Goal: Task Accomplishment & Management: Manage account settings

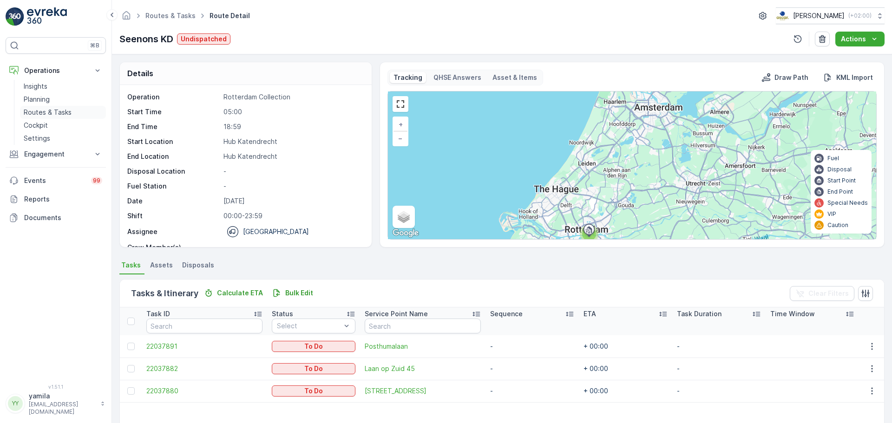
click at [69, 108] on p "Routes & Tasks" at bounding box center [48, 112] width 48 height 9
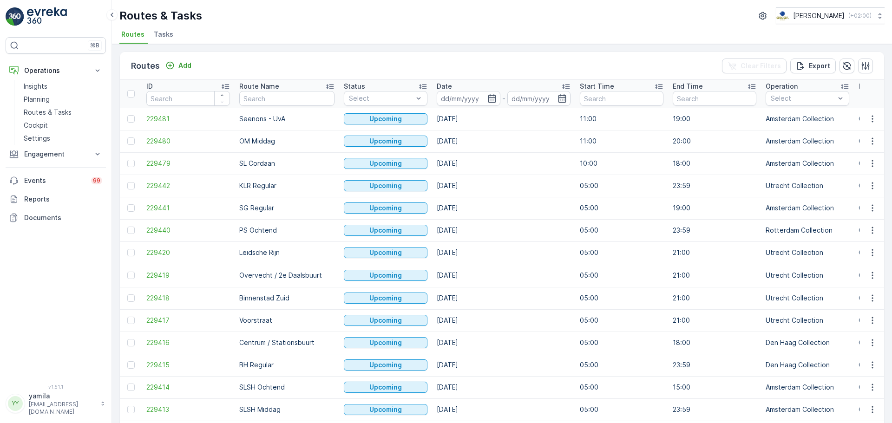
click at [164, 39] on li "Tasks" at bounding box center [164, 36] width 25 height 16
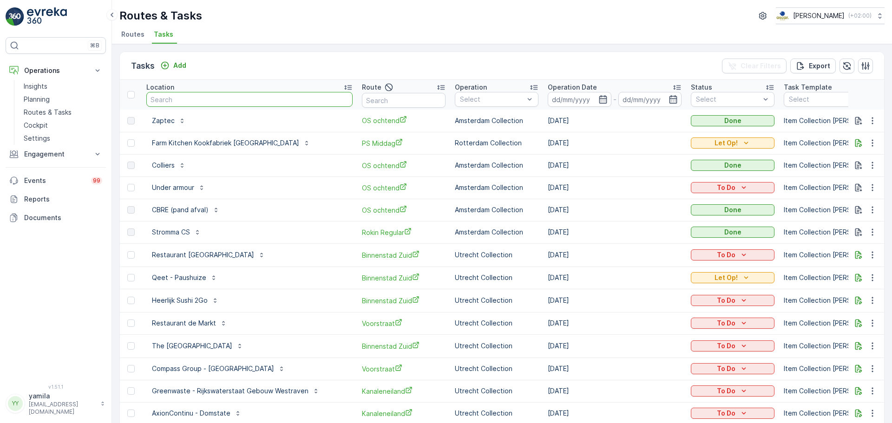
click at [185, 101] on input "text" at bounding box center [249, 99] width 206 height 15
type input "rino groep"
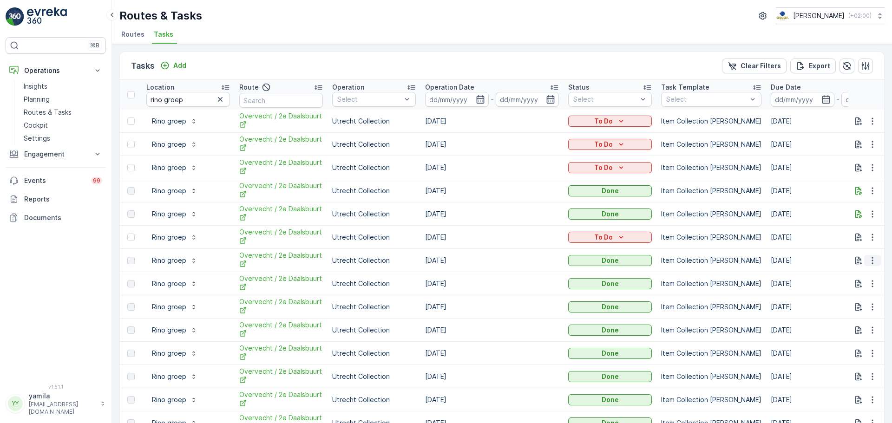
click at [871, 259] on icon "button" at bounding box center [872, 260] width 9 height 9
click at [852, 276] on span "See More Details" at bounding box center [861, 274] width 54 height 9
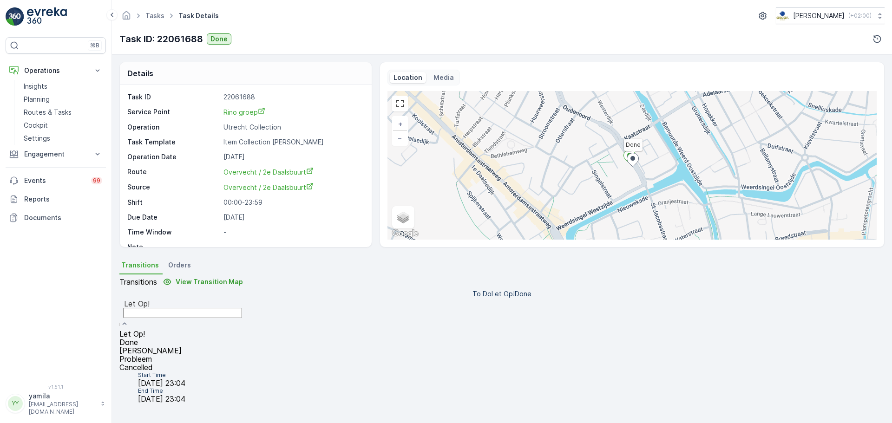
click at [246, 338] on div "Done" at bounding box center [182, 342] width 126 height 8
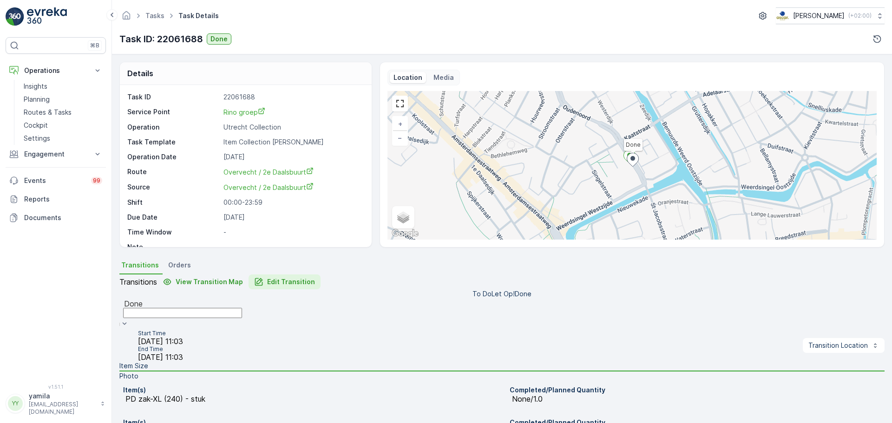
click at [301, 287] on p "Edit Transition" at bounding box center [291, 281] width 48 height 9
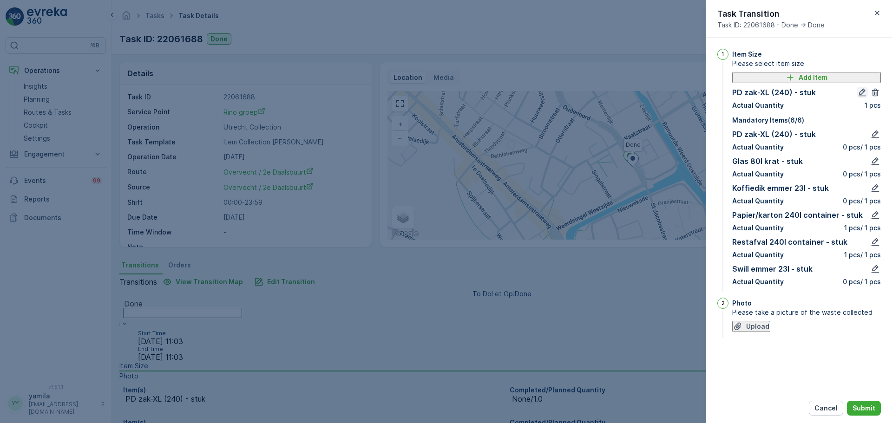
drag, startPoint x: 800, startPoint y: 180, endPoint x: 850, endPoint y: 100, distance: 94.2
click at [858, 97] on icon "button" at bounding box center [862, 92] width 9 height 9
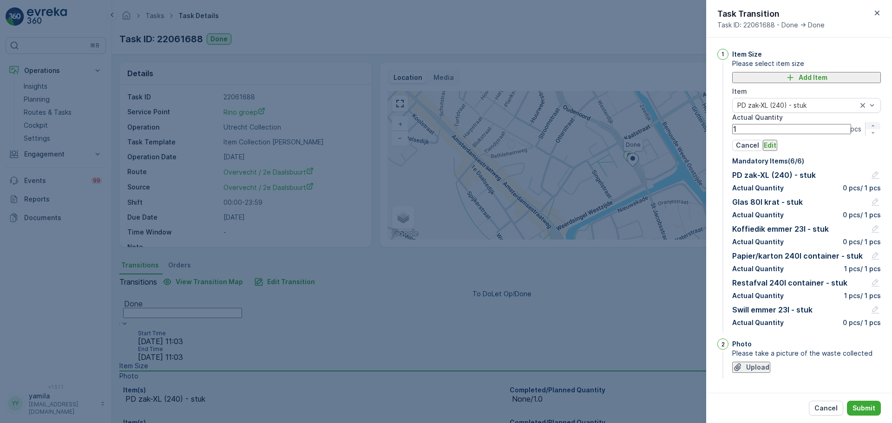
click at [870, 129] on icon "button" at bounding box center [873, 126] width 6 height 6
click at [866, 133] on button "button" at bounding box center [873, 129] width 15 height 7
type Quantity "1"
click at [776, 150] on p "Edit" at bounding box center [770, 145] width 13 height 9
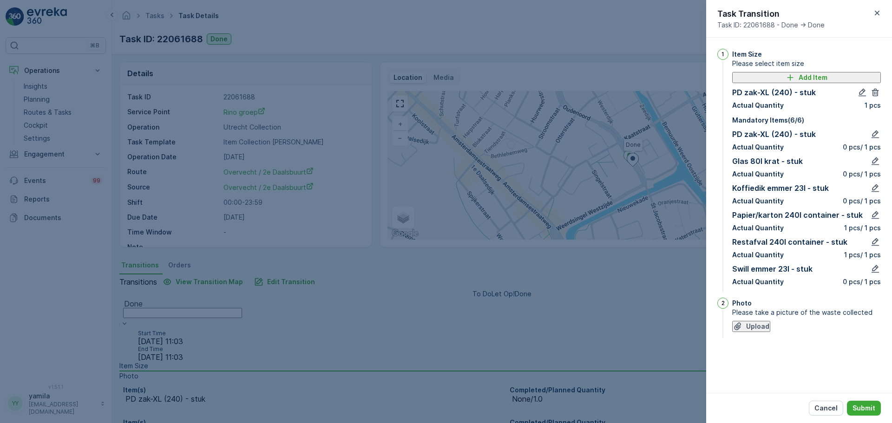
scroll to position [13, 0]
click at [872, 246] on icon "button" at bounding box center [876, 242] width 8 height 8
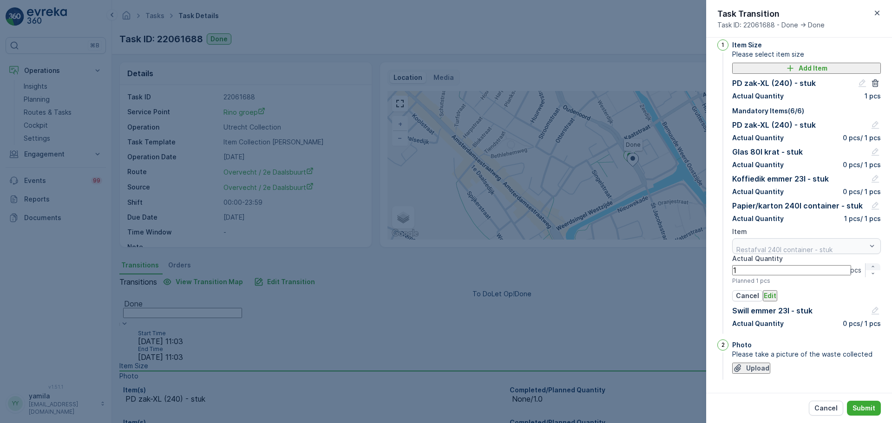
click at [870, 269] on icon "button" at bounding box center [873, 267] width 6 height 6
click at [855, 273] on icon "button" at bounding box center [858, 271] width 6 height 6
click at [866, 273] on div "button" at bounding box center [873, 271] width 15 height 6
type Quantity "2"
click at [776, 301] on p "Edit" at bounding box center [770, 295] width 13 height 9
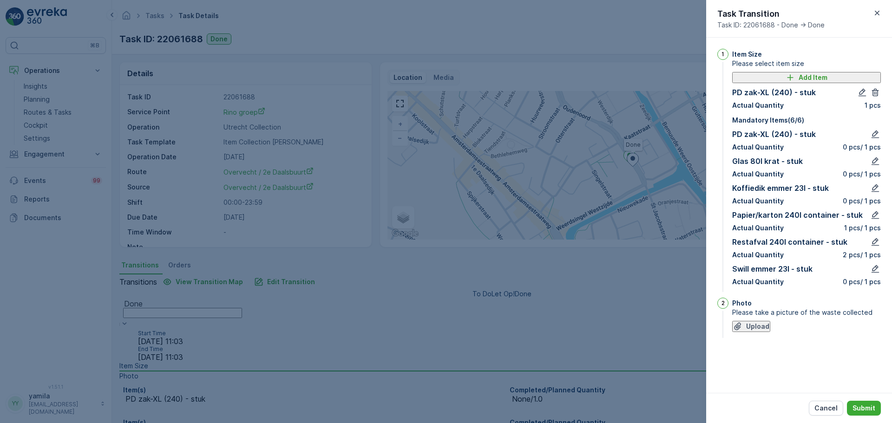
scroll to position [47, 0]
click at [861, 287] on div "Swill emmer 23l - stuk Actual Quantity 0 pcs / 1 pcs" at bounding box center [806, 274] width 149 height 23
click at [871, 274] on icon "button" at bounding box center [875, 268] width 9 height 9
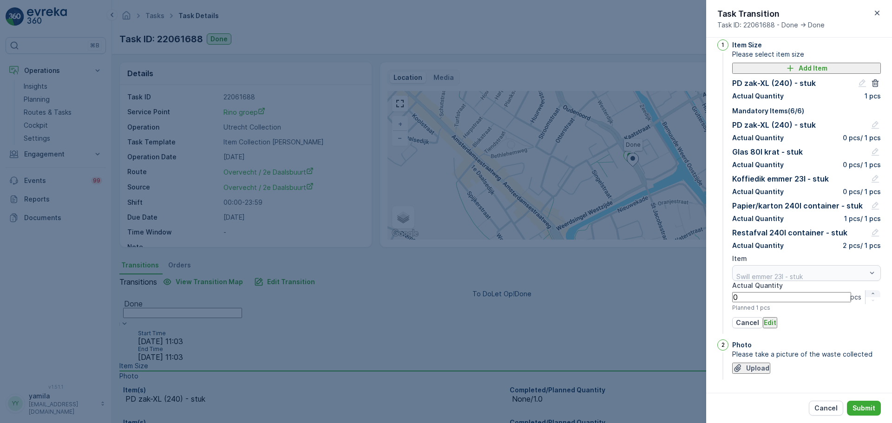
click at [870, 296] on icon "button" at bounding box center [873, 294] width 6 height 6
click at [855, 300] on icon "button" at bounding box center [858, 298] width 6 height 6
type Quantity "3"
click at [776, 328] on p "Edit" at bounding box center [770, 322] width 13 height 9
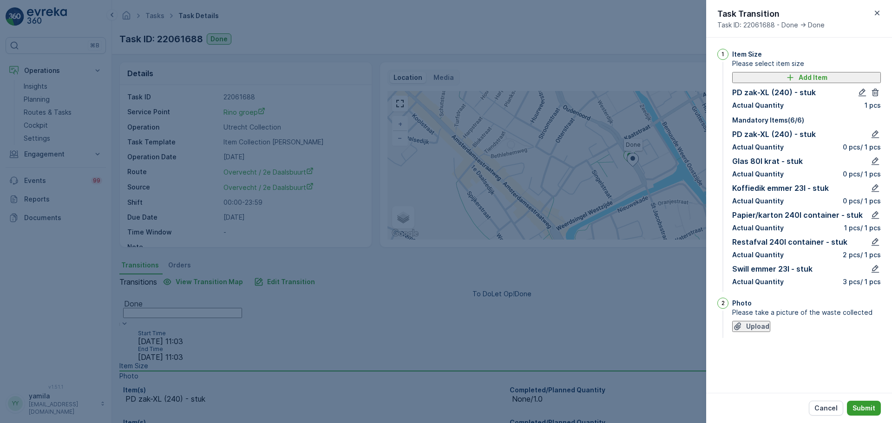
click at [866, 409] on p "Submit" at bounding box center [864, 408] width 23 height 9
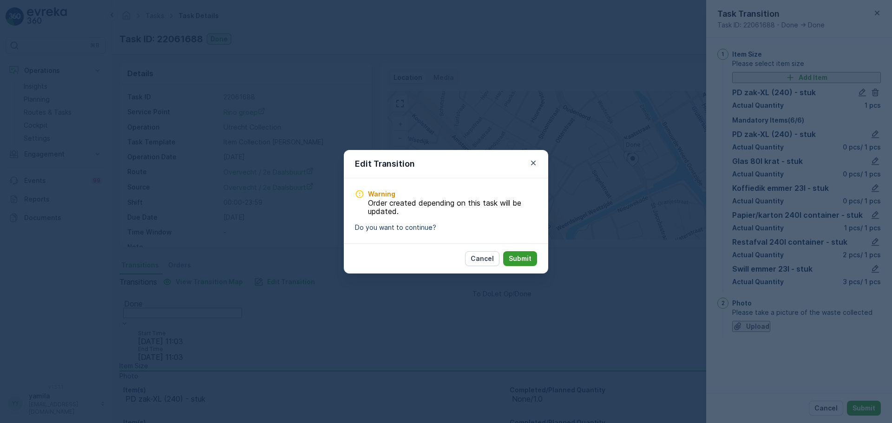
click at [524, 263] on p "Submit" at bounding box center [520, 258] width 23 height 9
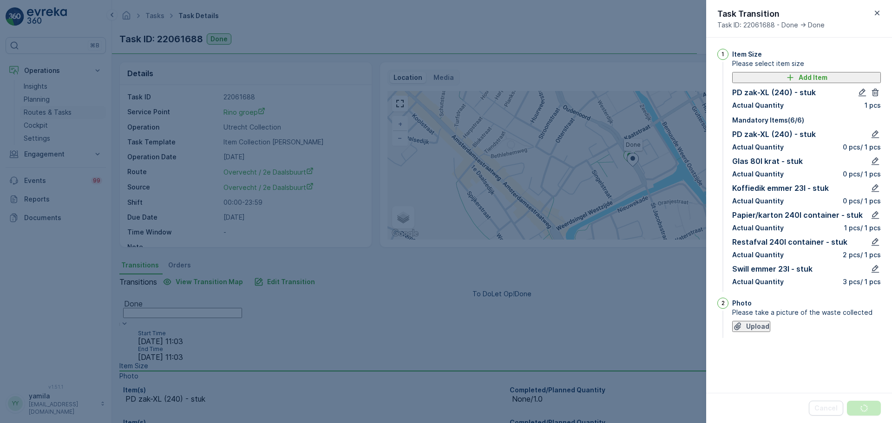
scroll to position [0, 0]
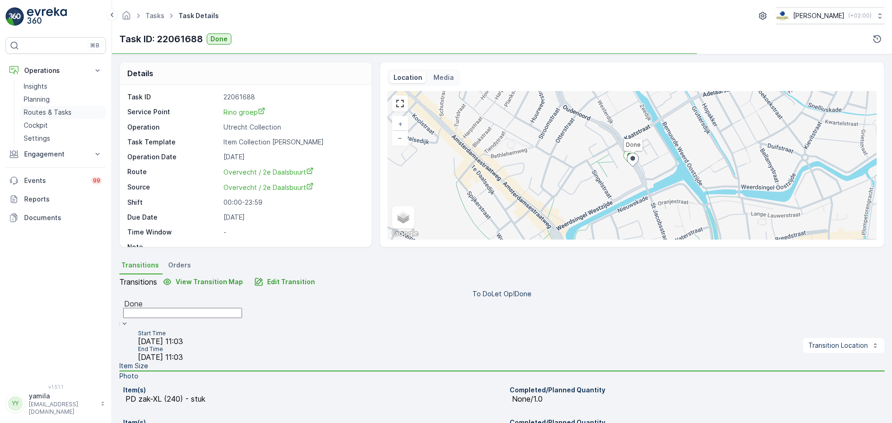
click at [52, 112] on p "Routes & Tasks" at bounding box center [48, 112] width 48 height 9
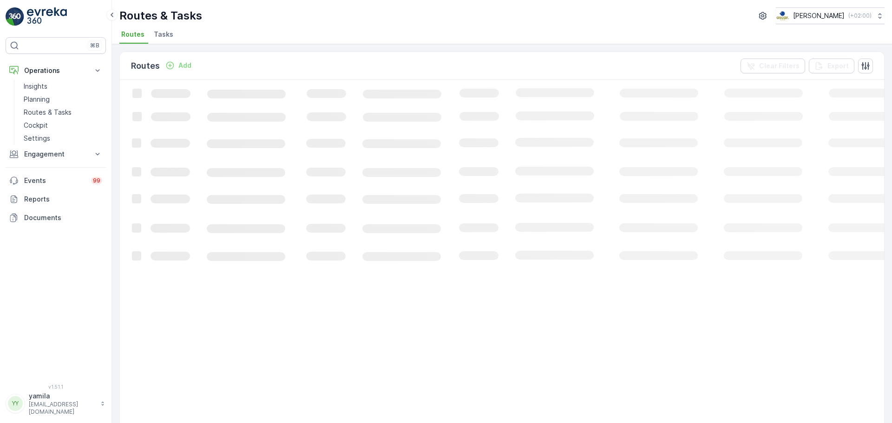
click at [164, 26] on div "Routes & Tasks Oscar Circulair ( +02:00 ) Routes Tasks" at bounding box center [502, 22] width 780 height 44
click at [164, 31] on span "Tasks" at bounding box center [164, 34] width 20 height 9
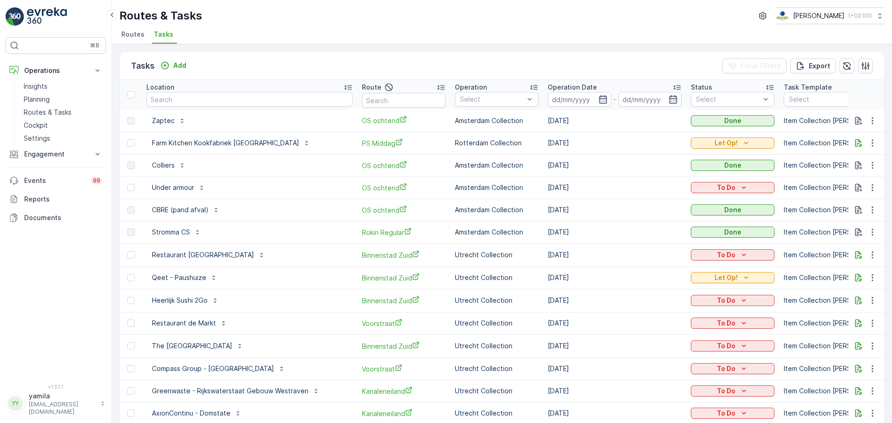
click at [171, 100] on input "text" at bounding box center [249, 99] width 206 height 15
type input "kookfabriek"
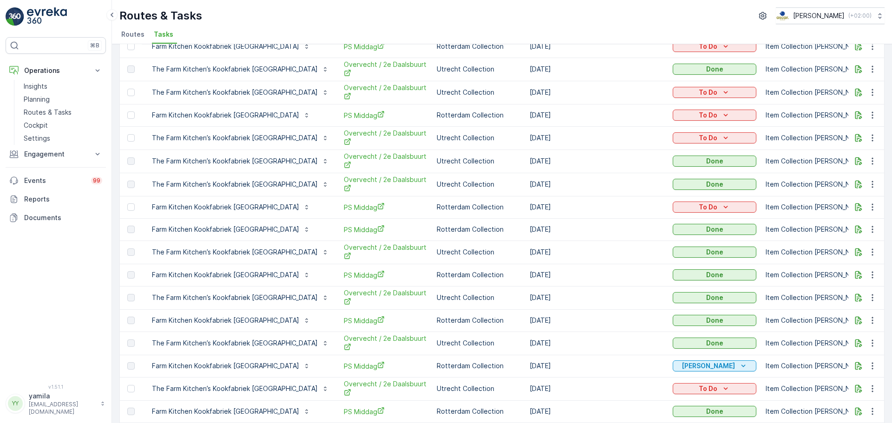
scroll to position [257, 0]
click at [51, 105] on link "Planning" at bounding box center [63, 99] width 86 height 13
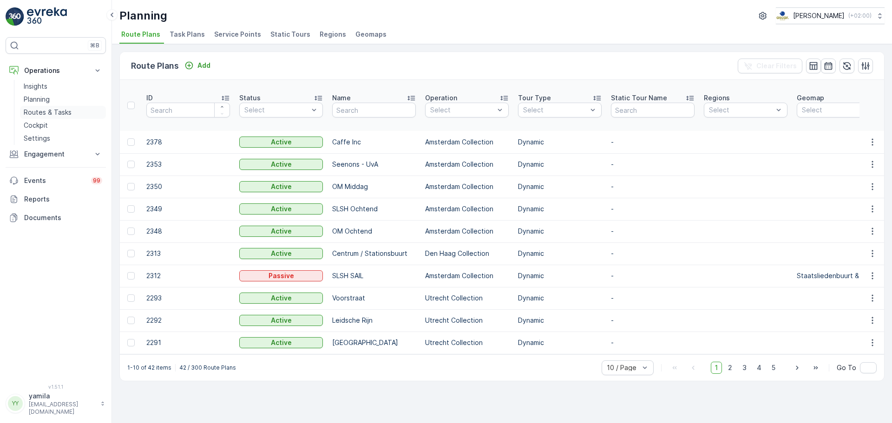
click at [75, 112] on link "Routes & Tasks" at bounding box center [63, 112] width 86 height 13
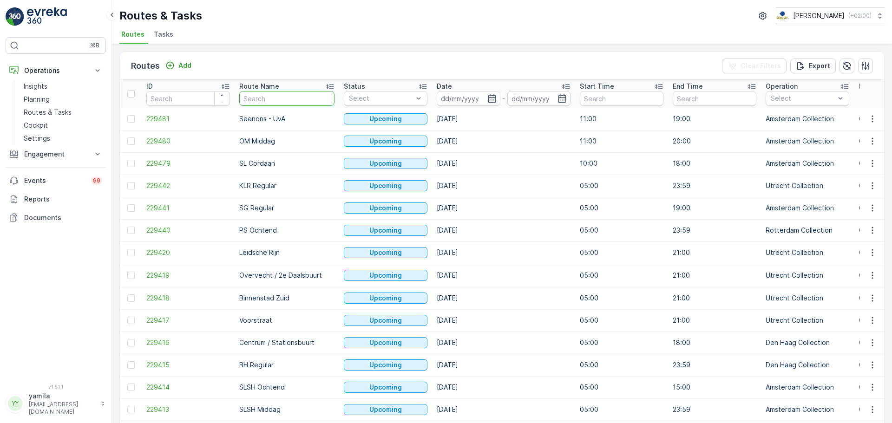
click at [287, 97] on input "text" at bounding box center [286, 98] width 95 height 15
type input "rokin"
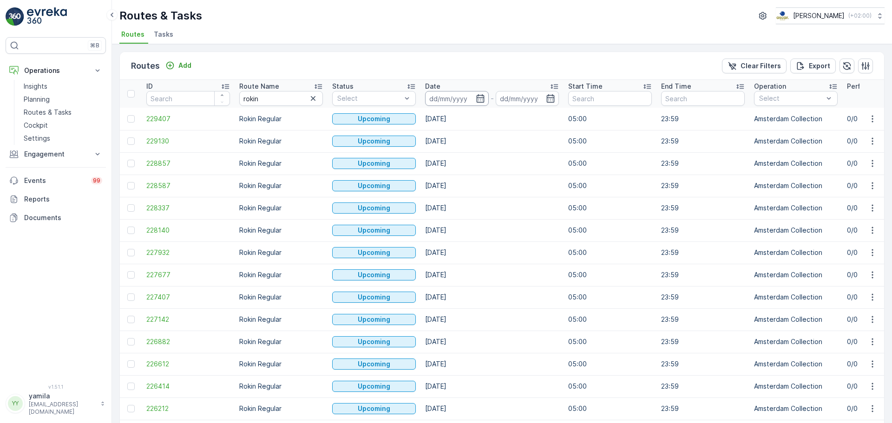
click at [450, 99] on input at bounding box center [457, 98] width 64 height 15
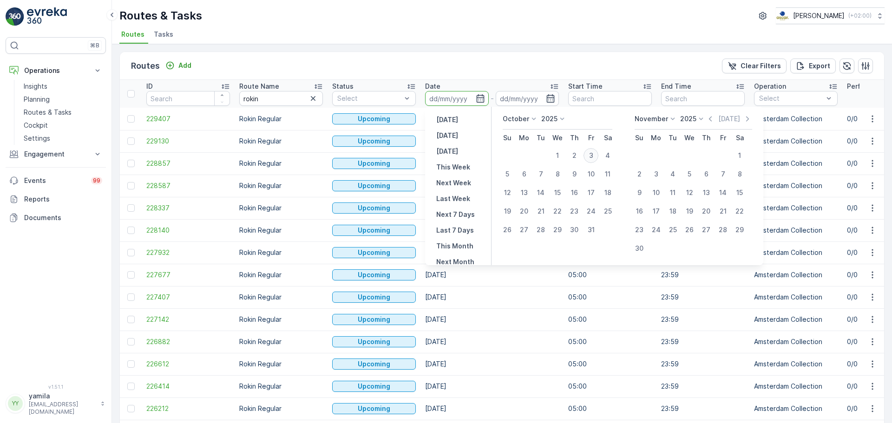
click at [591, 156] on div "3" at bounding box center [591, 155] width 15 height 15
type input "[DATE]"
click at [591, 156] on div "3" at bounding box center [591, 155] width 15 height 15
type input "[DATE]"
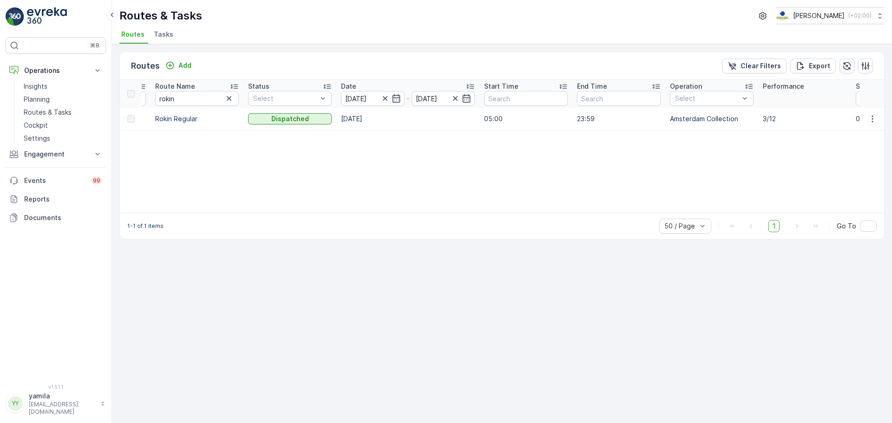
scroll to position [0, 85]
click at [871, 122] on icon "button" at bounding box center [872, 118] width 9 height 9
click at [859, 133] on span "See More Details" at bounding box center [851, 132] width 54 height 9
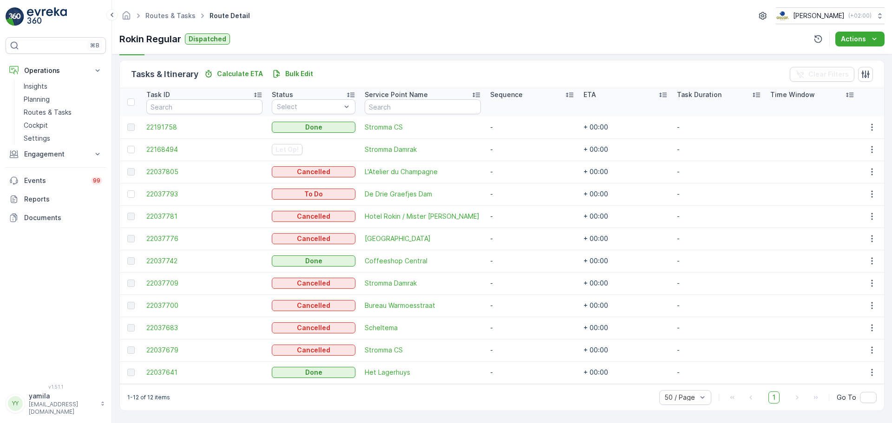
scroll to position [219, 0]
click at [55, 110] on p "Routes & Tasks" at bounding box center [48, 112] width 48 height 9
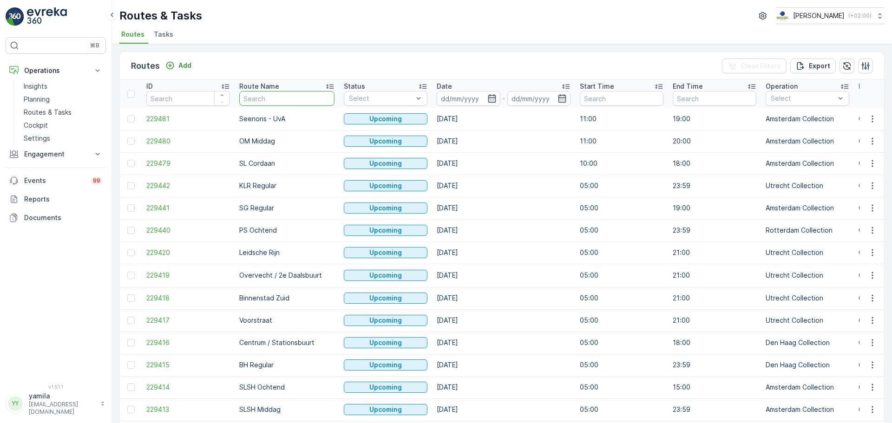
click at [243, 100] on input "text" at bounding box center [286, 98] width 95 height 15
type input "evreka"
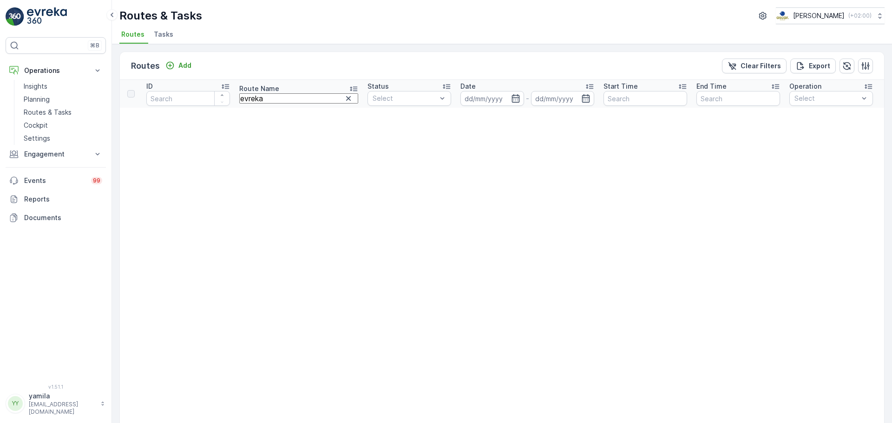
click at [253, 100] on input "evreka" at bounding box center [298, 98] width 119 height 10
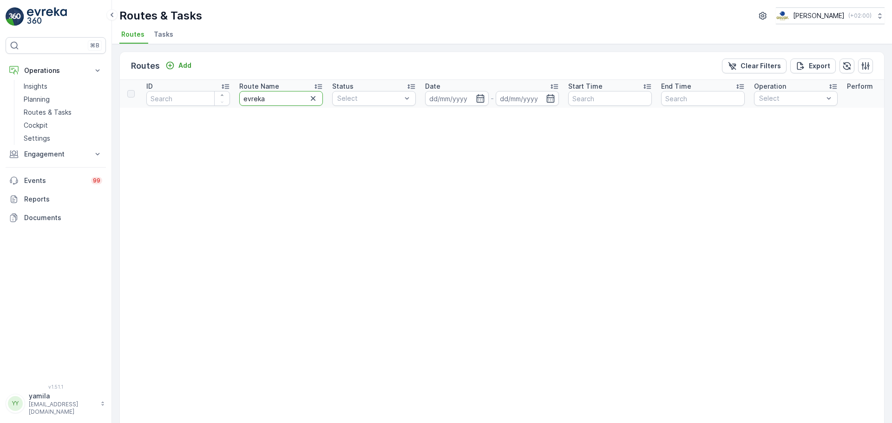
click at [253, 100] on input "evreka" at bounding box center [281, 98] width 84 height 15
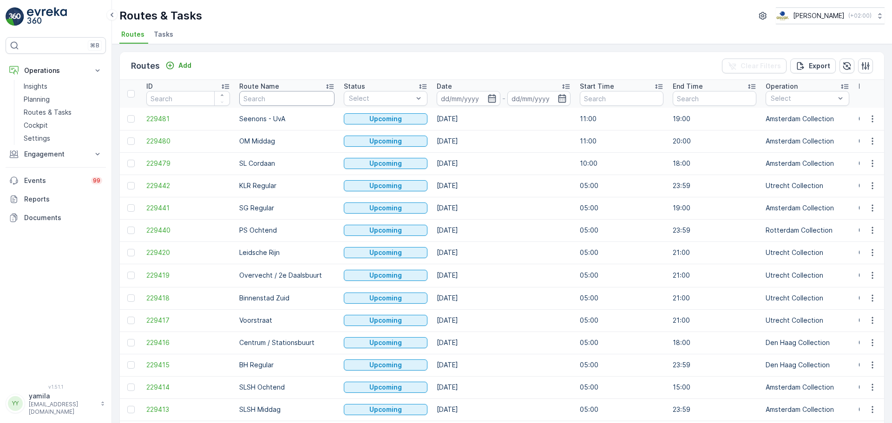
click at [253, 100] on input "text" at bounding box center [286, 98] width 95 height 15
type input "overvecht"
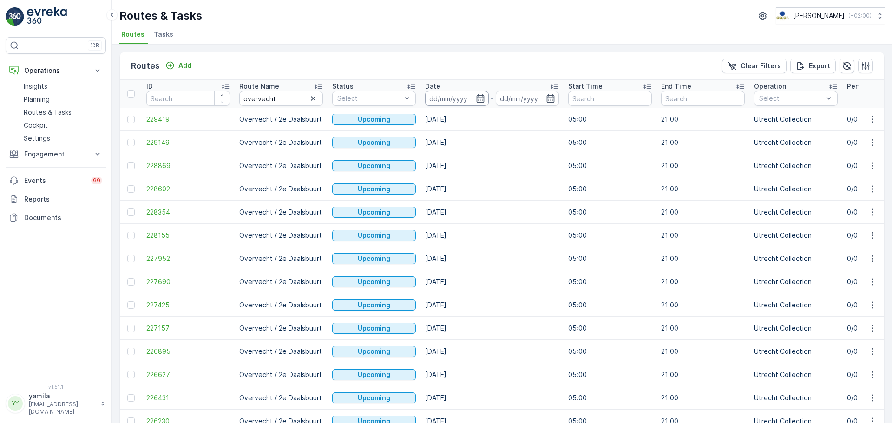
click at [448, 96] on input at bounding box center [457, 98] width 64 height 15
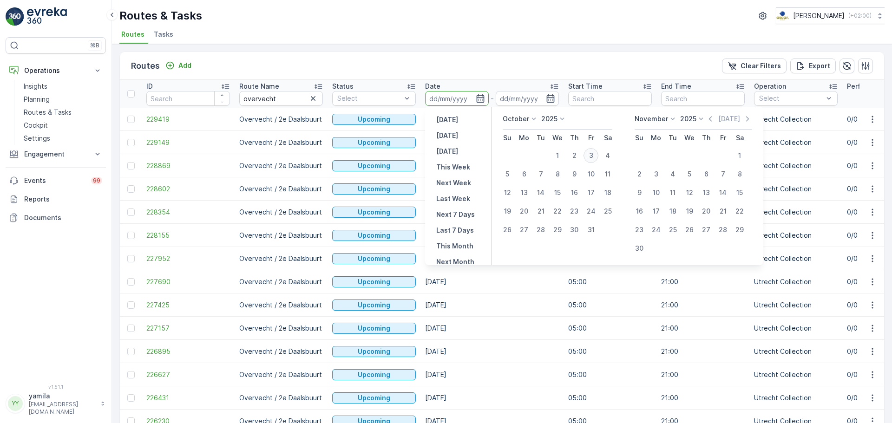
click at [590, 153] on div "3" at bounding box center [591, 155] width 15 height 15
type input "[DATE]"
click at [590, 153] on div "3" at bounding box center [591, 155] width 15 height 15
type input "[DATE]"
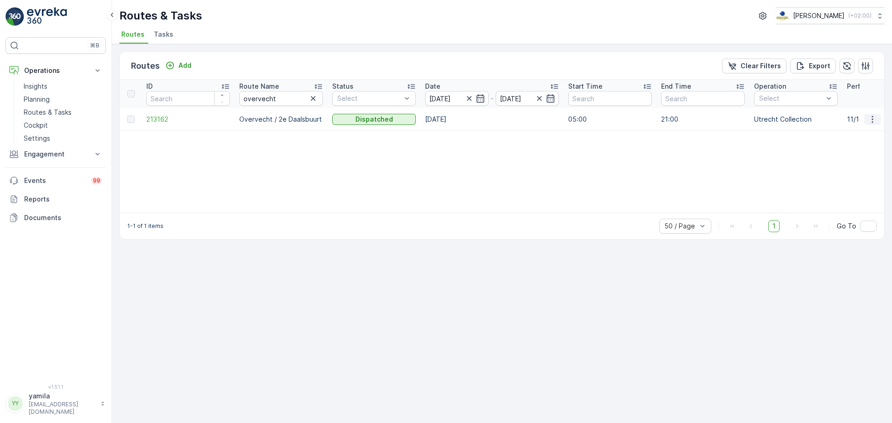
click at [873, 118] on icon "button" at bounding box center [872, 119] width 1 height 7
click at [860, 129] on span "See More Details" at bounding box center [851, 133] width 54 height 9
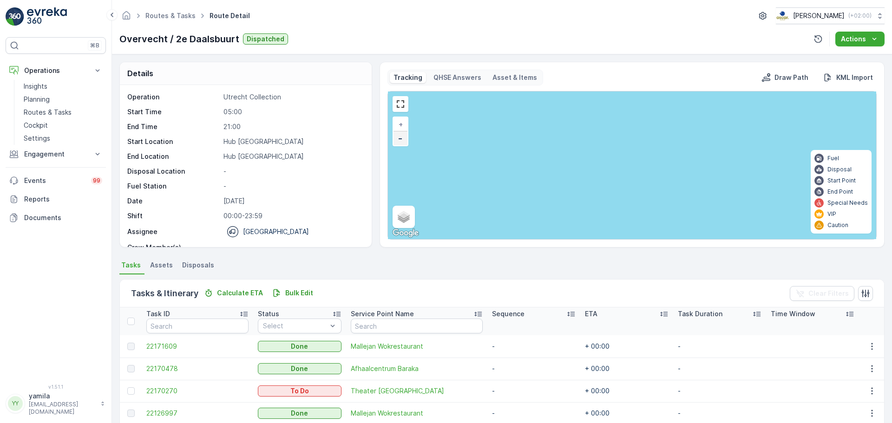
click at [394, 138] on link "−" at bounding box center [401, 138] width 14 height 14
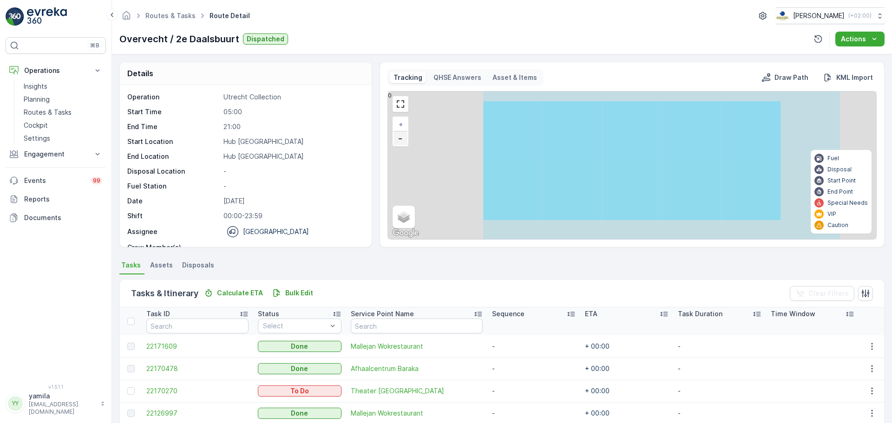
click at [394, 138] on link "−" at bounding box center [401, 138] width 14 height 14
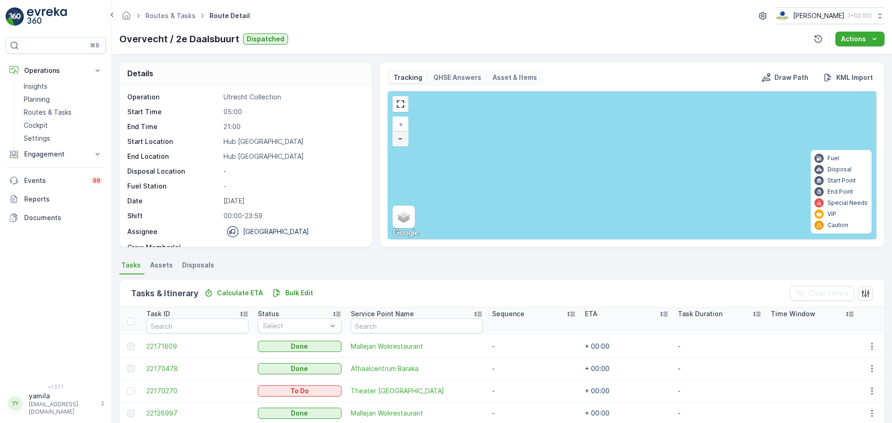
click at [394, 138] on link "−" at bounding box center [401, 138] width 14 height 14
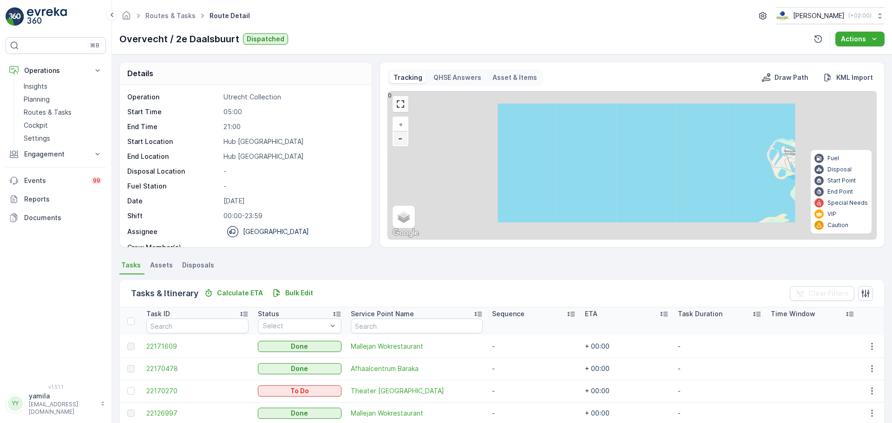
click at [394, 138] on link "−" at bounding box center [401, 138] width 14 height 14
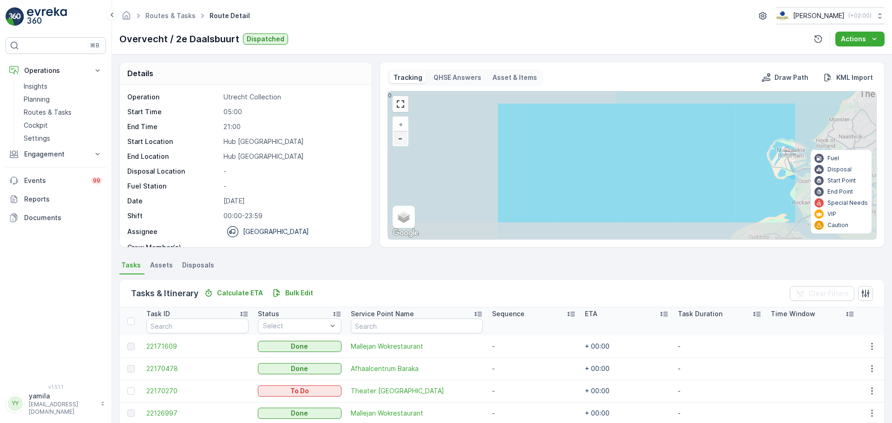
click at [394, 138] on link "−" at bounding box center [401, 138] width 14 height 14
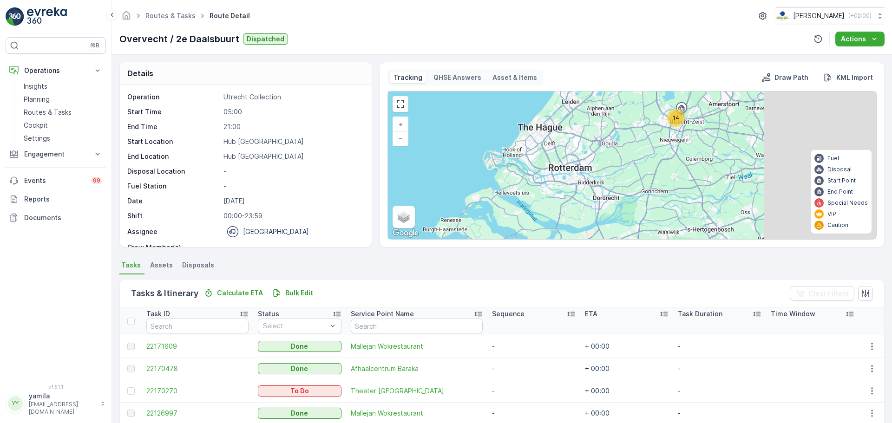
drag, startPoint x: 667, startPoint y: 171, endPoint x: 448, endPoint y: 169, distance: 218.8
click at [448, 169] on div "14 + − Satellite Roadmap Terrain Hybrid Leaflet Keyboard shortcuts Map Data Map…" at bounding box center [632, 166] width 488 height 148
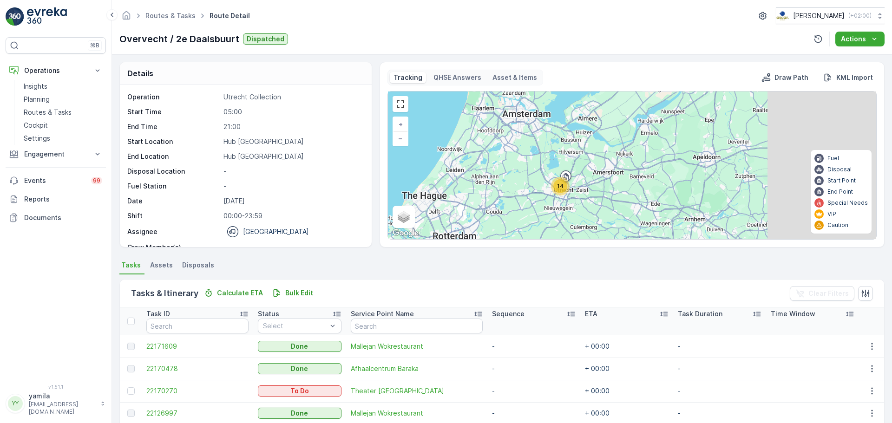
drag, startPoint x: 526, startPoint y: 174, endPoint x: 463, endPoint y: 204, distance: 69.6
click at [463, 204] on div "14 + − Satellite Roadmap Terrain Hybrid Leaflet Keyboard shortcuts Map Data Map…" at bounding box center [632, 166] width 488 height 148
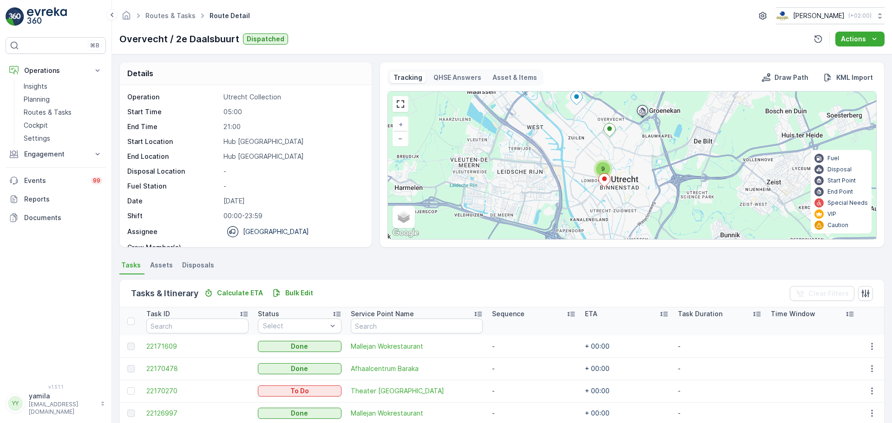
drag, startPoint x: 627, startPoint y: 158, endPoint x: 597, endPoint y: 201, distance: 52.3
click at [597, 201] on div "2 9 + − Satellite Roadmap Terrain Hybrid Leaflet Keyboard shortcuts Map Data Ma…" at bounding box center [632, 166] width 488 height 148
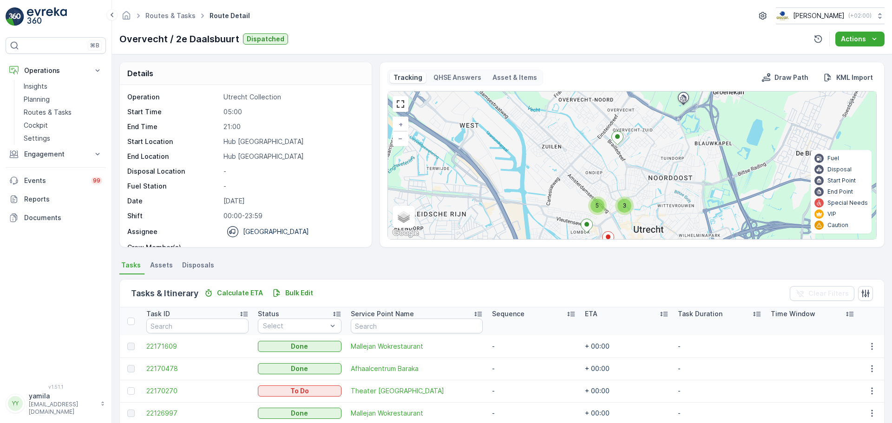
drag, startPoint x: 637, startPoint y: 185, endPoint x: 636, endPoint y: 256, distance: 70.6
click at [636, 256] on div "Details Operation Utrecht Collection Start Time 05:00 End Time 21:00 Start Loca…" at bounding box center [502, 238] width 780 height 369
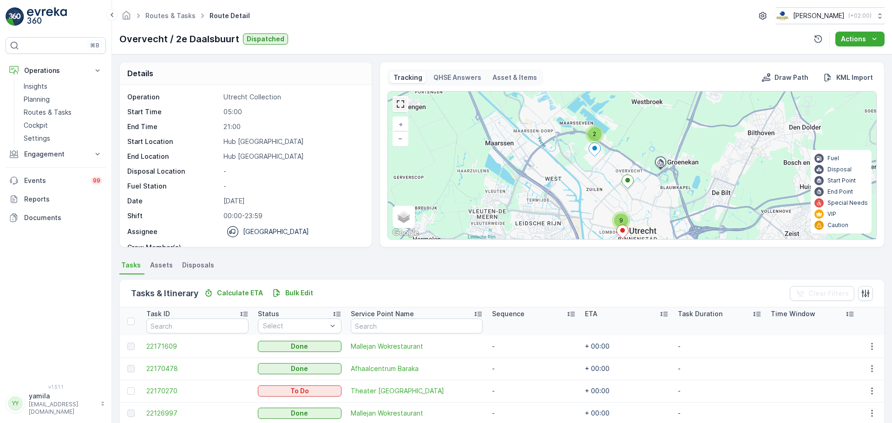
click at [405, 104] on link at bounding box center [401, 104] width 14 height 14
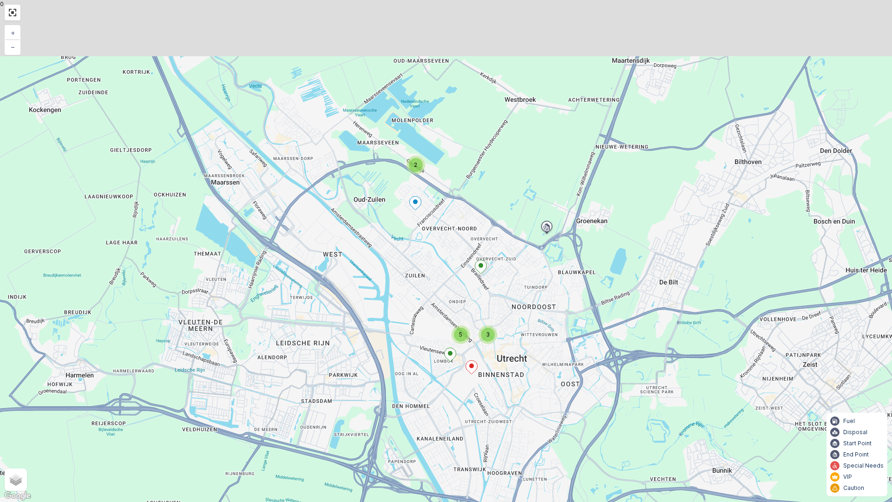
drag, startPoint x: 398, startPoint y: 302, endPoint x: 485, endPoint y: 368, distance: 109.4
click at [485, 368] on div "2 3 5 + − Satellite Roadmap Terrain Hybrid Leaflet Keyboard shortcuts Map Data …" at bounding box center [446, 251] width 892 height 502
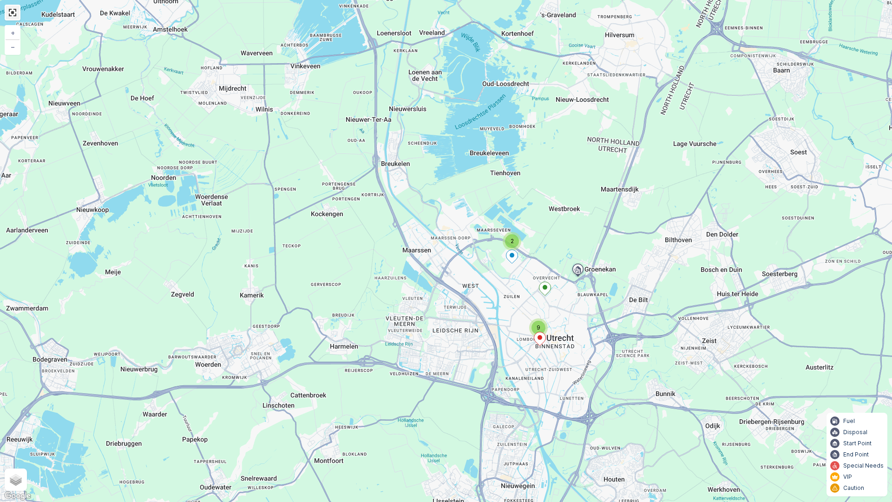
click at [12, 15] on link at bounding box center [13, 13] width 14 height 14
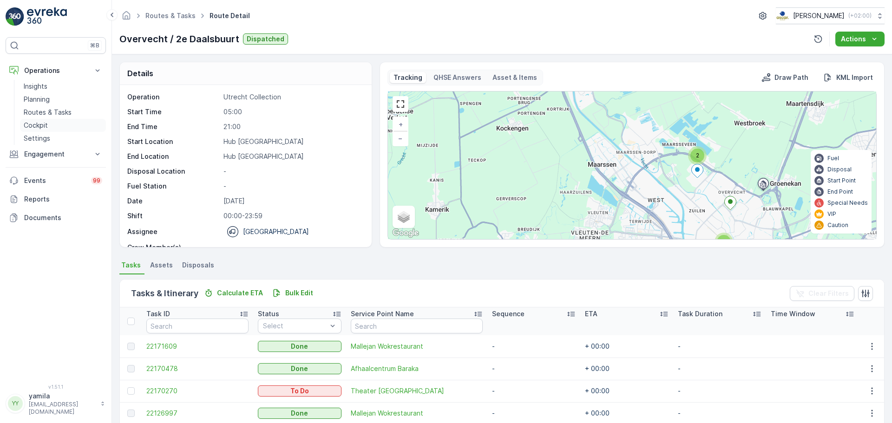
click at [46, 126] on p "Cockpit" at bounding box center [36, 125] width 24 height 9
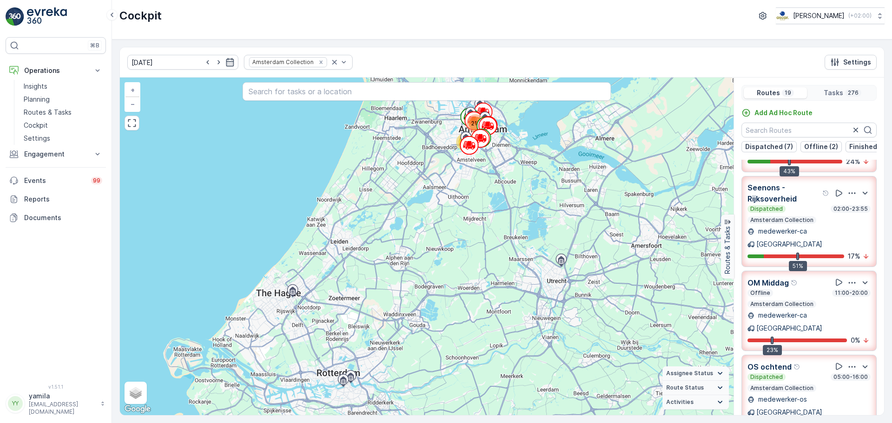
scroll to position [160, 0]
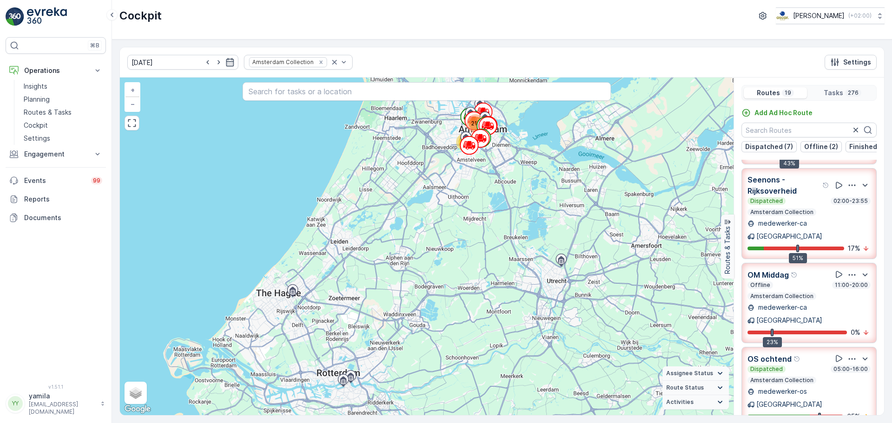
click at [322, 70] on div "03.10.2025 Amsterdam Collection Settings" at bounding box center [502, 62] width 764 height 30
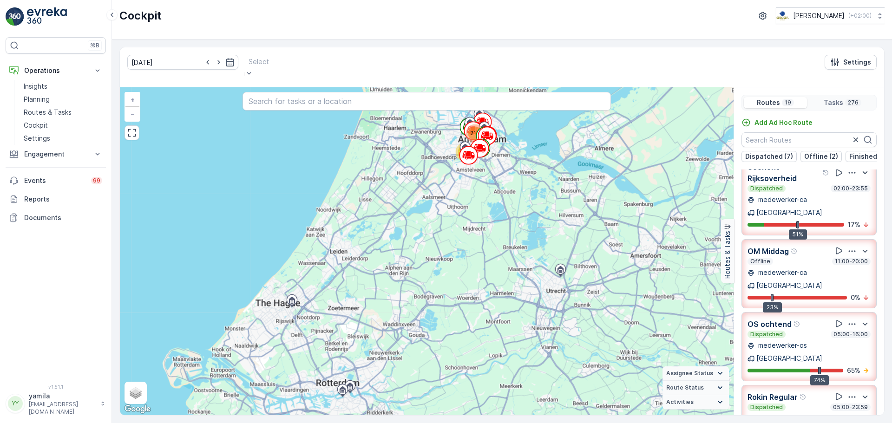
scroll to position [138, 0]
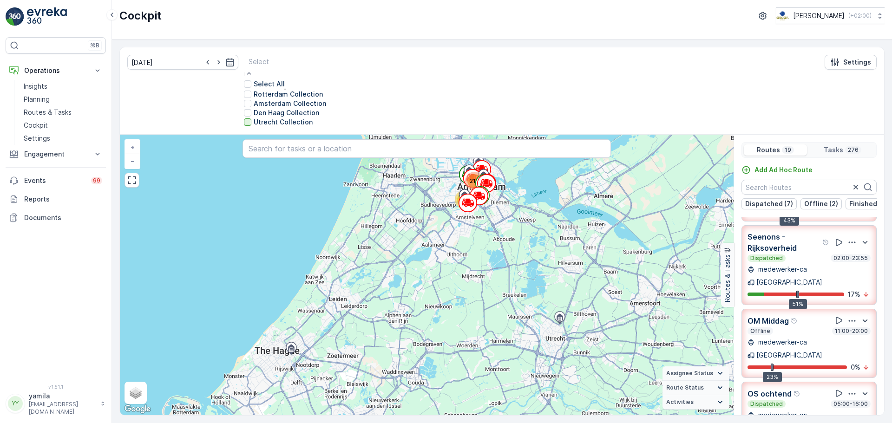
click at [244, 126] on div at bounding box center [247, 121] width 7 height 7
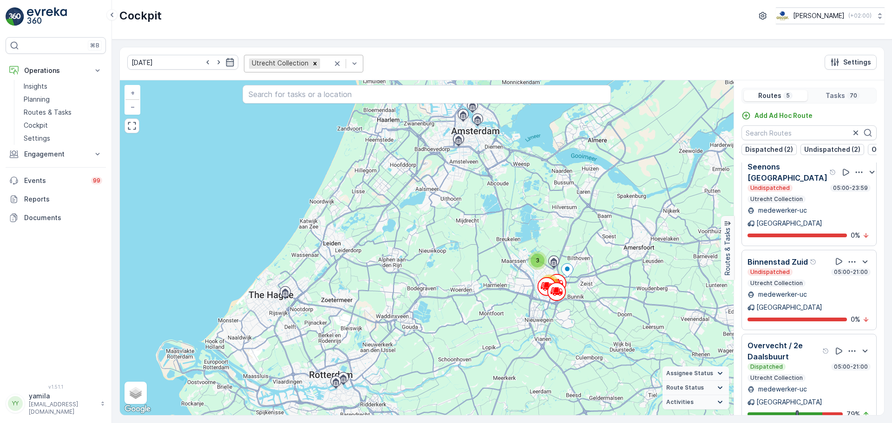
scroll to position [91, 0]
click at [780, 364] on p "Dispatched" at bounding box center [766, 367] width 34 height 7
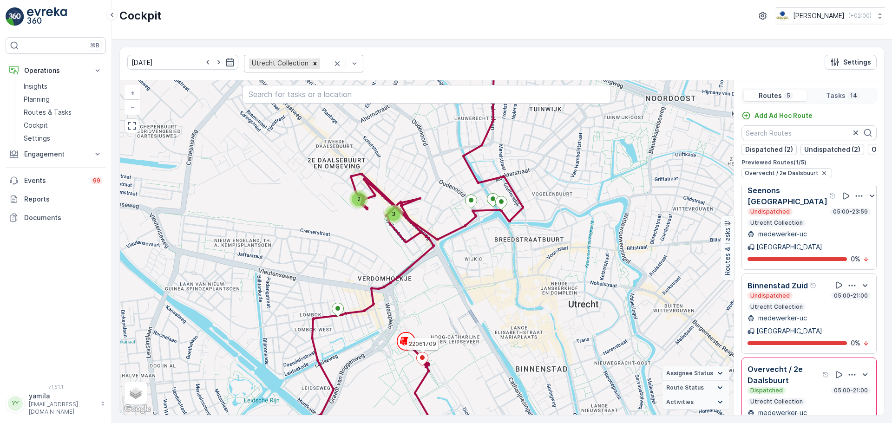
click at [422, 358] on icon at bounding box center [423, 359] width 12 height 13
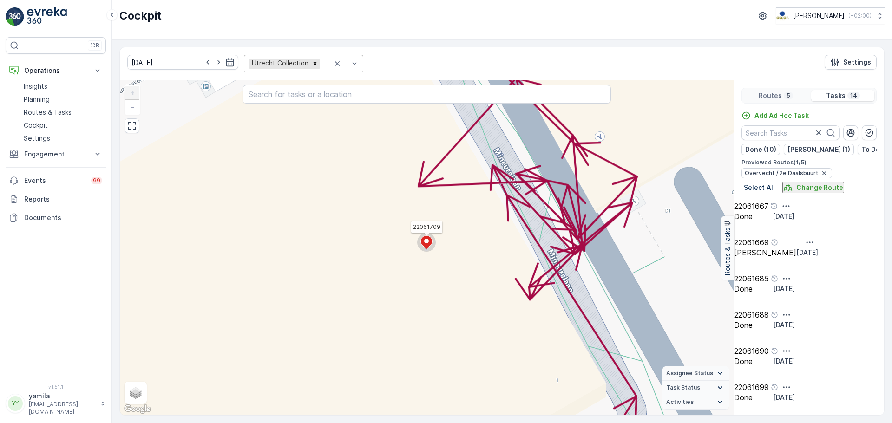
click at [424, 219] on div "2 2 22061709 + − Satellite Roadmap Terrain Hybrid Leaflet Keyboard shortcuts Ma…" at bounding box center [427, 247] width 614 height 335
click at [427, 236] on icon at bounding box center [427, 242] width 12 height 13
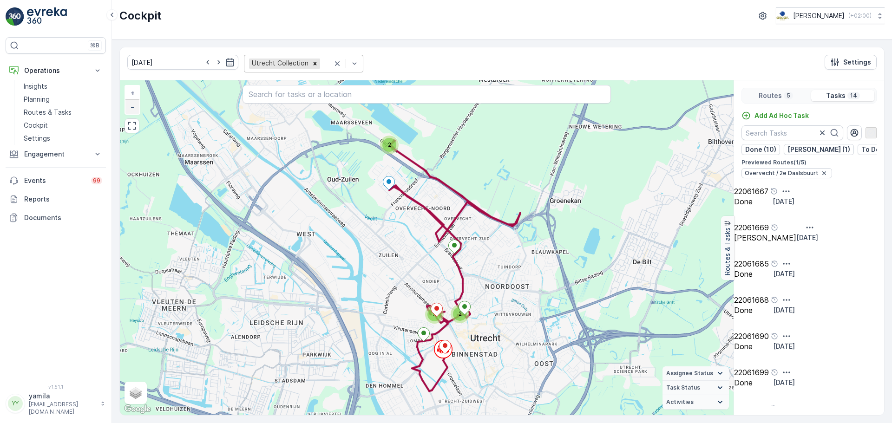
click at [134, 103] on span "−" at bounding box center [133, 107] width 5 height 8
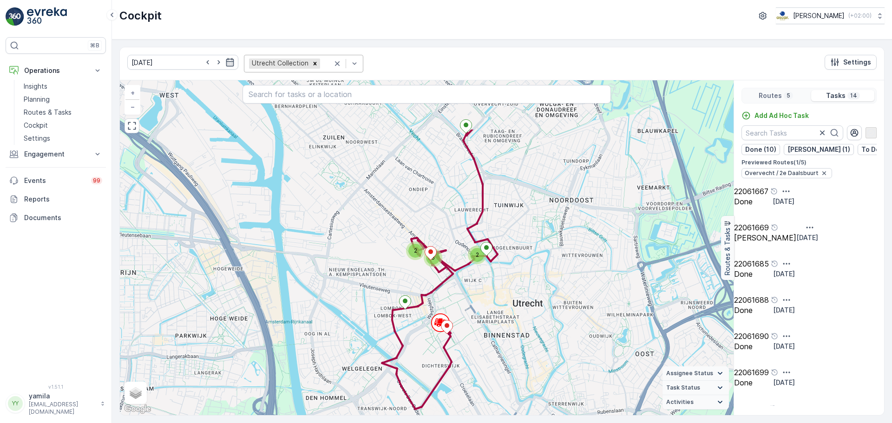
drag, startPoint x: 472, startPoint y: 262, endPoint x: 464, endPoint y: 345, distance: 84.0
click at [464, 345] on div "2 2 3 2 + − Satellite Roadmap Terrain Hybrid Leaflet Keyboard shortcuts Map Dat…" at bounding box center [427, 247] width 614 height 335
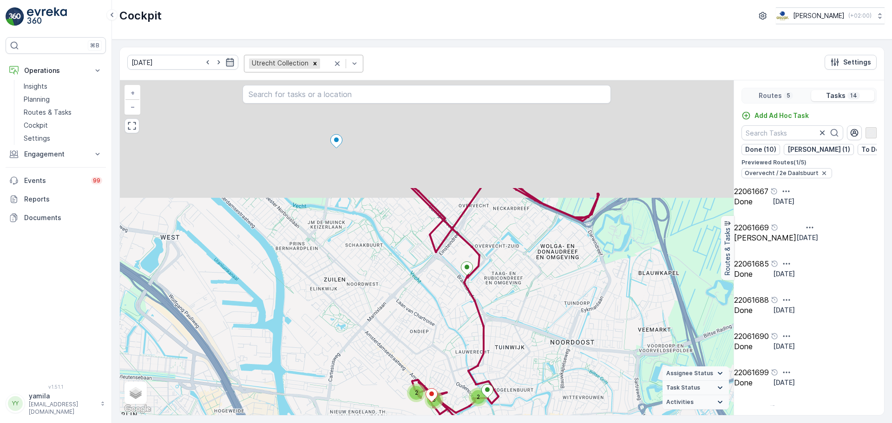
drag, startPoint x: 490, startPoint y: 261, endPoint x: 490, endPoint y: 408, distance: 146.8
click at [490, 408] on div "2 2 3 2 + − Satellite Roadmap Terrain Hybrid Leaflet Keyboard shortcuts Map Dat…" at bounding box center [427, 247] width 614 height 335
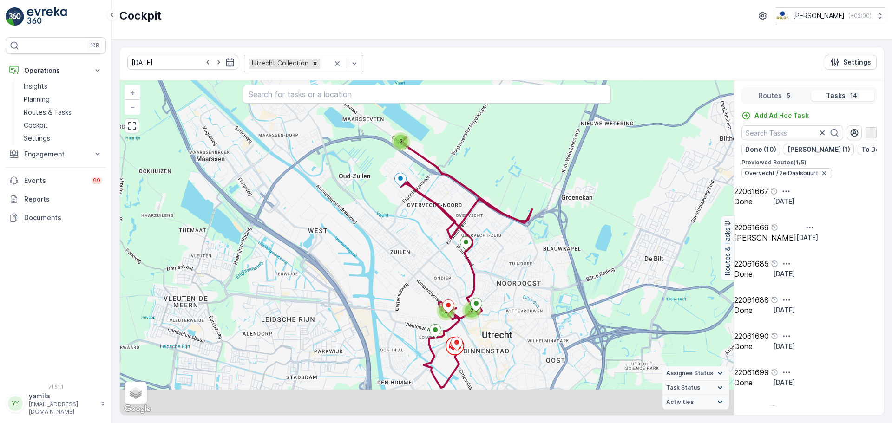
click at [445, 250] on div "2 2 5 + − Satellite Roadmap Terrain Hybrid Leaflet Keyboard shortcuts Map Data …" at bounding box center [427, 247] width 614 height 335
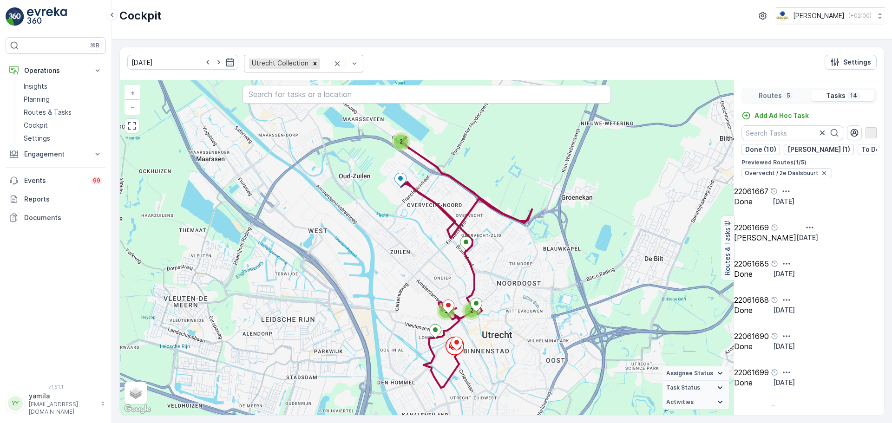
click at [402, 140] on span "2" at bounding box center [401, 141] width 3 height 7
click at [449, 303] on ellipse at bounding box center [448, 305] width 5 height 5
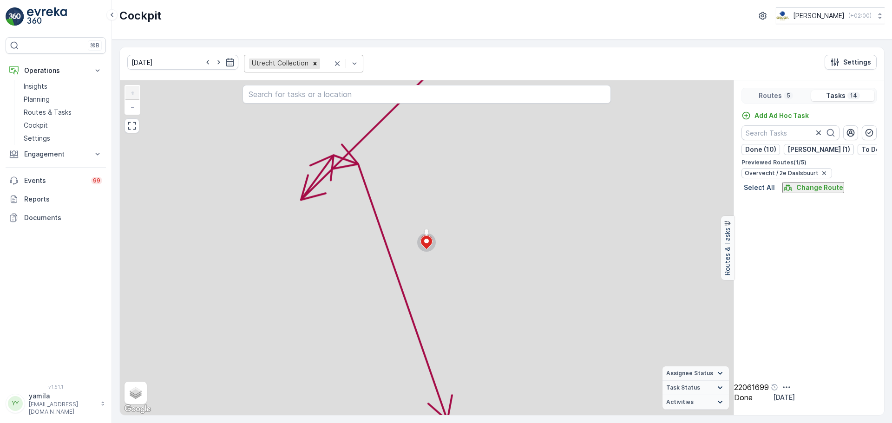
scroll to position [287, 0]
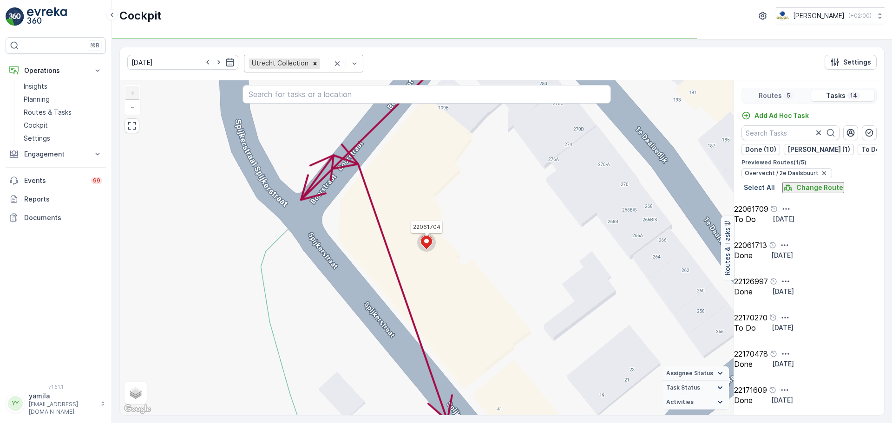
click at [428, 239] on ellipse at bounding box center [426, 241] width 5 height 5
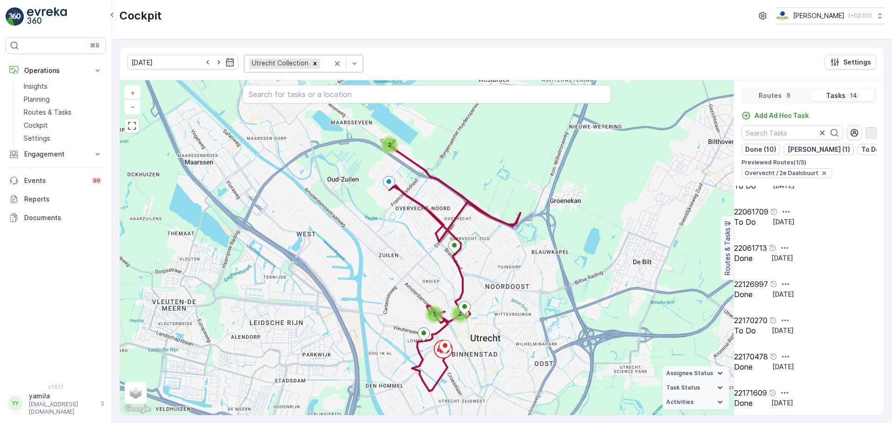
scroll to position [269, 0]
drag, startPoint x: 416, startPoint y: 250, endPoint x: 404, endPoint y: 207, distance: 44.4
click at [404, 207] on div "2 5 2 + − Satellite Roadmap Terrain Hybrid Leaflet Keyboard shortcuts Map Data …" at bounding box center [427, 247] width 614 height 335
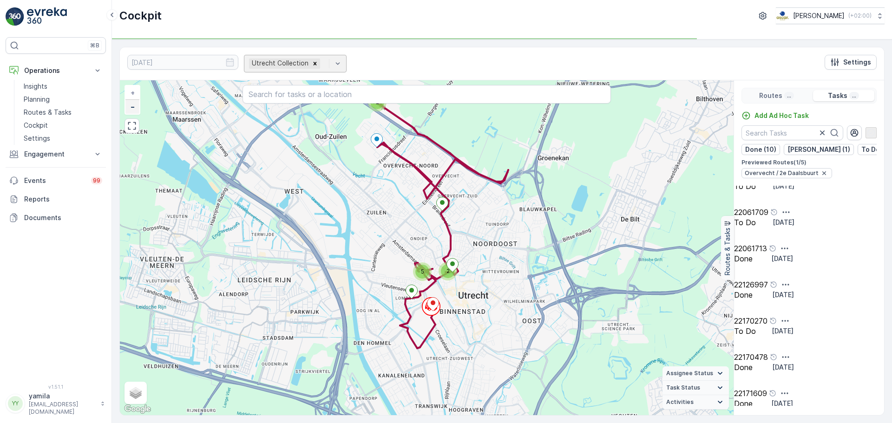
click at [130, 105] on link "−" at bounding box center [132, 107] width 14 height 14
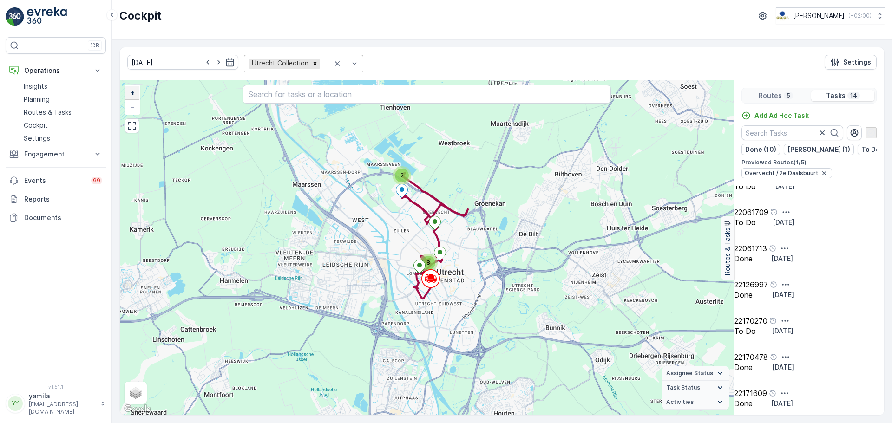
click at [134, 92] on span "+" at bounding box center [133, 93] width 4 height 8
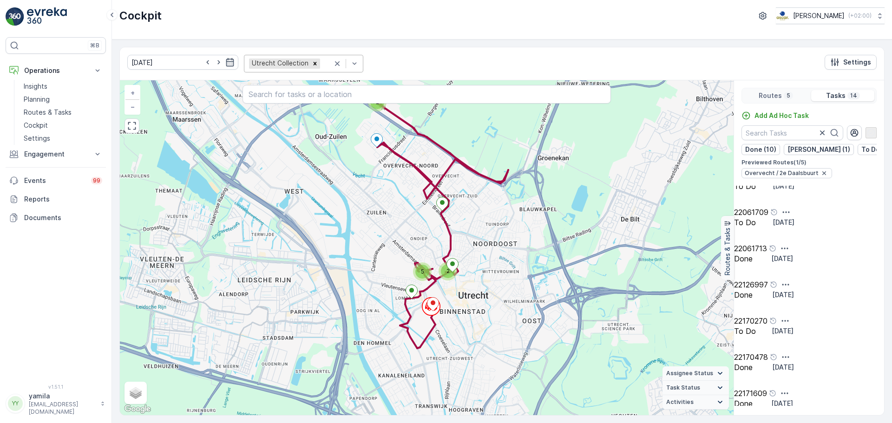
drag, startPoint x: 420, startPoint y: 248, endPoint x: 454, endPoint y: 278, distance: 45.4
click at [454, 278] on div "2 2 5 + − Satellite Roadmap Terrain Hybrid Leaflet Keyboard shortcuts Map Data …" at bounding box center [427, 247] width 614 height 335
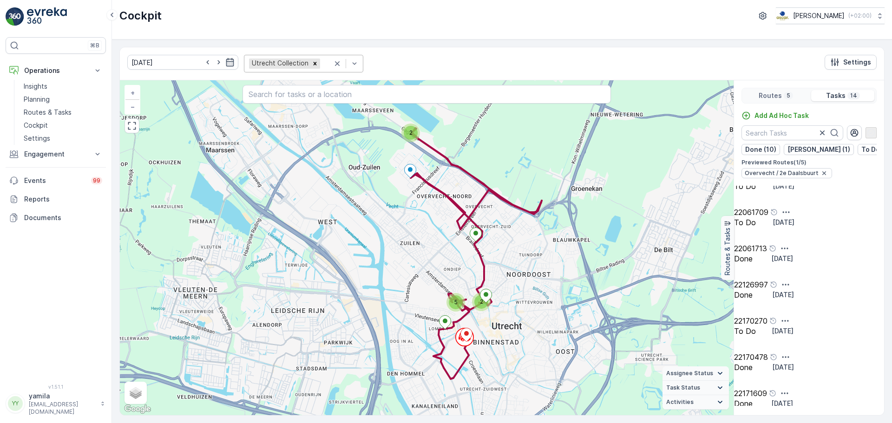
click at [775, 191] on div "To Do Today" at bounding box center [764, 186] width 60 height 9
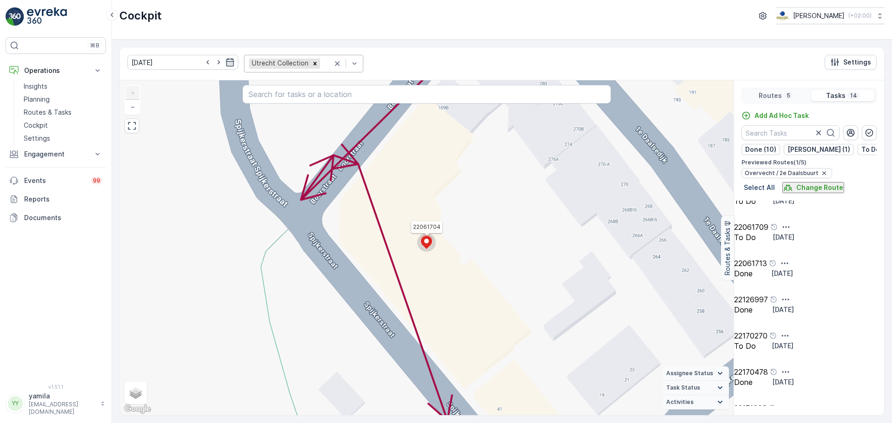
click at [424, 241] on icon at bounding box center [427, 242] width 12 height 13
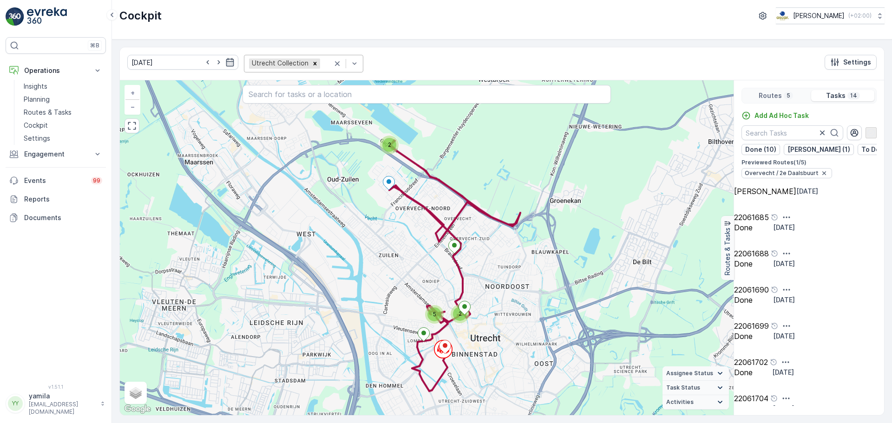
scroll to position [0, 0]
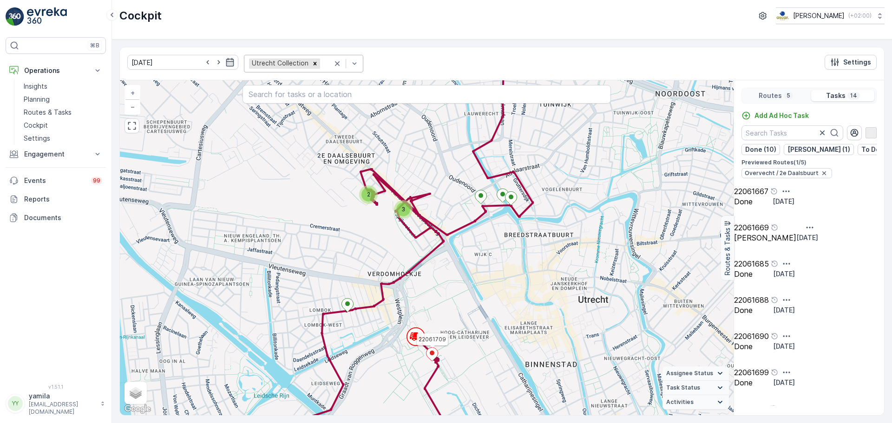
click at [431, 351] on ellipse at bounding box center [432, 353] width 5 height 5
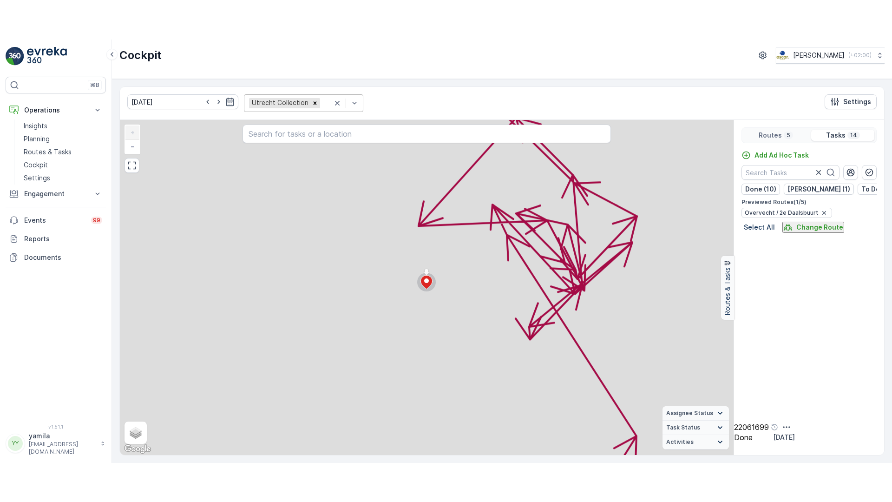
scroll to position [287, 0]
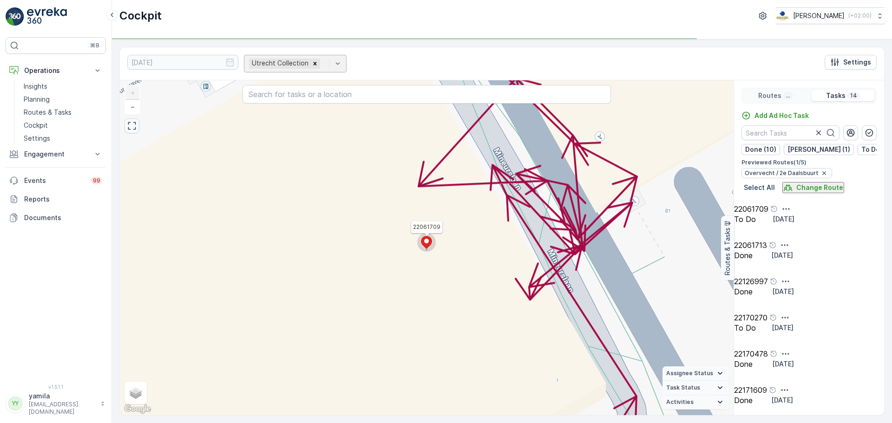
click at [136, 118] on button "button" at bounding box center [132, 125] width 15 height 15
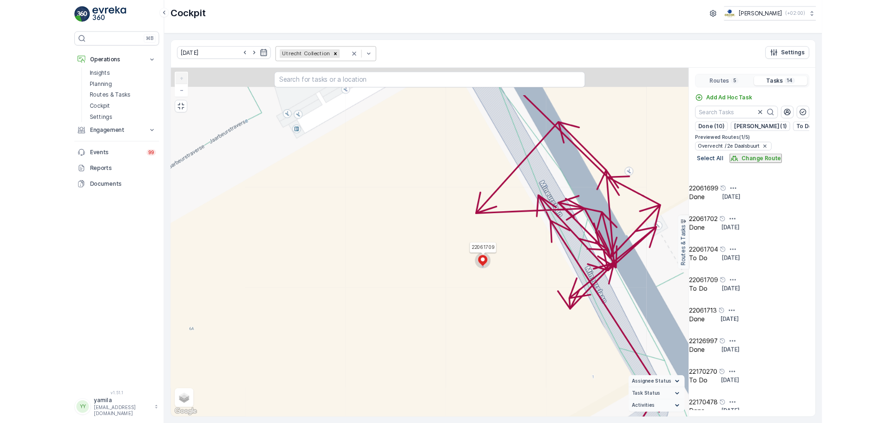
scroll to position [164, 0]
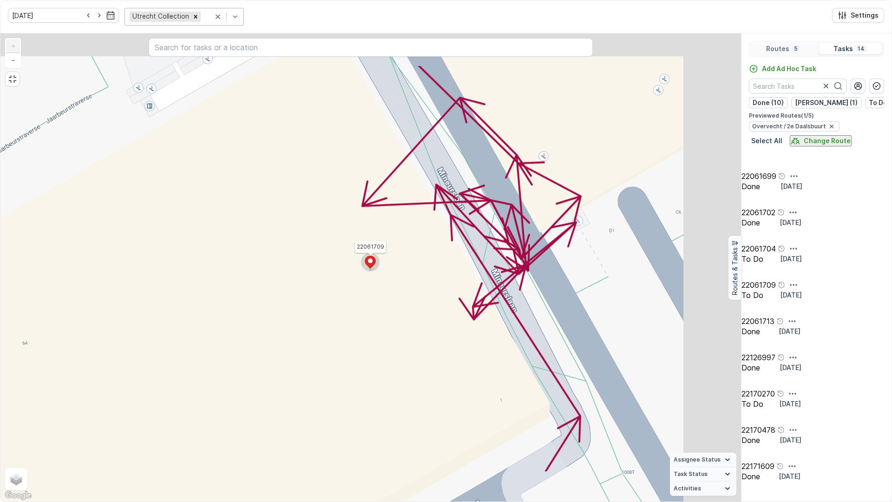
click at [135, 169] on div "2 2 22061709 + − Satellite Roadmap Terrain Hybrid Leaflet Keyboard shortcuts Ma…" at bounding box center [370, 267] width 741 height 468
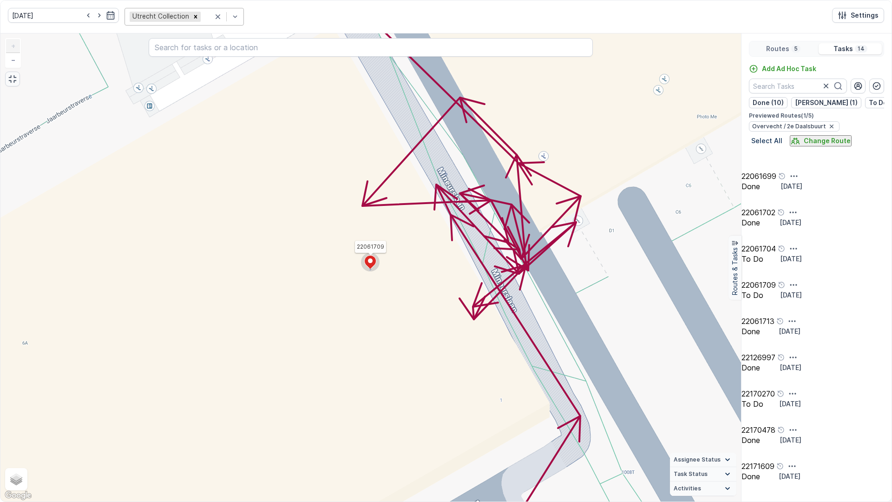
click at [12, 74] on icon "button" at bounding box center [12, 78] width 9 height 9
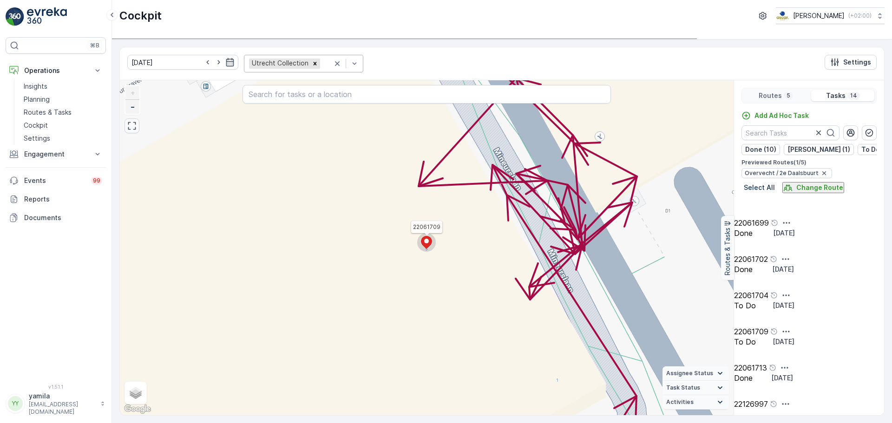
click at [130, 104] on link "−" at bounding box center [132, 107] width 14 height 14
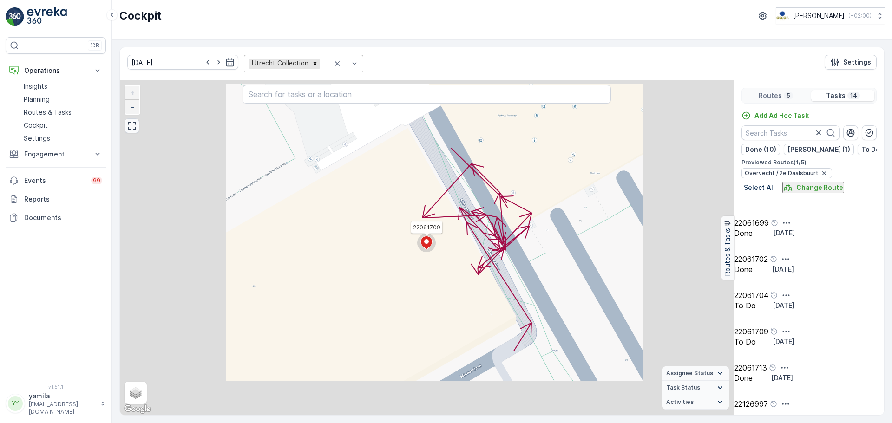
click at [130, 104] on link "−" at bounding box center [132, 107] width 14 height 14
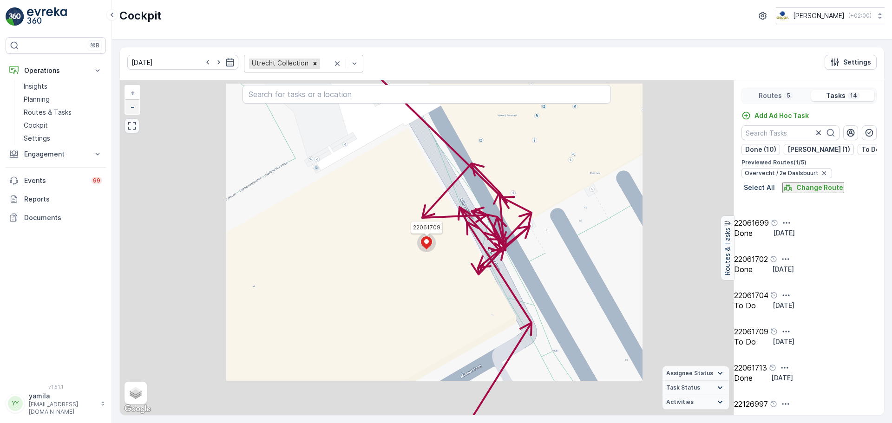
click at [130, 104] on link "−" at bounding box center [132, 107] width 14 height 14
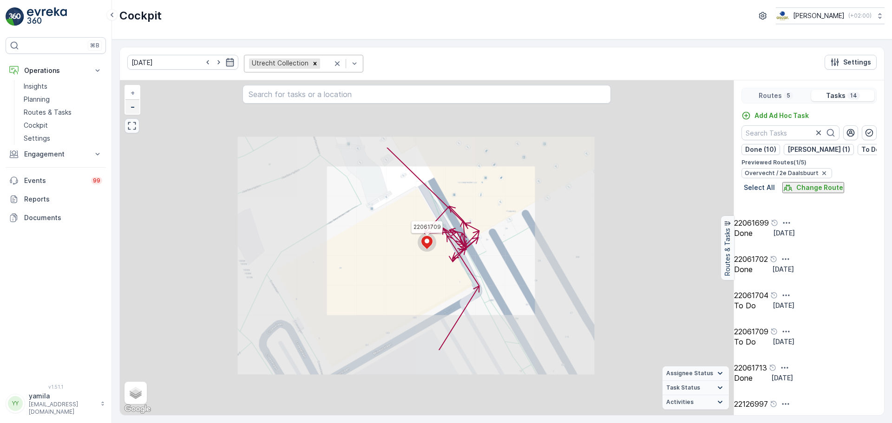
click at [130, 104] on link "−" at bounding box center [132, 107] width 14 height 14
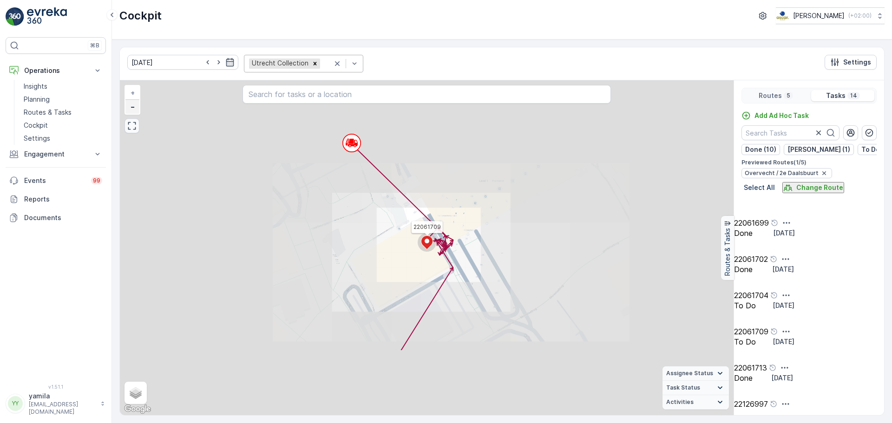
click at [130, 104] on link "−" at bounding box center [132, 107] width 14 height 14
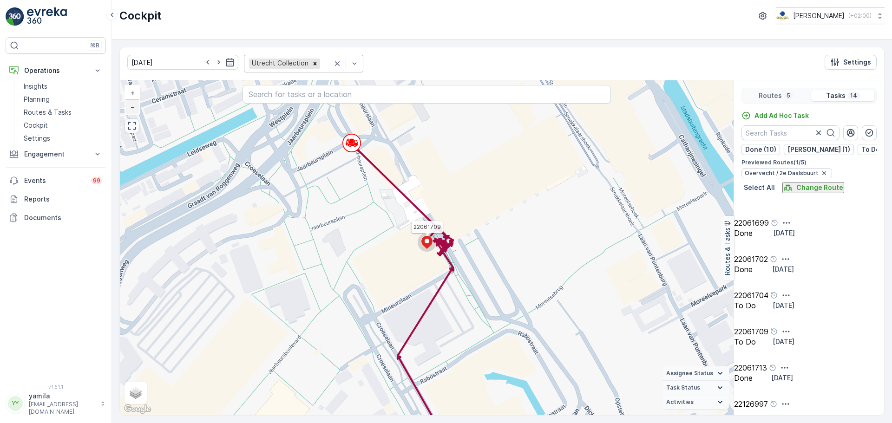
click at [130, 104] on link "−" at bounding box center [132, 107] width 14 height 14
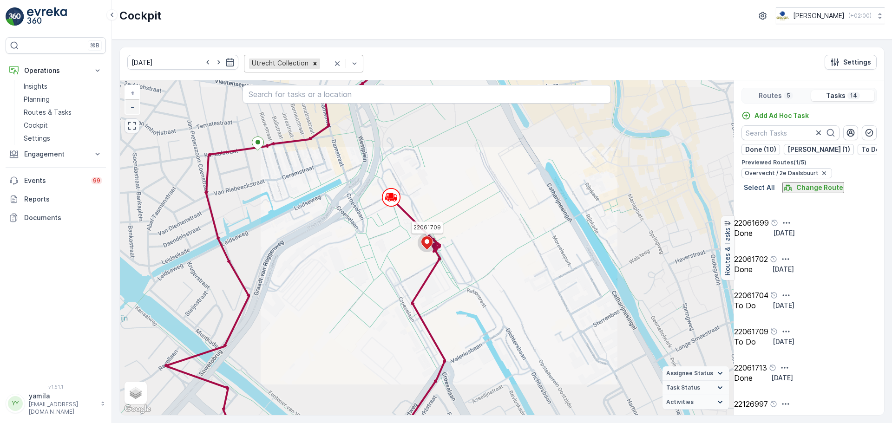
click at [130, 104] on link "−" at bounding box center [132, 107] width 14 height 14
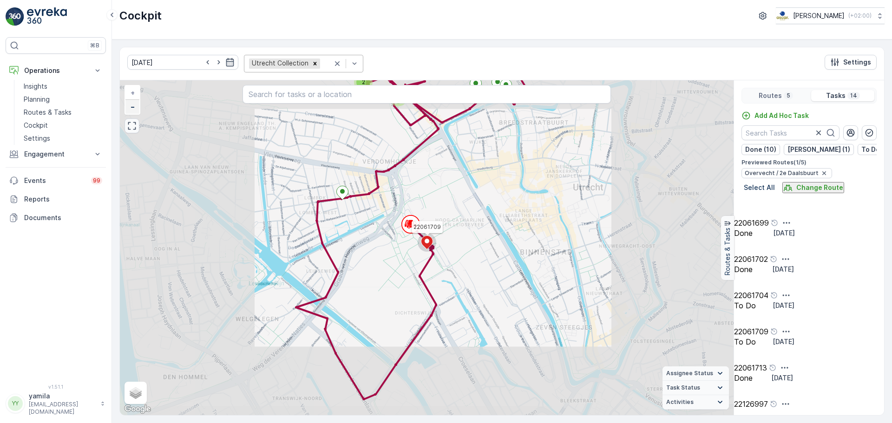
click at [130, 104] on link "−" at bounding box center [132, 107] width 14 height 14
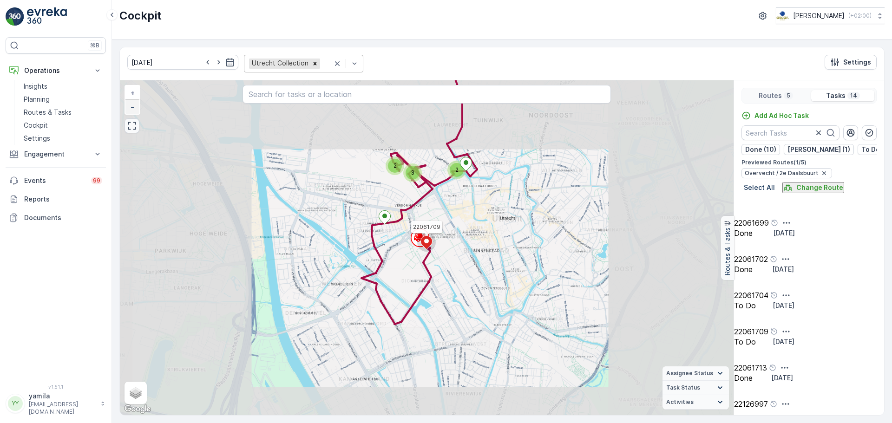
click at [130, 104] on link "−" at bounding box center [132, 107] width 14 height 14
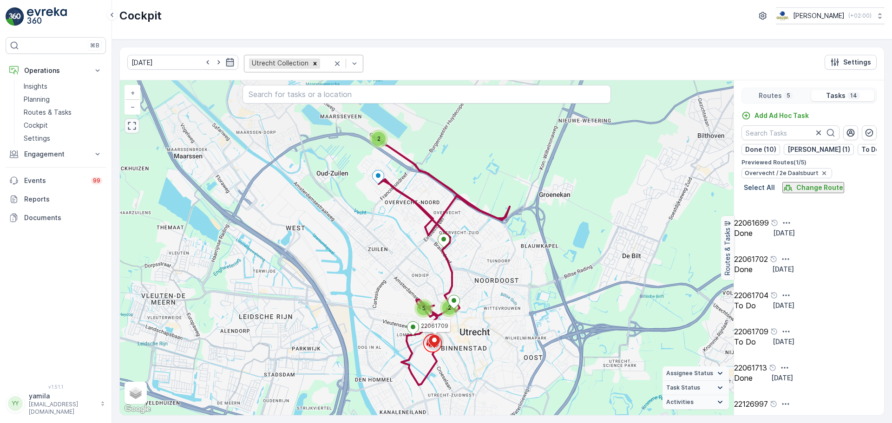
drag, startPoint x: 465, startPoint y: 171, endPoint x: 472, endPoint y: 269, distance: 98.8
click at [472, 269] on div "2 2 5 22061709 + − Satellite Roadmap Terrain Hybrid Leaflet Keyboard shortcuts …" at bounding box center [427, 247] width 614 height 335
click at [864, 62] on p "Settings" at bounding box center [857, 62] width 28 height 9
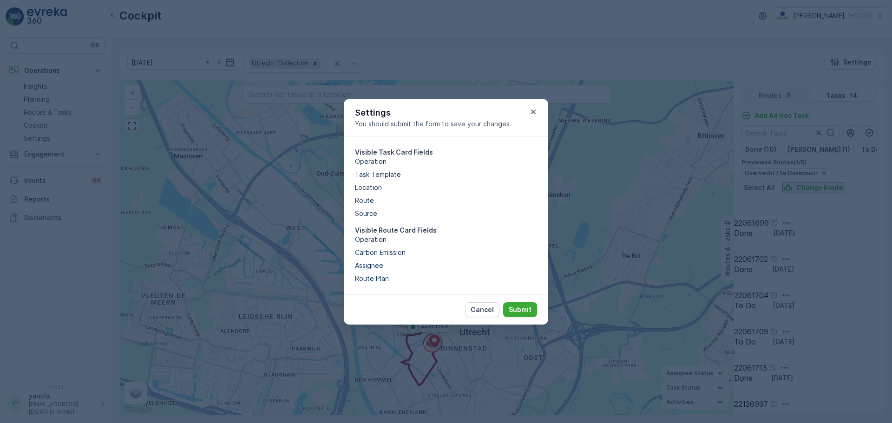
click at [537, 191] on span at bounding box center [537, 191] width 0 height 0
click at [537, 190] on input "checkbox" at bounding box center [537, 190] width 0 height 0
click at [526, 315] on p "Submit" at bounding box center [520, 309] width 23 height 9
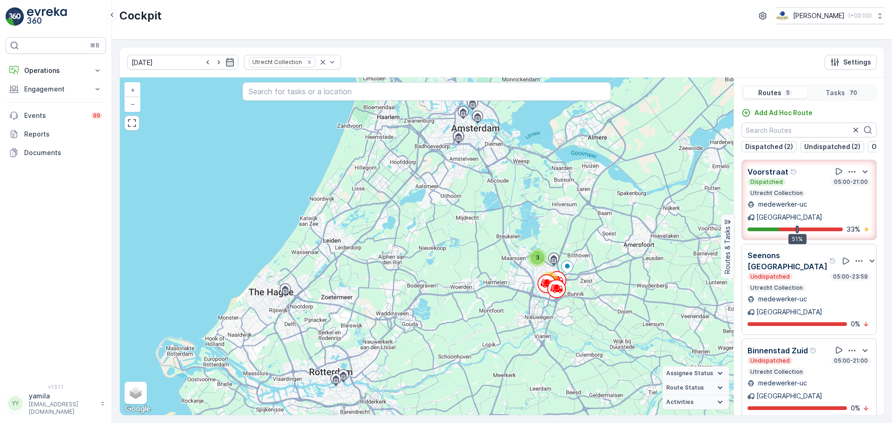
scroll to position [96, 0]
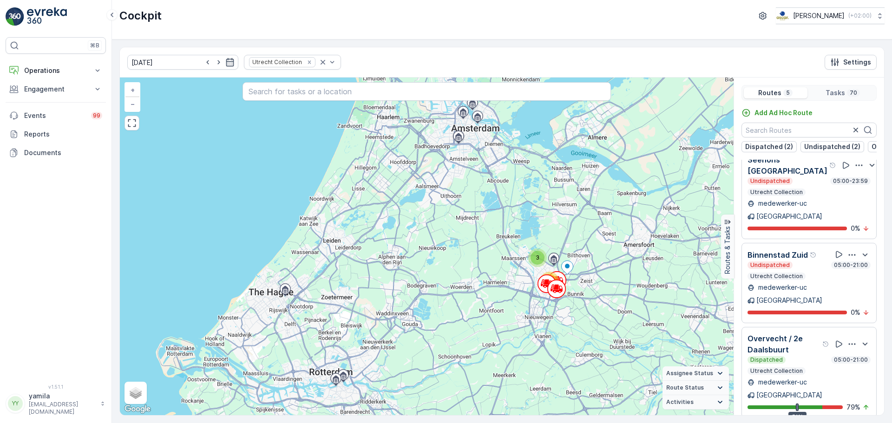
click at [798, 333] on p "Overvecht / 2e Daalsbuurt" at bounding box center [784, 344] width 73 height 22
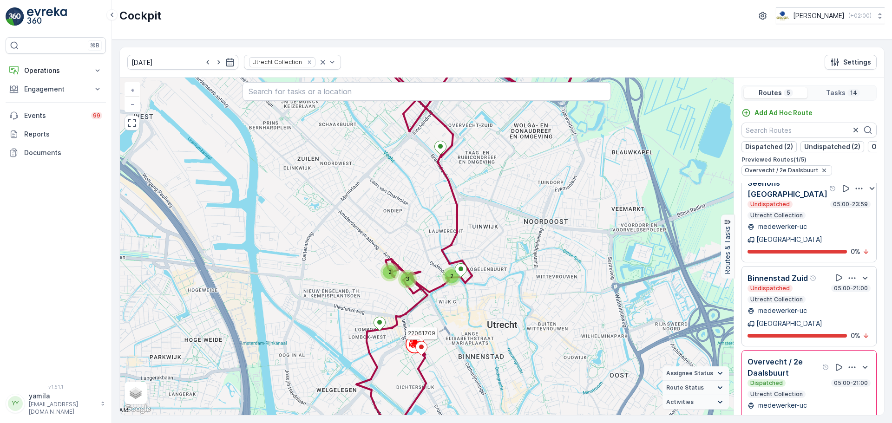
click at [422, 349] on ellipse at bounding box center [421, 347] width 5 height 5
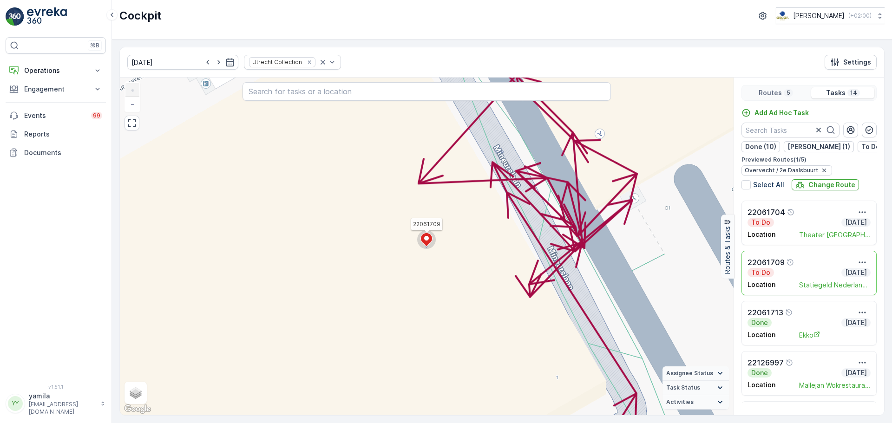
scroll to position [346, 0]
click at [129, 112] on div "+ −" at bounding box center [133, 97] width 16 height 30
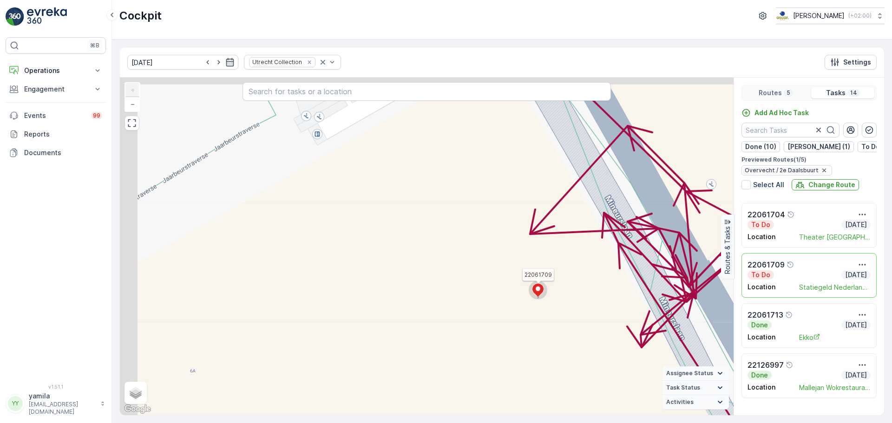
click at [129, 112] on div "+ −" at bounding box center [133, 97] width 16 height 30
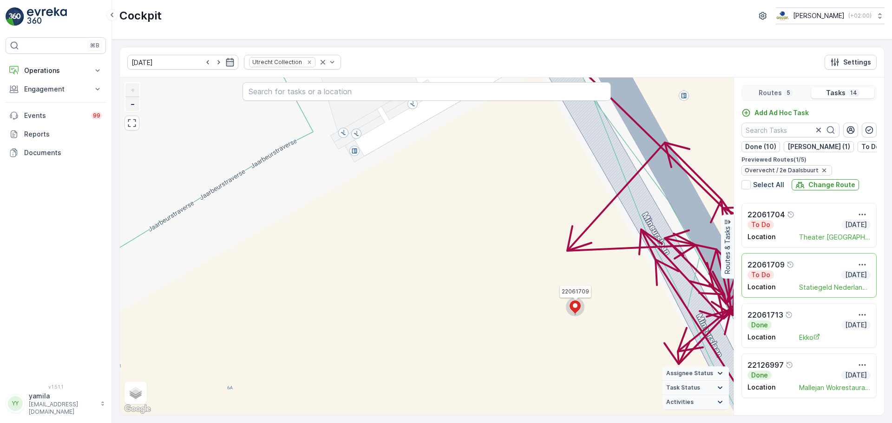
click at [130, 104] on link "−" at bounding box center [132, 104] width 14 height 14
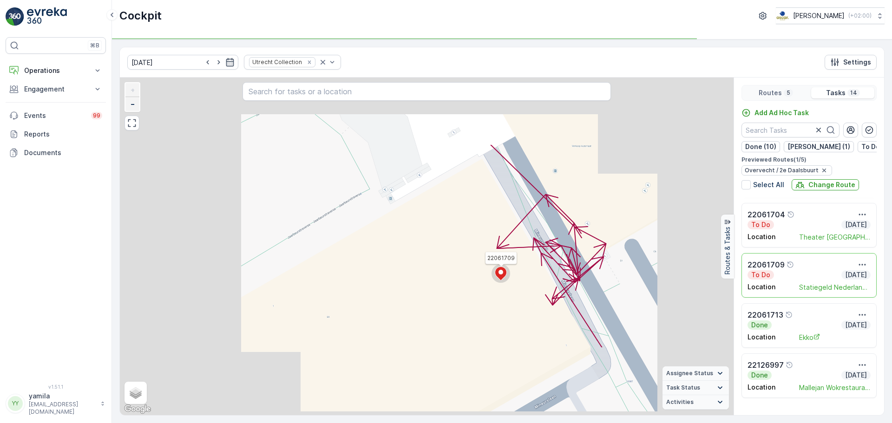
click at [130, 104] on link "−" at bounding box center [132, 104] width 14 height 14
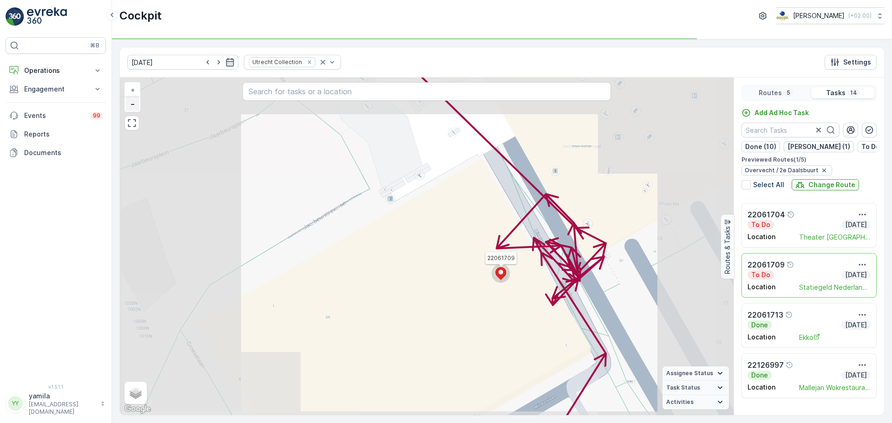
click at [130, 104] on link "−" at bounding box center [132, 104] width 14 height 14
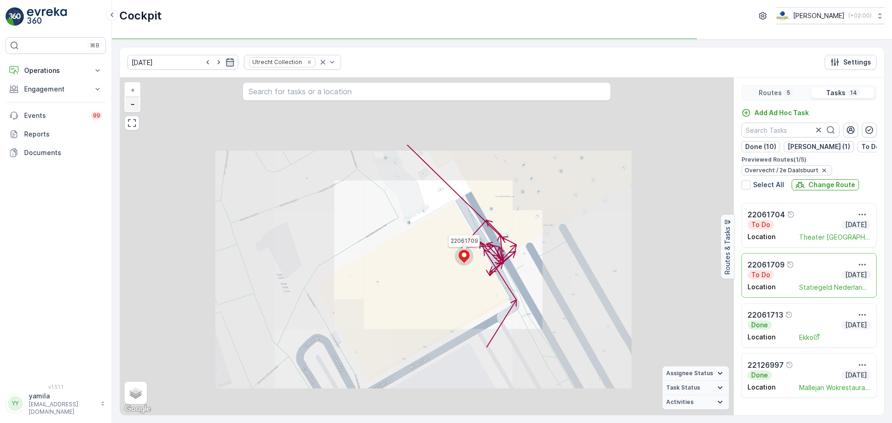
click at [130, 104] on link "−" at bounding box center [132, 104] width 14 height 14
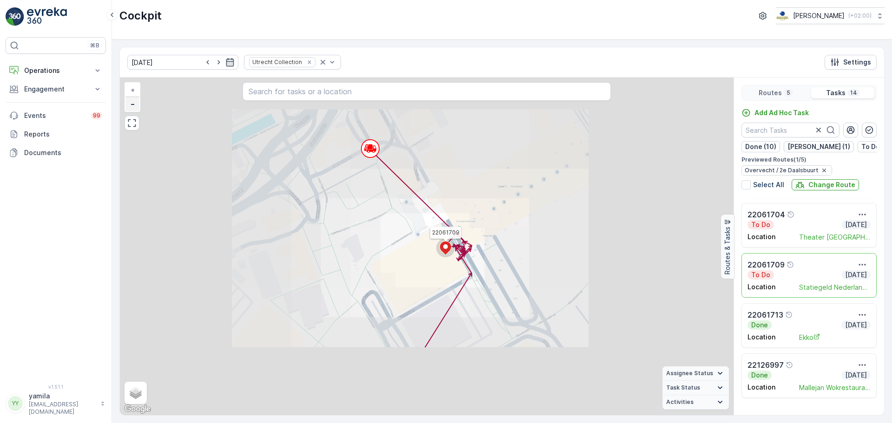
click at [130, 104] on link "−" at bounding box center [132, 104] width 14 height 14
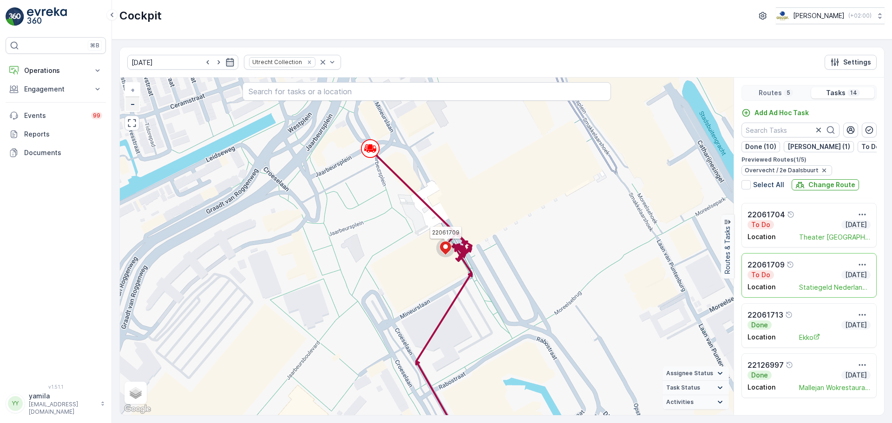
click at [130, 104] on link "−" at bounding box center [132, 104] width 14 height 14
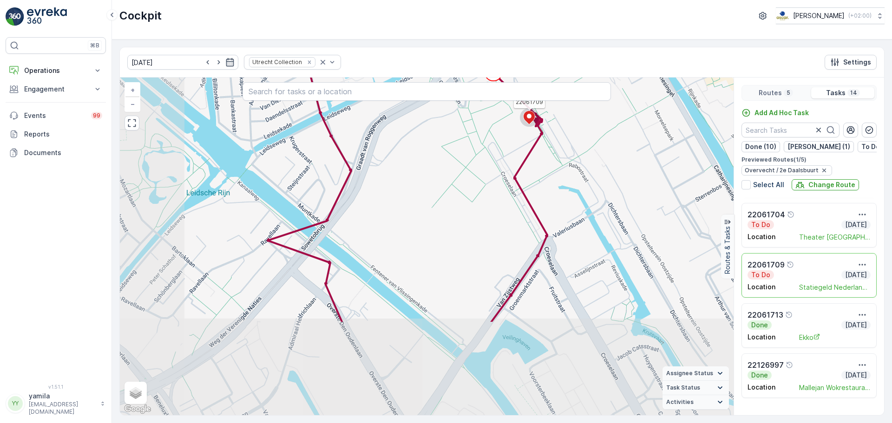
drag, startPoint x: 357, startPoint y: 276, endPoint x: 450, endPoint y: 149, distance: 157.2
click at [450, 149] on div "2 2 2 22061709 + − Satellite Roadmap Terrain Hybrid Leaflet Keyboard shortcuts …" at bounding box center [427, 247] width 614 height 338
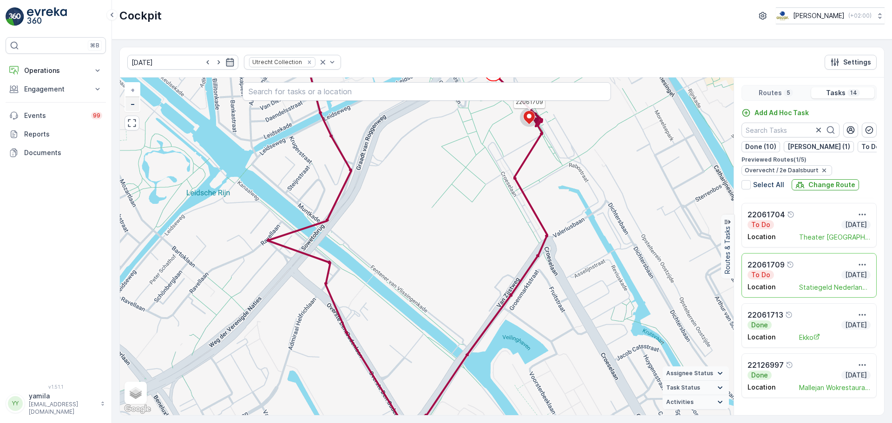
click at [132, 106] on span "−" at bounding box center [133, 104] width 5 height 8
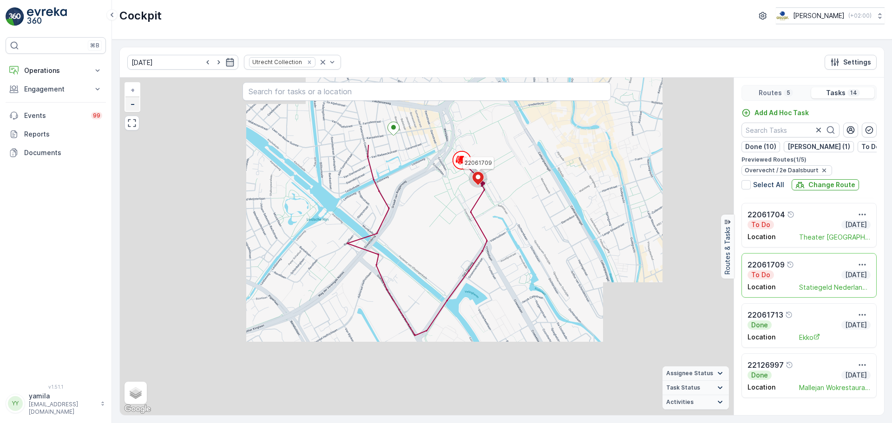
click at [132, 106] on span "−" at bounding box center [133, 104] width 5 height 8
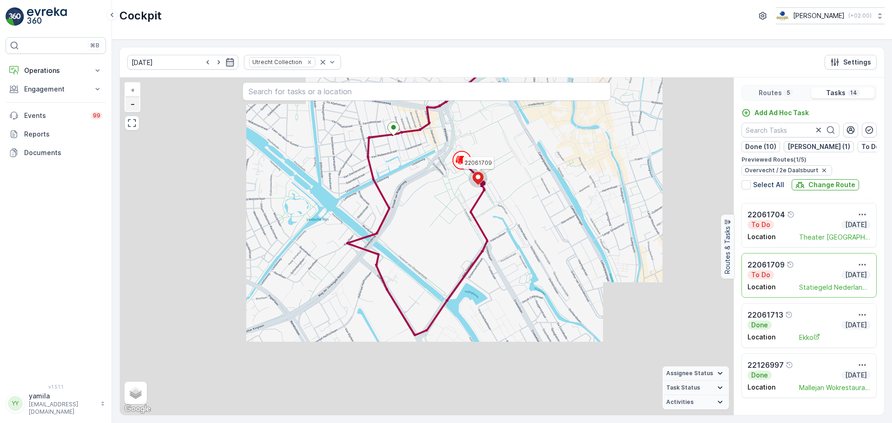
click at [132, 106] on span "−" at bounding box center [133, 104] width 5 height 8
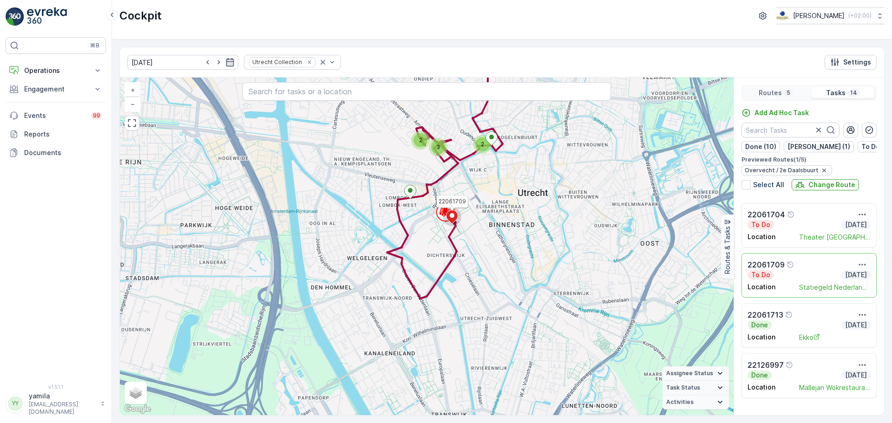
drag, startPoint x: 393, startPoint y: 218, endPoint x: 391, endPoint y: 284, distance: 66.0
click at [391, 284] on div "2 3 2 2 22061709 + − Satellite Roadmap Terrain Hybrid Leaflet Keyboard shortcut…" at bounding box center [427, 247] width 614 height 338
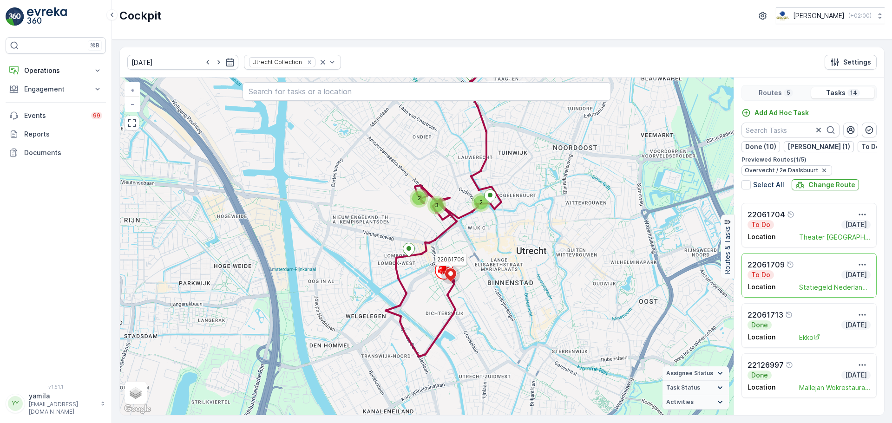
click at [780, 230] on div "To Do Today" at bounding box center [809, 224] width 123 height 9
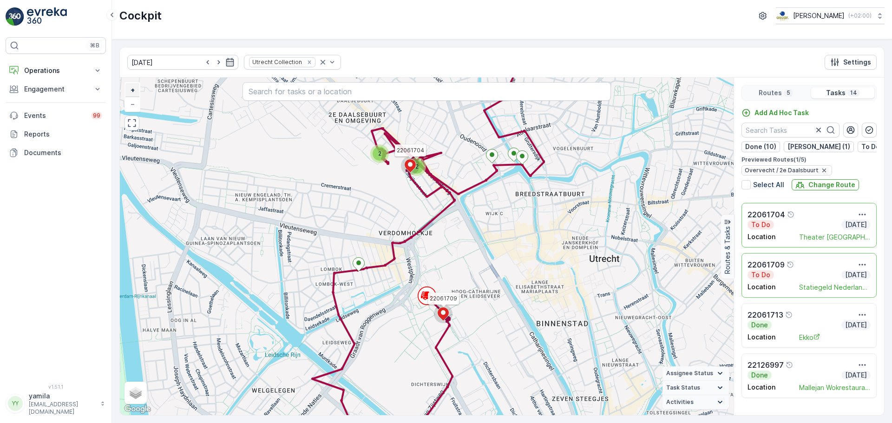
click at [132, 90] on span "+" at bounding box center [133, 90] width 4 height 8
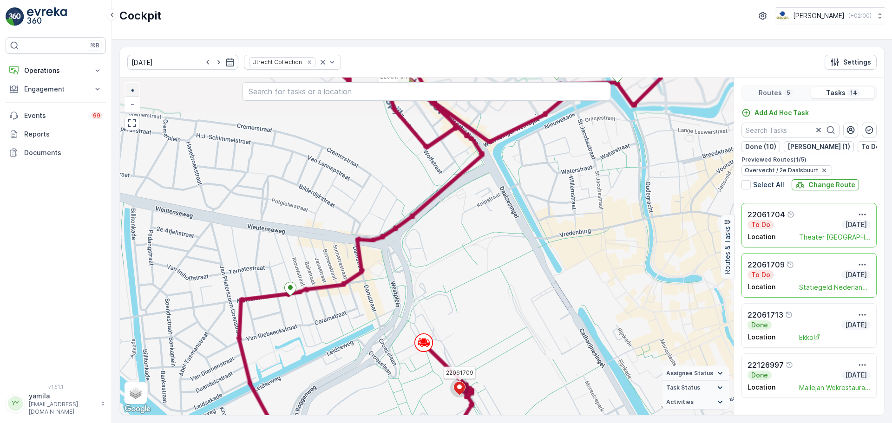
click at [132, 90] on span "+" at bounding box center [133, 90] width 4 height 8
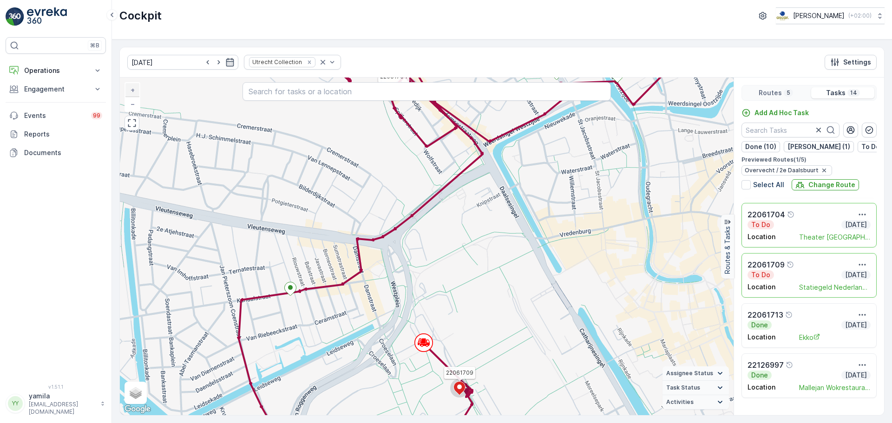
scroll to position [497, 0]
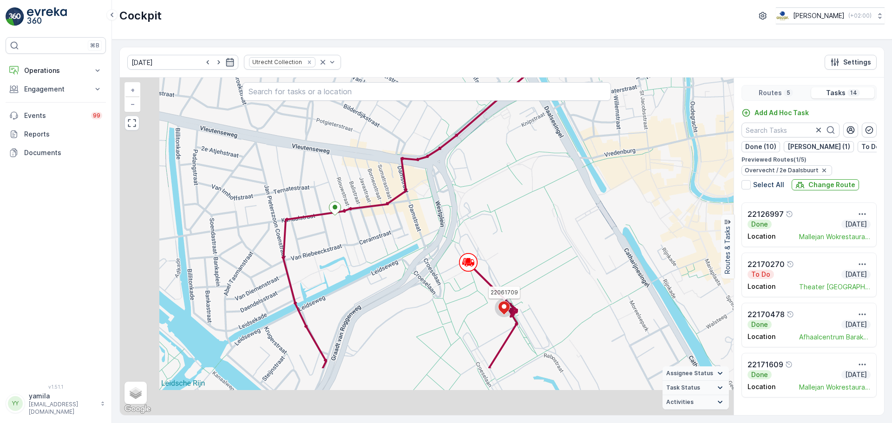
drag, startPoint x: 398, startPoint y: 297, endPoint x: 442, endPoint y: 217, distance: 92.3
click at [442, 217] on div "2 2 22061704 22061709 + − Satellite Roadmap Terrain Hybrid Leaflet Keyboard sho…" at bounding box center [427, 247] width 614 height 338
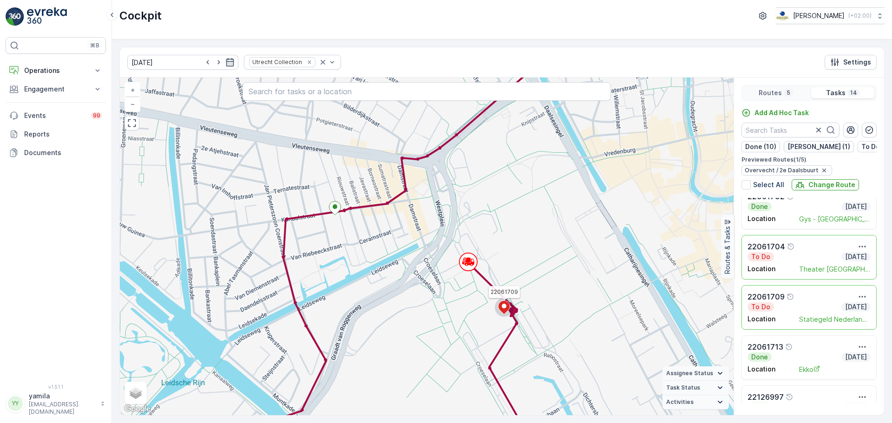
scroll to position [314, 0]
click at [782, 267] on div "Location Theater Utrecht" at bounding box center [809, 268] width 123 height 12
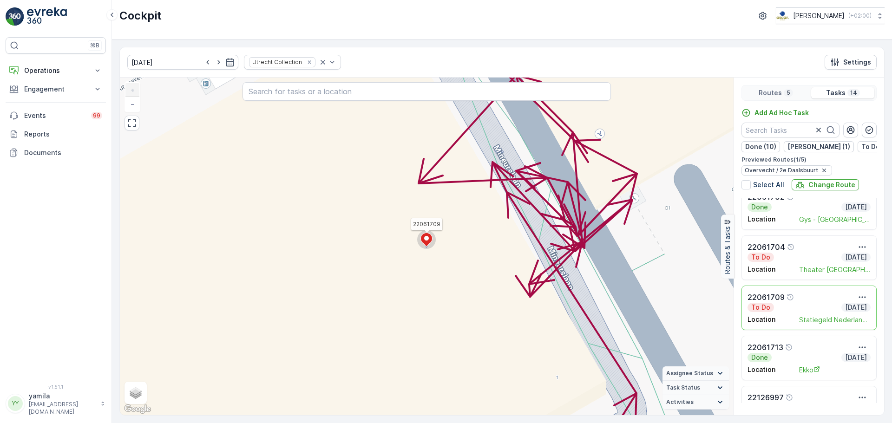
click at [769, 272] on p "Location" at bounding box center [762, 270] width 28 height 8
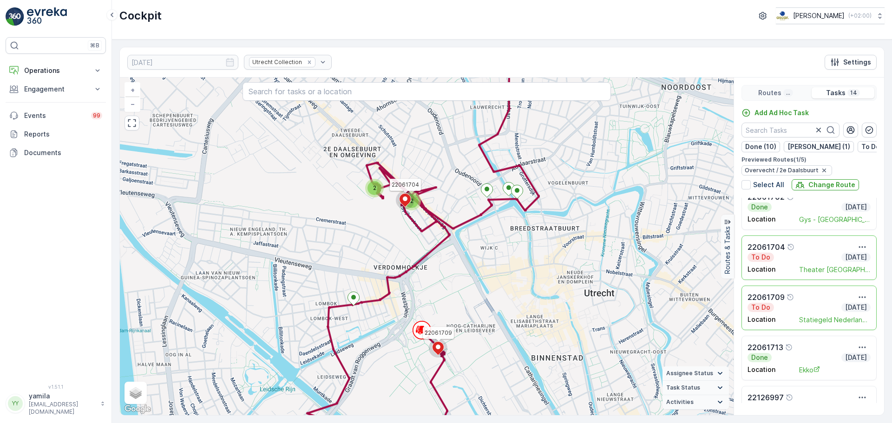
drag, startPoint x: 403, startPoint y: 190, endPoint x: 398, endPoint y: 228, distance: 38.0
click at [398, 228] on div "2 2 2 22061704 22061709 + − Satellite Roadmap Terrain Hybrid Leaflet Keyboard s…" at bounding box center [427, 247] width 614 height 338
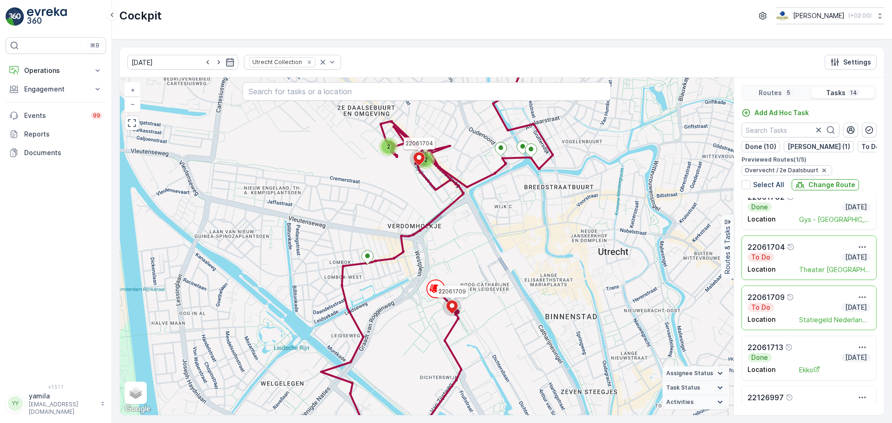
drag, startPoint x: 428, startPoint y: 202, endPoint x: 438, endPoint y: 229, distance: 28.8
click at [438, 229] on div "2 2 2 22061704 22061709 + − Satellite Roadmap Terrain Hybrid Leaflet Keyboard s…" at bounding box center [427, 247] width 614 height 338
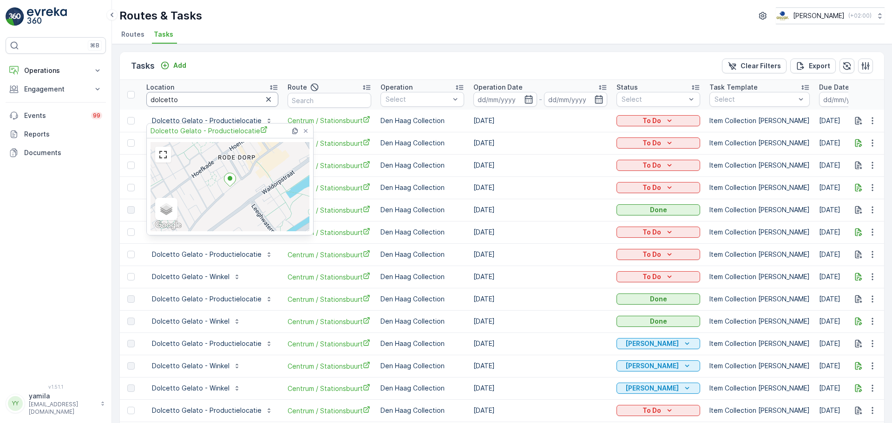
scroll to position [6, 0]
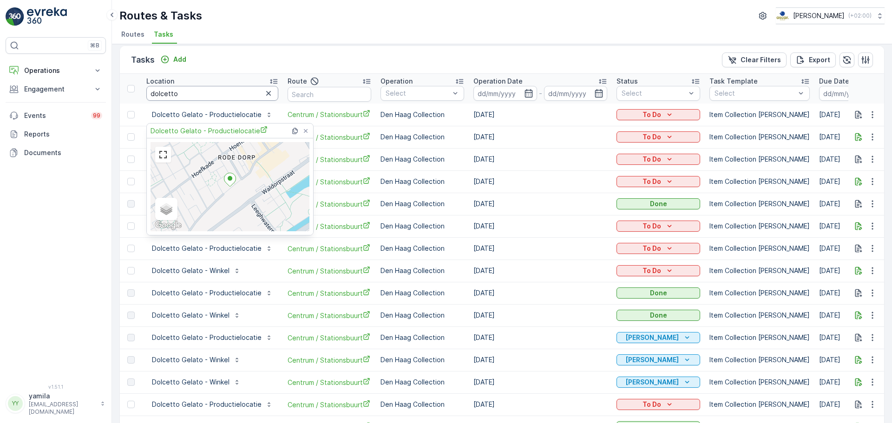
click at [205, 92] on input "dolcetto" at bounding box center [212, 93] width 132 height 15
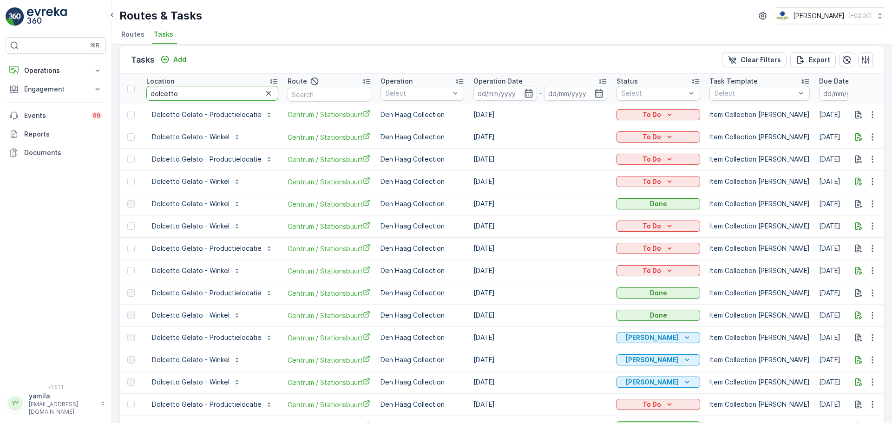
click at [205, 92] on input "dolcetto" at bounding box center [212, 93] width 132 height 15
type input "keuken"
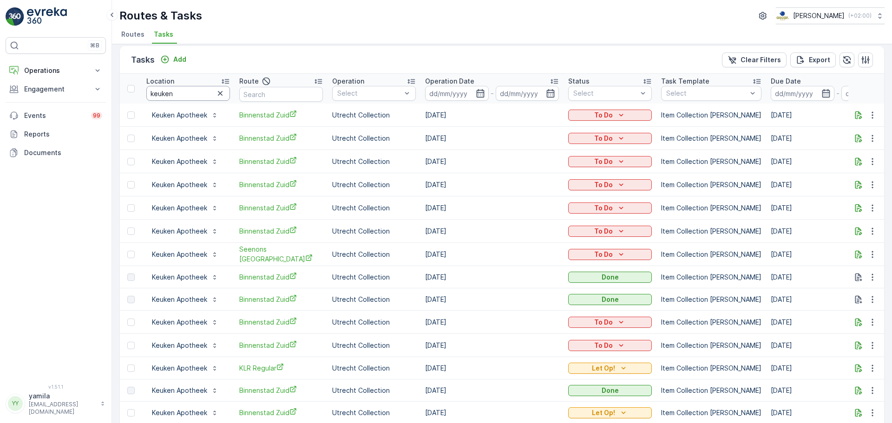
click at [187, 92] on input "keuken" at bounding box center [188, 93] width 84 height 15
type input "theater [GEOGRAPHIC_DATA]"
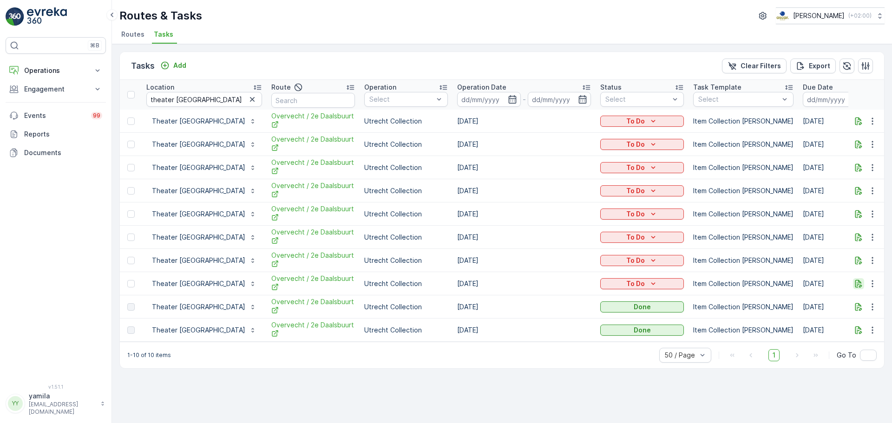
click at [855, 282] on icon "button" at bounding box center [858, 284] width 7 height 8
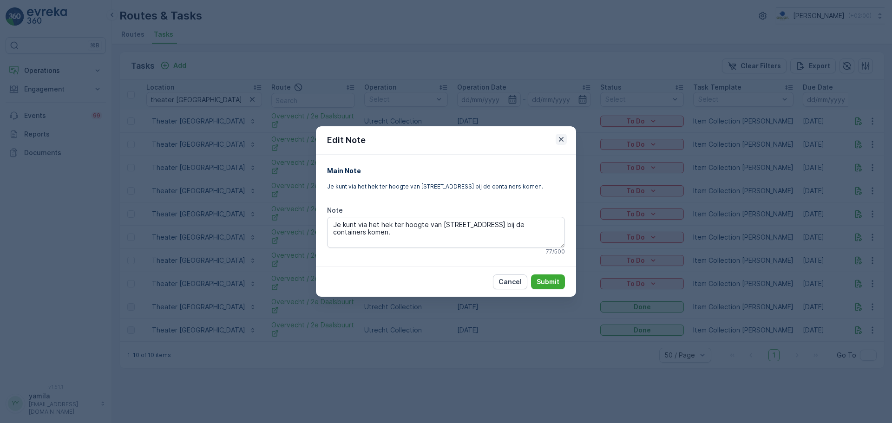
click at [562, 139] on icon "button" at bounding box center [561, 139] width 5 height 5
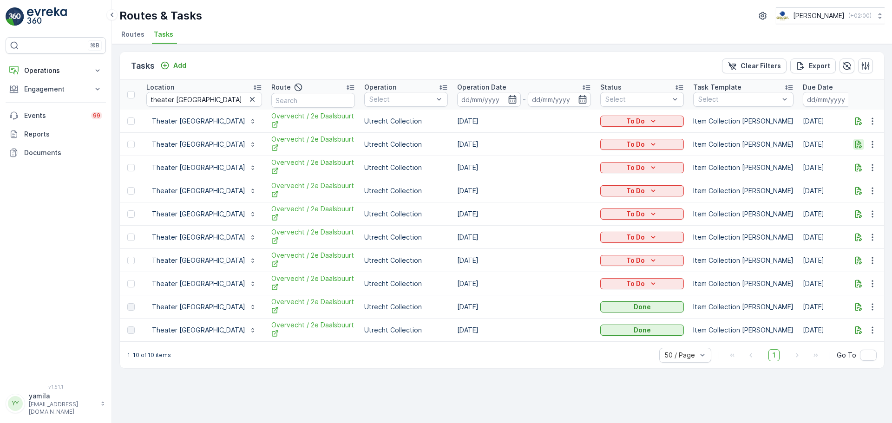
click at [856, 141] on icon "button" at bounding box center [858, 144] width 7 height 8
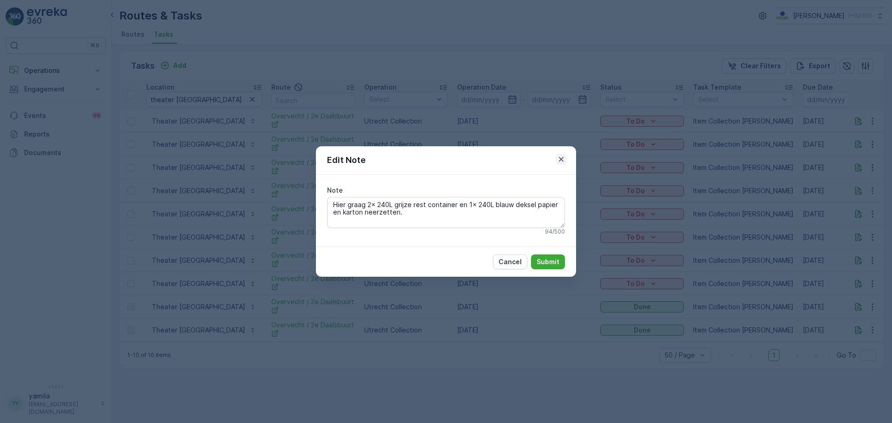
click at [560, 155] on icon "button" at bounding box center [561, 159] width 9 height 9
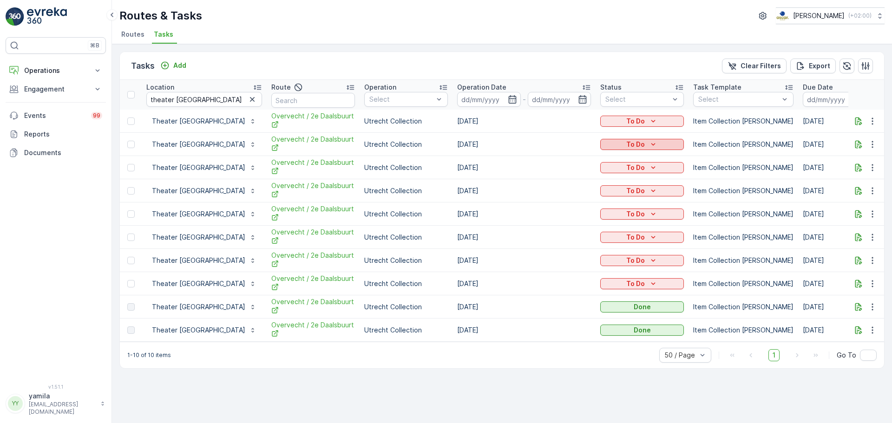
click at [613, 141] on div "To Do" at bounding box center [642, 144] width 76 height 9
click at [553, 148] on td "[DATE]" at bounding box center [524, 144] width 143 height 23
click at [649, 147] on icon "To Do" at bounding box center [653, 144] width 9 height 9
click at [558, 62] on div "Tasks Add Clear Filters Export" at bounding box center [502, 66] width 764 height 28
click at [869, 141] on icon "button" at bounding box center [872, 144] width 9 height 9
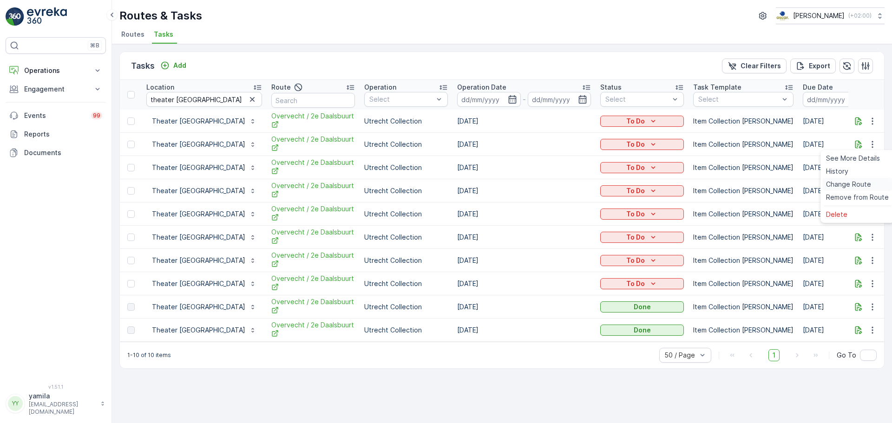
click at [842, 184] on span "Change Route" at bounding box center [848, 184] width 45 height 9
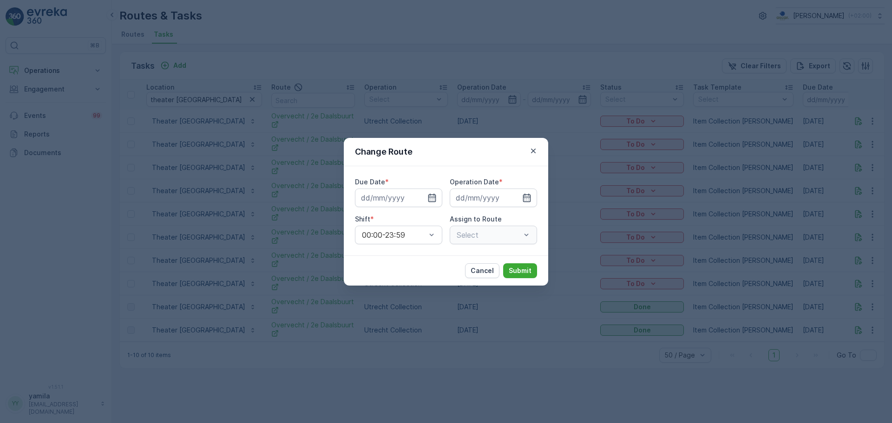
type input "[DATE]"
click at [421, 196] on icon "button" at bounding box center [420, 197] width 9 height 9
type input "[DATE]"
click at [515, 201] on icon "button" at bounding box center [515, 197] width 9 height 9
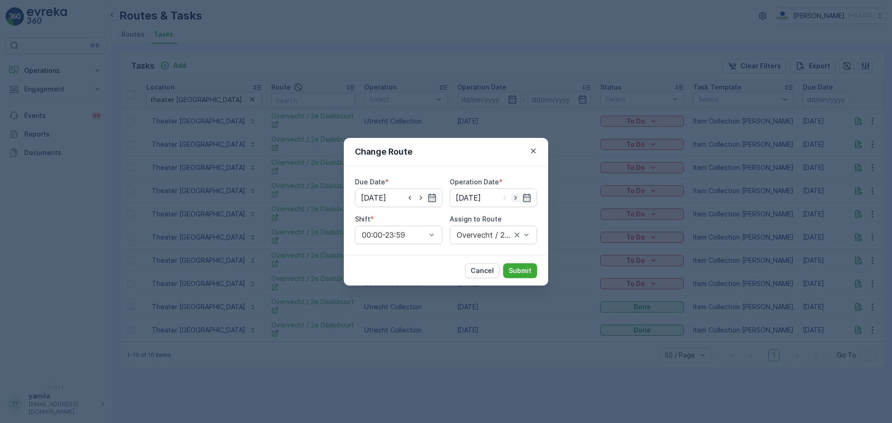
type input "04.10.2025"
click at [529, 273] on p "Submit" at bounding box center [520, 270] width 23 height 9
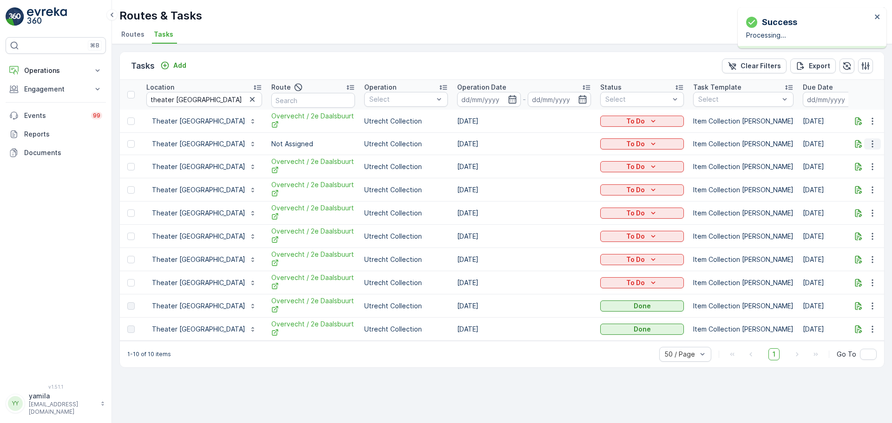
click at [872, 144] on icon "button" at bounding box center [872, 143] width 9 height 9
click at [844, 182] on span "Change Route" at bounding box center [848, 183] width 45 height 9
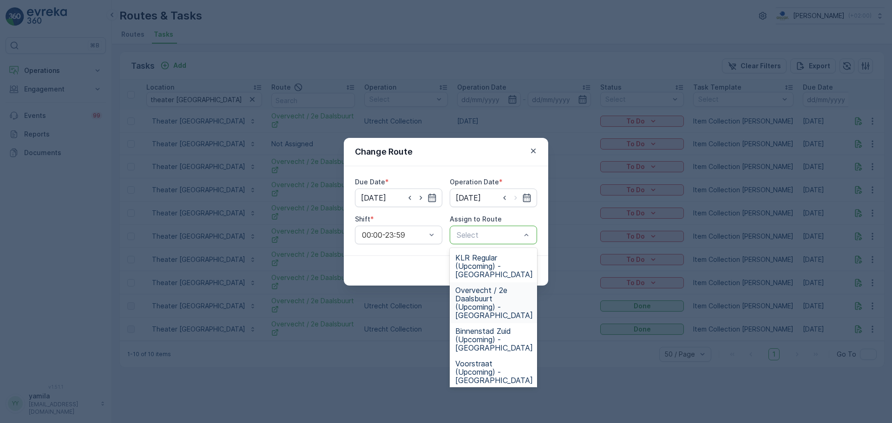
click at [488, 289] on span "Overvecht / 2e Daalsbuurt (Upcoming) - Utrecht" at bounding box center [494, 302] width 78 height 33
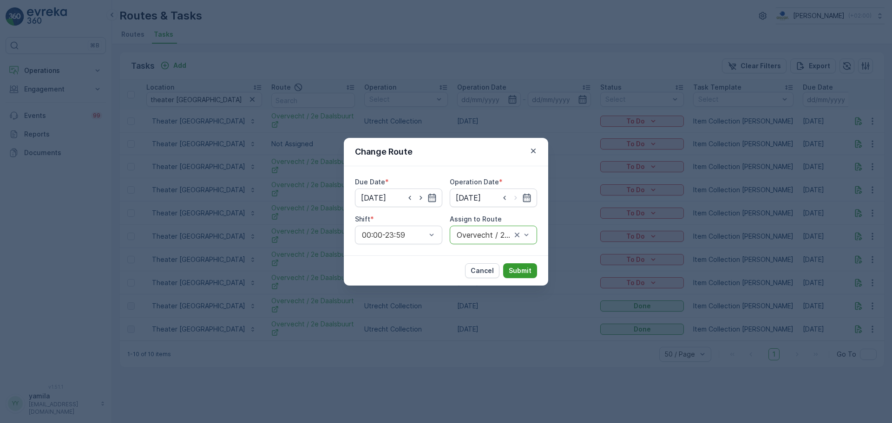
click at [518, 269] on p "Submit" at bounding box center [520, 270] width 23 height 9
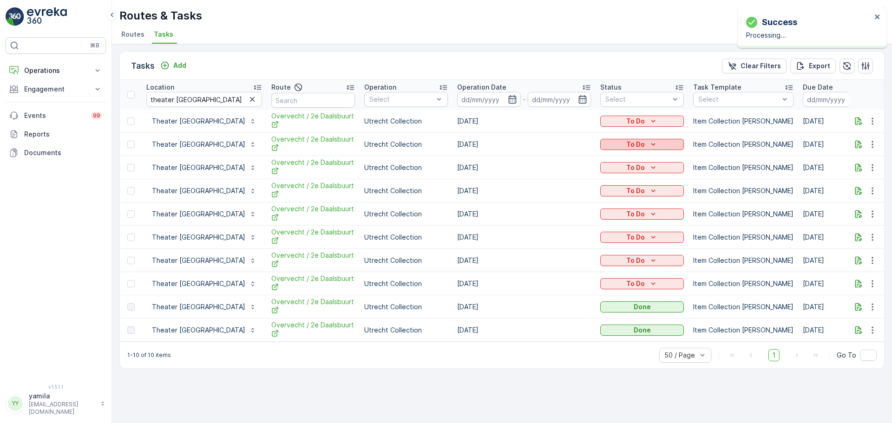
click at [626, 144] on p "To Do" at bounding box center [635, 144] width 19 height 9
click at [856, 146] on td at bounding box center [866, 144] width 36 height 23
click at [856, 146] on icon "button" at bounding box center [858, 144] width 9 height 9
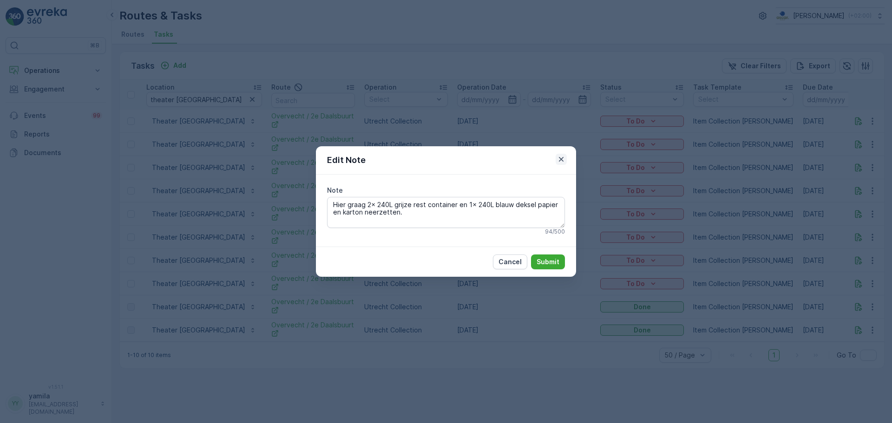
click at [564, 161] on icon "button" at bounding box center [561, 159] width 9 height 9
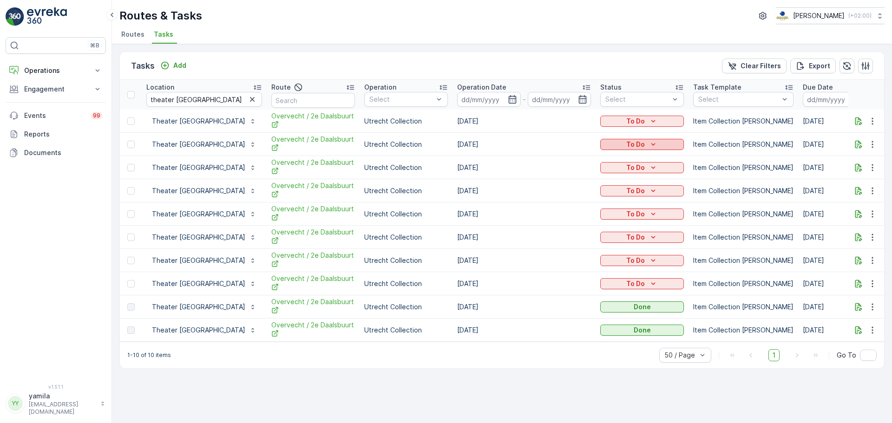
click at [626, 146] on p "To Do" at bounding box center [635, 144] width 19 height 9
click at [599, 180] on div "Let Op!" at bounding box center [599, 184] width 59 height 13
click at [873, 148] on icon "button" at bounding box center [872, 144] width 9 height 9
click at [845, 162] on span "See More Details" at bounding box center [853, 158] width 54 height 9
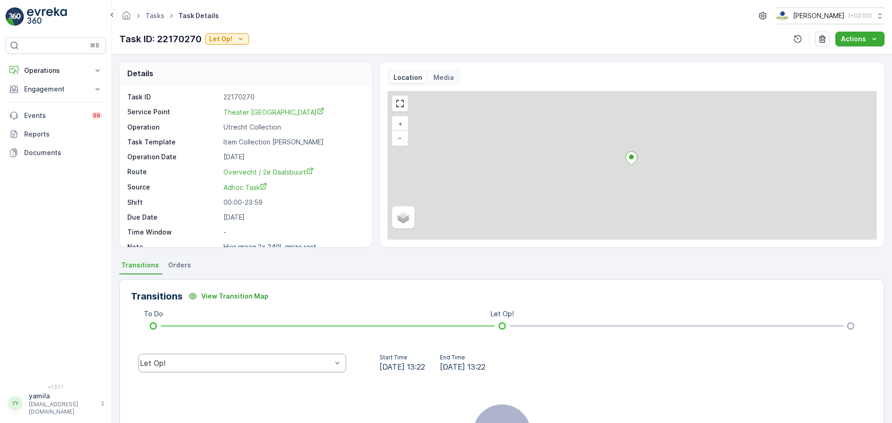
click at [209, 356] on div "Let Op!" at bounding box center [242, 363] width 208 height 19
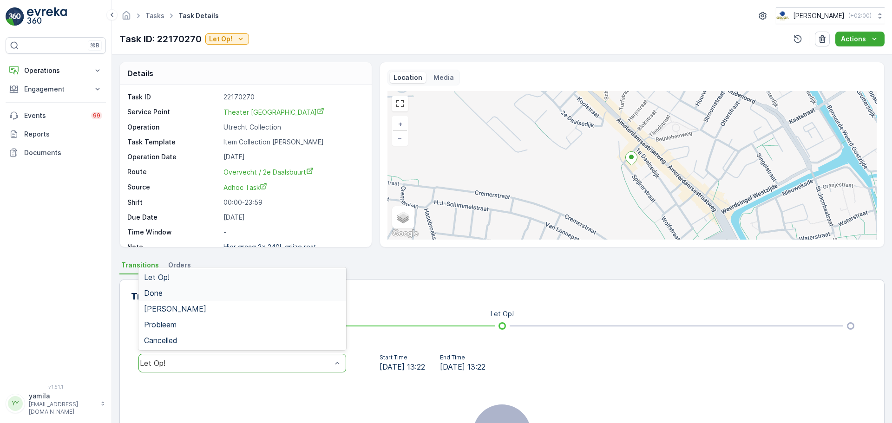
click at [223, 288] on div "Done" at bounding box center [242, 293] width 208 height 16
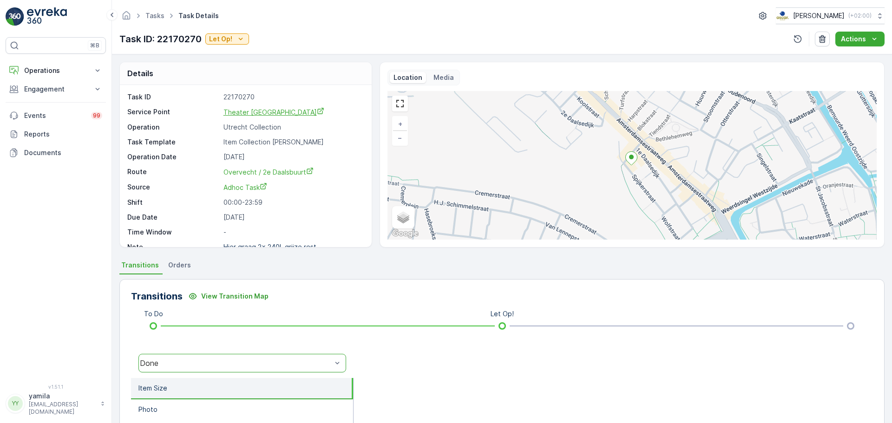
click at [250, 113] on span "Theater Utrecht" at bounding box center [273, 112] width 101 height 8
click at [55, 72] on p "Operations" at bounding box center [55, 70] width 63 height 9
click at [53, 112] on p "Routes & Tasks" at bounding box center [48, 112] width 48 height 9
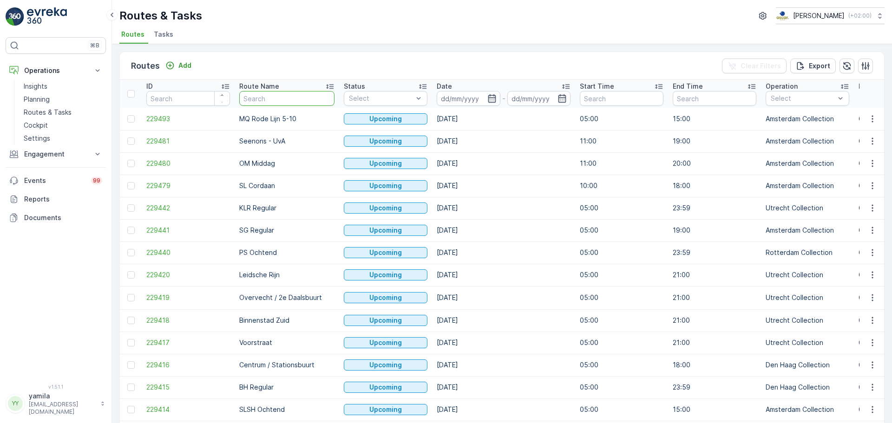
click at [246, 96] on input "text" at bounding box center [286, 98] width 95 height 15
type input "os middag"
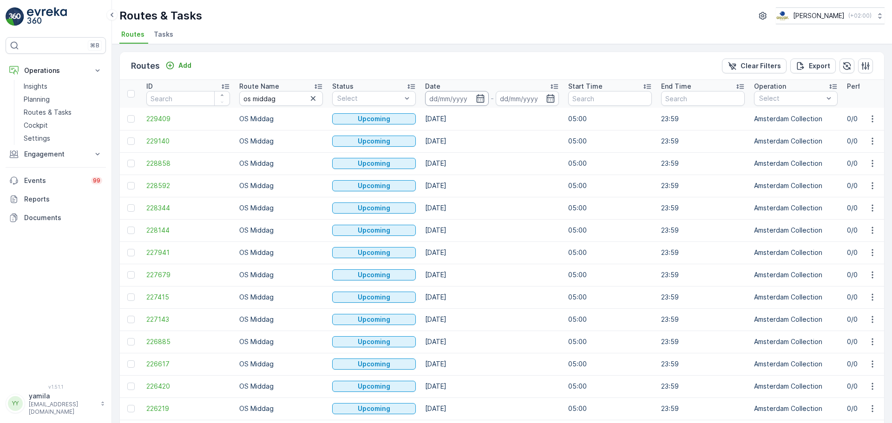
click at [443, 93] on input at bounding box center [457, 98] width 64 height 15
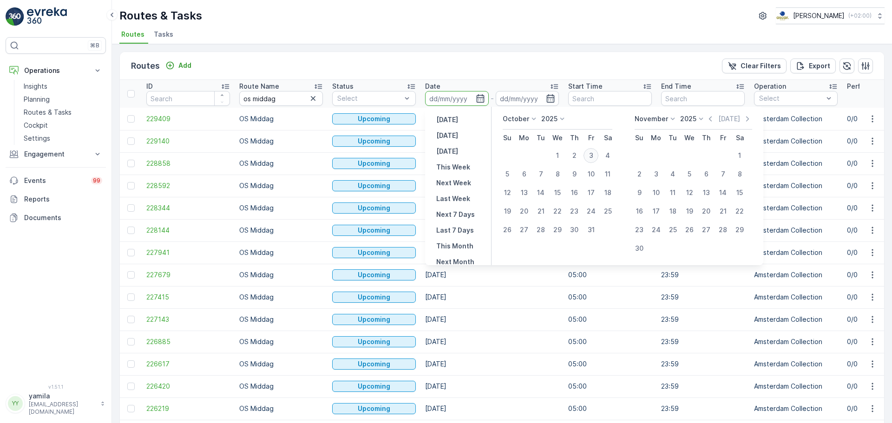
click at [592, 153] on div "3" at bounding box center [591, 155] width 15 height 15
type input "[DATE]"
click at [592, 153] on div "3" at bounding box center [591, 155] width 15 height 15
type input "[DATE]"
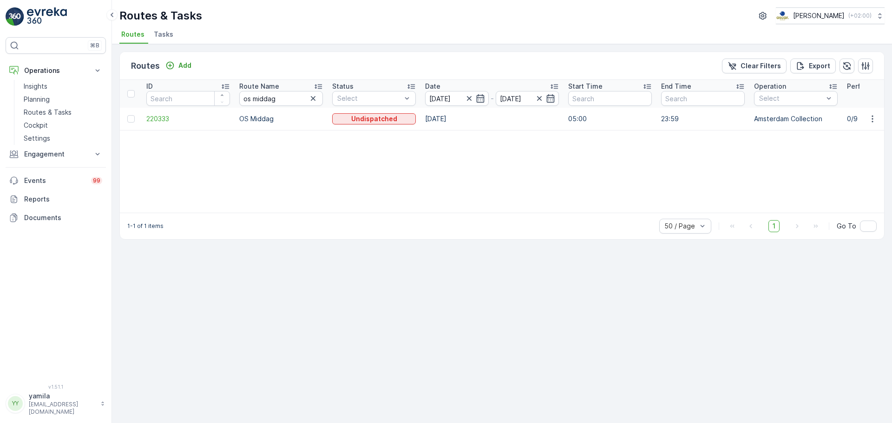
drag, startPoint x: 874, startPoint y: 122, endPoint x: 861, endPoint y: 130, distance: 15.2
click at [861, 130] on td at bounding box center [872, 119] width 25 height 22
click at [875, 123] on icon "button" at bounding box center [872, 118] width 9 height 9
click at [858, 136] on span "See More Details" at bounding box center [851, 132] width 54 height 9
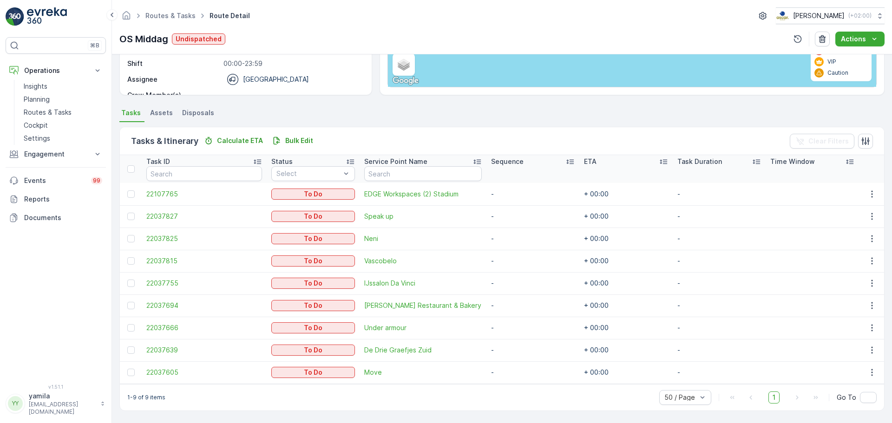
scroll to position [151, 0]
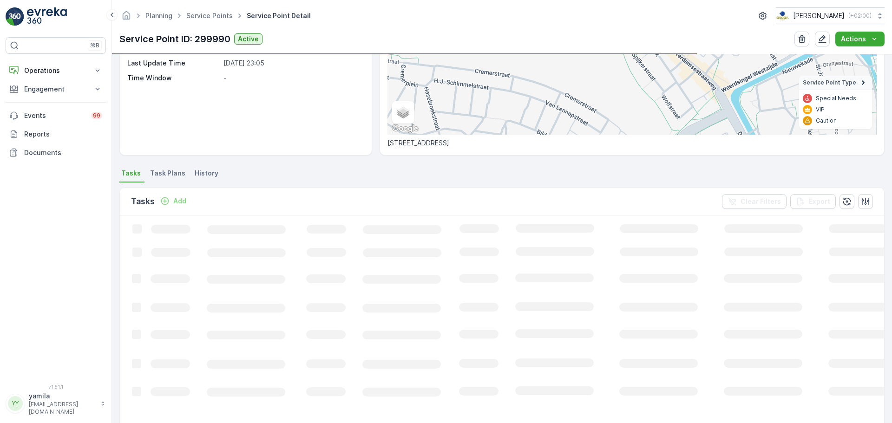
scroll to position [138, 0]
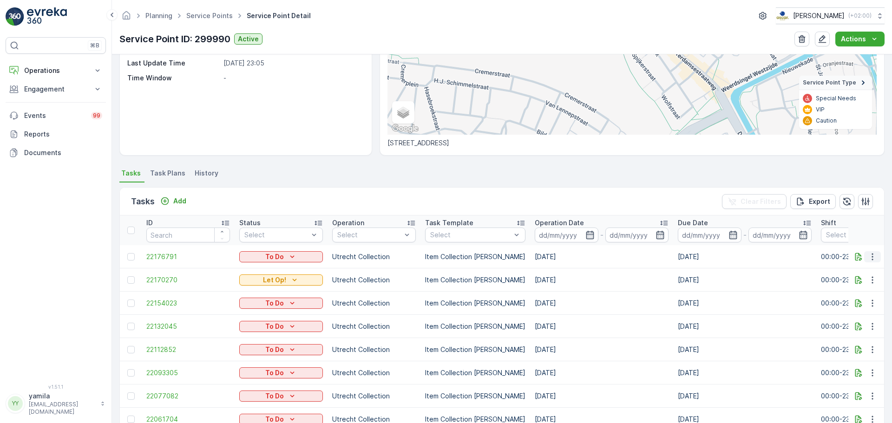
click at [872, 260] on icon "button" at bounding box center [872, 256] width 9 height 9
click at [851, 269] on span "See More Details" at bounding box center [853, 270] width 54 height 9
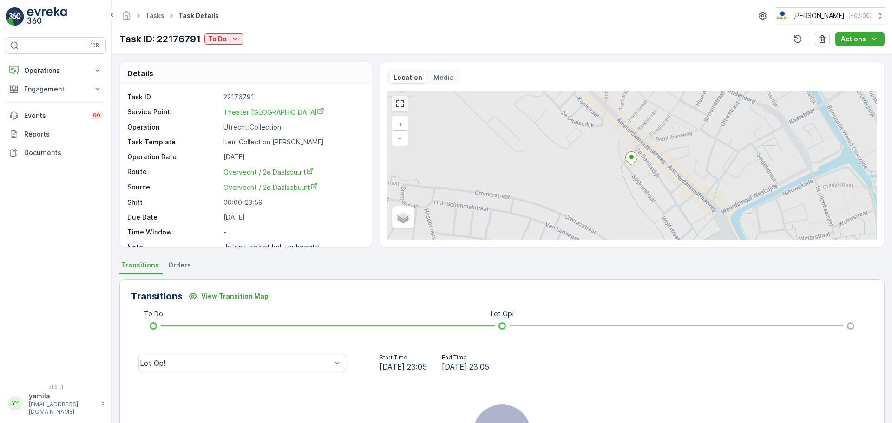
scroll to position [76, 0]
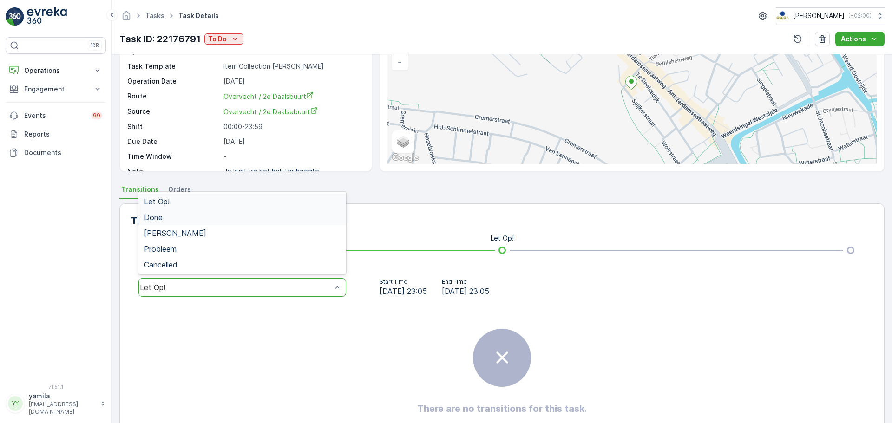
click at [243, 221] on div "Done" at bounding box center [242, 217] width 197 height 8
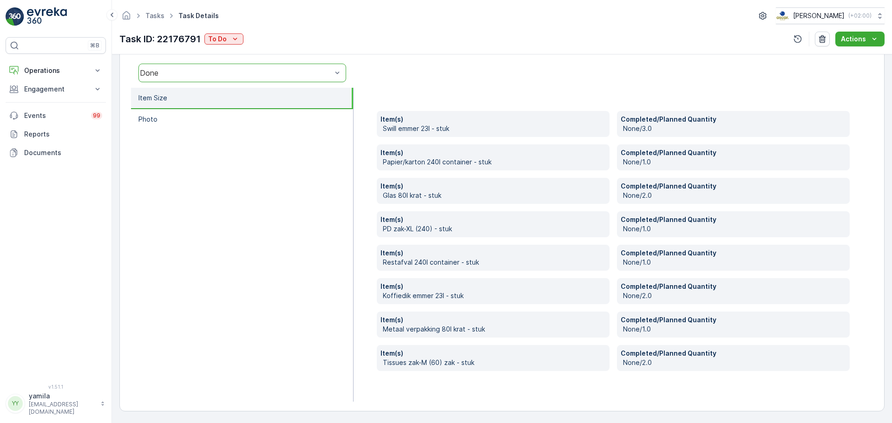
scroll to position [291, 0]
click at [61, 69] on p "Operations" at bounding box center [55, 70] width 63 height 9
click at [57, 117] on link "Routes & Tasks" at bounding box center [63, 112] width 86 height 13
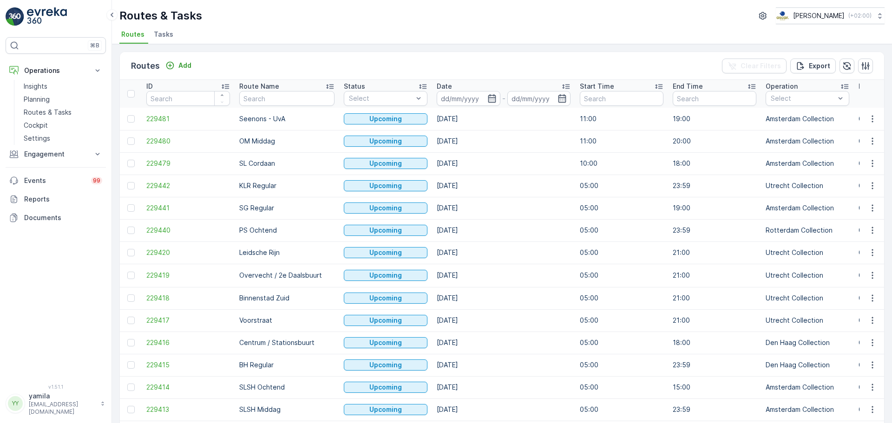
click at [164, 37] on span "Tasks" at bounding box center [164, 34] width 20 height 9
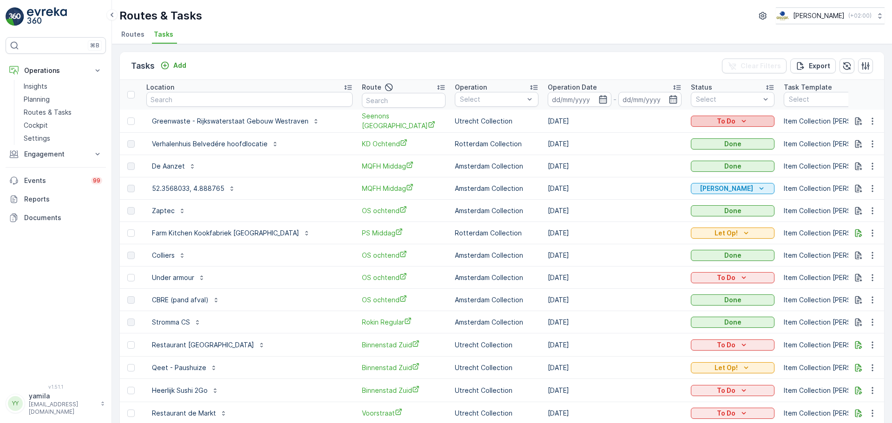
click at [707, 117] on div "To Do" at bounding box center [733, 121] width 76 height 9
click at [687, 54] on div "Tasks Add Clear Filters Export" at bounding box center [502, 66] width 764 height 28
click at [222, 98] on input "text" at bounding box center [249, 99] width 206 height 15
type input "theater utrecht"
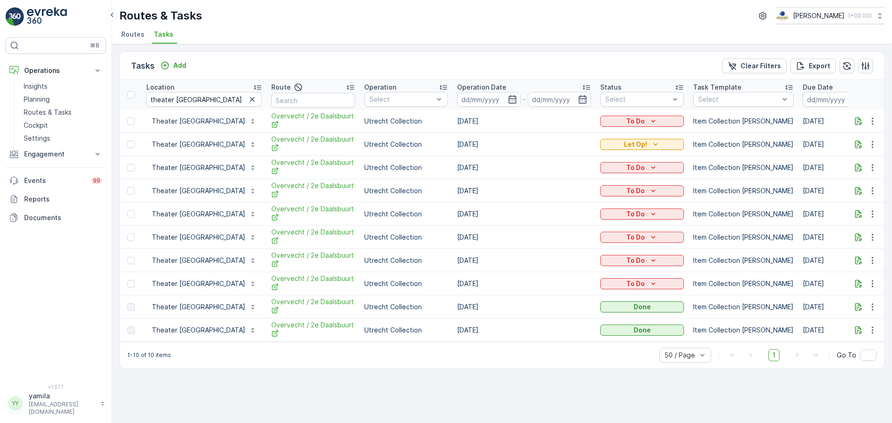
drag, startPoint x: 423, startPoint y: 261, endPoint x: 486, endPoint y: 261, distance: 62.3
click at [486, 261] on td "04.10.2025" at bounding box center [524, 260] width 143 height 23
click at [137, 35] on span "Routes" at bounding box center [132, 34] width 23 height 9
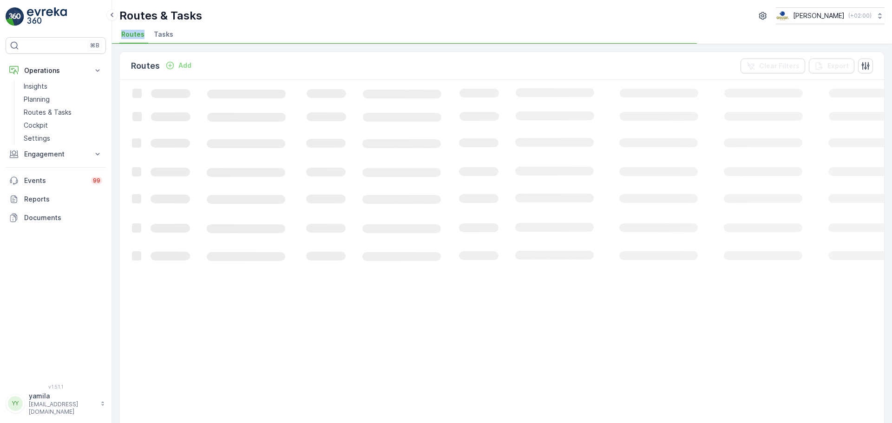
click at [137, 35] on span "Routes" at bounding box center [132, 34] width 23 height 9
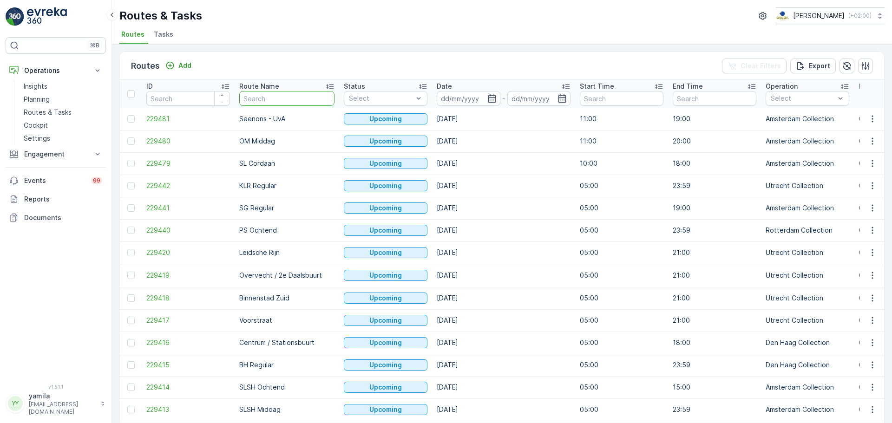
click at [258, 101] on input "text" at bounding box center [286, 98] width 95 height 15
type input "seenons"
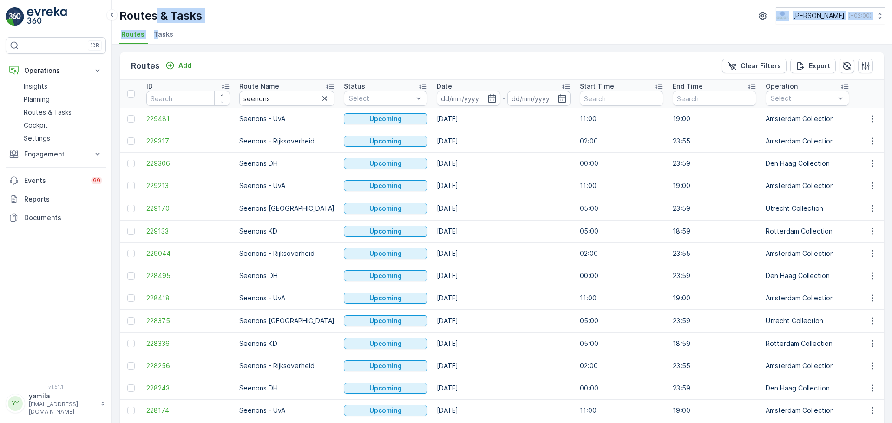
drag, startPoint x: 156, startPoint y: 23, endPoint x: 156, endPoint y: 38, distance: 15.3
click at [156, 38] on div "Routes & Tasks [PERSON_NAME] ( +02:00 ) Routes Tasks" at bounding box center [502, 22] width 780 height 44
click at [156, 38] on span "Tasks" at bounding box center [164, 34] width 20 height 9
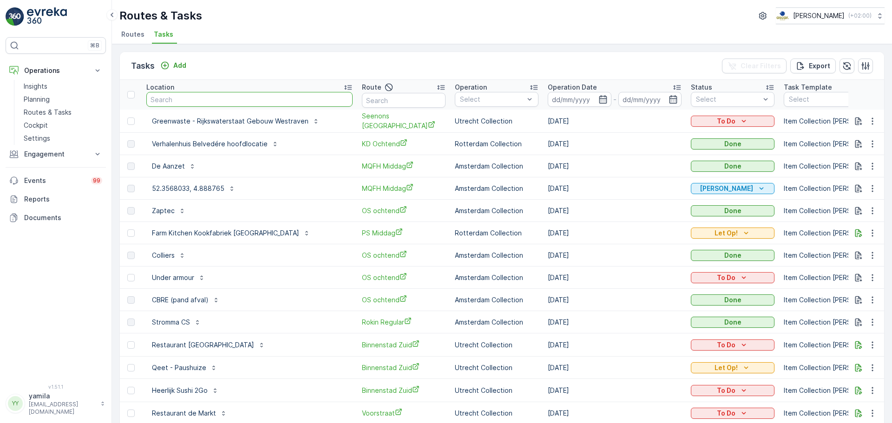
click at [194, 105] on input "text" at bounding box center [249, 99] width 206 height 15
type input "mk"
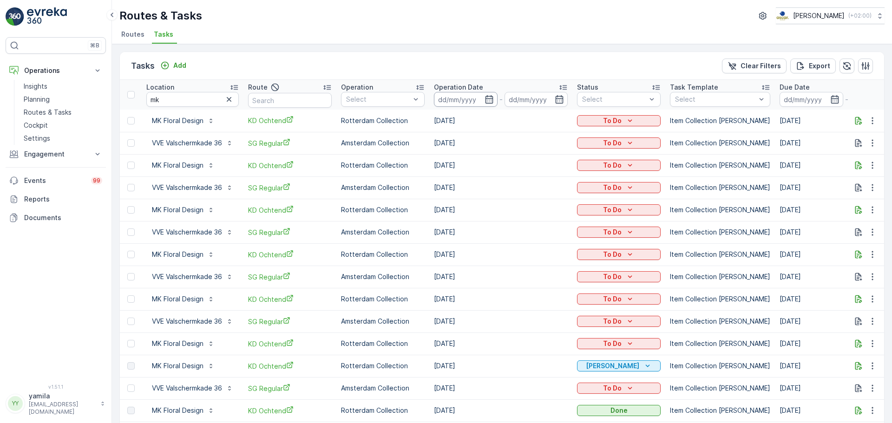
click at [451, 93] on input at bounding box center [466, 99] width 64 height 15
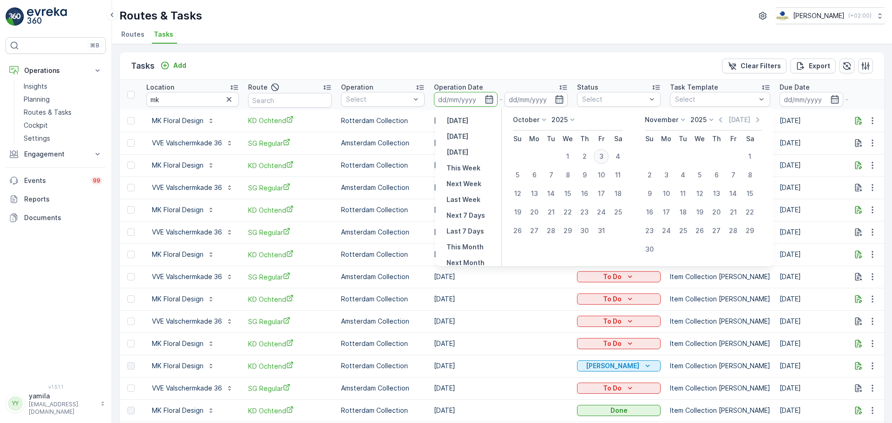
click at [604, 155] on div "3" at bounding box center [601, 156] width 15 height 15
type input "[DATE]"
click at [604, 155] on div "3" at bounding box center [601, 156] width 15 height 15
type input "[DATE]"
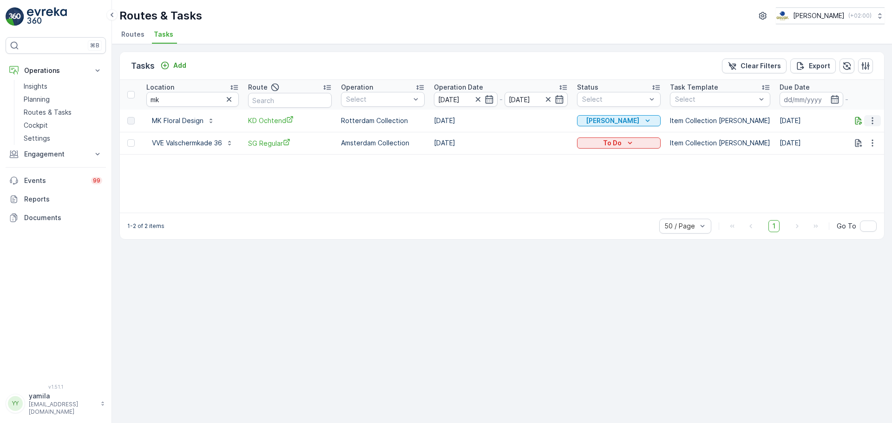
click at [869, 121] on icon "button" at bounding box center [872, 120] width 9 height 9
click at [857, 133] on span "See More Details" at bounding box center [861, 134] width 54 height 9
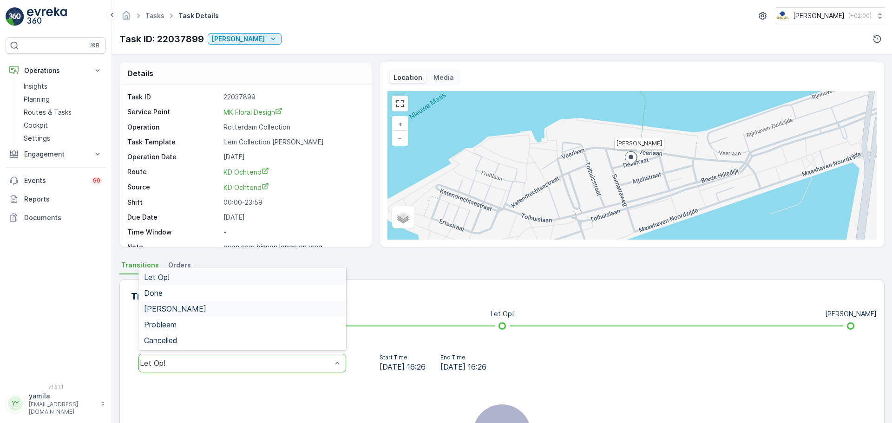
drag, startPoint x: 281, startPoint y: 368, endPoint x: 277, endPoint y: 285, distance: 83.7
click at [277, 354] on div "5 results available. Use Up and Down to choose options, press Enter to select t…" at bounding box center [242, 363] width 208 height 19
click at [276, 292] on div "Done" at bounding box center [242, 293] width 197 height 8
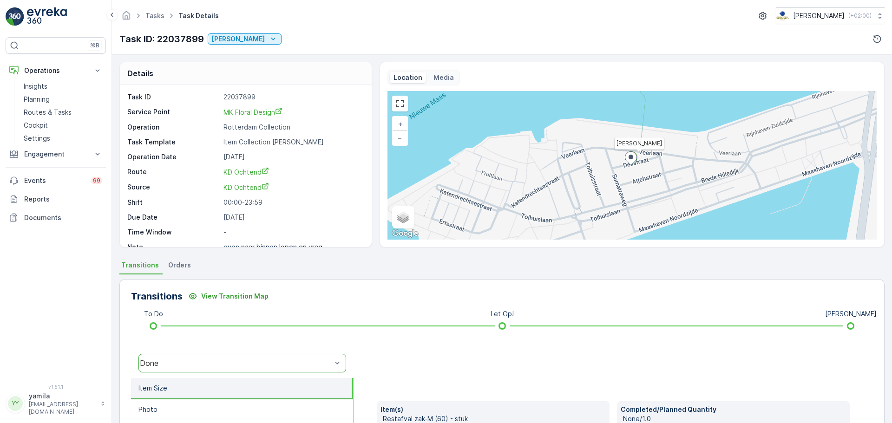
scroll to position [39, 0]
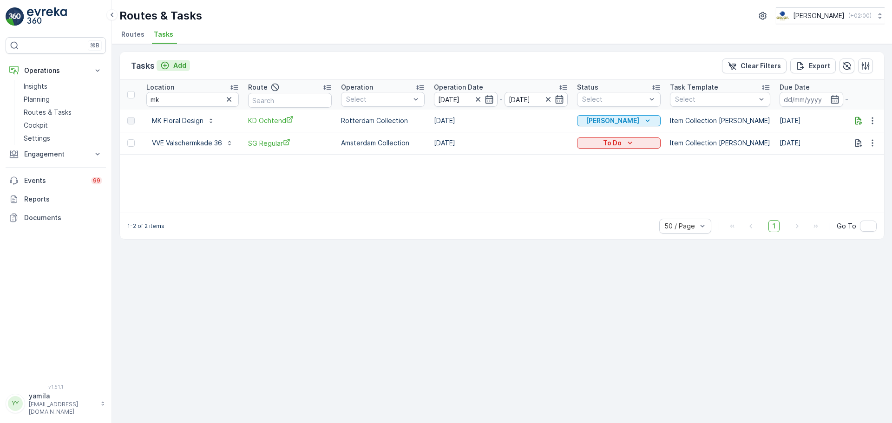
click at [177, 67] on p "Add" at bounding box center [179, 65] width 13 height 9
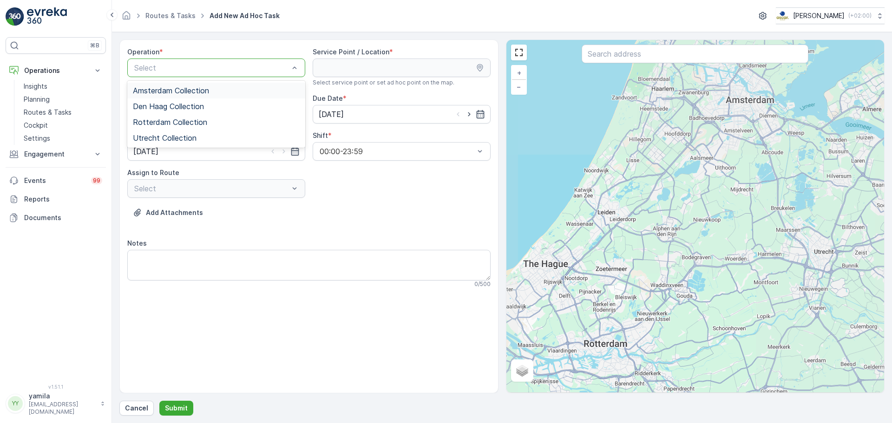
drag, startPoint x: 174, startPoint y: 71, endPoint x: 164, endPoint y: 93, distance: 24.5
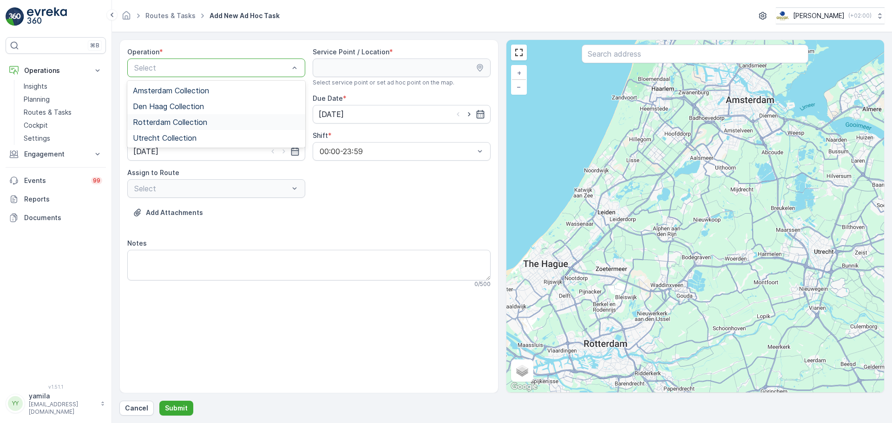
click at [164, 121] on span "Rotterdam Collection" at bounding box center [170, 122] width 74 height 8
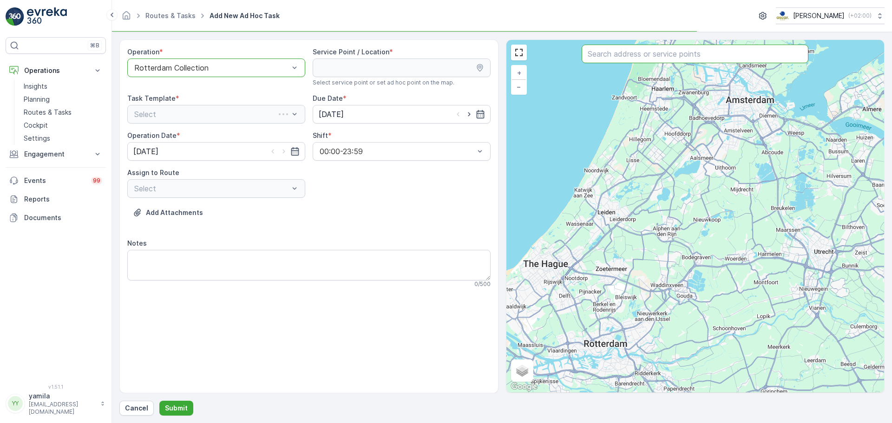
click at [622, 56] on input "text" at bounding box center [695, 54] width 227 height 19
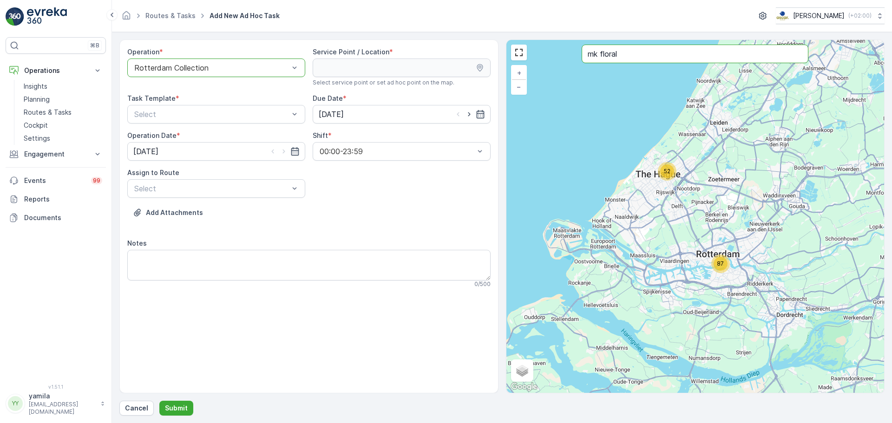
type input "mk floral"
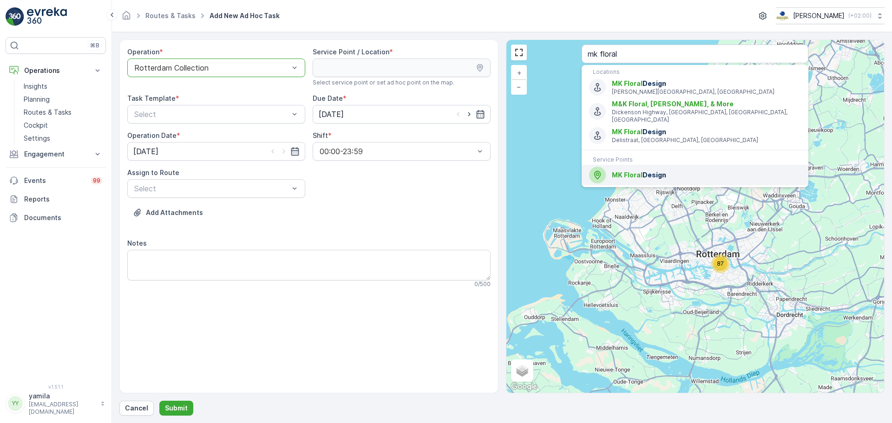
click at [636, 171] on span "MK Floral" at bounding box center [627, 175] width 31 height 8
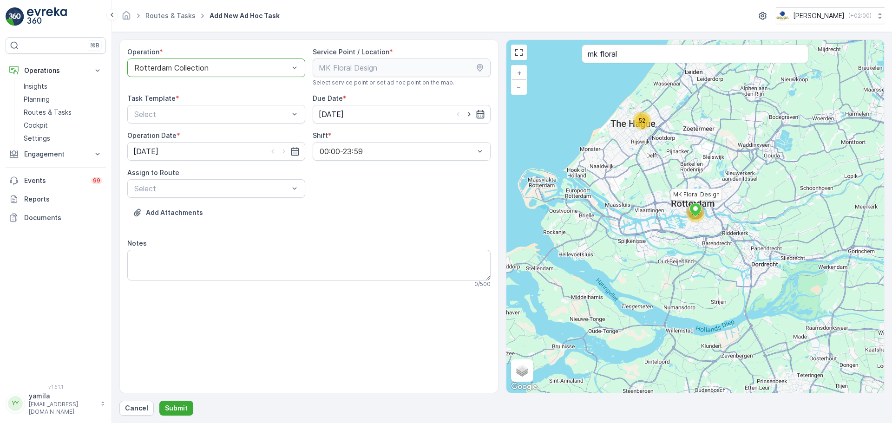
click at [250, 178] on div "Assign to Route Select" at bounding box center [216, 183] width 178 height 30
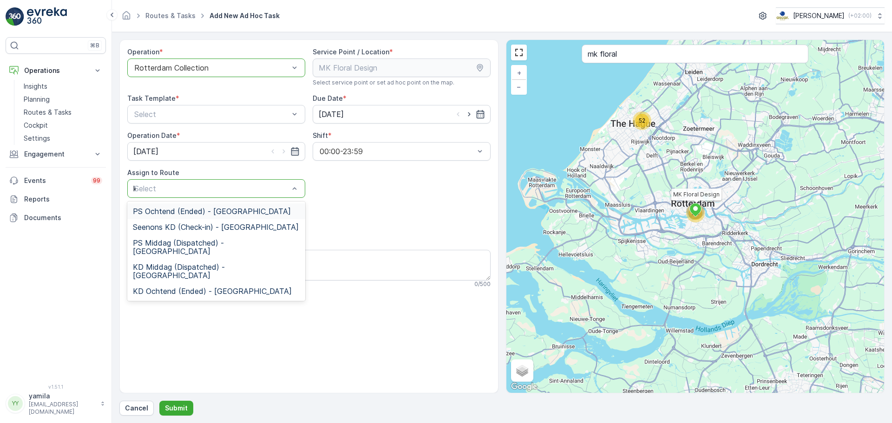
type input "kd"
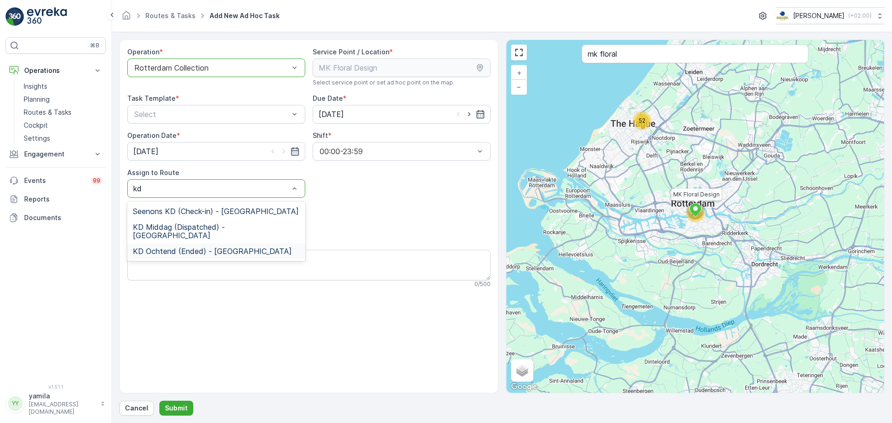
click at [217, 247] on span "KD Ochtend (Ended) - Rotterdam" at bounding box center [212, 251] width 159 height 8
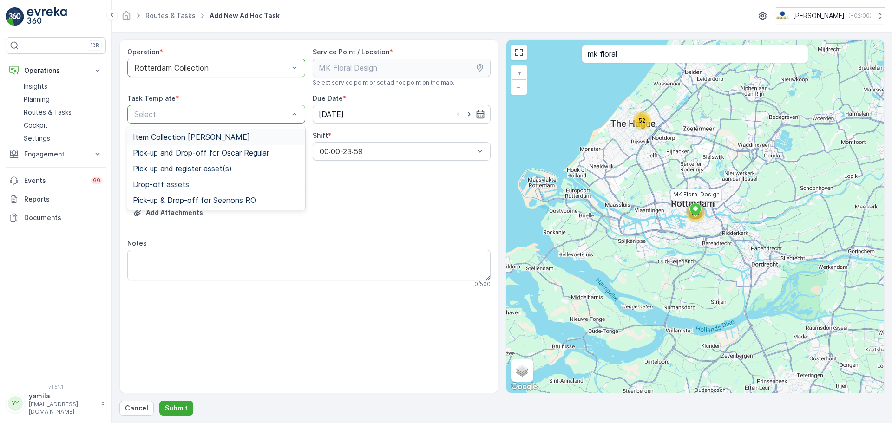
drag, startPoint x: 187, startPoint y: 117, endPoint x: 178, endPoint y: 134, distance: 19.7
click at [178, 134] on span "Item Collection [PERSON_NAME]" at bounding box center [191, 137] width 117 height 8
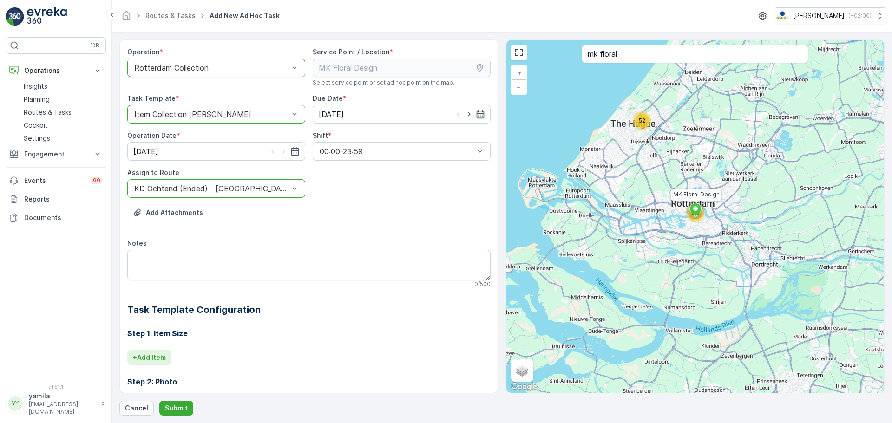
click at [159, 358] on p "+ Add Item" at bounding box center [149, 357] width 33 height 9
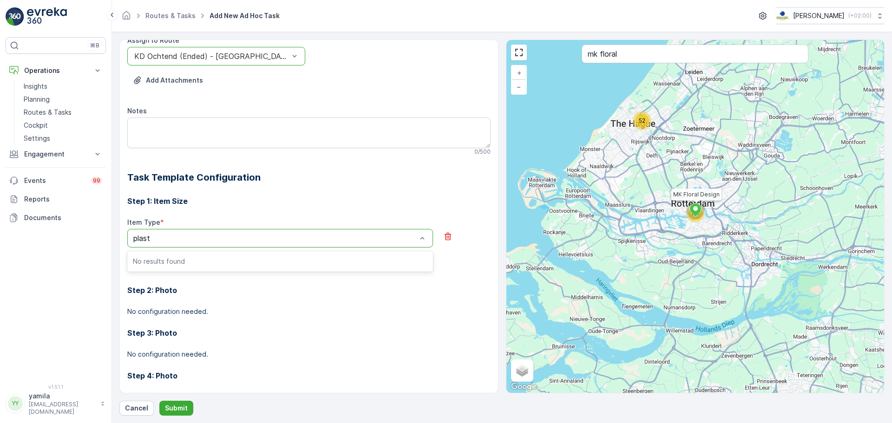
scroll to position [133, 0]
type input "pd"
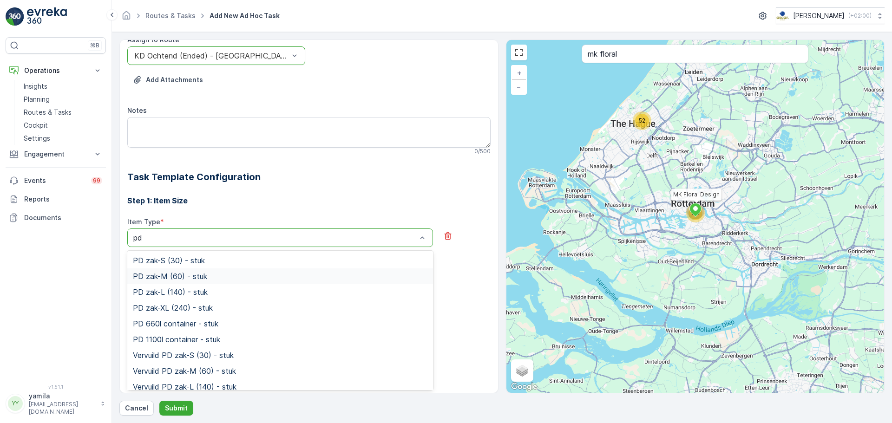
click at [197, 271] on div "PD zak-M (60) - stuk" at bounding box center [280, 277] width 306 height 16
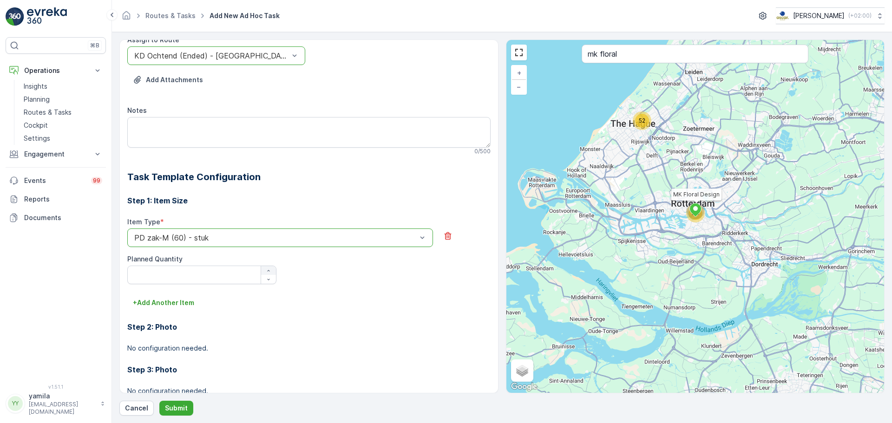
click at [262, 273] on div "button" at bounding box center [268, 271] width 15 height 6
type Quantity "1"
click at [180, 309] on button "+ Add Another Item" at bounding box center [163, 302] width 72 height 15
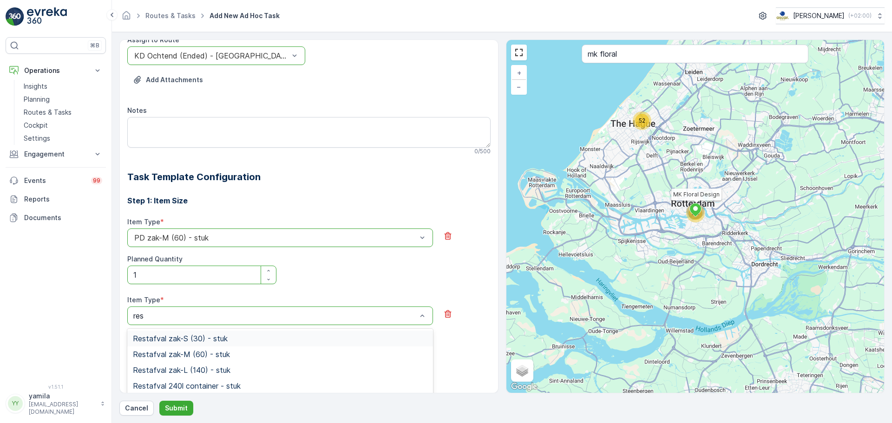
type input "rest"
click at [171, 356] on span "Restafval zak-M (60) - stuk" at bounding box center [181, 354] width 97 height 8
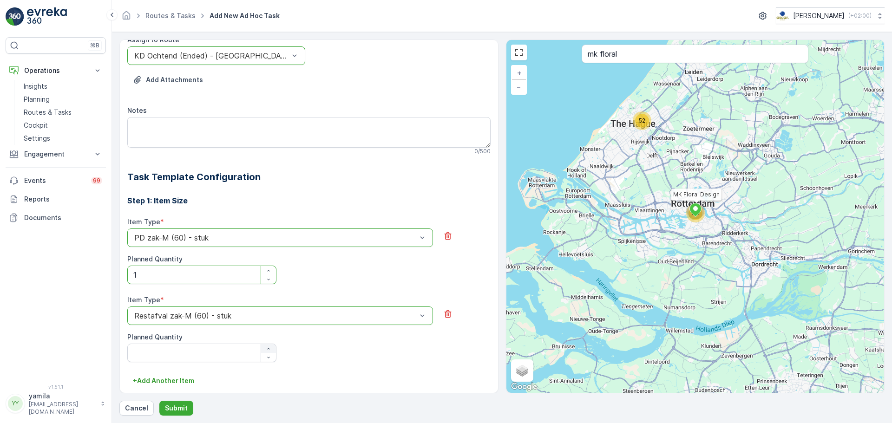
click at [266, 347] on icon "button" at bounding box center [269, 349] width 6 height 6
type Quantity "2"
click at [263, 269] on div "button" at bounding box center [268, 271] width 15 height 6
type Quantity "2"
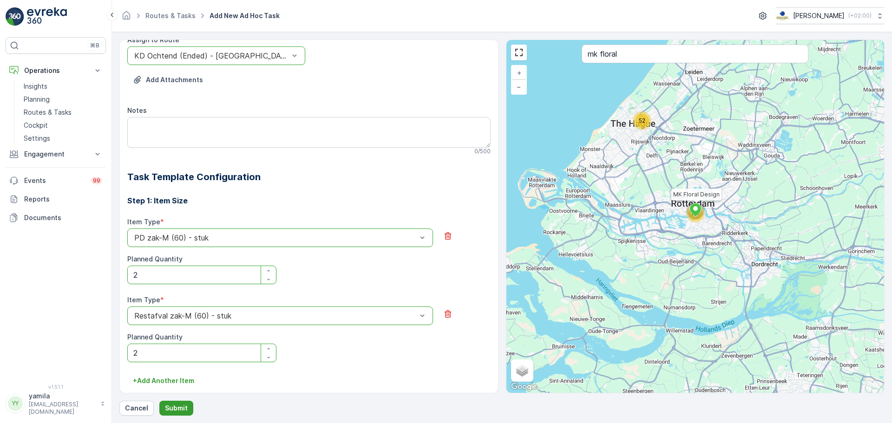
click at [184, 410] on p "Submit" at bounding box center [176, 408] width 23 height 9
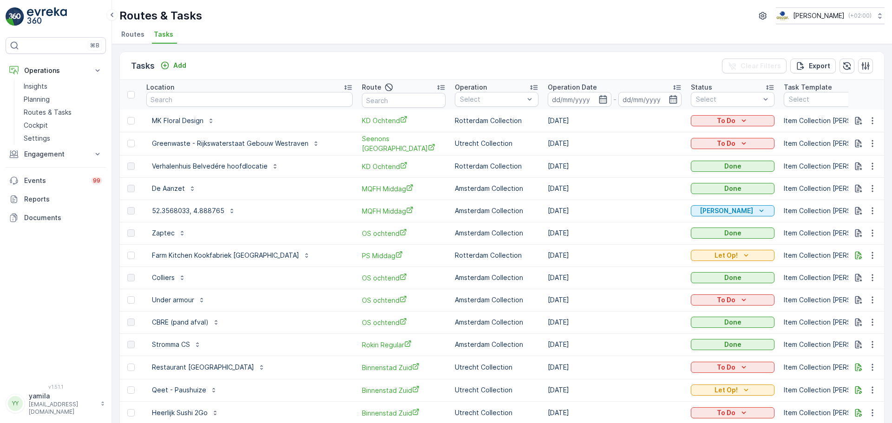
click at [123, 28] on li "Routes" at bounding box center [133, 36] width 29 height 16
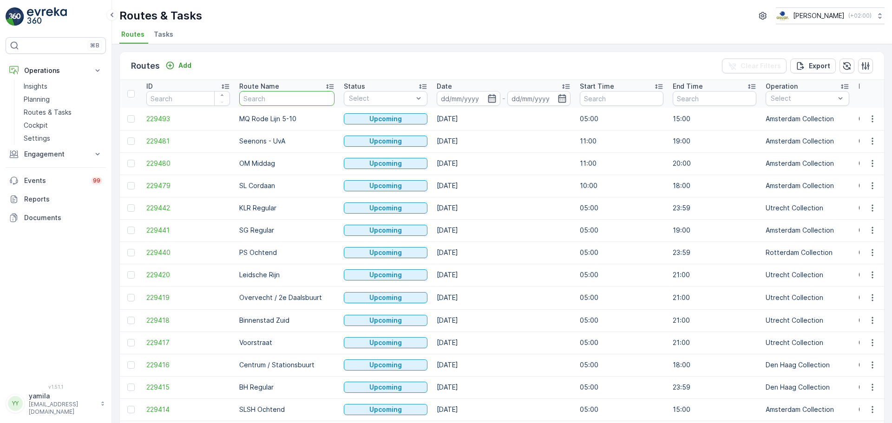
click at [265, 105] on input "text" at bounding box center [286, 98] width 95 height 15
type input "sg"
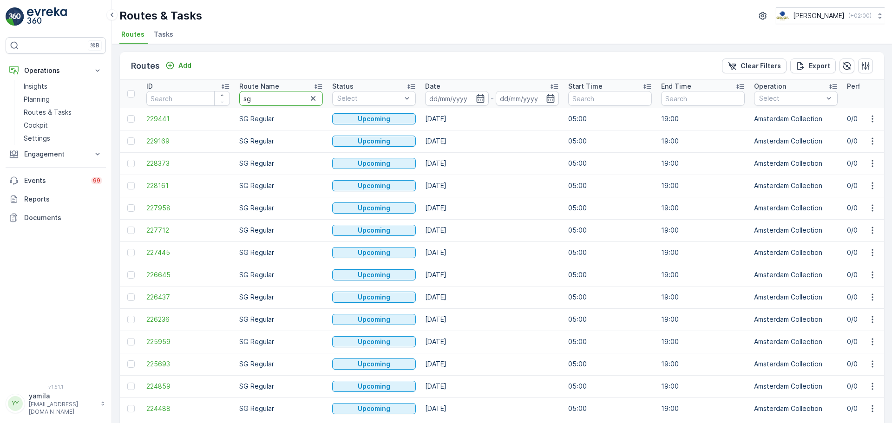
click at [262, 105] on input "sg" at bounding box center [281, 98] width 84 height 15
type input "sg"
click at [445, 102] on input at bounding box center [457, 98] width 64 height 15
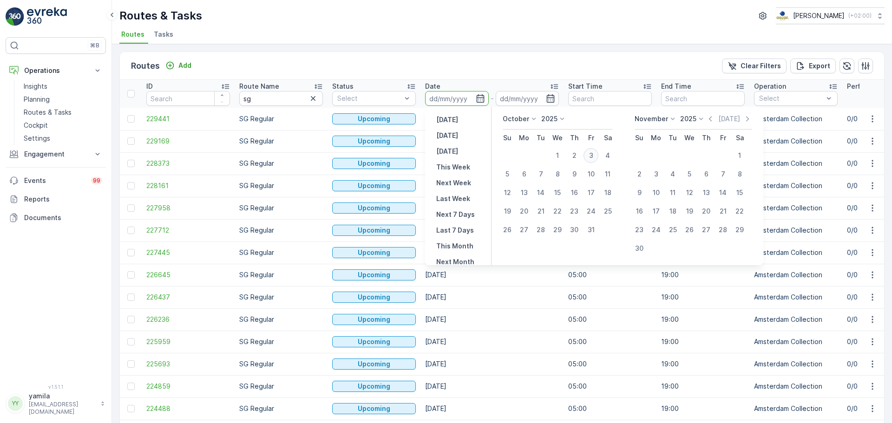
click at [591, 150] on div "3" at bounding box center [591, 155] width 15 height 15
type input "[DATE]"
click at [591, 150] on div "3" at bounding box center [591, 155] width 15 height 15
type input "[DATE]"
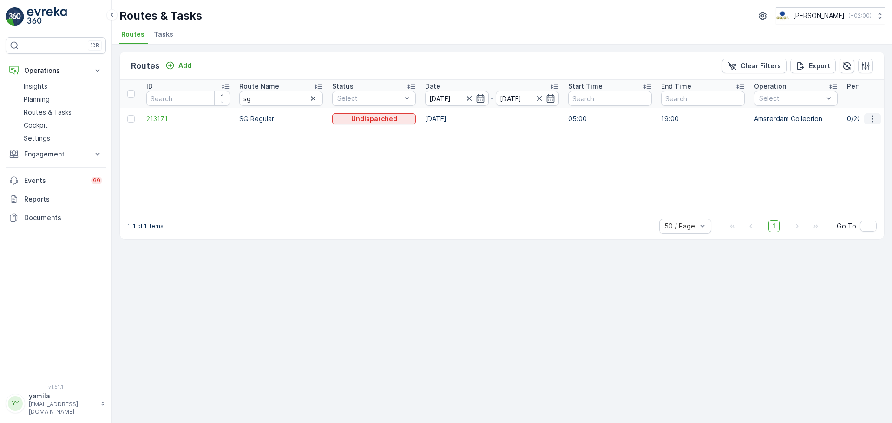
click at [869, 120] on icon "button" at bounding box center [872, 118] width 9 height 9
click at [849, 130] on span "See More Details" at bounding box center [851, 132] width 54 height 9
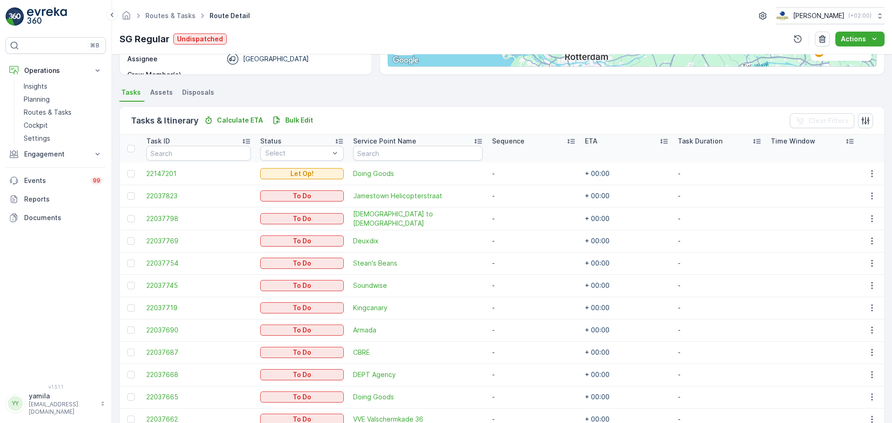
scroll to position [172, 0]
click at [51, 114] on p "Routes & Tasks" at bounding box center [48, 112] width 48 height 9
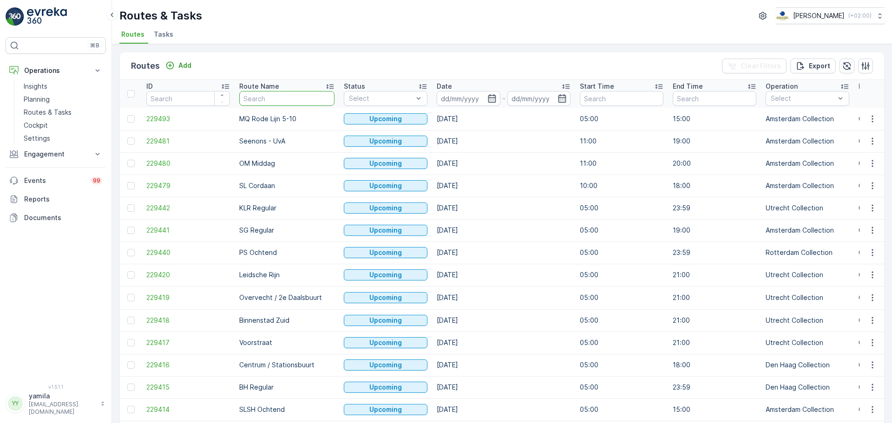
click at [273, 101] on input "text" at bounding box center [286, 98] width 95 height 15
type input "l"
type input "os"
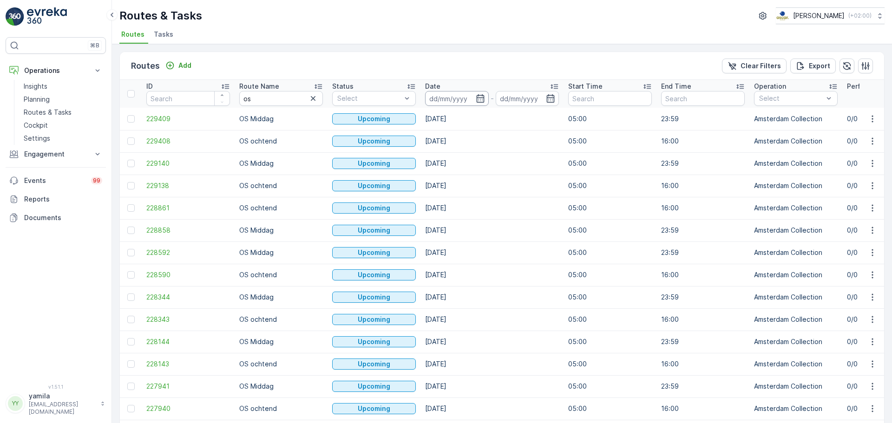
click at [446, 99] on input at bounding box center [457, 98] width 64 height 15
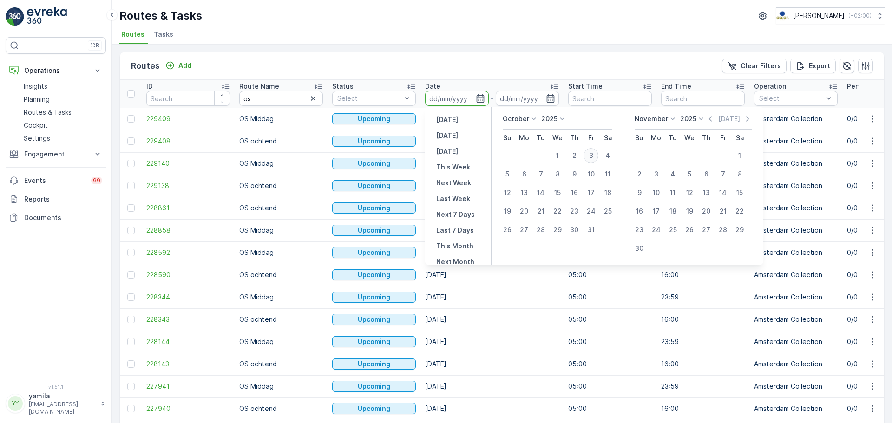
click at [593, 157] on div "3" at bounding box center [591, 155] width 15 height 15
type input "[DATE]"
click at [593, 157] on div "3" at bounding box center [591, 155] width 15 height 15
type input "[DATE]"
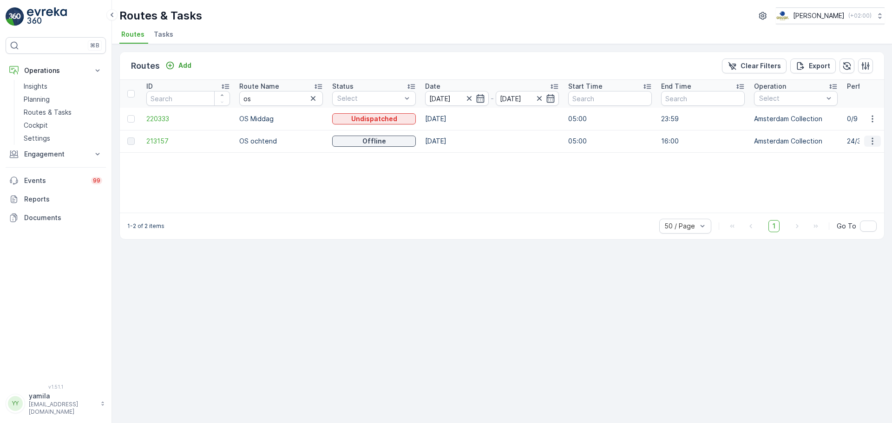
click at [872, 143] on icon "button" at bounding box center [872, 141] width 9 height 9
click at [859, 154] on span "See More Details" at bounding box center [851, 155] width 54 height 9
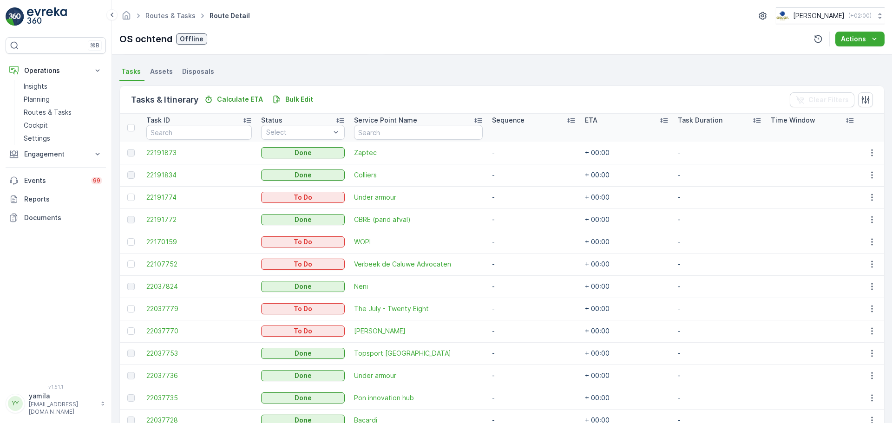
scroll to position [194, 0]
click at [868, 243] on icon "button" at bounding box center [871, 241] width 9 height 9
click at [842, 282] on span "Change Route" at bounding box center [848, 281] width 45 height 9
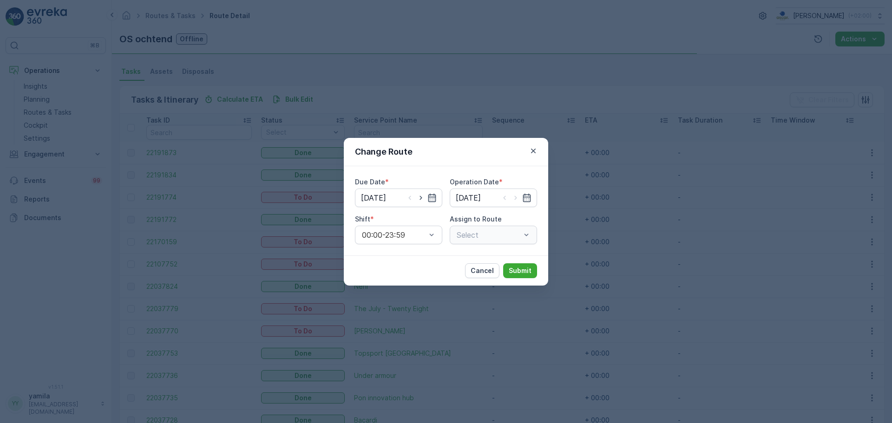
type input "[DATE]"
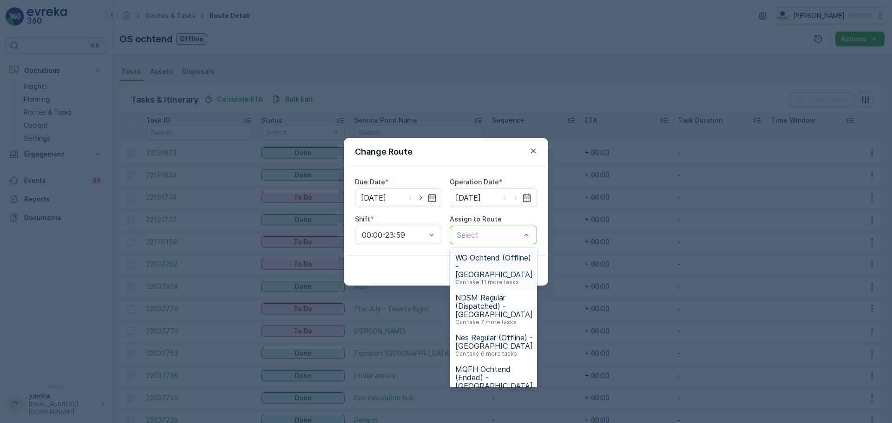
click at [485, 235] on div at bounding box center [489, 235] width 66 height 8
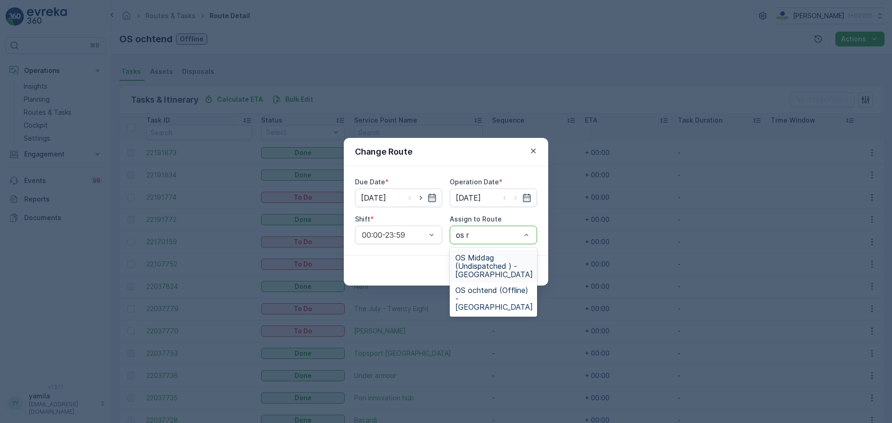
type input "os mid"
click at [476, 266] on span "OS Middag (Undispatched ) - Amsterdam" at bounding box center [494, 266] width 78 height 25
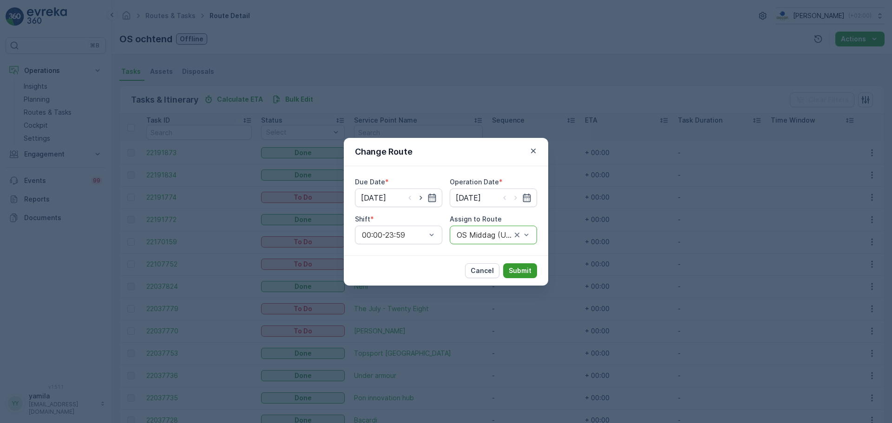
click at [523, 265] on button "Submit" at bounding box center [520, 270] width 34 height 15
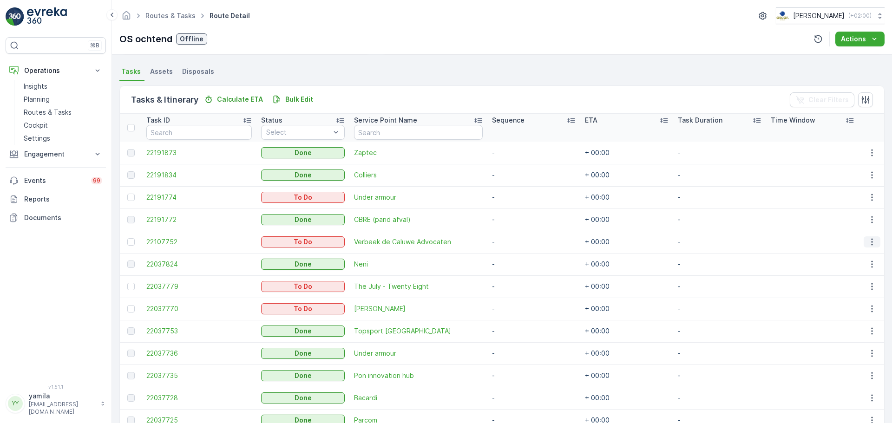
click at [873, 242] on icon "button" at bounding box center [871, 241] width 9 height 9
click at [847, 280] on span "Change Route" at bounding box center [848, 281] width 45 height 9
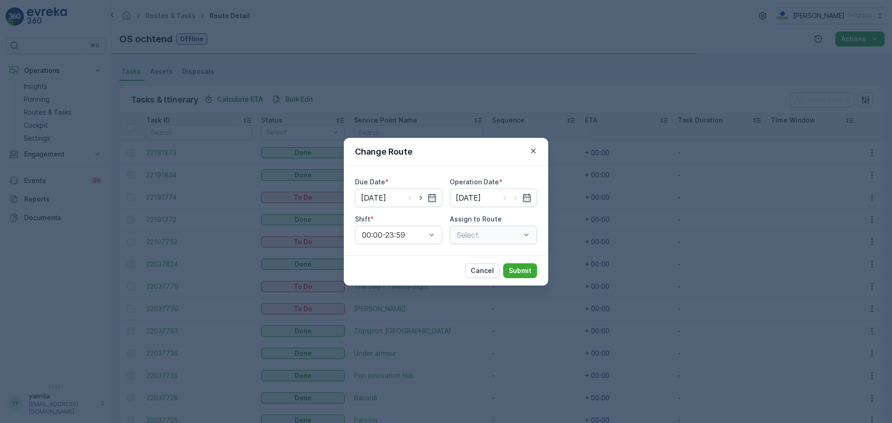
type input "[DATE]"
click at [496, 233] on div at bounding box center [489, 235] width 66 height 8
type input "os mid"
click at [480, 264] on span "OS Middag (Undispatched ) - Amsterdam" at bounding box center [494, 266] width 78 height 25
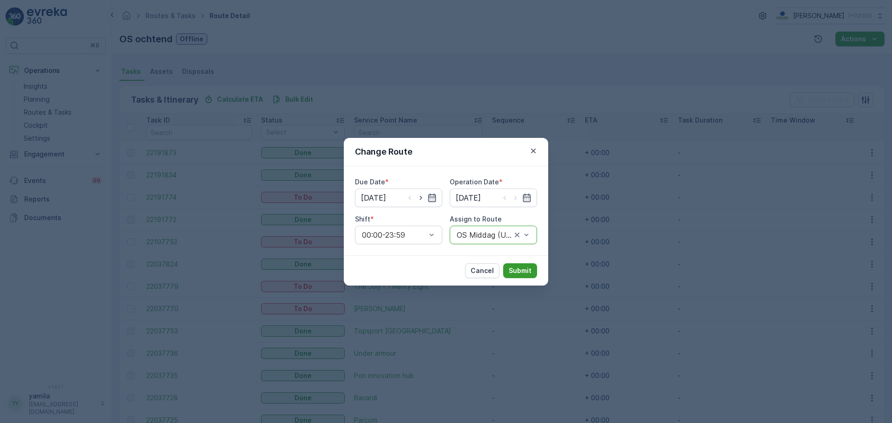
click at [520, 271] on p "Submit" at bounding box center [520, 270] width 23 height 9
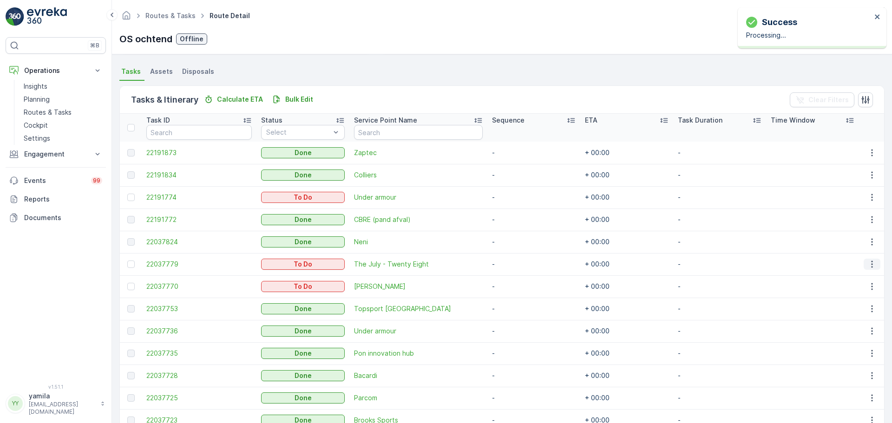
click at [869, 263] on icon "button" at bounding box center [871, 264] width 9 height 9
click at [848, 304] on span "Change Route" at bounding box center [848, 304] width 45 height 9
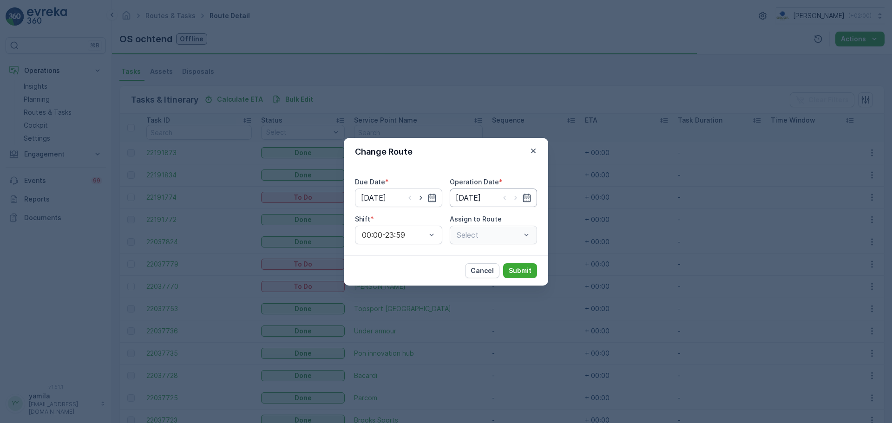
type input "[DATE]"
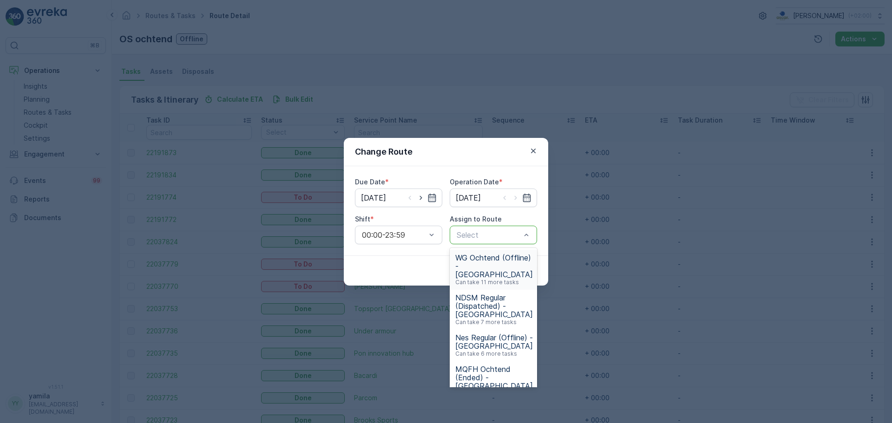
click at [498, 235] on div at bounding box center [489, 235] width 66 height 8
type input "os m"
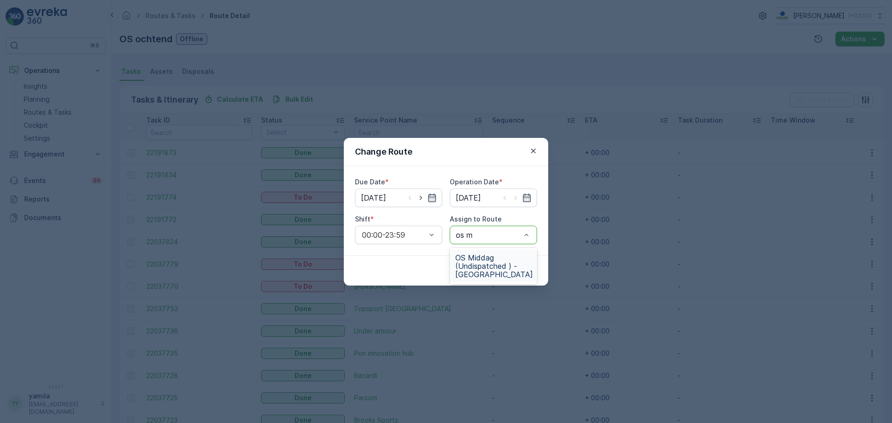
click at [482, 265] on span "OS Middag (Undispatched ) - Amsterdam" at bounding box center [494, 266] width 78 height 25
click at [518, 269] on p "Submit" at bounding box center [520, 270] width 23 height 9
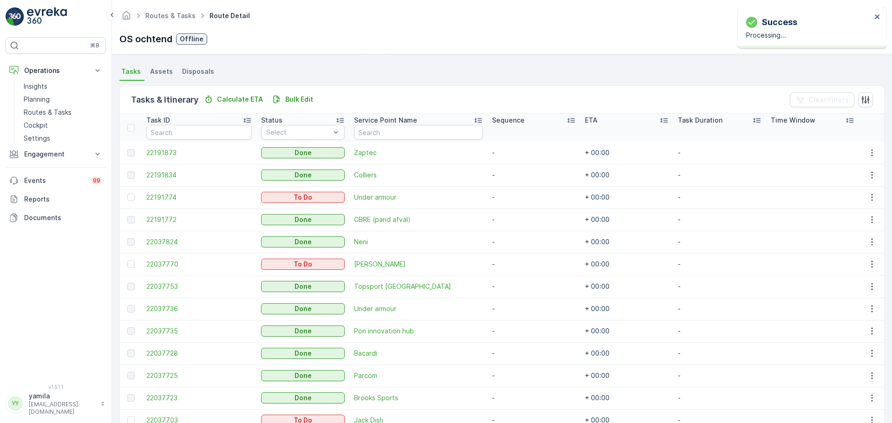
scroll to position [211, 0]
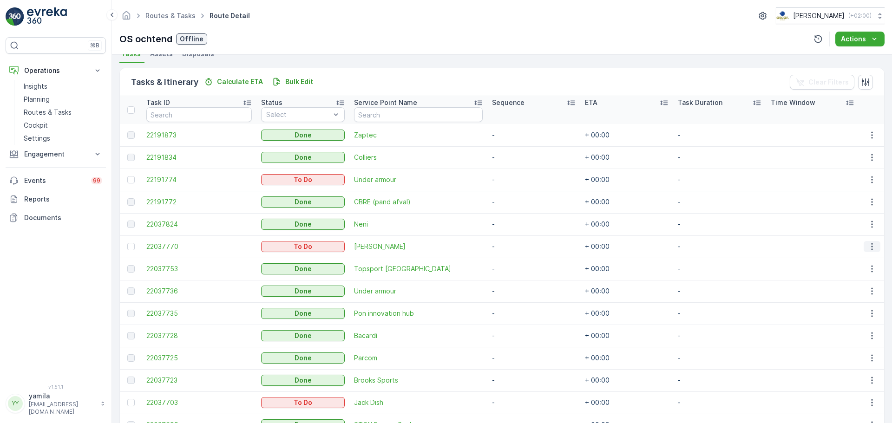
click at [868, 251] on icon "button" at bounding box center [871, 246] width 9 height 9
click at [845, 288] on span "Change Route" at bounding box center [848, 286] width 45 height 9
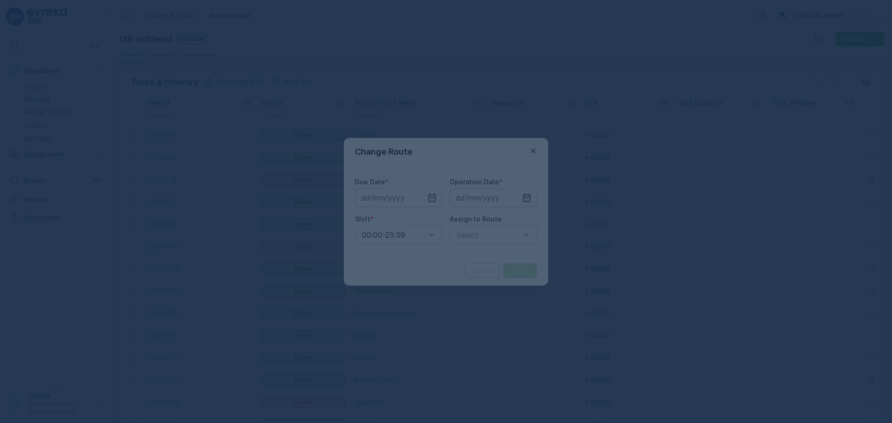
type input "[DATE]"
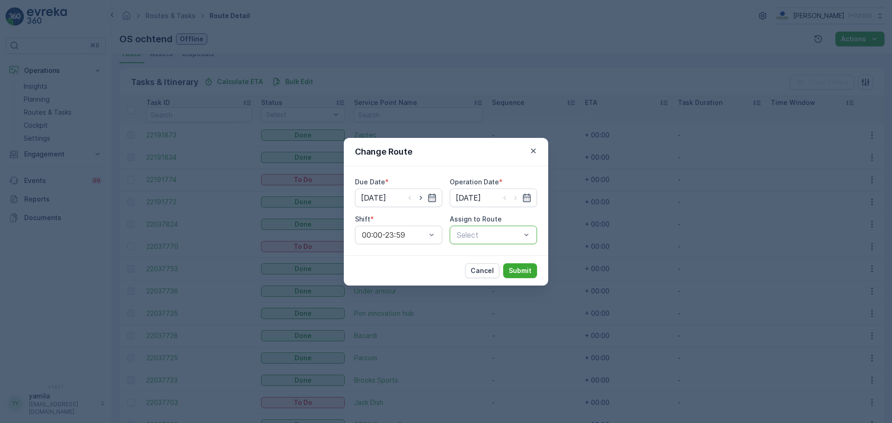
click at [486, 236] on div at bounding box center [489, 235] width 66 height 8
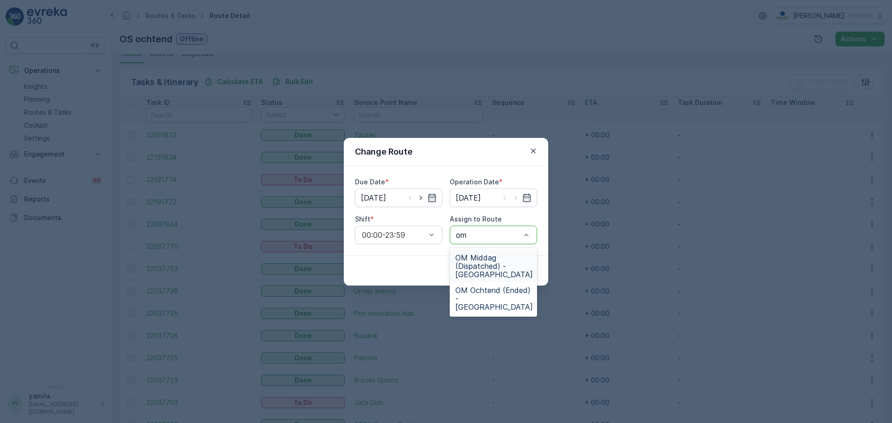
type input "o"
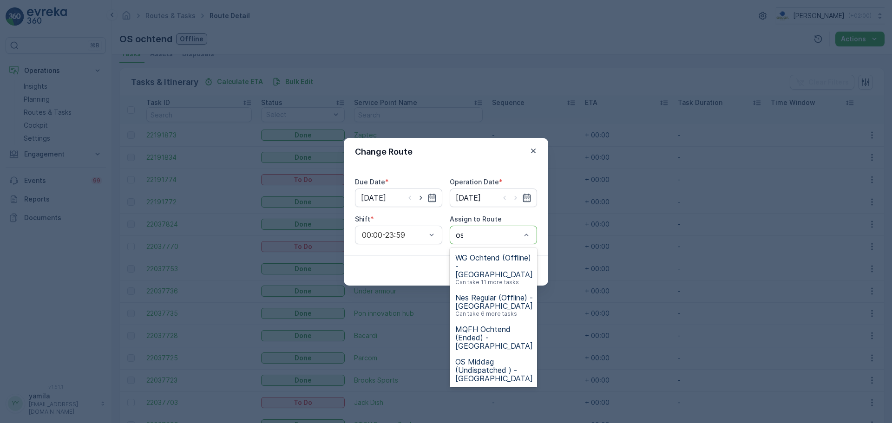
type input "os"
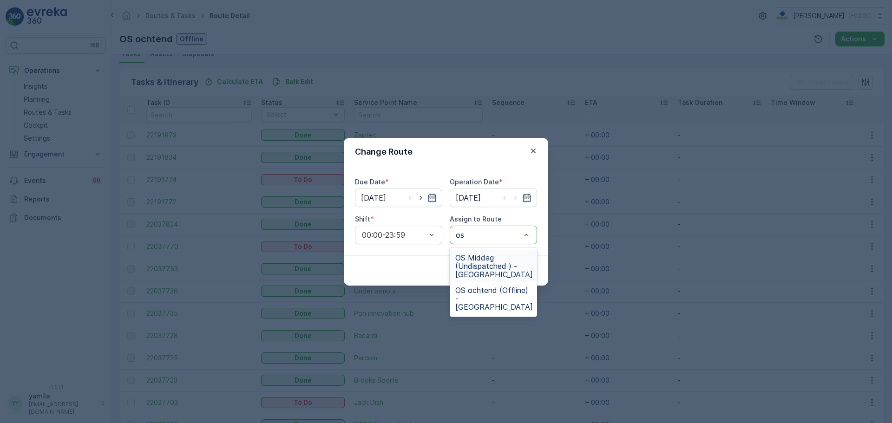
click at [475, 263] on span "OS Middag (Undispatched ) - Amsterdam" at bounding box center [494, 266] width 78 height 25
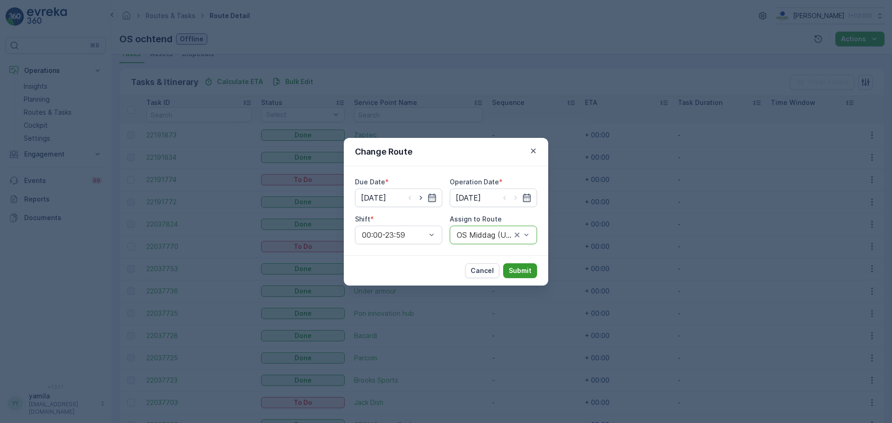
click at [522, 270] on p "Submit" at bounding box center [520, 270] width 23 height 9
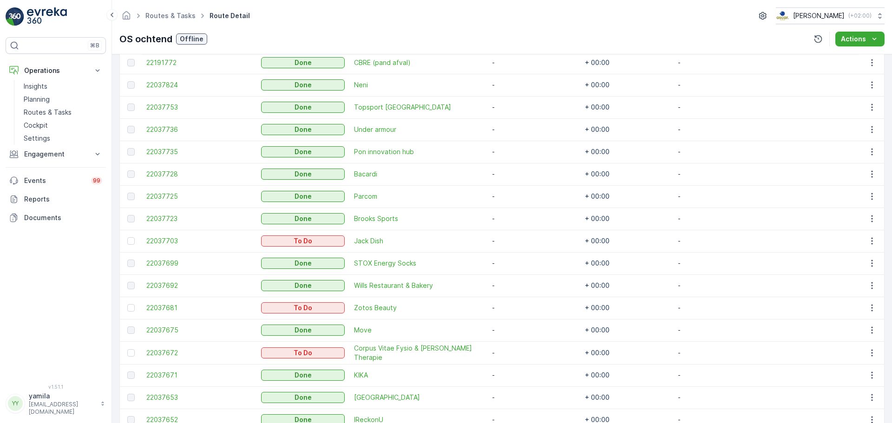
scroll to position [361, 0]
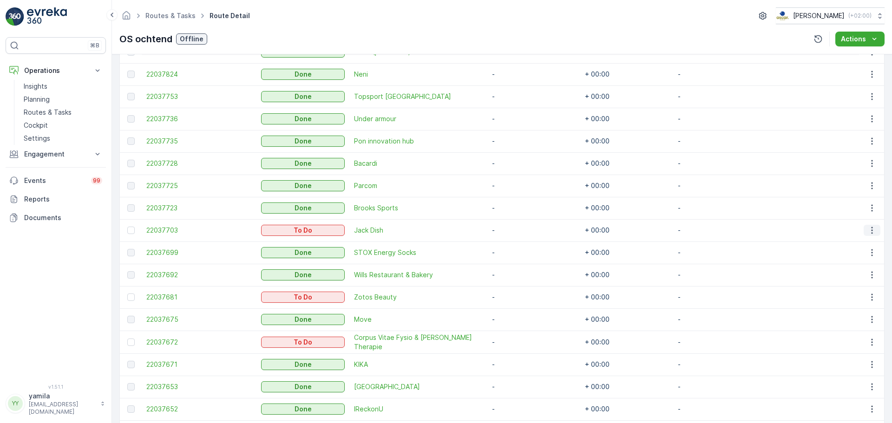
click at [868, 231] on icon "button" at bounding box center [871, 230] width 9 height 9
click at [841, 272] on span "Change Route" at bounding box center [848, 270] width 45 height 9
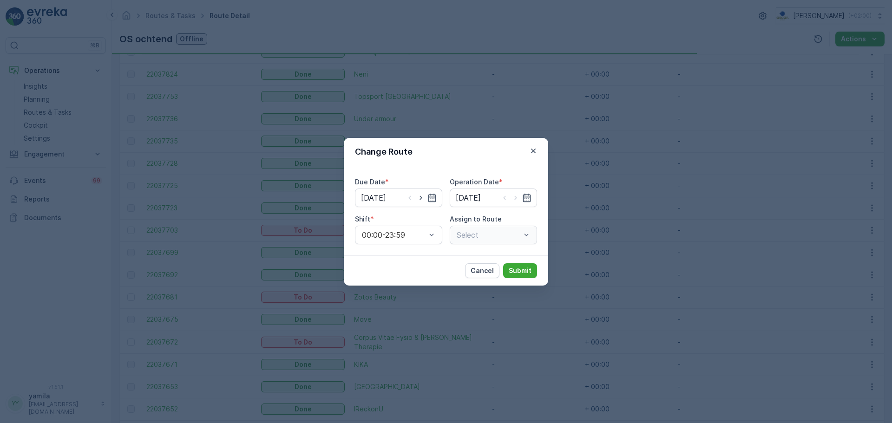
type input "[DATE]"
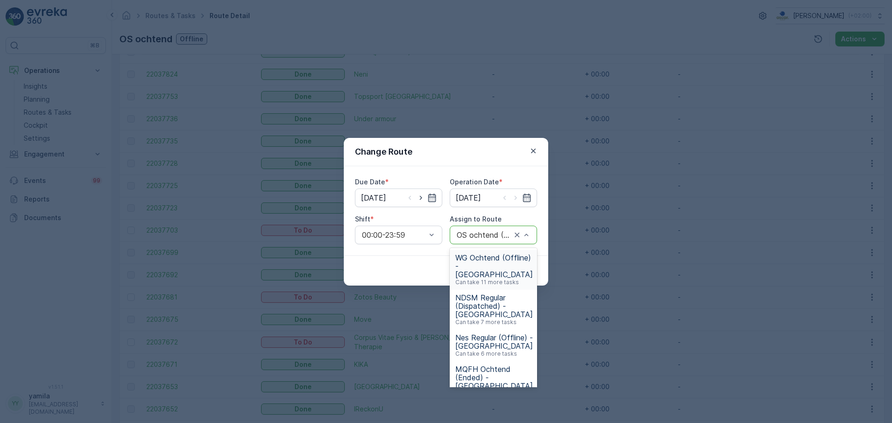
drag, startPoint x: 520, startPoint y: 235, endPoint x: 490, endPoint y: 235, distance: 30.7
click at [490, 235] on div at bounding box center [484, 235] width 57 height 8
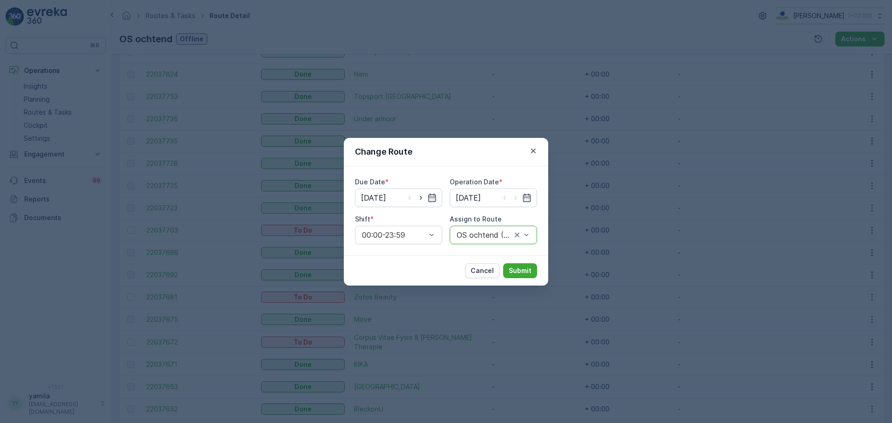
click at [511, 236] on div at bounding box center [484, 235] width 57 height 8
click at [499, 236] on div at bounding box center [484, 235] width 57 height 8
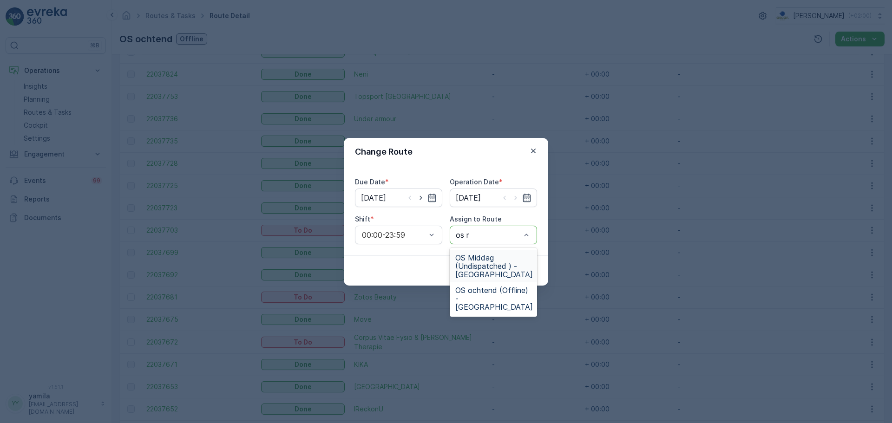
type input "os mid"
click at [479, 260] on span "OS Middag (Undispatched ) - Amsterdam" at bounding box center [494, 266] width 78 height 25
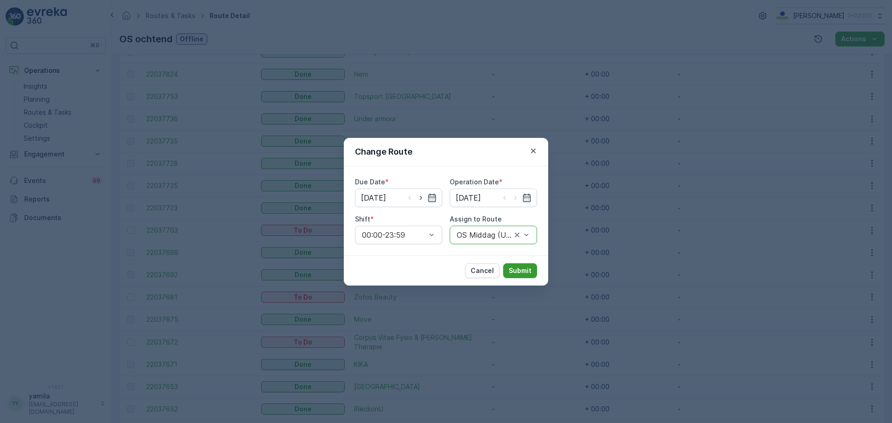
click at [528, 271] on p "Submit" at bounding box center [520, 270] width 23 height 9
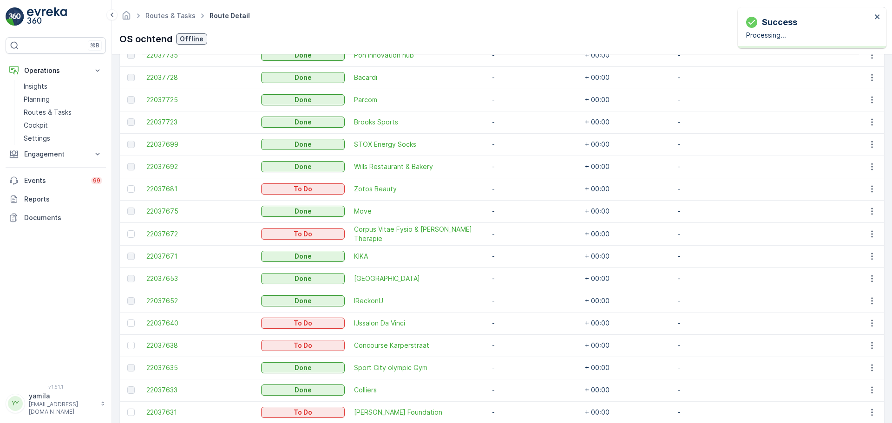
scroll to position [448, 0]
click at [871, 189] on icon "button" at bounding box center [871, 188] width 9 height 9
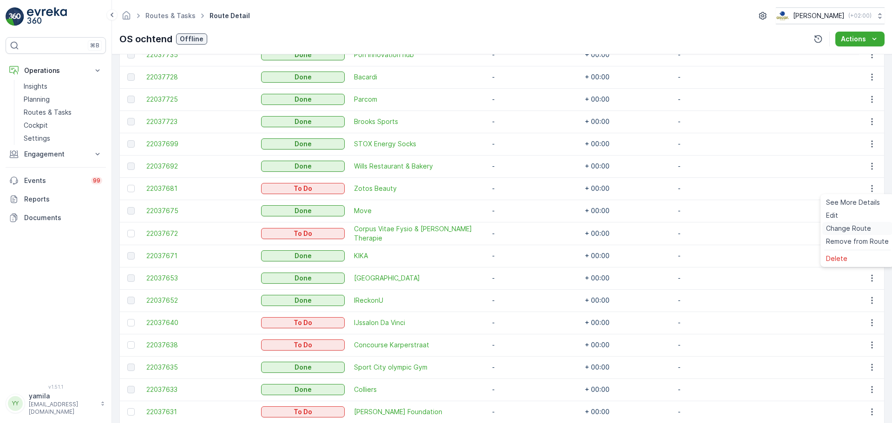
click at [843, 230] on span "Change Route" at bounding box center [848, 228] width 45 height 9
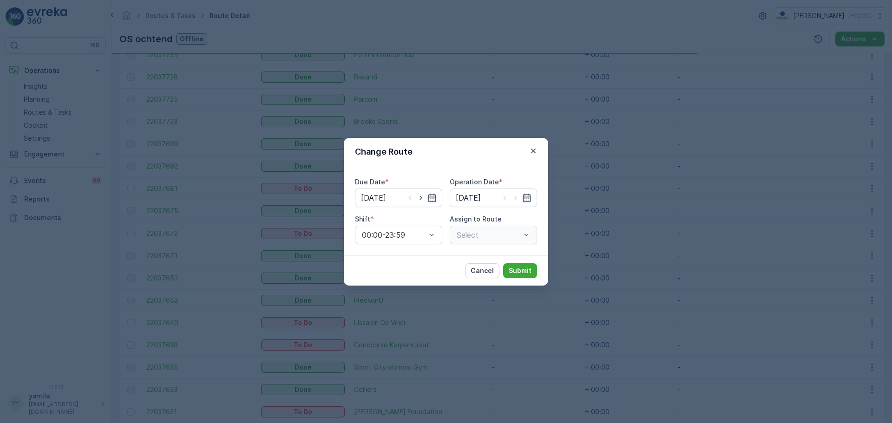
type input "[DATE]"
click at [525, 231] on div "Select" at bounding box center [493, 235] width 87 height 19
click at [496, 233] on div at bounding box center [489, 235] width 66 height 8
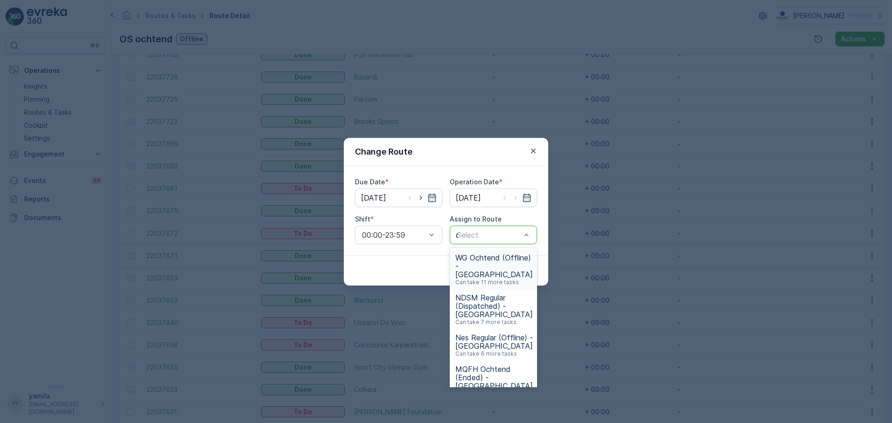
type input "os"
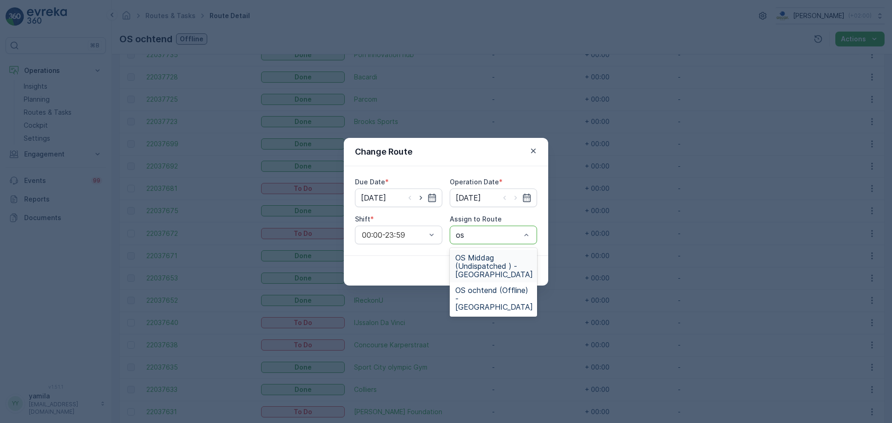
click at [473, 264] on span "OS Middag (Undispatched ) - Amsterdam" at bounding box center [494, 266] width 78 height 25
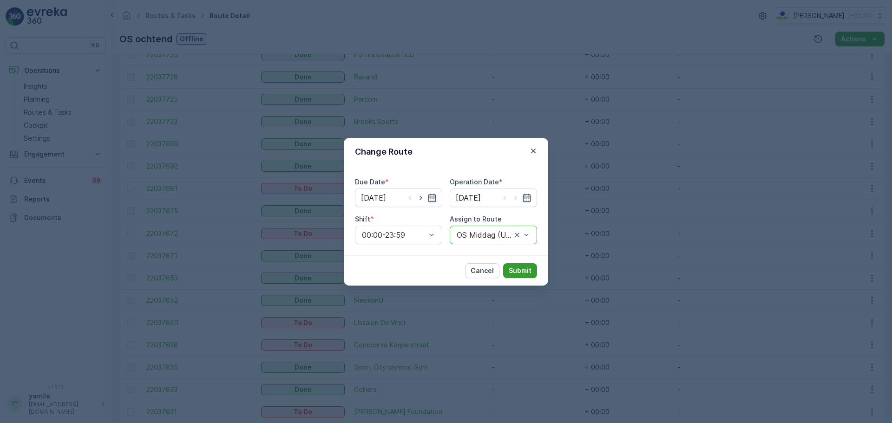
click at [524, 267] on p "Submit" at bounding box center [520, 270] width 23 height 9
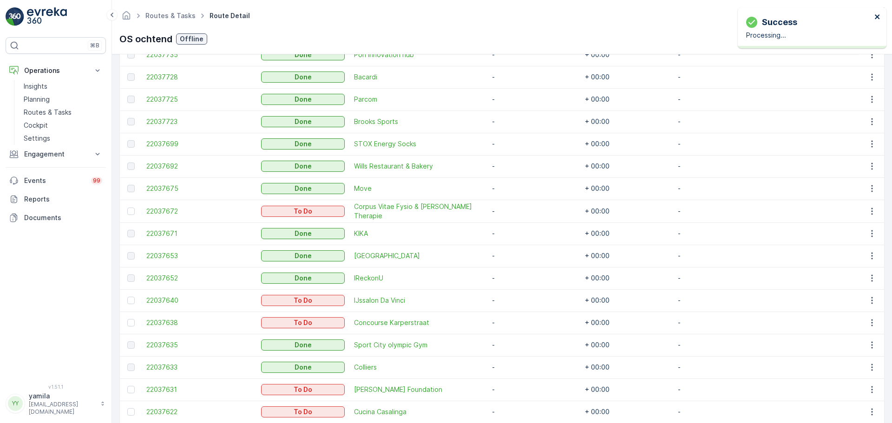
click at [879, 17] on icon "close" at bounding box center [877, 16] width 7 height 7
click at [867, 210] on icon "button" at bounding box center [871, 211] width 9 height 9
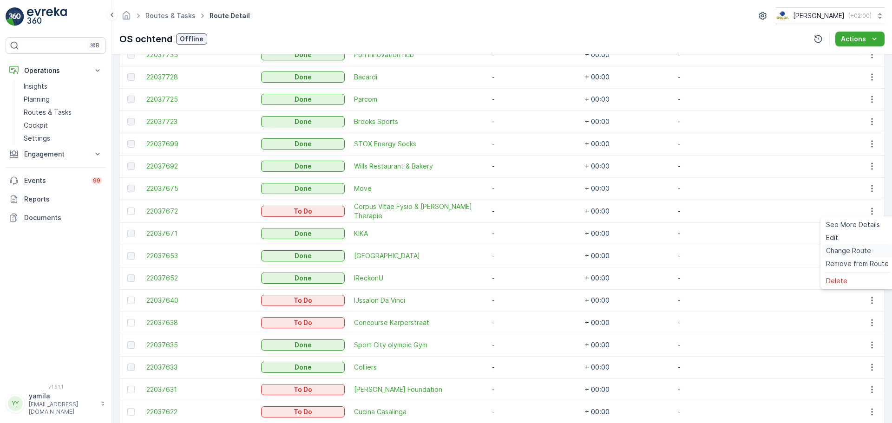
click at [843, 246] on span "Change Route" at bounding box center [848, 250] width 45 height 9
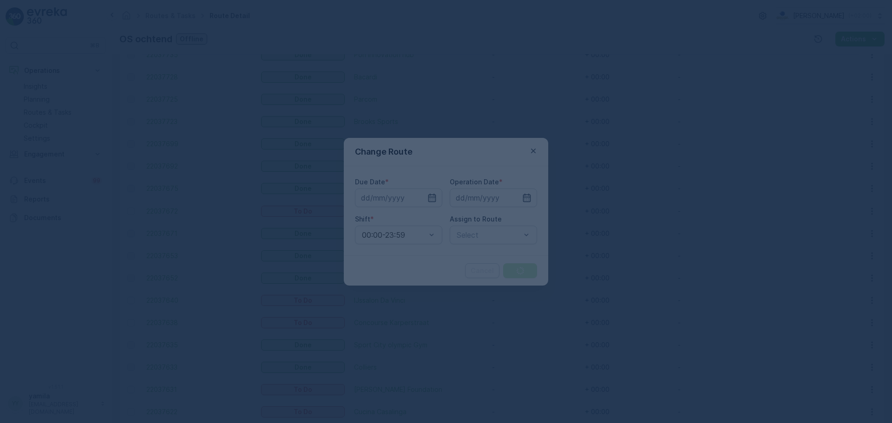
type input "[DATE]"
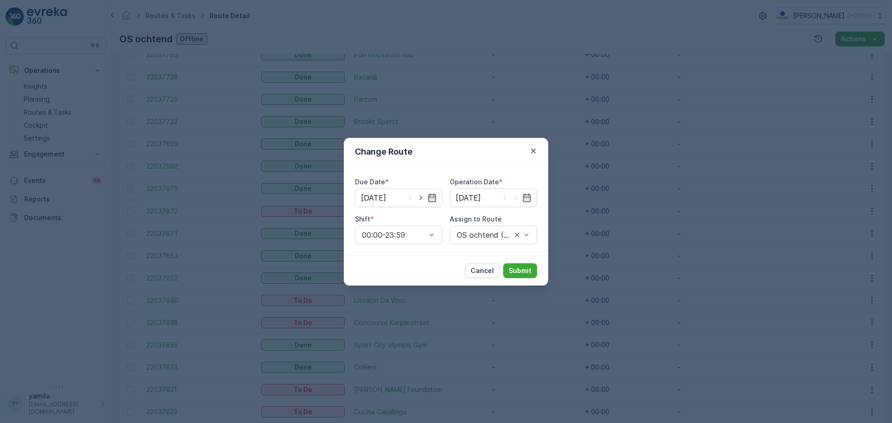
click at [527, 150] on div "Change Route" at bounding box center [446, 152] width 204 height 28
click at [533, 149] on icon "button" at bounding box center [533, 150] width 9 height 9
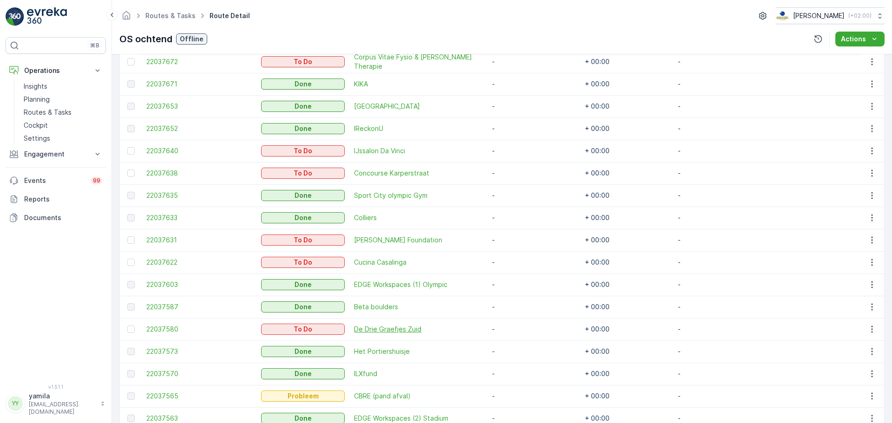
scroll to position [597, 0]
click at [871, 260] on icon "button" at bounding box center [871, 263] width 9 height 9
click at [840, 302] on span "Change Route" at bounding box center [848, 302] width 45 height 9
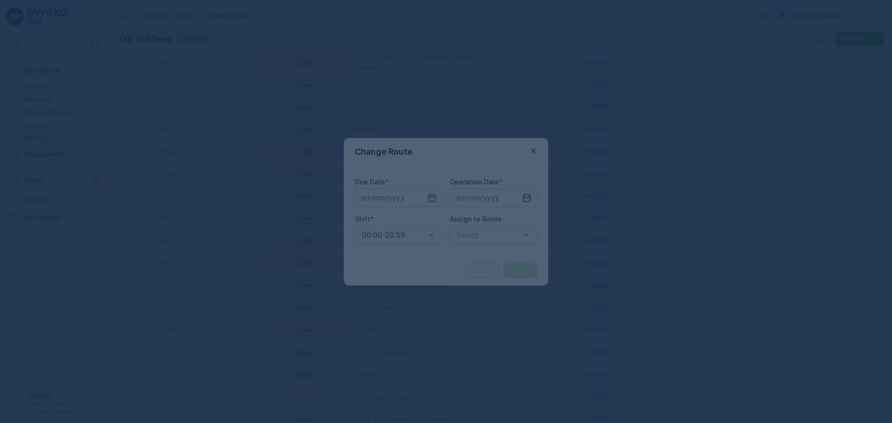
type input "[DATE]"
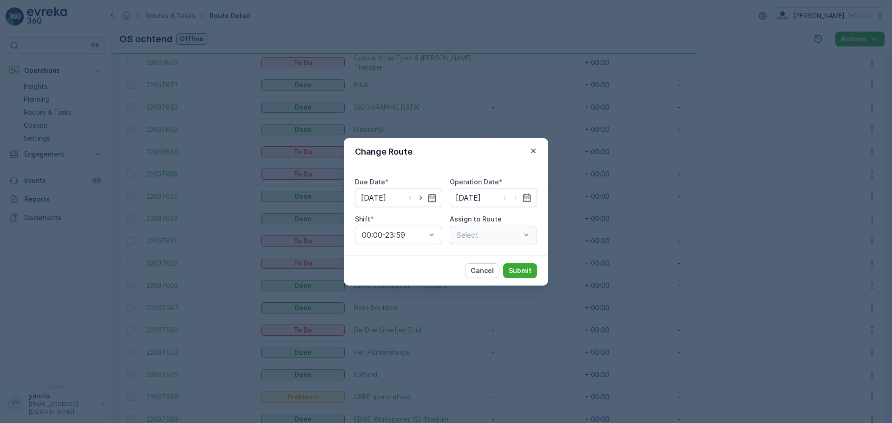
click at [525, 232] on div "Select" at bounding box center [493, 235] width 87 height 19
click at [520, 236] on div "Select" at bounding box center [493, 235] width 87 height 19
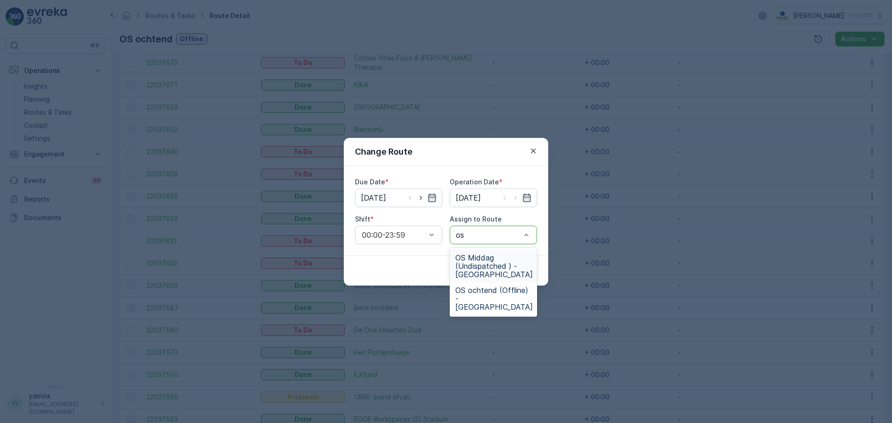
type input "os m"
click at [496, 256] on span "OS Middag (Undispatched ) - Amsterdam" at bounding box center [494, 266] width 78 height 25
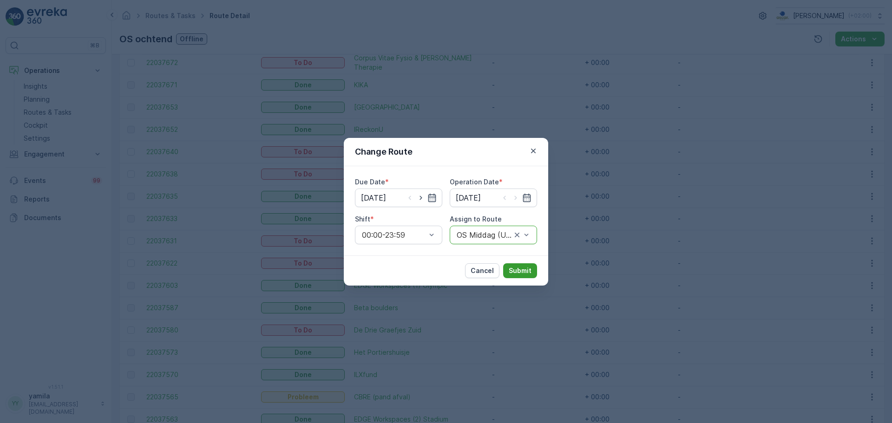
click at [517, 271] on p "Submit" at bounding box center [520, 270] width 23 height 9
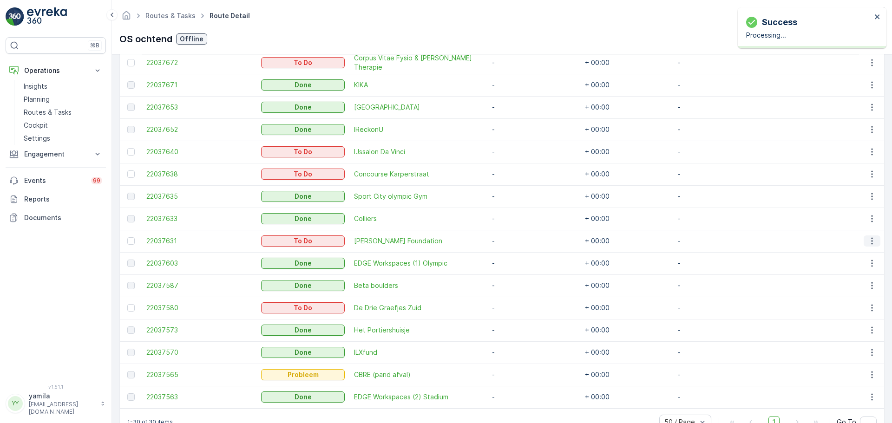
click at [867, 241] on icon "button" at bounding box center [871, 240] width 9 height 9
click at [848, 281] on span "Change Route" at bounding box center [848, 280] width 45 height 9
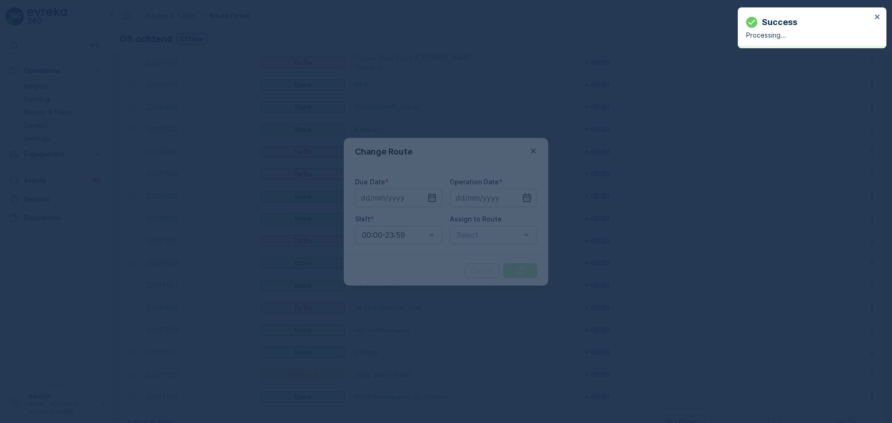
type input "[DATE]"
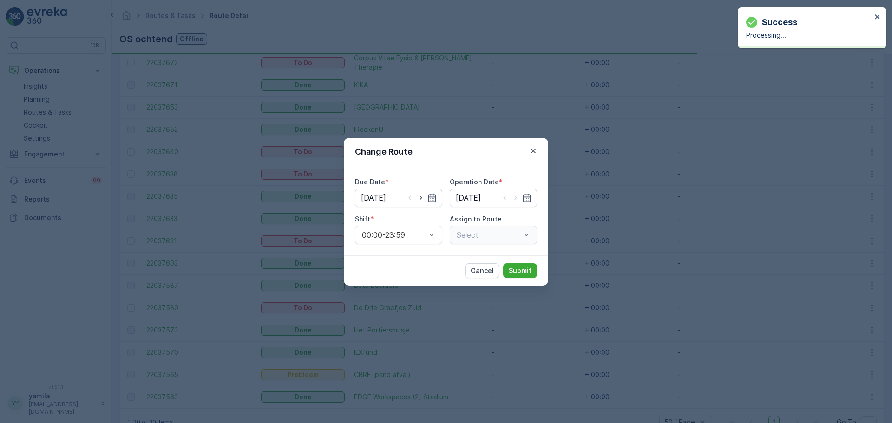
click at [527, 233] on div "Select" at bounding box center [493, 235] width 87 height 19
click at [498, 234] on div at bounding box center [489, 235] width 66 height 8
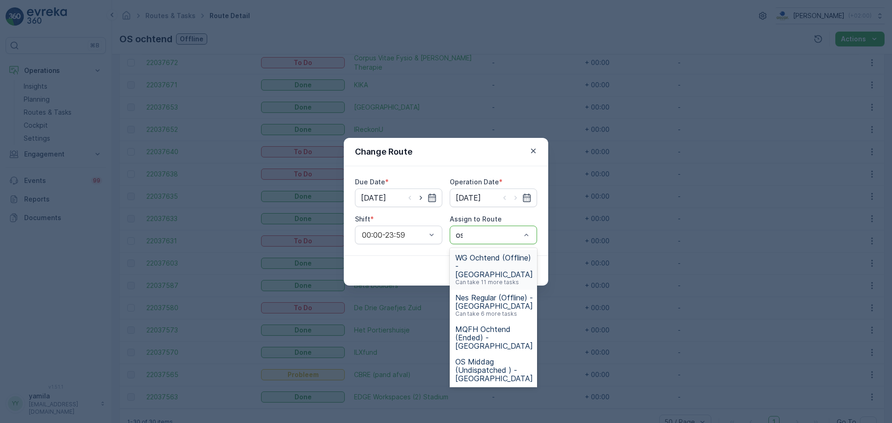
type input "os m"
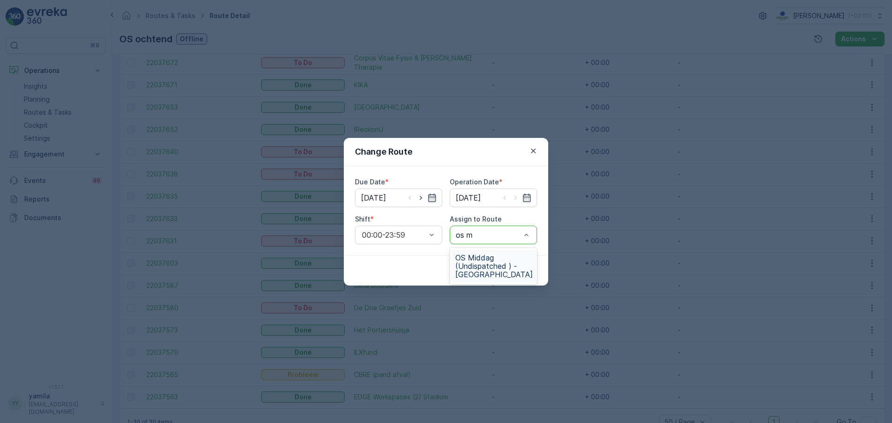
click at [474, 267] on span "OS Middag (Undispatched ) - Amsterdam" at bounding box center [494, 266] width 78 height 25
click at [512, 272] on p "Submit" at bounding box center [520, 270] width 23 height 9
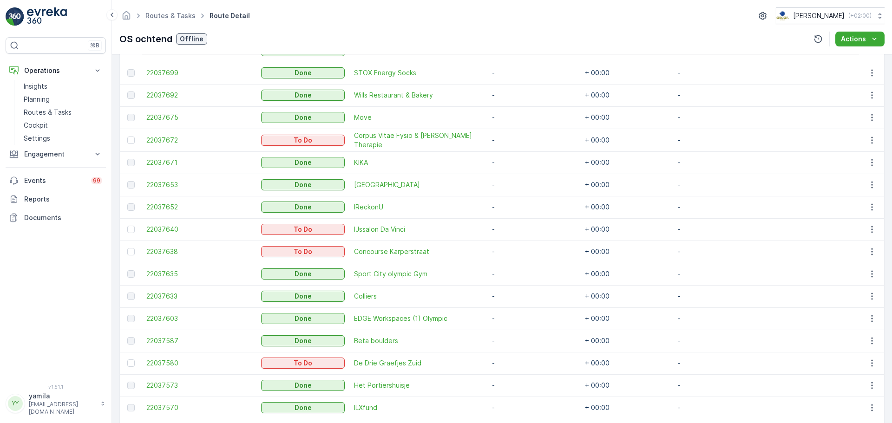
scroll to position [516, 0]
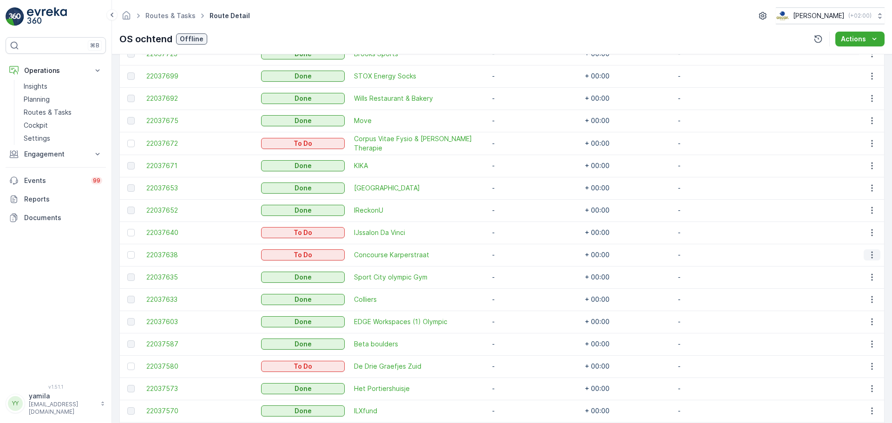
click at [868, 253] on icon "button" at bounding box center [871, 254] width 9 height 9
click at [847, 293] on span "Change Route" at bounding box center [848, 294] width 45 height 9
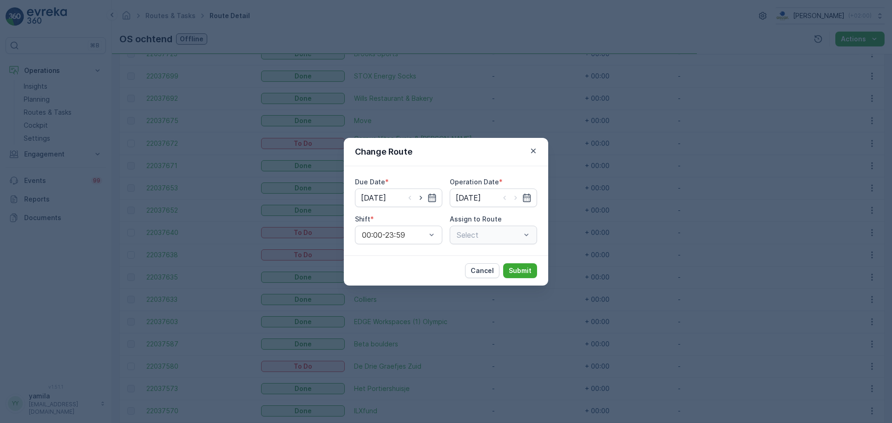
type input "[DATE]"
click at [525, 233] on div "Select" at bounding box center [493, 235] width 87 height 19
click at [514, 235] on div at bounding box center [489, 235] width 66 height 8
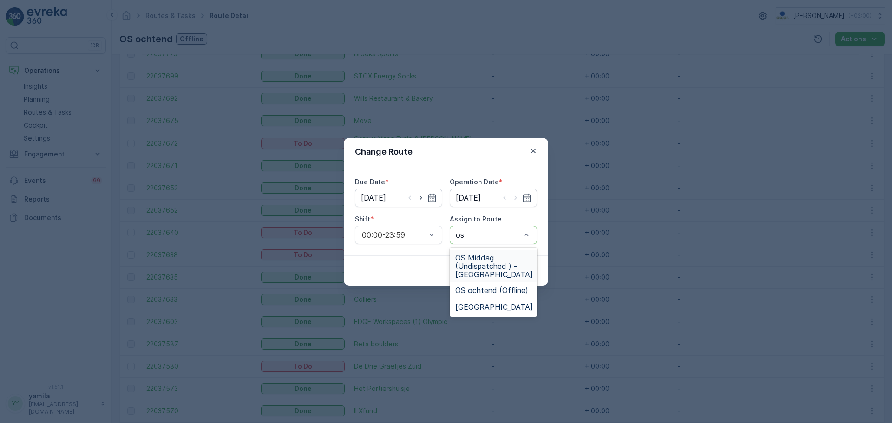
type input "os m"
click at [488, 261] on span "OS Middag (Undispatched ) - Amsterdam" at bounding box center [494, 266] width 78 height 25
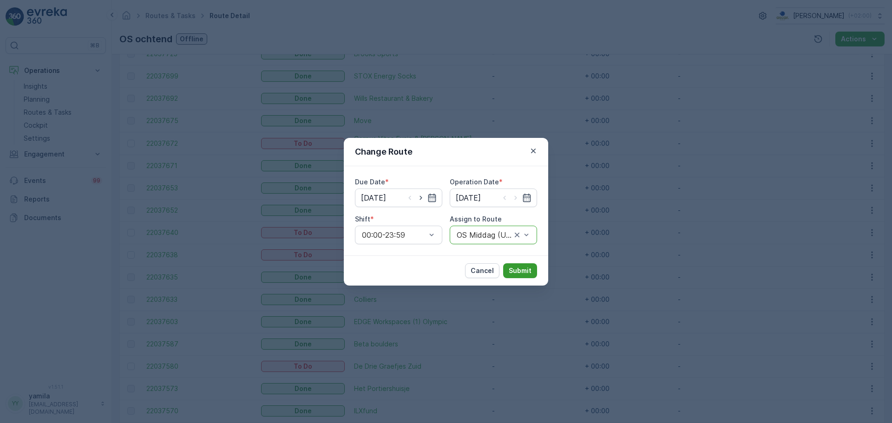
click at [517, 270] on p "Submit" at bounding box center [520, 270] width 23 height 9
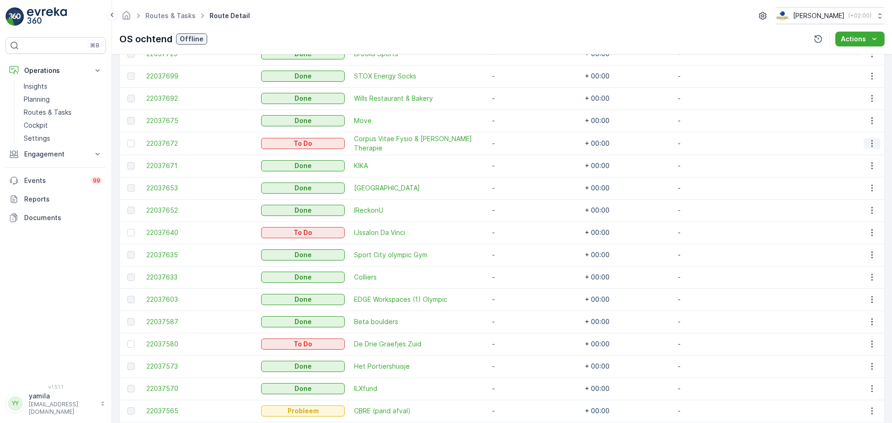
click at [871, 143] on icon "button" at bounding box center [871, 143] width 9 height 9
click at [841, 180] on span "Change Route" at bounding box center [848, 182] width 45 height 9
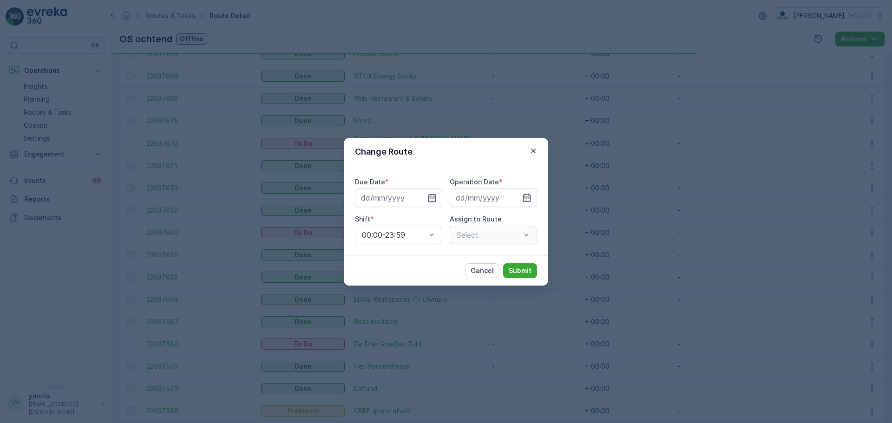
type input "[DATE]"
click at [525, 231] on div "Select" at bounding box center [493, 235] width 87 height 19
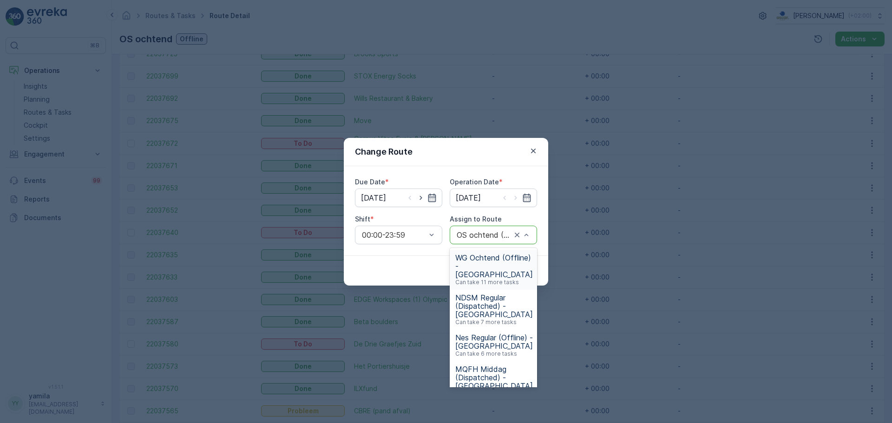
click at [508, 235] on div at bounding box center [484, 235] width 57 height 8
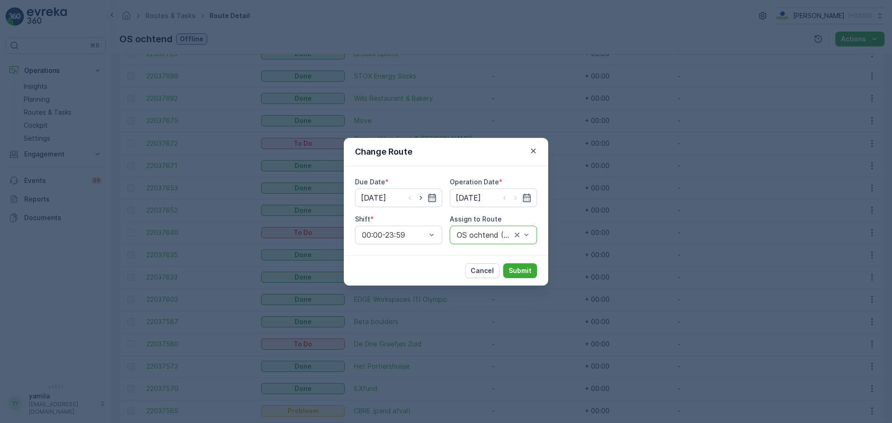
click at [512, 235] on div at bounding box center [484, 235] width 57 height 8
drag, startPoint x: 508, startPoint y: 234, endPoint x: 515, endPoint y: 234, distance: 7.0
click at [515, 234] on div "OS ochtend (Offline) - Amsterdam" at bounding box center [493, 235] width 87 height 19
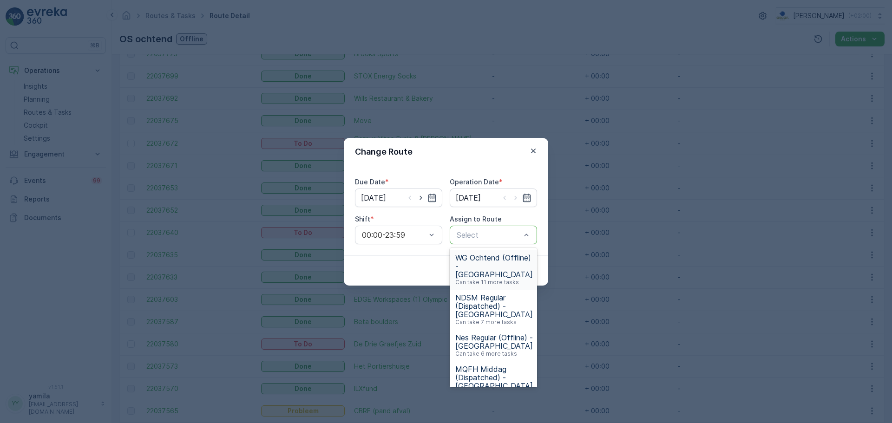
click at [505, 235] on div at bounding box center [489, 235] width 66 height 8
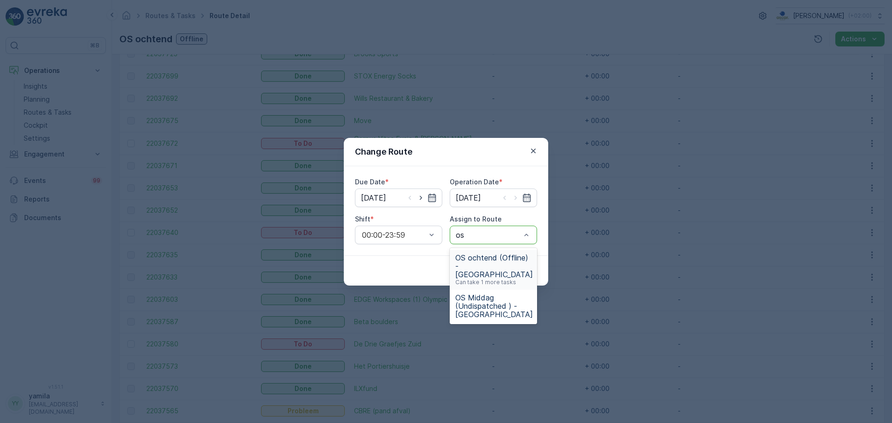
type input "os m"
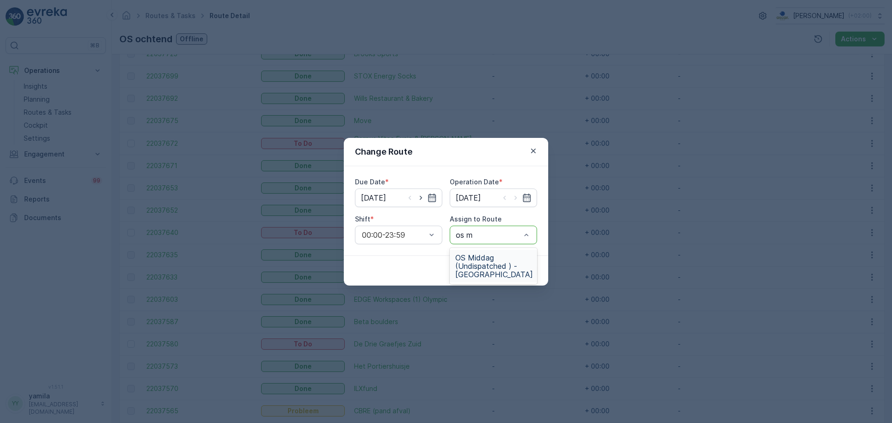
click at [485, 262] on span "OS Middag (Undispatched ) - Amsterdam" at bounding box center [494, 266] width 78 height 25
click at [531, 274] on p "Submit" at bounding box center [520, 270] width 23 height 9
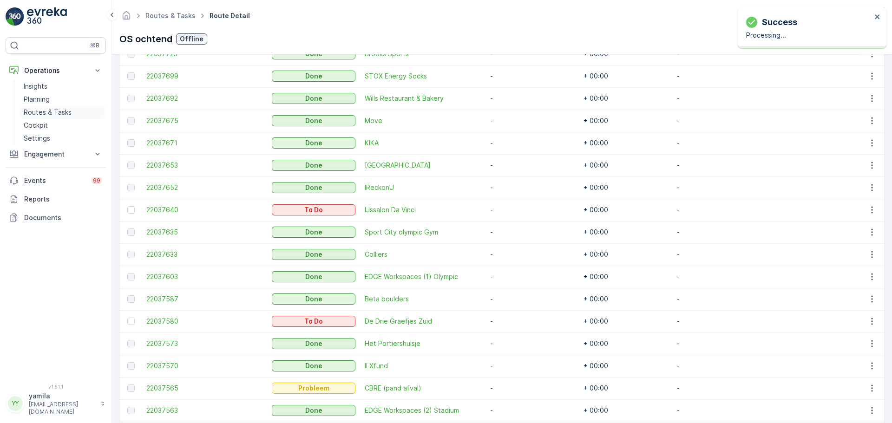
click at [65, 112] on p "Routes & Tasks" at bounding box center [48, 112] width 48 height 9
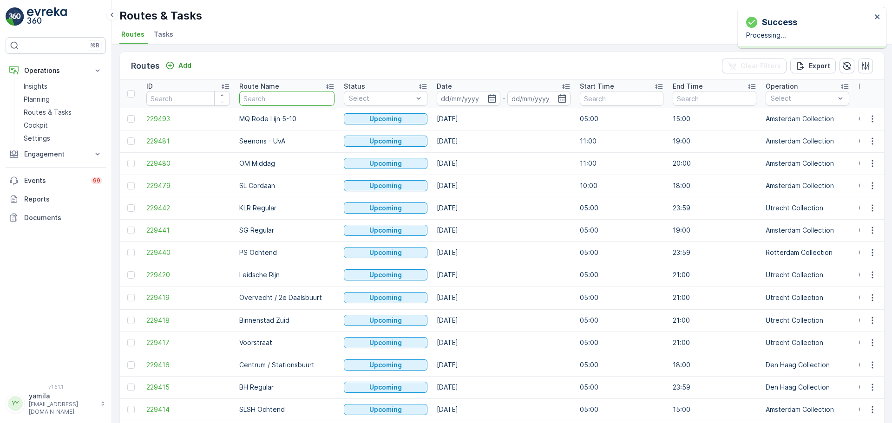
click at [285, 105] on input "text" at bounding box center [286, 98] width 95 height 15
type input "seenons"
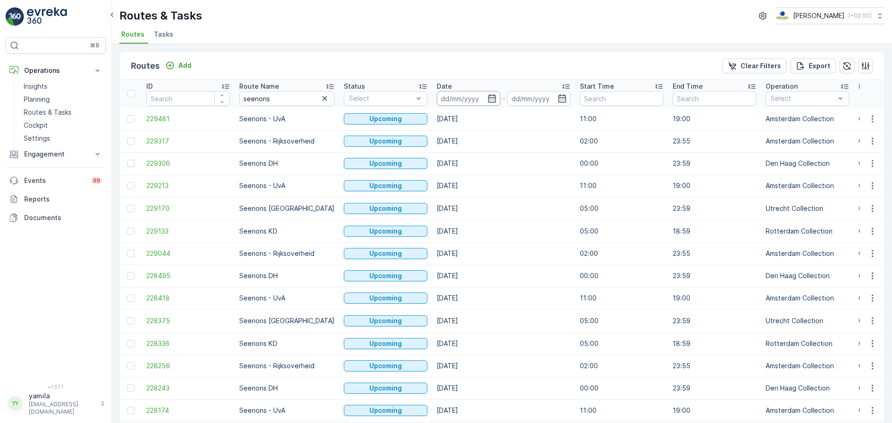
click at [449, 97] on input at bounding box center [469, 98] width 64 height 15
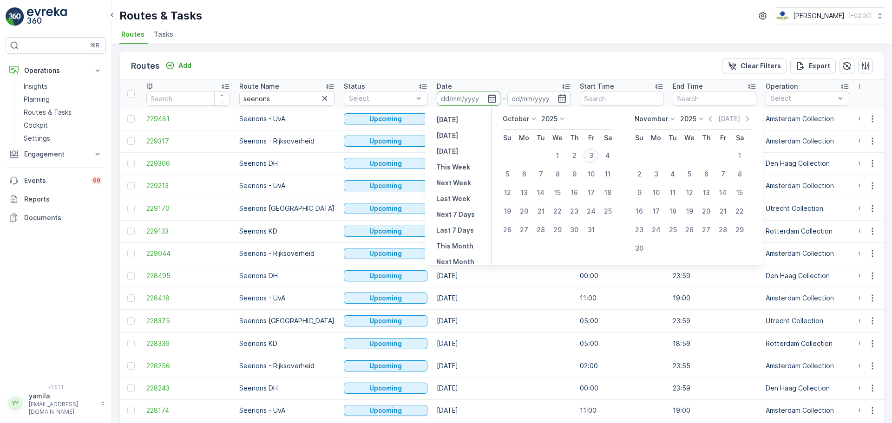
click at [594, 155] on div "3" at bounding box center [591, 155] width 15 height 15
type input "[DATE]"
click at [594, 155] on div "3" at bounding box center [591, 155] width 15 height 15
type input "[DATE]"
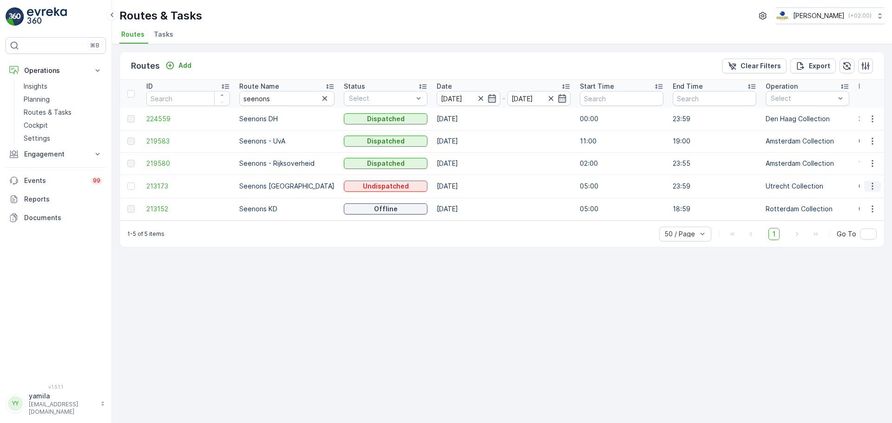
click at [872, 184] on icon "button" at bounding box center [872, 186] width 9 height 9
click at [860, 198] on span "See More Details" at bounding box center [851, 199] width 54 height 9
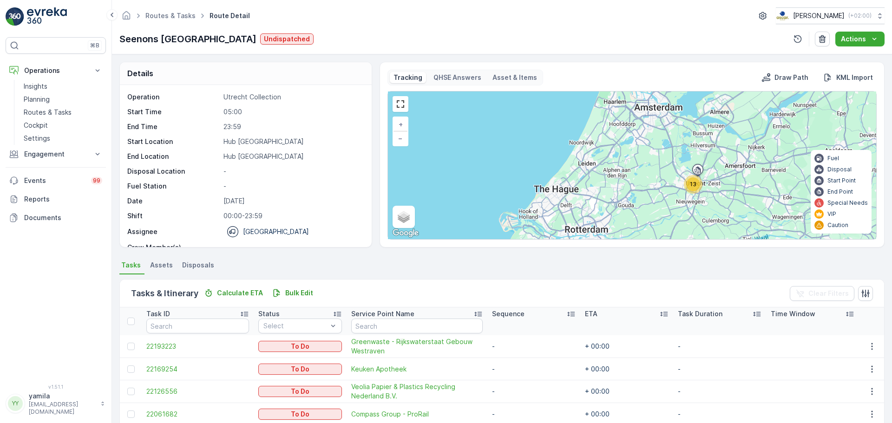
click at [709, 190] on div "13 + − Satellite Roadmap Terrain Hybrid Leaflet Keyboard shortcuts Map Data Map…" at bounding box center [632, 166] width 488 height 148
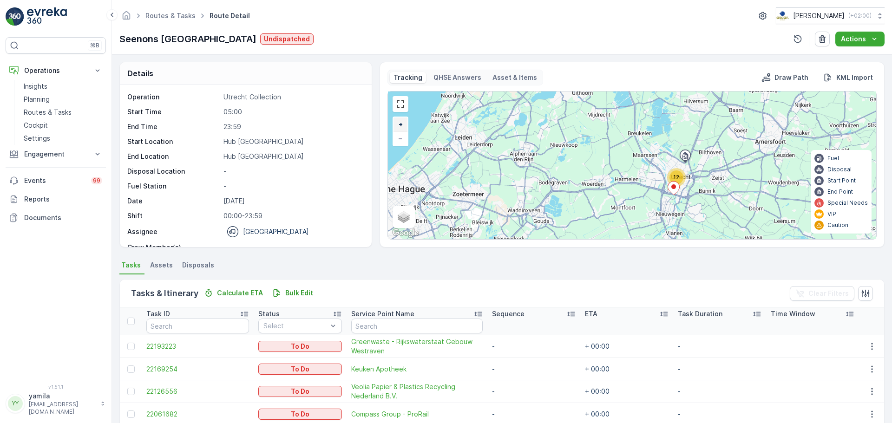
click at [399, 126] on span "+" at bounding box center [401, 124] width 4 height 8
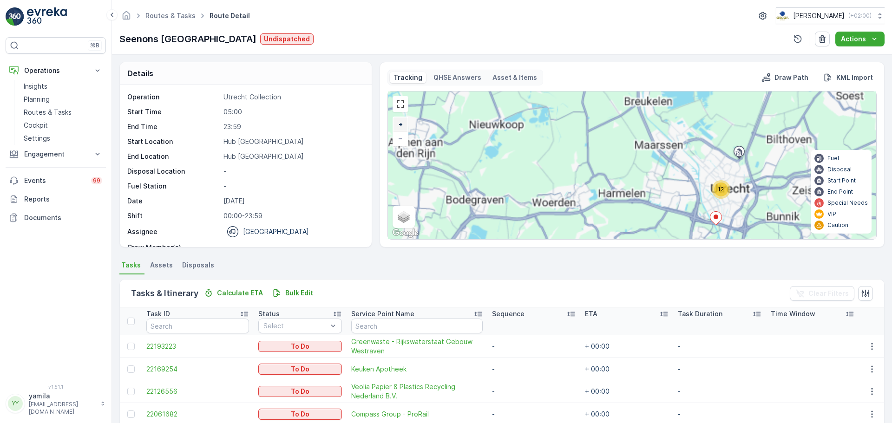
click at [399, 126] on span "+" at bounding box center [401, 124] width 4 height 8
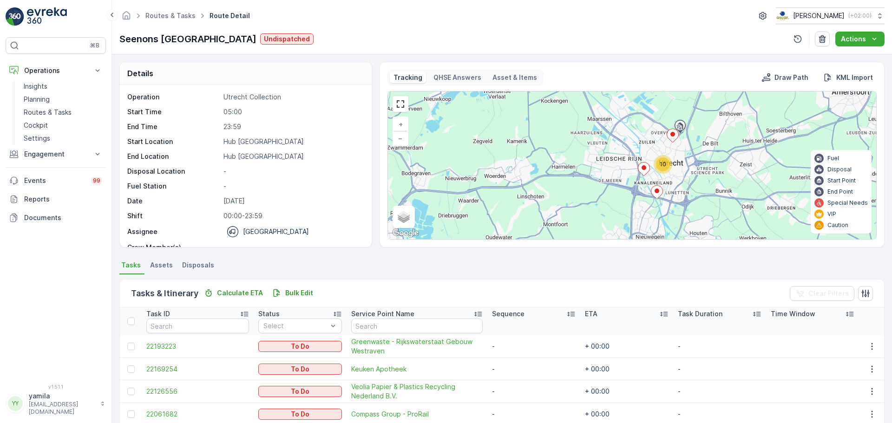
drag, startPoint x: 670, startPoint y: 189, endPoint x: 587, endPoint y: 154, distance: 90.4
click at [587, 154] on div "10 + − Satellite Roadmap Terrain Hybrid Leaflet Keyboard shortcuts Map Data Map…" at bounding box center [632, 166] width 488 height 148
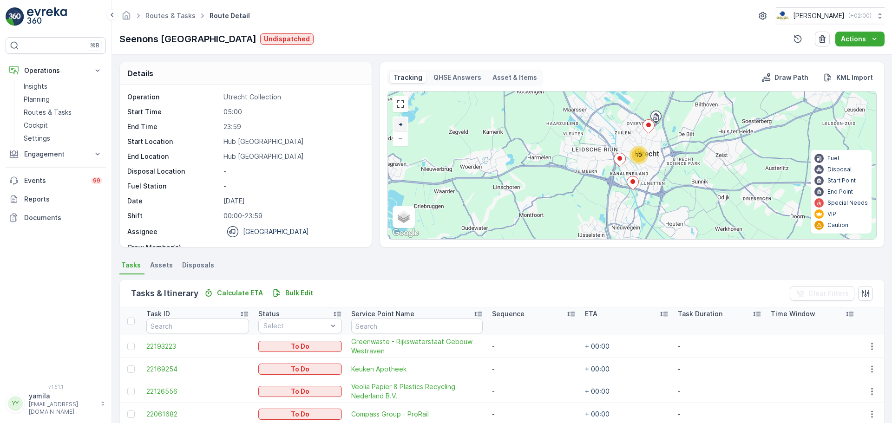
click at [399, 120] on span "+" at bounding box center [401, 124] width 4 height 8
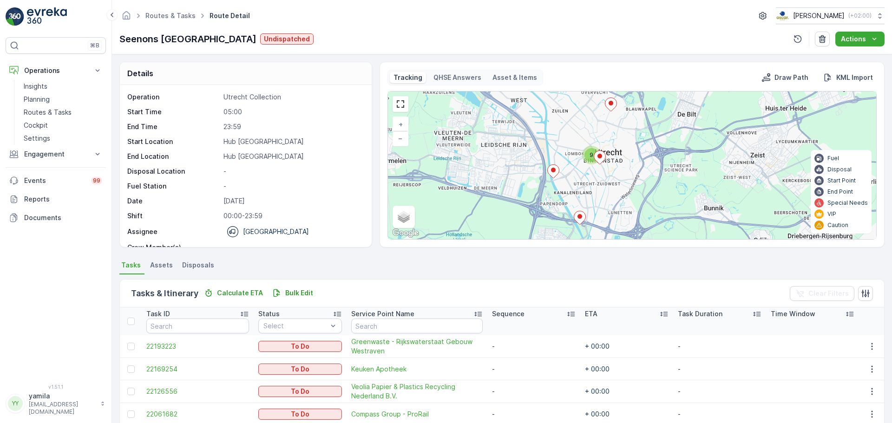
drag, startPoint x: 576, startPoint y: 156, endPoint x: 528, endPoint y: 164, distance: 49.1
click at [528, 164] on div "9 + − Satellite Roadmap Terrain Hybrid Leaflet Keyboard shortcuts Map Data Map …" at bounding box center [632, 166] width 488 height 148
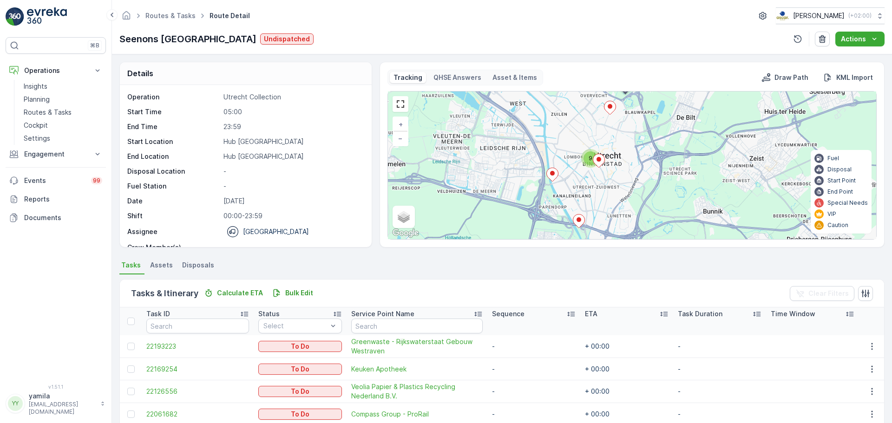
drag, startPoint x: 591, startPoint y: 165, endPoint x: 594, endPoint y: 178, distance: 13.3
click at [594, 170] on div at bounding box center [599, 162] width 12 height 16
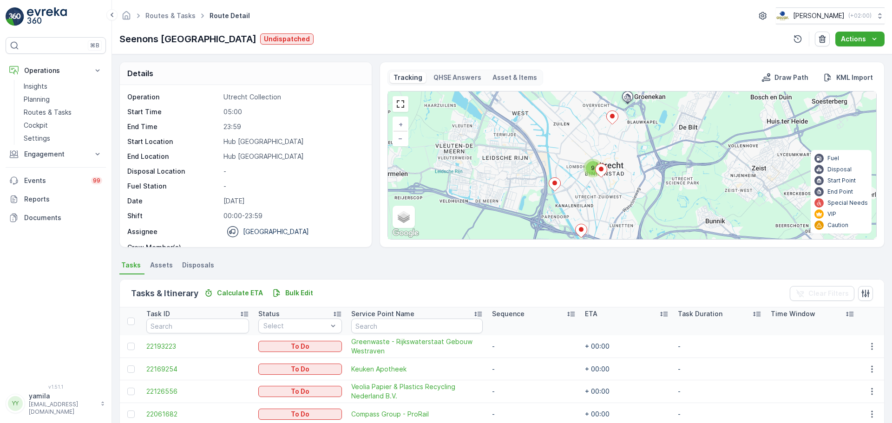
click at [553, 184] on ellipse at bounding box center [554, 183] width 5 height 5
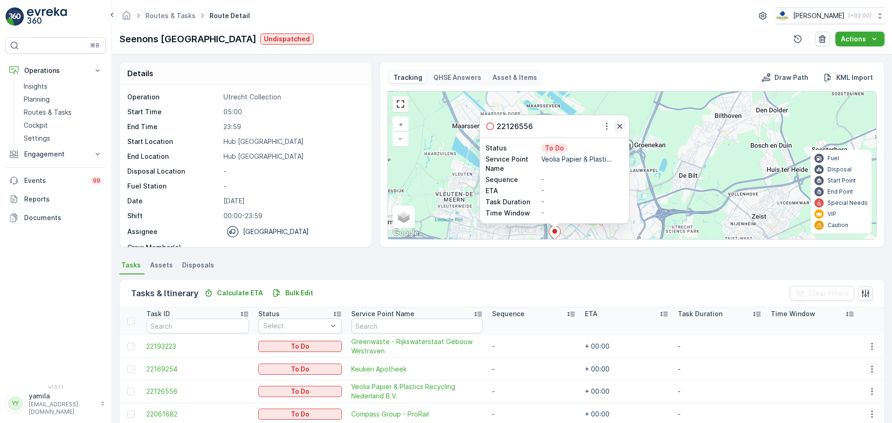
click at [619, 125] on icon "button" at bounding box center [619, 126] width 9 height 9
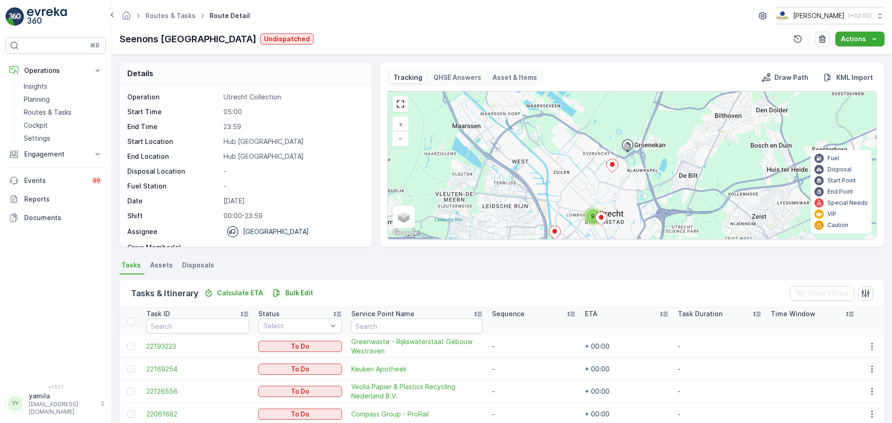
click at [612, 162] on icon at bounding box center [612, 165] width 12 height 13
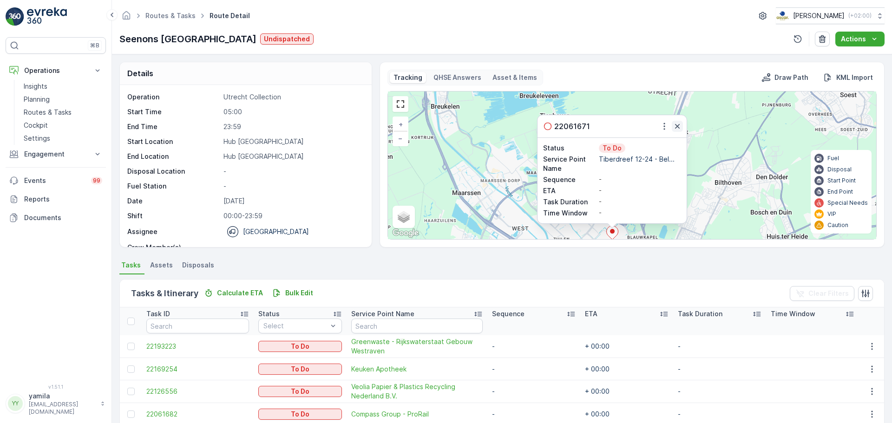
click at [679, 124] on icon "button" at bounding box center [677, 126] width 9 height 9
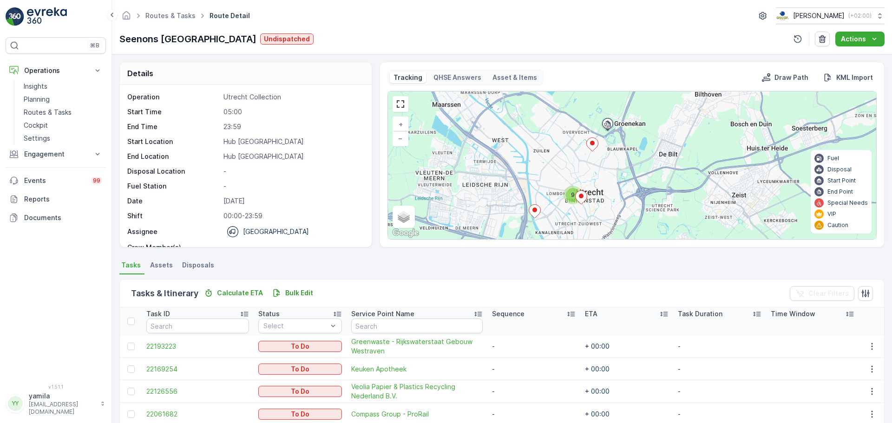
drag, startPoint x: 652, startPoint y: 191, endPoint x: 632, endPoint y: 100, distance: 93.3
click at [632, 100] on div "9 + − Satellite Roadmap Terrain Hybrid Leaflet Keyboard shortcuts Map Data Map …" at bounding box center [632, 166] width 488 height 148
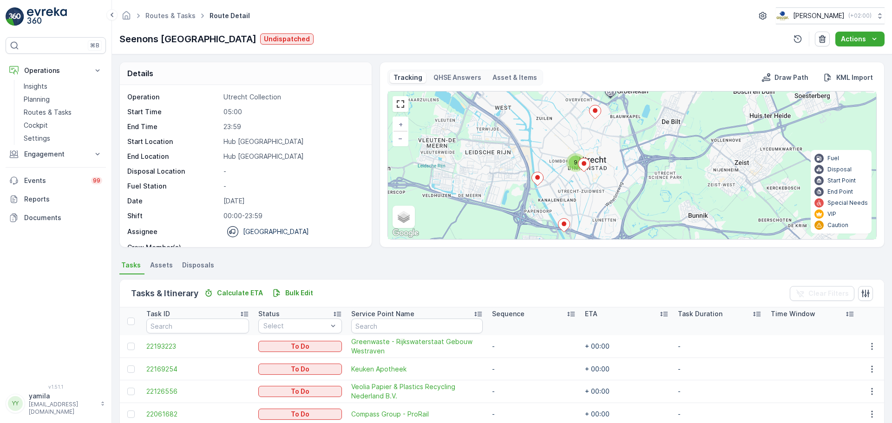
drag, startPoint x: 597, startPoint y: 163, endPoint x: 600, endPoint y: 133, distance: 29.9
click at [600, 133] on div "9 + − Satellite Roadmap Terrain Hybrid Leaflet Keyboard shortcuts Map Data Map …" at bounding box center [632, 166] width 488 height 148
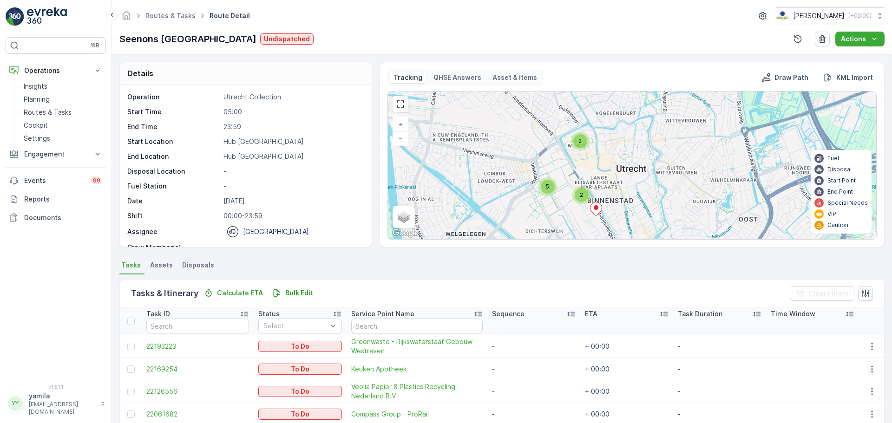
drag, startPoint x: 559, startPoint y: 171, endPoint x: 581, endPoint y: 208, distance: 43.3
click at [581, 208] on div "2 2 5 + − Satellite Roadmap Terrain Hybrid Leaflet Keyboard shortcuts Map Data …" at bounding box center [632, 166] width 488 height 148
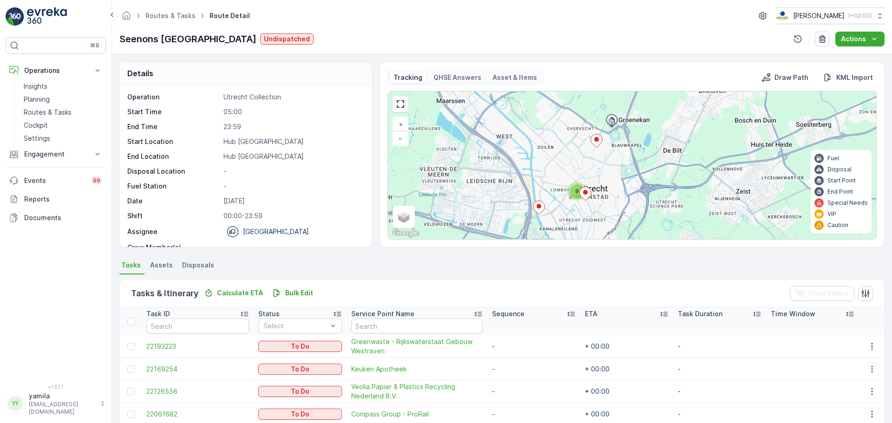
drag, startPoint x: 581, startPoint y: 207, endPoint x: 578, endPoint y: 140, distance: 67.0
click at [578, 140] on div "9 + − Satellite Roadmap Terrain Hybrid Leaflet Keyboard shortcuts Map Data Map …" at bounding box center [632, 166] width 488 height 148
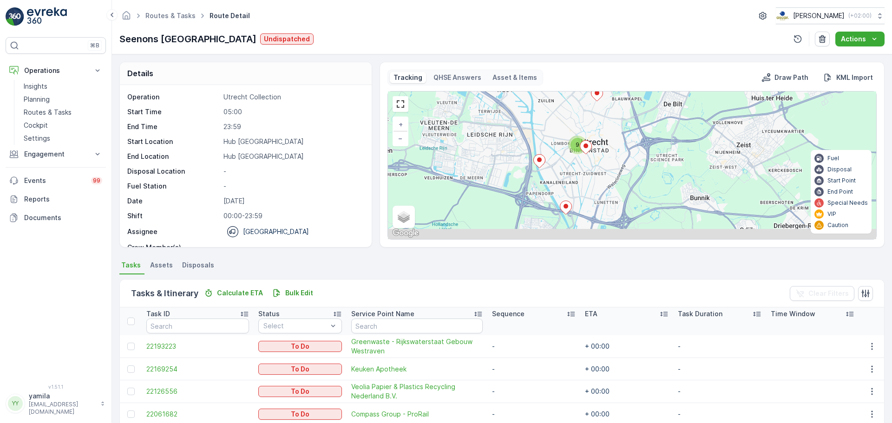
drag, startPoint x: 580, startPoint y: 194, endPoint x: 580, endPoint y: 146, distance: 47.4
click at [580, 146] on icon at bounding box center [586, 147] width 12 height 13
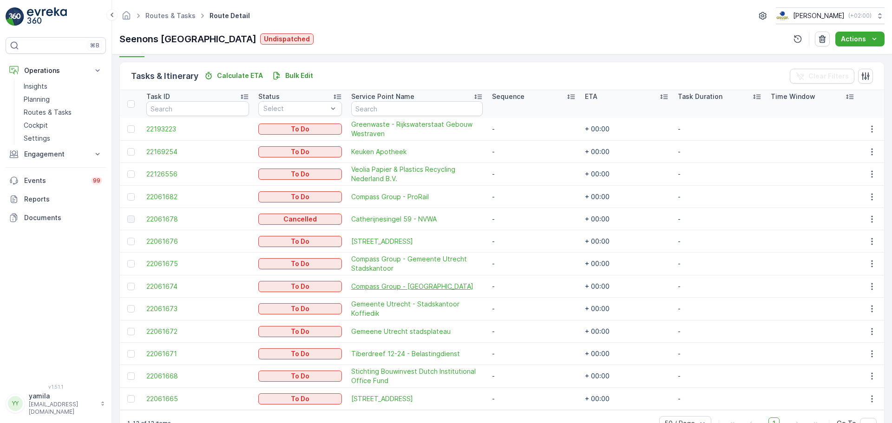
scroll to position [240, 0]
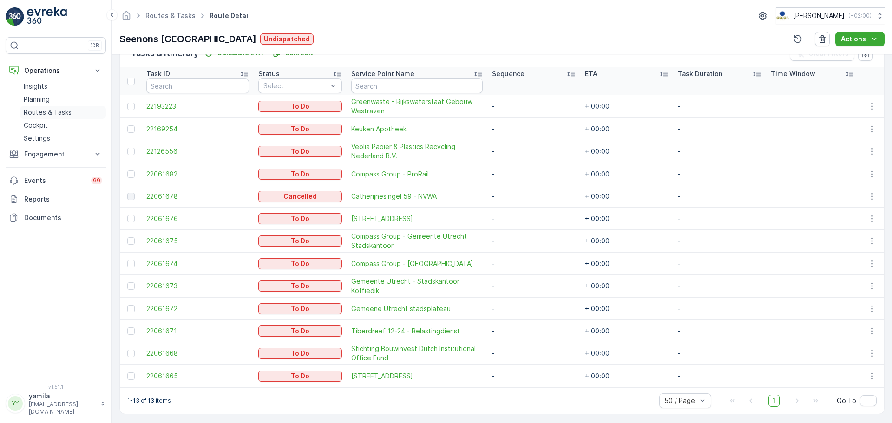
click at [62, 113] on p "Routes & Tasks" at bounding box center [48, 112] width 48 height 9
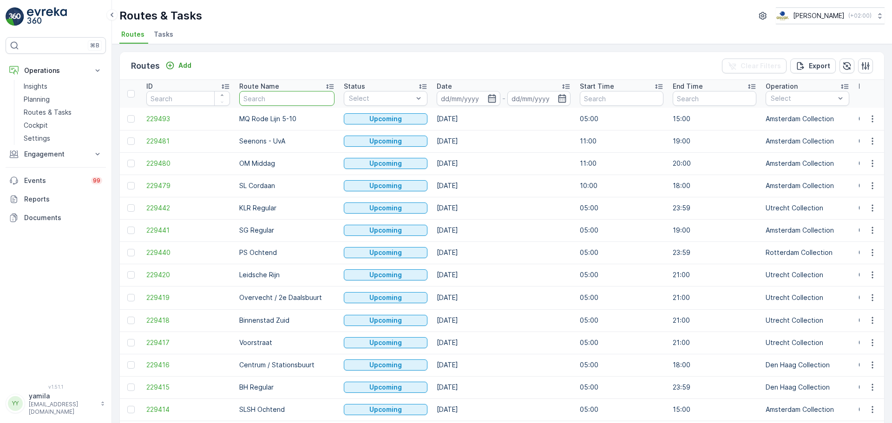
click at [266, 100] on input "text" at bounding box center [286, 98] width 95 height 15
type input "os middag"
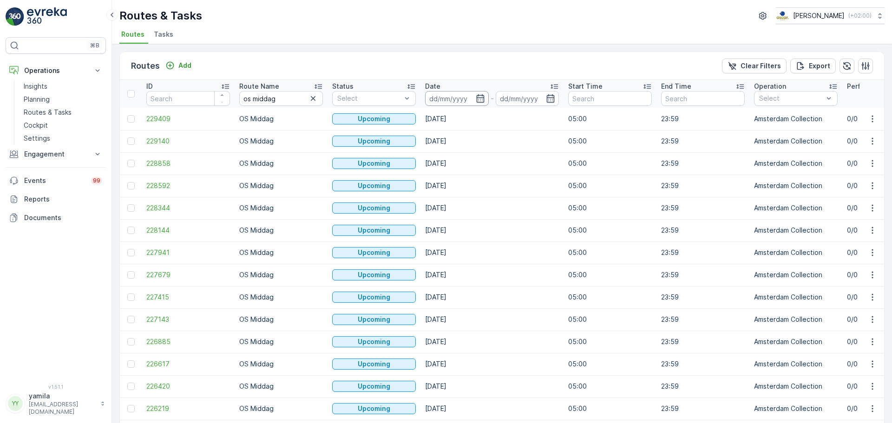
click at [445, 99] on input at bounding box center [457, 98] width 64 height 15
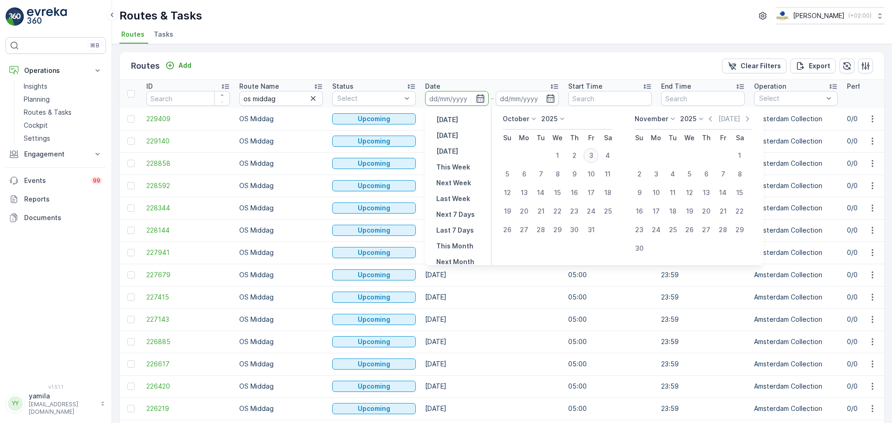
click at [591, 155] on div "3" at bounding box center [591, 155] width 15 height 15
type input "[DATE]"
click at [591, 155] on div "3" at bounding box center [591, 155] width 15 height 15
type input "[DATE]"
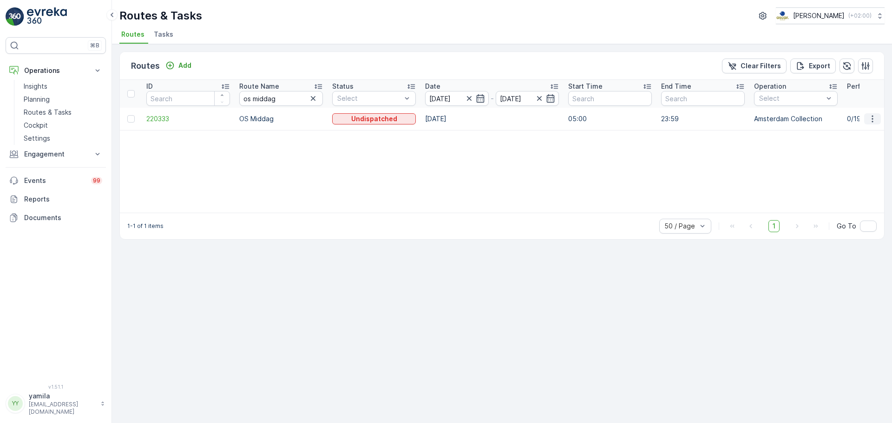
click at [873, 119] on icon "button" at bounding box center [872, 118] width 1 height 7
click at [856, 131] on span "See More Details" at bounding box center [851, 132] width 54 height 9
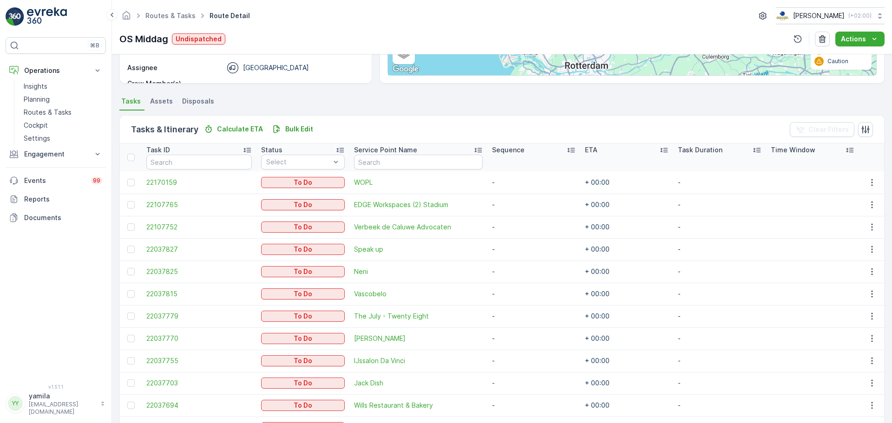
scroll to position [164, 0]
click at [39, 113] on p "Routes & Tasks" at bounding box center [48, 112] width 48 height 9
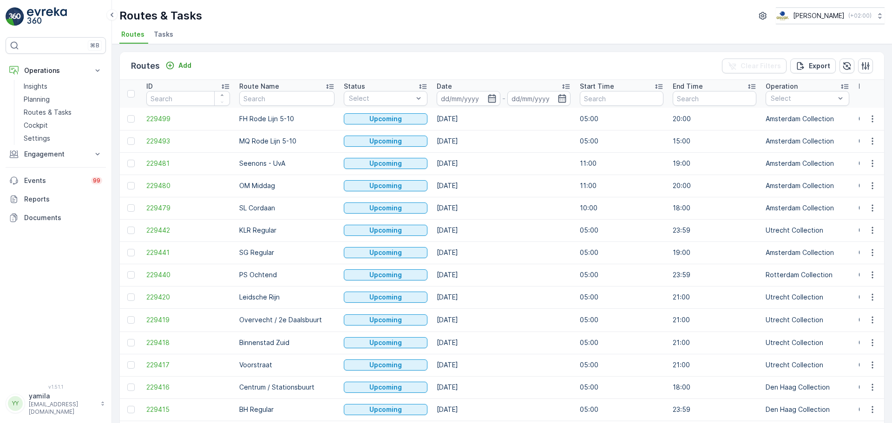
click at [165, 30] on span "Tasks" at bounding box center [164, 34] width 20 height 9
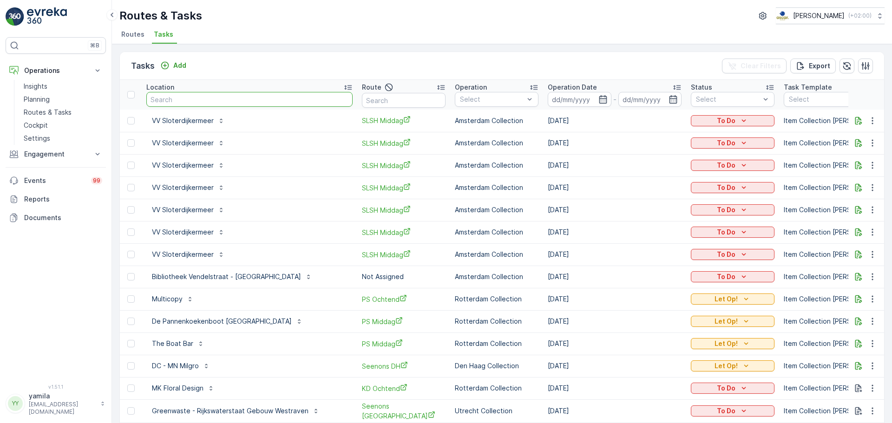
click at [237, 101] on input "text" at bounding box center [249, 99] width 206 height 15
type input "brasserie george"
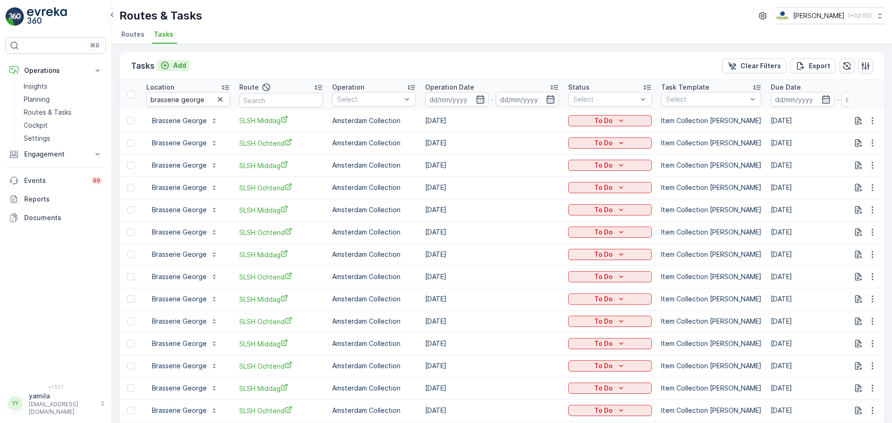
click at [176, 67] on p "Add" at bounding box center [179, 65] width 13 height 9
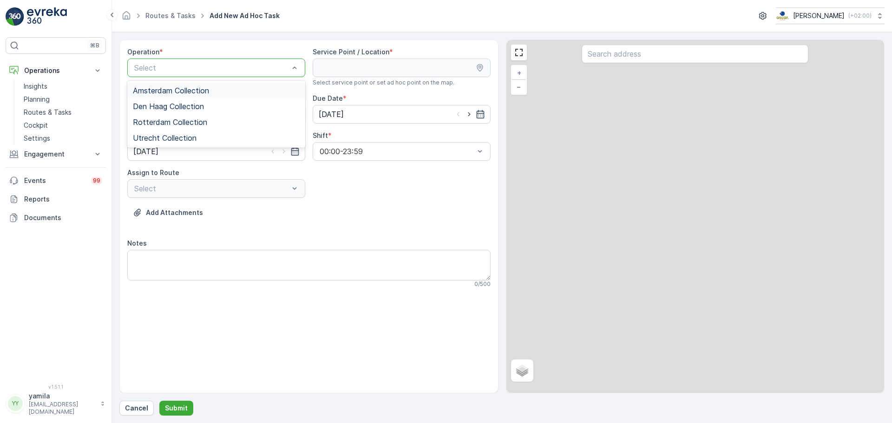
click at [177, 74] on div "Select" at bounding box center [216, 68] width 178 height 19
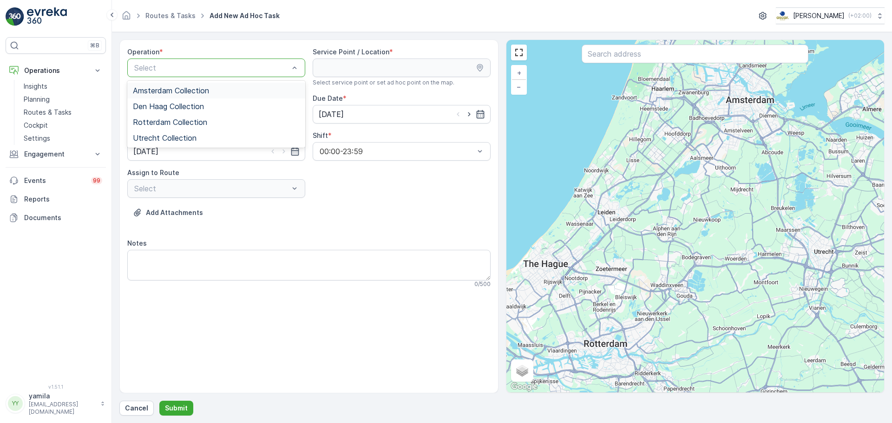
click at [171, 92] on span "Amsterdam Collection" at bounding box center [171, 90] width 76 height 8
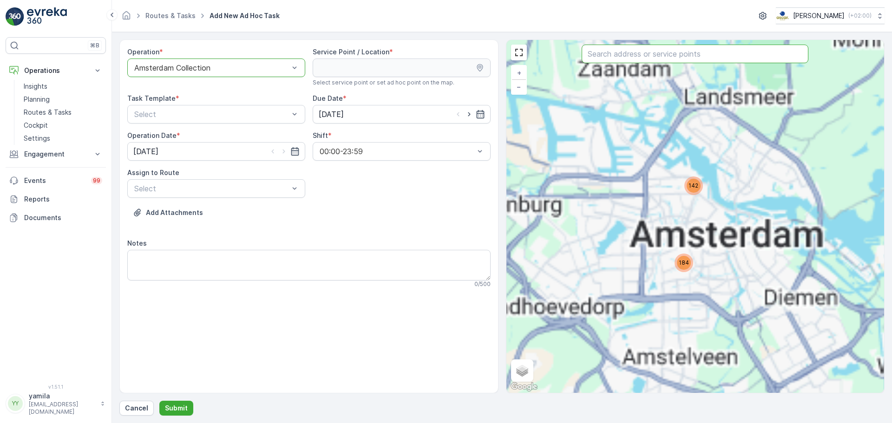
click at [598, 56] on input "text" at bounding box center [695, 54] width 227 height 19
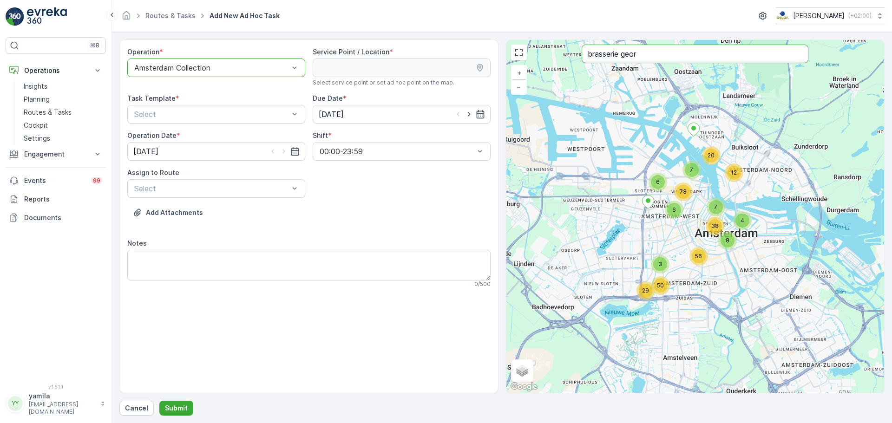
type input "brasserie geor"
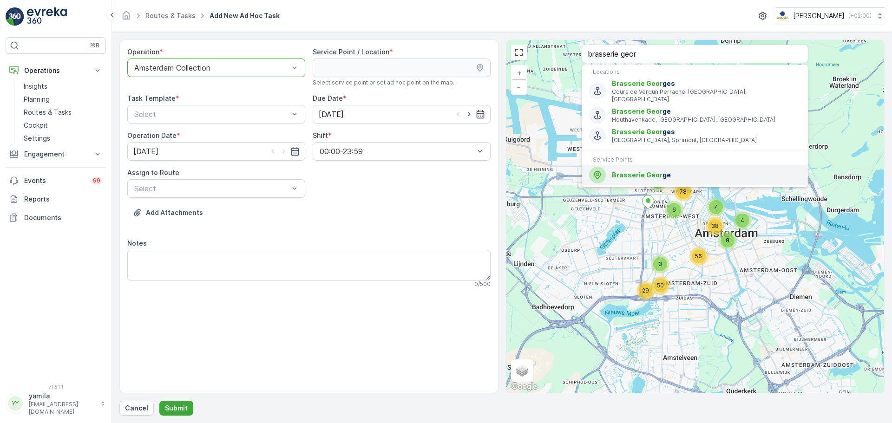
click at [658, 171] on span "Brasserie Geor" at bounding box center [637, 175] width 51 height 8
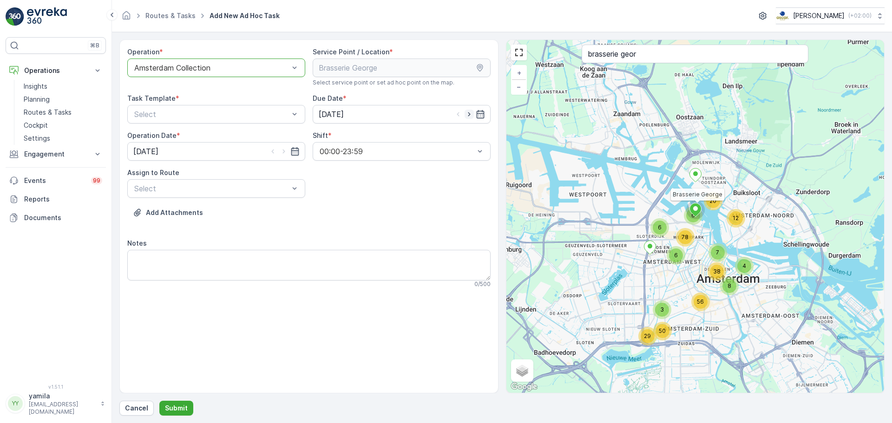
click at [467, 111] on icon "button" at bounding box center [469, 114] width 9 height 9
type input "[DATE]"
click at [285, 148] on icon "button" at bounding box center [283, 151] width 9 height 9
type input "[DATE]"
click at [251, 192] on div at bounding box center [211, 188] width 157 height 8
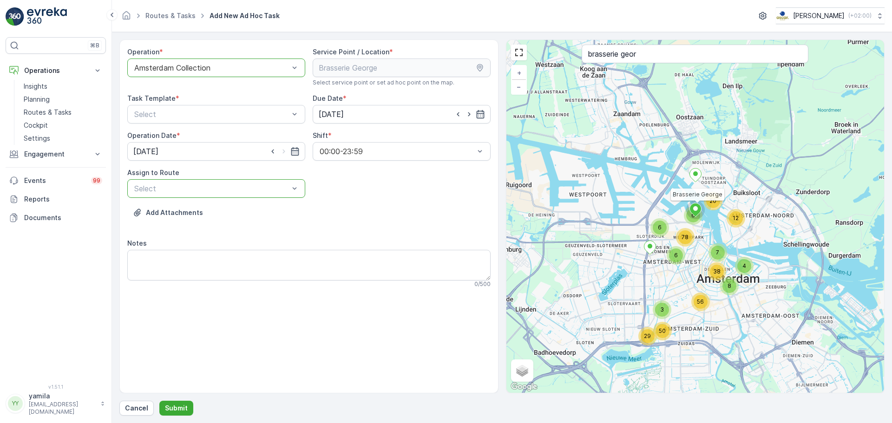
click at [251, 192] on div at bounding box center [211, 188] width 157 height 8
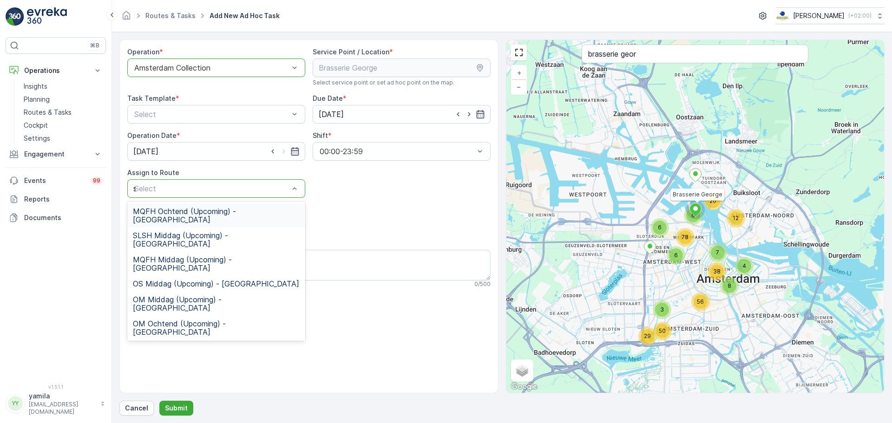
type input "sl"
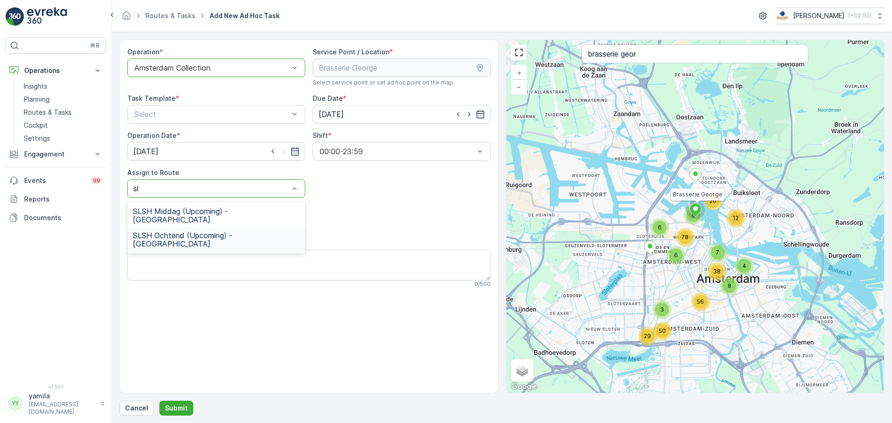
click at [194, 231] on span "SLSH Ochtend (Upcoming) - Amsterdam" at bounding box center [216, 239] width 167 height 17
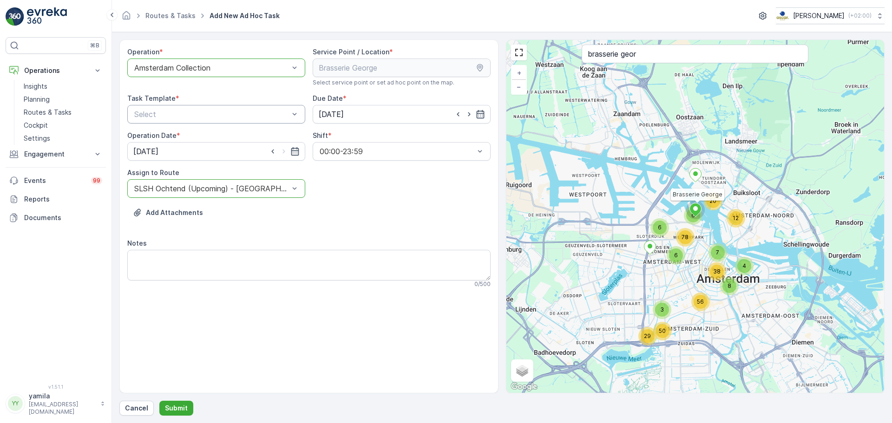
click at [213, 123] on div "Select" at bounding box center [216, 114] width 178 height 19
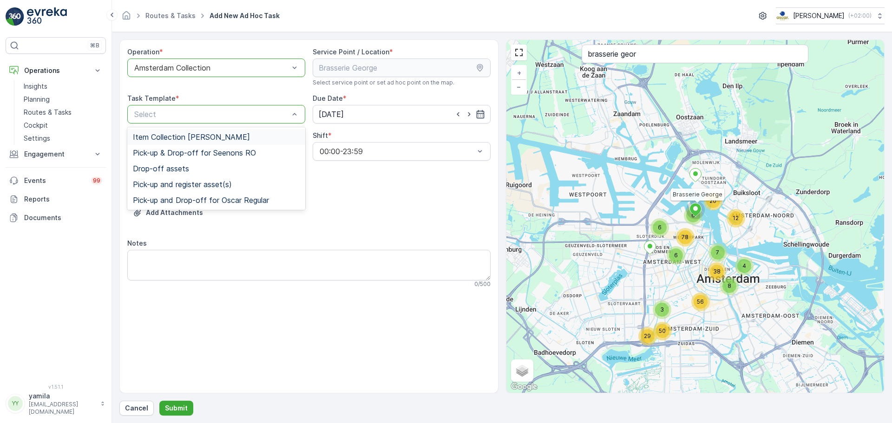
click at [193, 138] on span "Item Collection [PERSON_NAME]" at bounding box center [191, 137] width 117 height 8
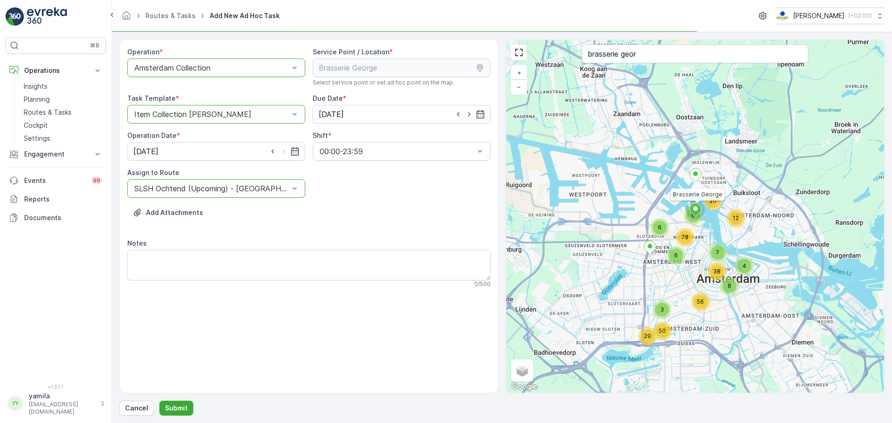
click at [184, 249] on div "Notes 0 / 500" at bounding box center [308, 263] width 363 height 49
click at [183, 256] on textarea "Notes" at bounding box center [308, 265] width 363 height 31
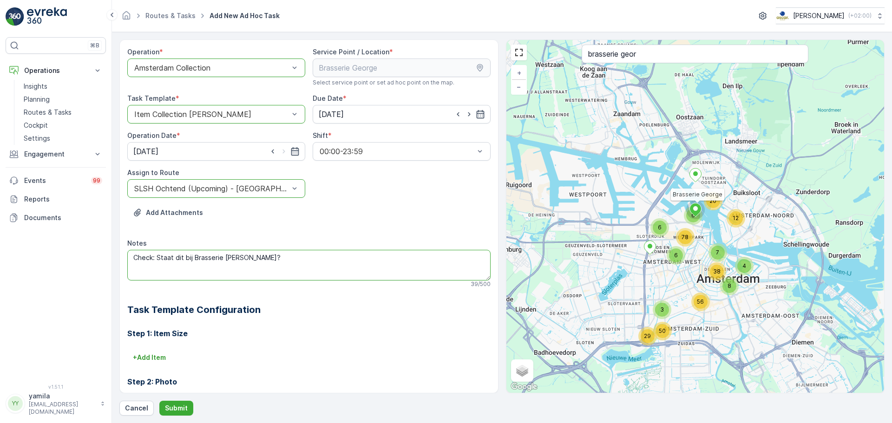
paste textarea "1x papier 4x rest 2x pmd 2x swill (was vorheen 4 maar is niet nodig) 3x glas."
click at [252, 258] on textarea "Check: Staat dit bij Brasserie George? 1x papier 4x rest 2x pmd 2x swill (was v…" at bounding box center [308, 265] width 363 height 31
click at [184, 258] on textarea "Check: Staat dit bij Brasserie George? 1x papier 4x rest 2x pmd 2x swill (was v…" at bounding box center [308, 265] width 363 height 31
type textarea "Check: Staat dit goed zo bij Brasserie George? 1x papier 4x rest 2x pmd 2x swil…"
click at [176, 408] on p "Submit" at bounding box center [176, 408] width 23 height 9
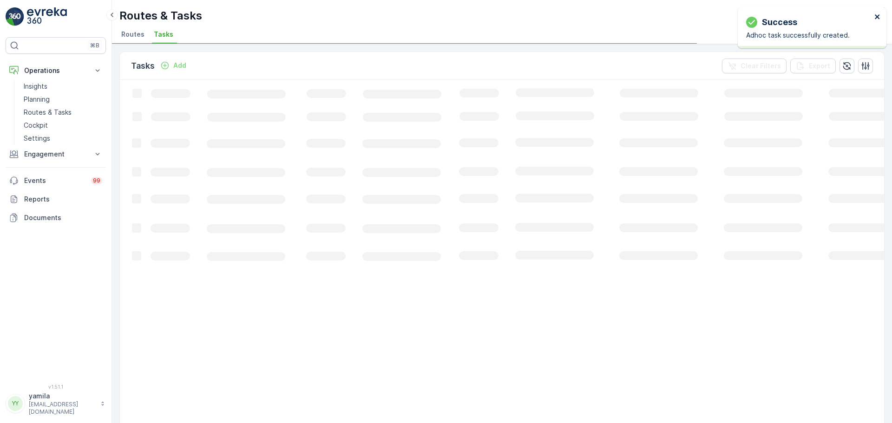
click at [876, 17] on icon "close" at bounding box center [877, 16] width 7 height 7
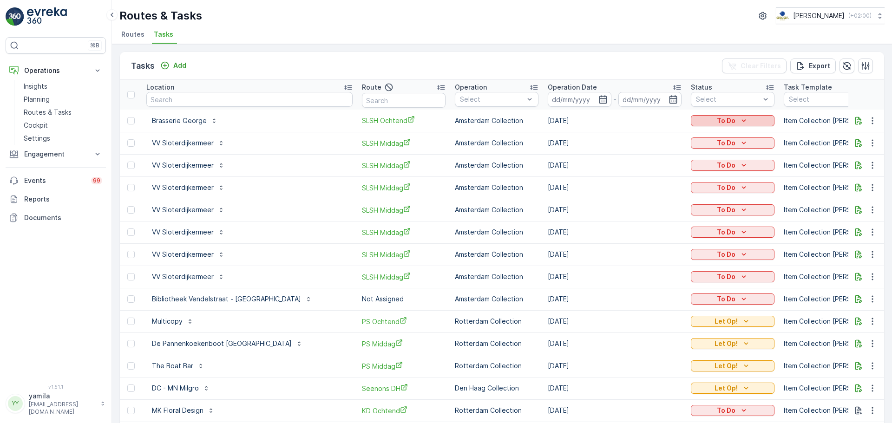
click at [739, 121] on icon "To Do" at bounding box center [743, 120] width 9 height 9
click at [681, 131] on span "Let Op!" at bounding box center [676, 134] width 23 height 9
click at [175, 93] on input "text" at bounding box center [249, 99] width 206 height 15
type input "bar bet"
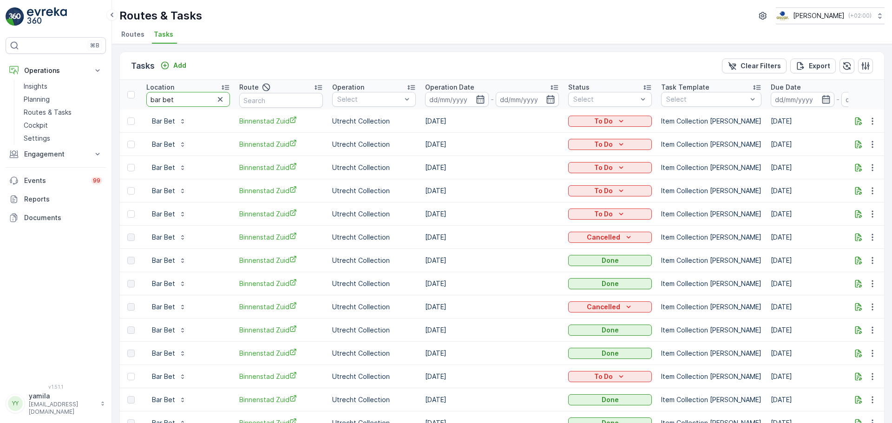
click at [189, 105] on input "bar bet" at bounding box center [188, 99] width 84 height 15
type input "belastingdienst"
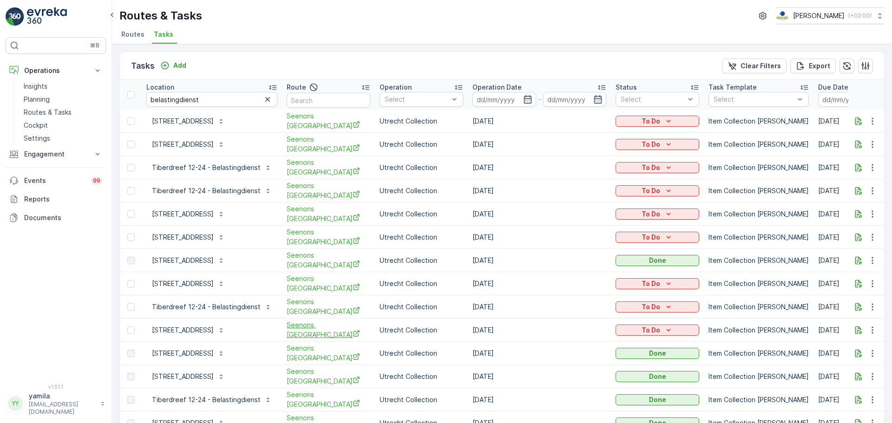
click at [315, 322] on span "Seenons [GEOGRAPHIC_DATA]" at bounding box center [329, 330] width 84 height 19
click at [186, 101] on input "belastingdienst" at bounding box center [211, 99] width 131 height 15
type input "uu - universiteit"
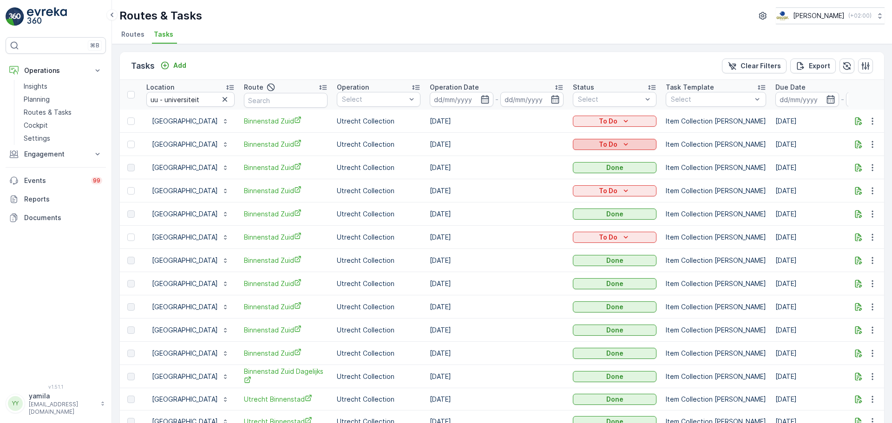
click at [630, 146] on icon "To Do" at bounding box center [625, 144] width 9 height 9
click at [532, 38] on ul "Routes Tasks" at bounding box center [498, 36] width 758 height 16
click at [203, 99] on input "uu - universiteit" at bounding box center [190, 99] width 88 height 15
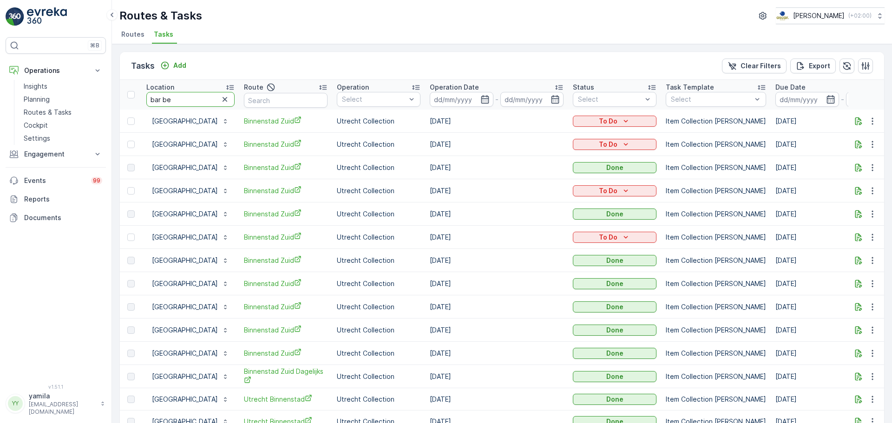
type input "bar bet"
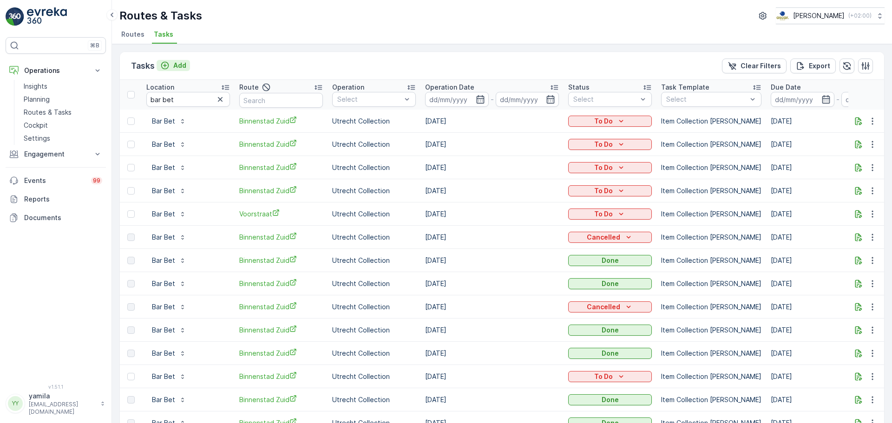
click at [181, 63] on p "Add" at bounding box center [179, 65] width 13 height 9
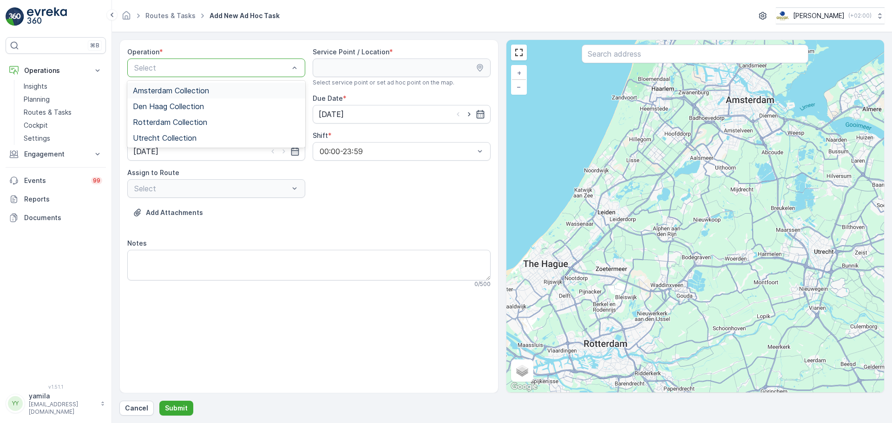
click at [183, 90] on span "Amsterdam Collection" at bounding box center [171, 90] width 76 height 8
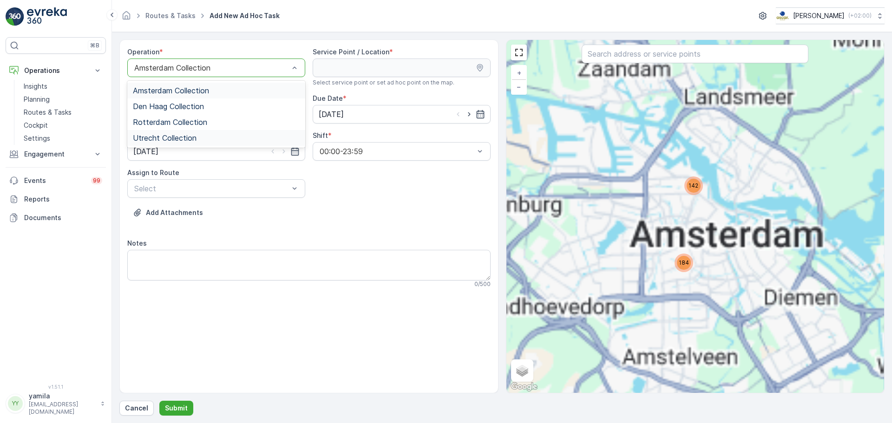
click at [170, 141] on span "Utrecht Collection" at bounding box center [165, 138] width 64 height 8
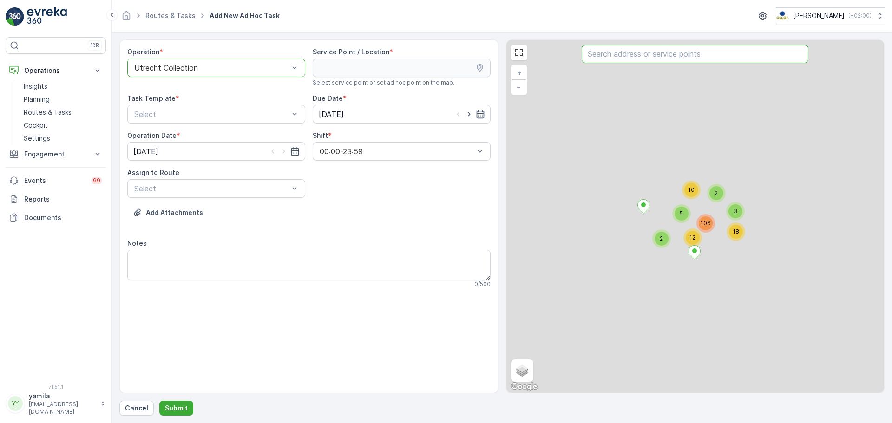
click at [608, 58] on input "text" at bounding box center [695, 54] width 227 height 19
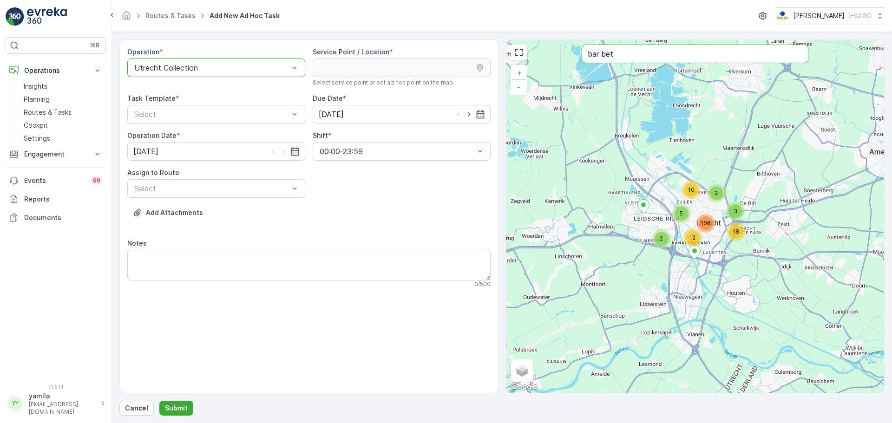
type input "bar bet"
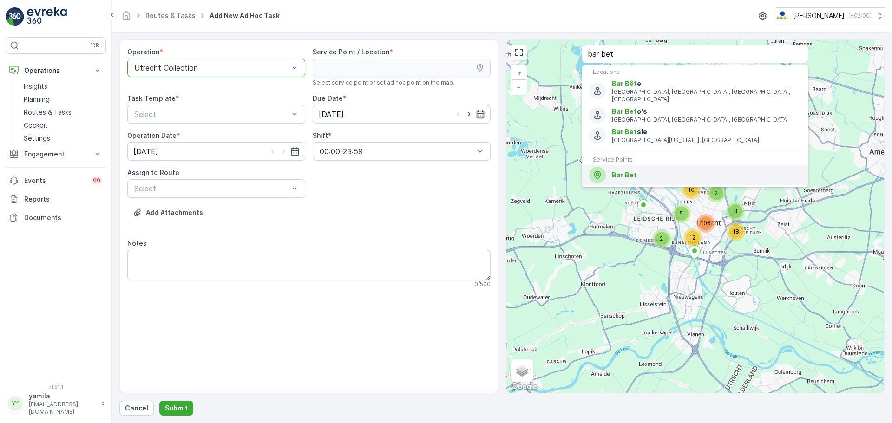
click at [617, 171] on span "Bar Bet" at bounding box center [624, 175] width 25 height 8
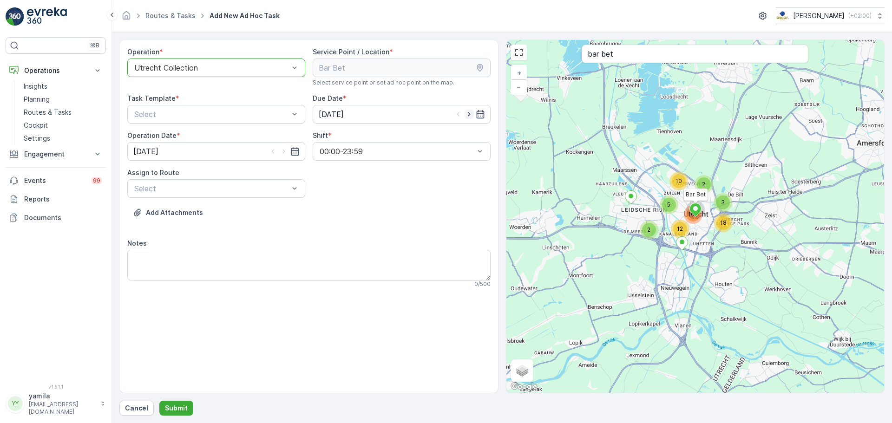
click at [471, 118] on icon "button" at bounding box center [469, 114] width 9 height 9
type input "[DATE]"
click at [282, 151] on icon "button" at bounding box center [283, 151] width 9 height 9
type input "[DATE]"
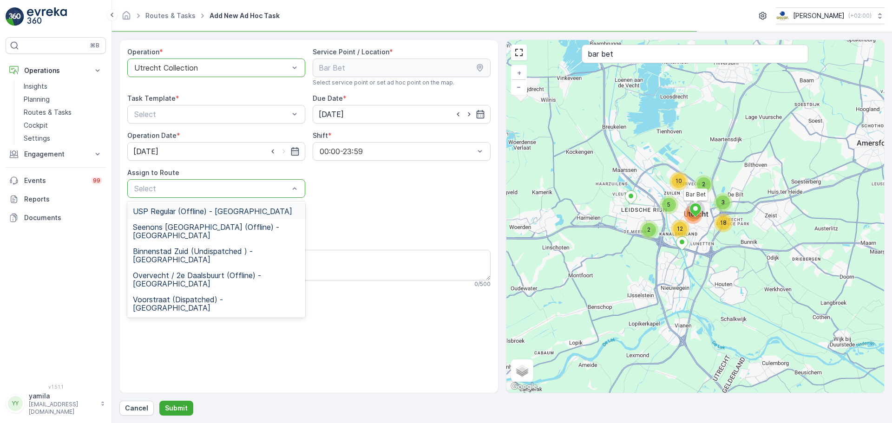
click at [253, 181] on div "Select" at bounding box center [216, 188] width 178 height 19
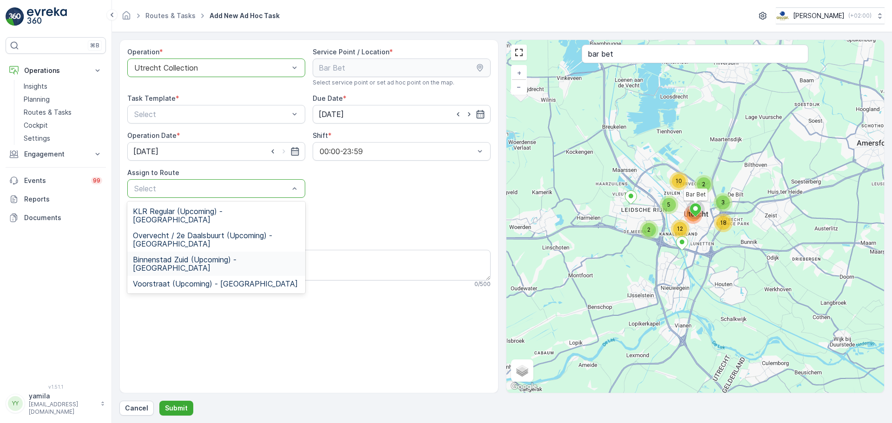
click at [213, 256] on span "Binnenstad Zuid (Upcoming) - Utrecht" at bounding box center [216, 264] width 167 height 17
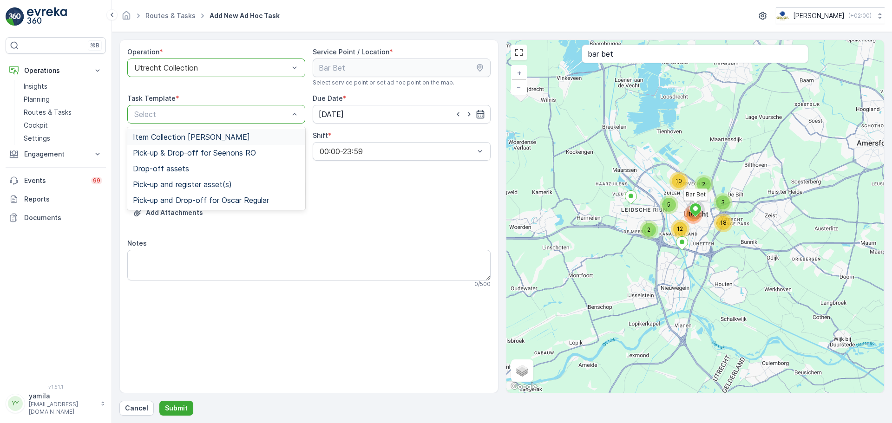
drag, startPoint x: 236, startPoint y: 106, endPoint x: 208, endPoint y: 140, distance: 44.3
click at [208, 124] on Template "5 results available. Use Up and Down to choose options, press Enter to select t…" at bounding box center [216, 114] width 178 height 19
click at [208, 140] on span "Item Collection [PERSON_NAME]" at bounding box center [191, 137] width 117 height 8
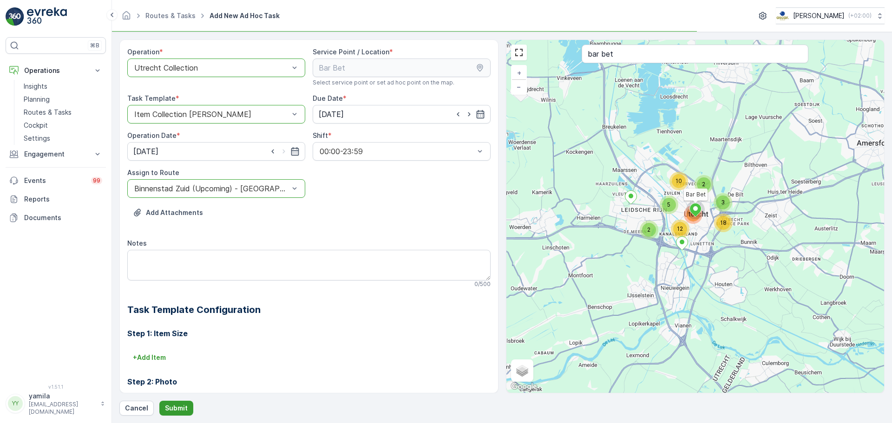
click at [179, 410] on p "Submit" at bounding box center [176, 408] width 23 height 9
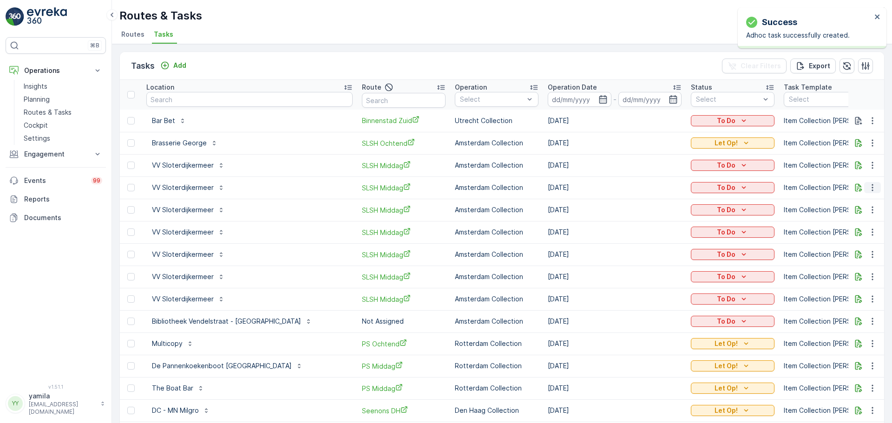
click at [871, 188] on icon "button" at bounding box center [872, 187] width 9 height 9
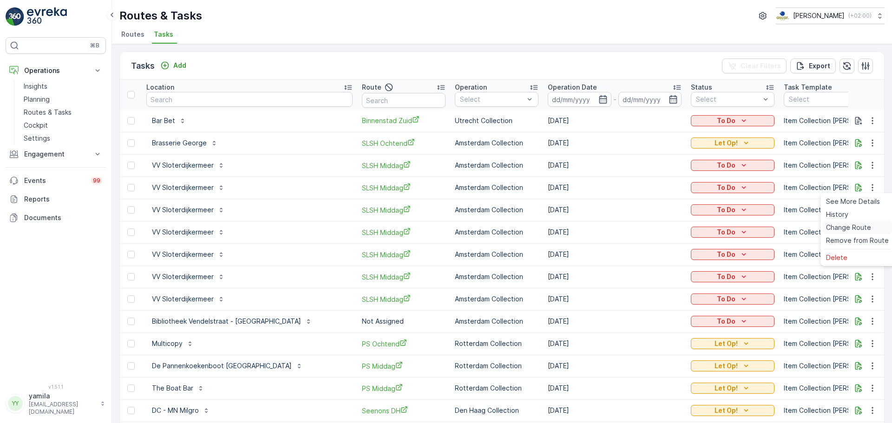
click at [860, 228] on span "Change Route" at bounding box center [848, 227] width 45 height 9
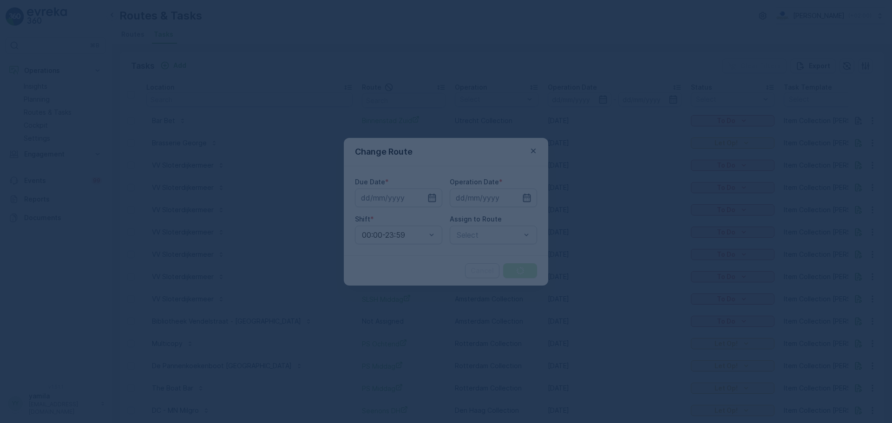
type input "[DATE]"
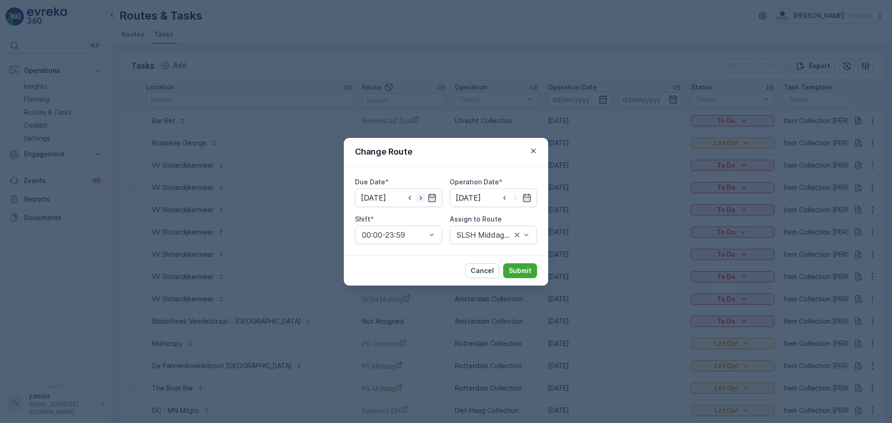
click at [423, 198] on icon "button" at bounding box center [420, 197] width 9 height 9
type input "[DATE]"
click at [518, 196] on icon "button" at bounding box center [515, 197] width 9 height 9
type input "[DATE]"
click at [532, 146] on icon "button" at bounding box center [533, 150] width 9 height 9
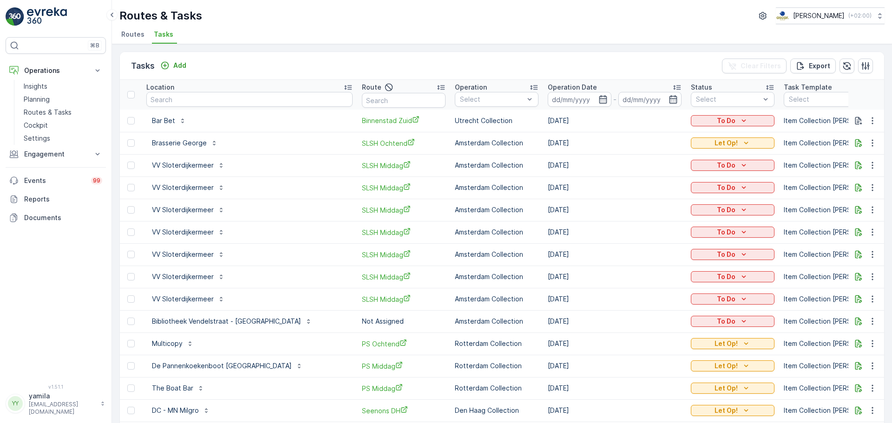
click at [125, 33] on span "Routes" at bounding box center [132, 34] width 23 height 9
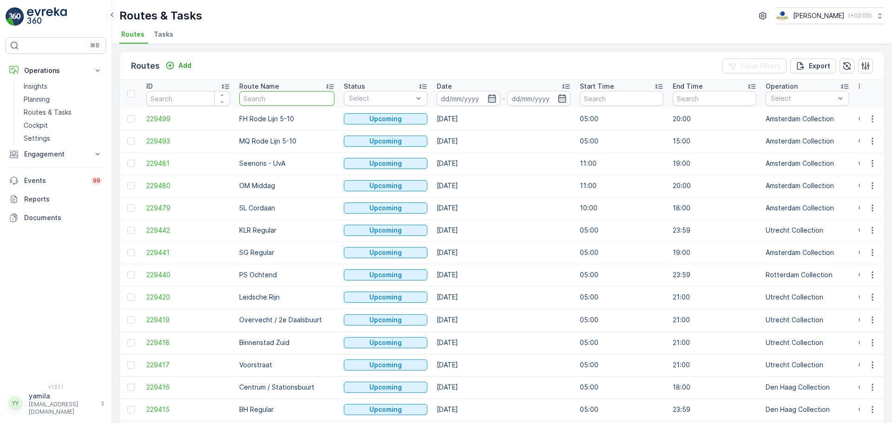
click at [261, 99] on input "text" at bounding box center [286, 98] width 95 height 15
type input "sg"
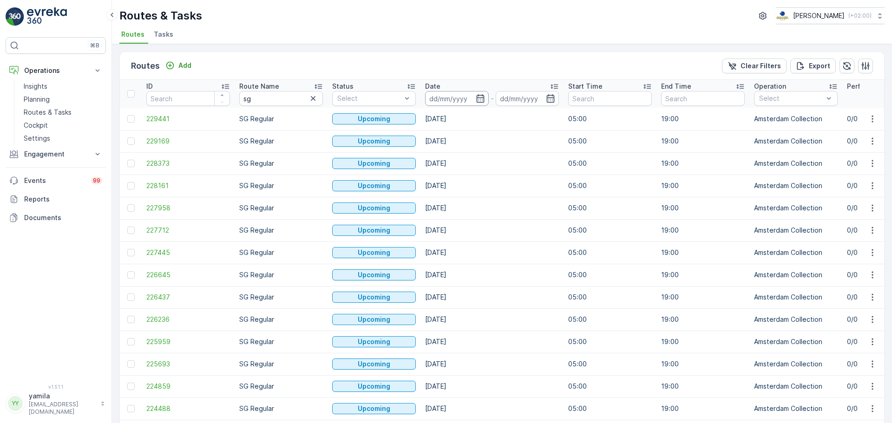
click at [454, 98] on input at bounding box center [457, 98] width 64 height 15
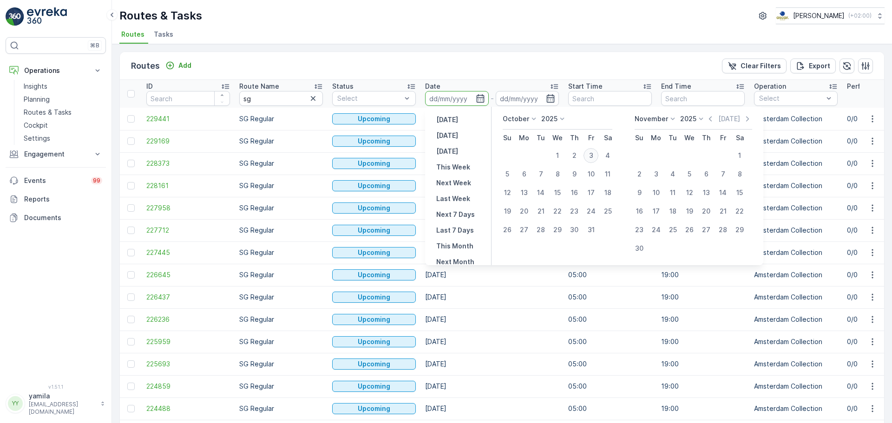
click at [593, 154] on div "3" at bounding box center [591, 155] width 15 height 15
type input "[DATE]"
click at [593, 154] on div "3" at bounding box center [591, 155] width 15 height 15
type input "[DATE]"
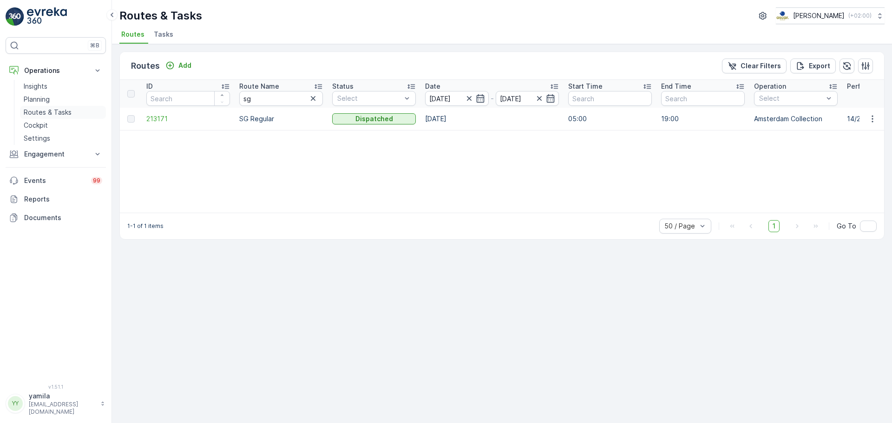
click at [53, 118] on link "Routes & Tasks" at bounding box center [63, 112] width 86 height 13
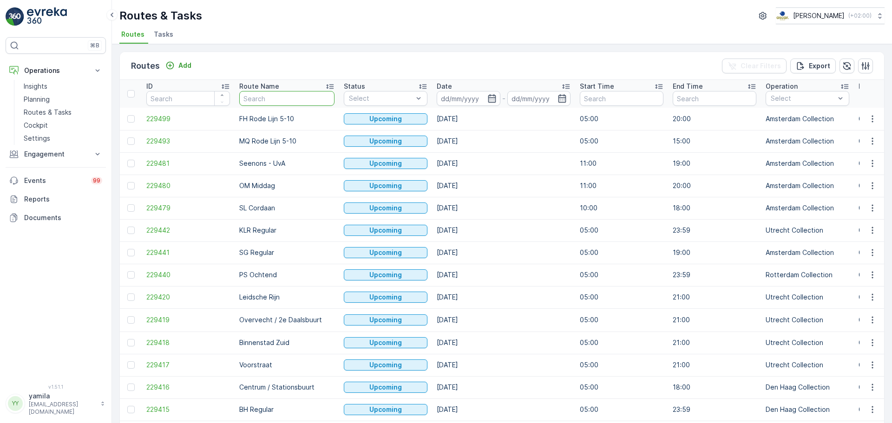
click at [267, 97] on input "text" at bounding box center [286, 98] width 95 height 15
type input "os mid"
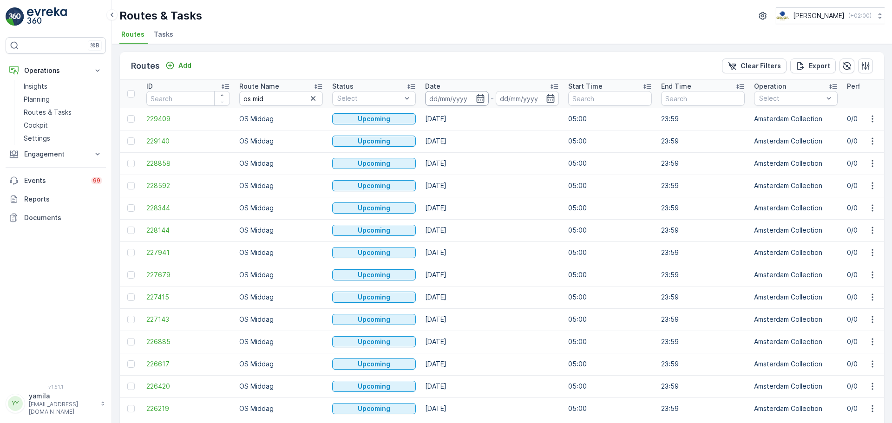
click at [453, 95] on input at bounding box center [457, 98] width 64 height 15
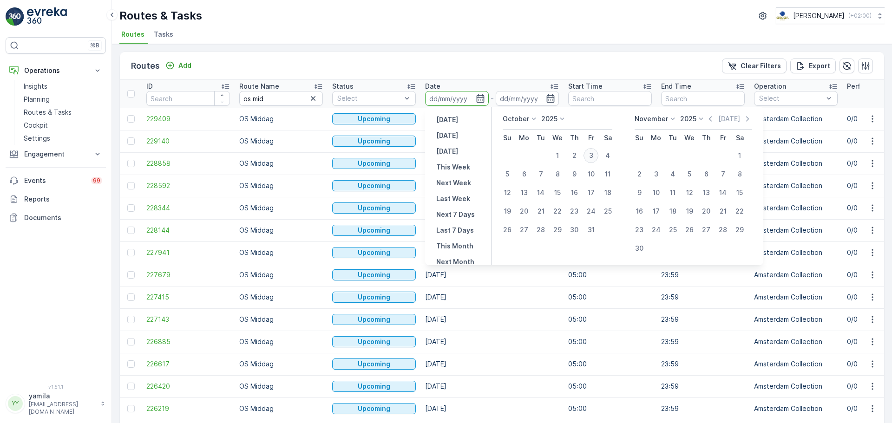
click at [591, 154] on div "3" at bounding box center [591, 155] width 15 height 15
type input "[DATE]"
click at [591, 154] on div "3" at bounding box center [591, 155] width 15 height 15
type input "[DATE]"
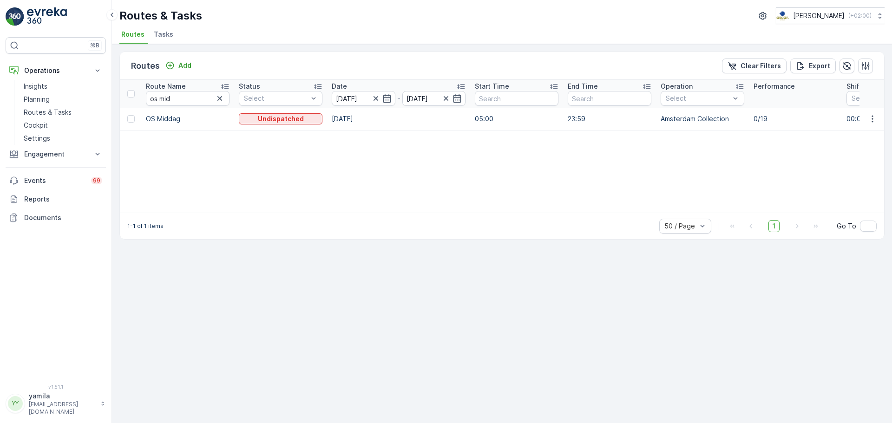
scroll to position [0, 94]
click at [873, 122] on icon "button" at bounding box center [872, 118] width 9 height 9
click at [857, 134] on span "See More Details" at bounding box center [851, 132] width 54 height 9
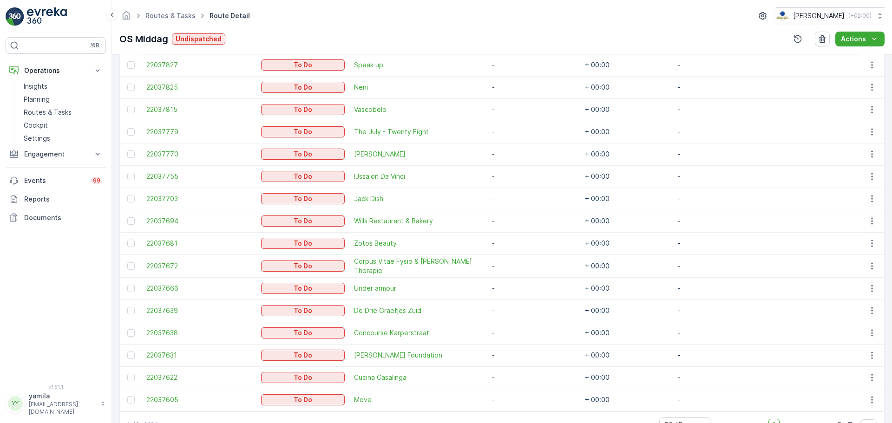
scroll to position [348, 0]
click at [55, 117] on p "Routes & Tasks" at bounding box center [48, 112] width 48 height 9
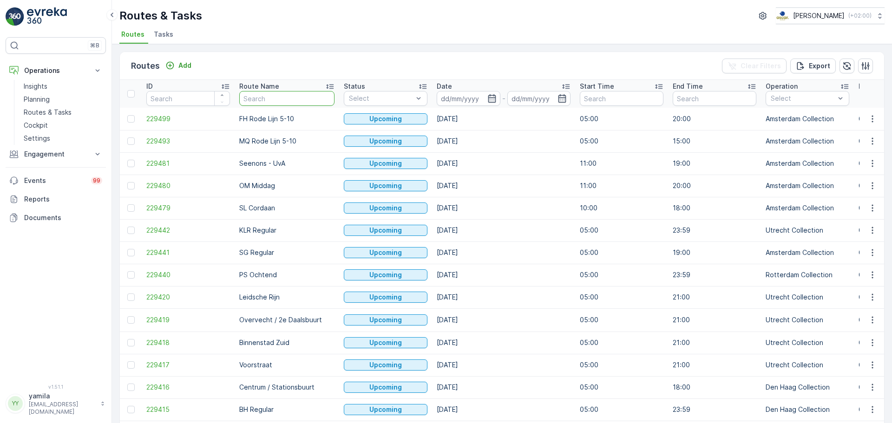
click at [251, 104] on input "text" at bounding box center [286, 98] width 95 height 15
click at [251, 104] on input "v" at bounding box center [286, 98] width 95 height 15
type input "voorstraat"
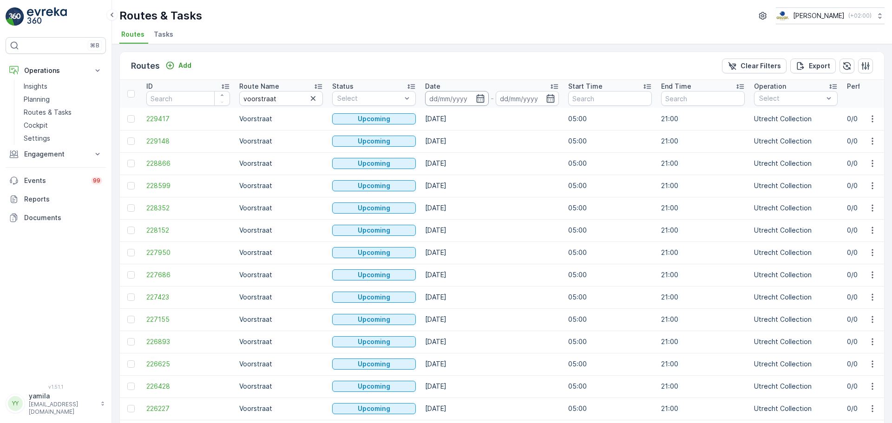
click at [447, 105] on input at bounding box center [457, 98] width 64 height 15
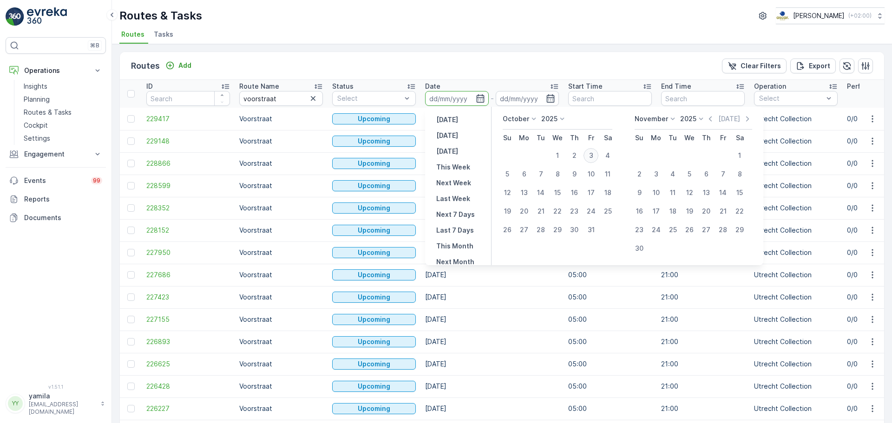
click at [592, 156] on div "3" at bounding box center [591, 155] width 15 height 15
type input "[DATE]"
click at [592, 156] on div "3" at bounding box center [591, 155] width 15 height 15
type input "[DATE]"
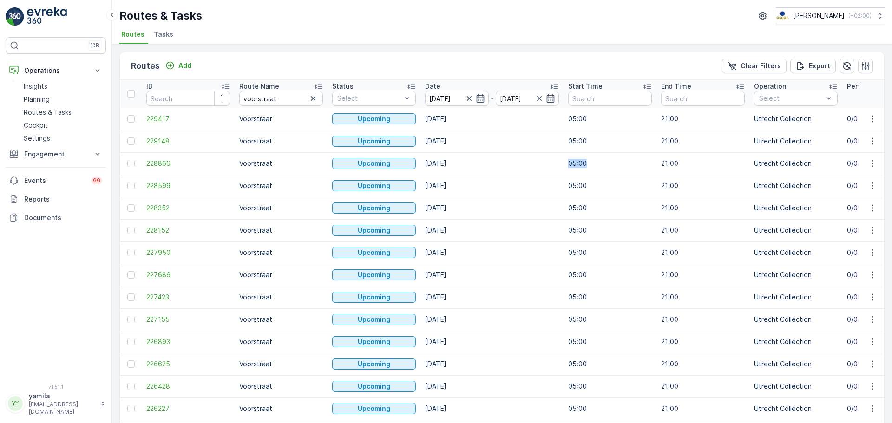
click at [592, 156] on td "05:00" at bounding box center [610, 163] width 93 height 22
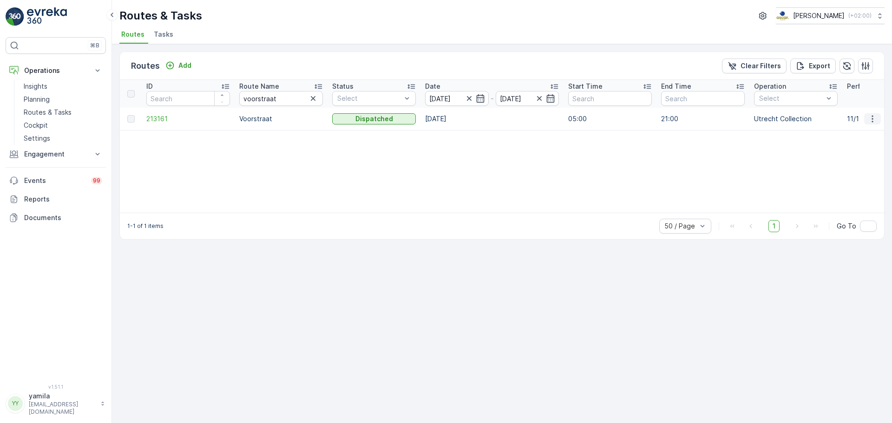
click at [877, 119] on icon "button" at bounding box center [872, 118] width 9 height 9
click at [46, 120] on link "Cockpit" at bounding box center [63, 125] width 86 height 13
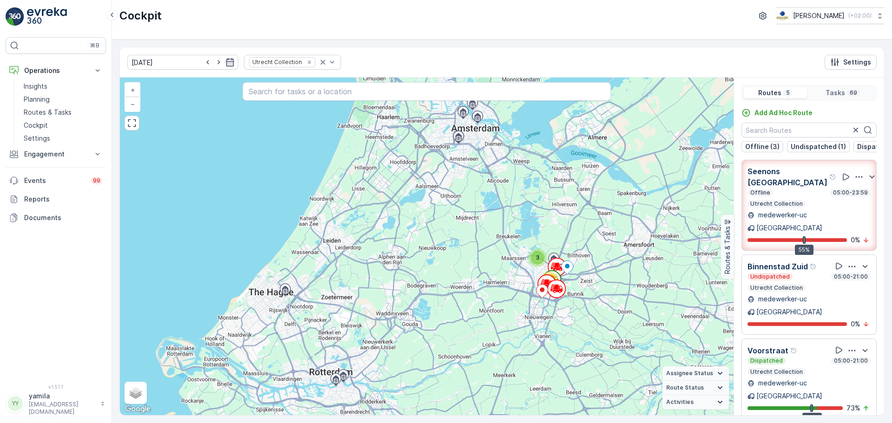
click at [775, 368] on p "Utrecht Collection" at bounding box center [776, 371] width 54 height 7
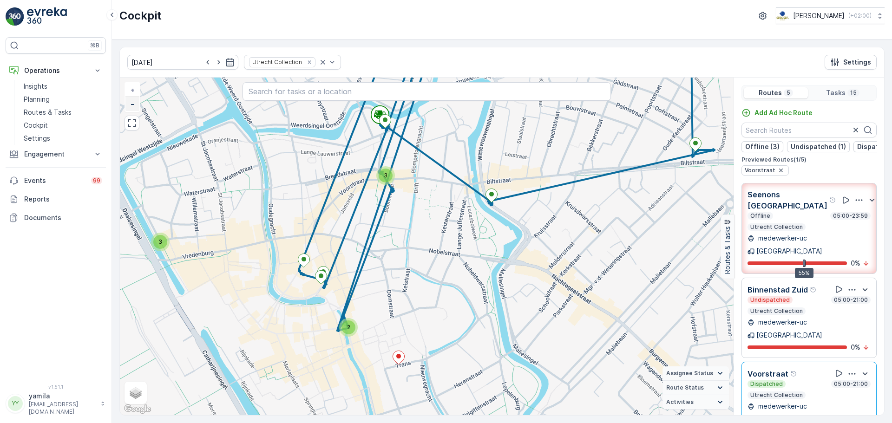
click at [132, 101] on span "−" at bounding box center [133, 104] width 5 height 8
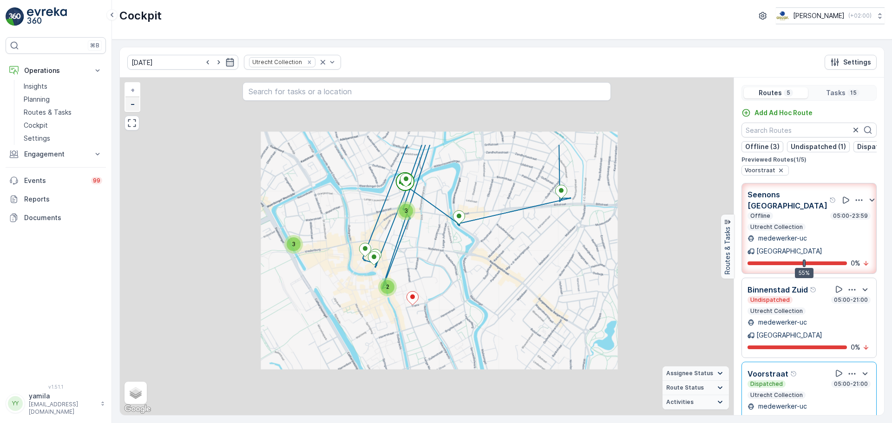
click at [132, 101] on span "−" at bounding box center [133, 104] width 5 height 8
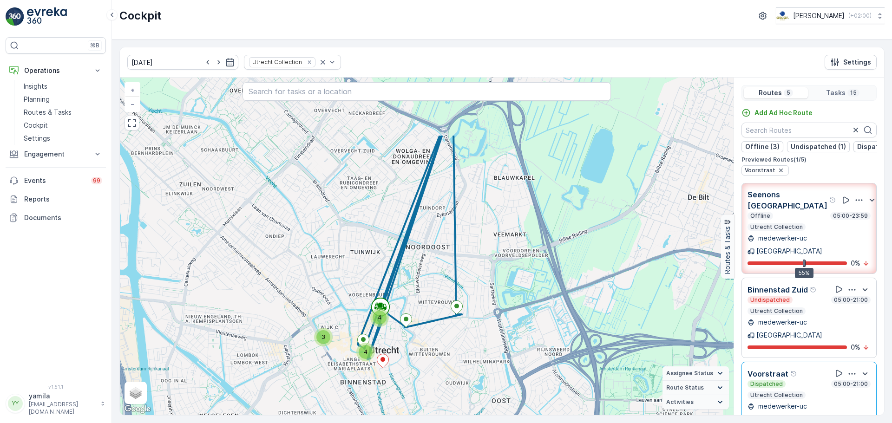
drag, startPoint x: 523, startPoint y: 219, endPoint x: 486, endPoint y: 311, distance: 99.2
click at [486, 311] on div "3 4 4 + − Satellite Roadmap Terrain Hybrid Leaflet Keyboard shortcuts Map Data …" at bounding box center [427, 247] width 614 height 338
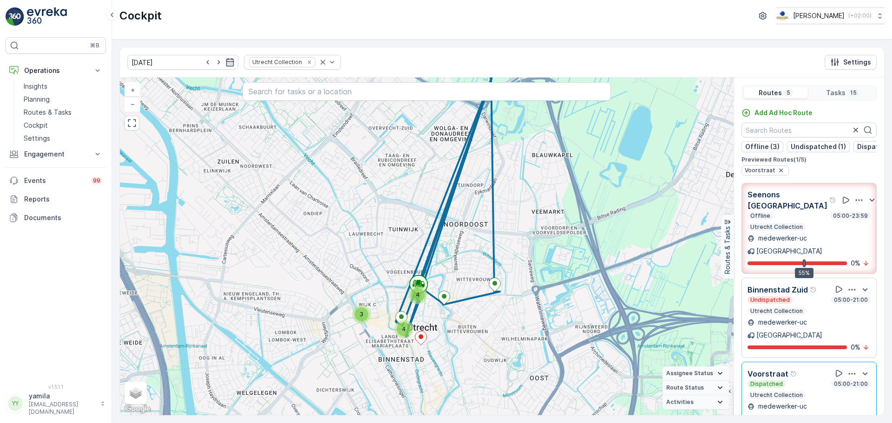
drag, startPoint x: 361, startPoint y: 243, endPoint x: 399, endPoint y: 221, distance: 44.4
click at [399, 221] on div "3 4 4 + − Satellite Roadmap Terrain Hybrid Leaflet Keyboard shortcuts Map Data …" at bounding box center [427, 247] width 614 height 338
click at [134, 93] on span "+" at bounding box center [133, 90] width 4 height 8
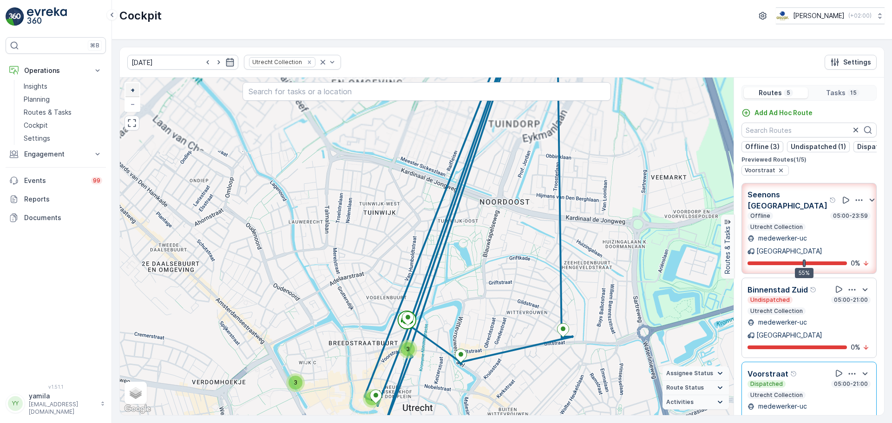
click at [134, 93] on span "+" at bounding box center [133, 90] width 4 height 8
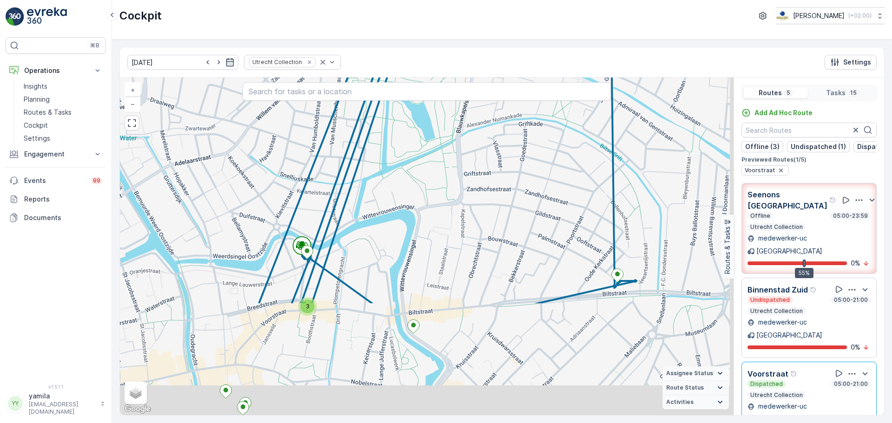
drag, startPoint x: 373, startPoint y: 298, endPoint x: 289, endPoint y: 130, distance: 188.0
click at [289, 131] on div "3 3 2 + − Satellite Roadmap Terrain Hybrid Leaflet Keyboard shortcuts Map Data …" at bounding box center [427, 247] width 614 height 338
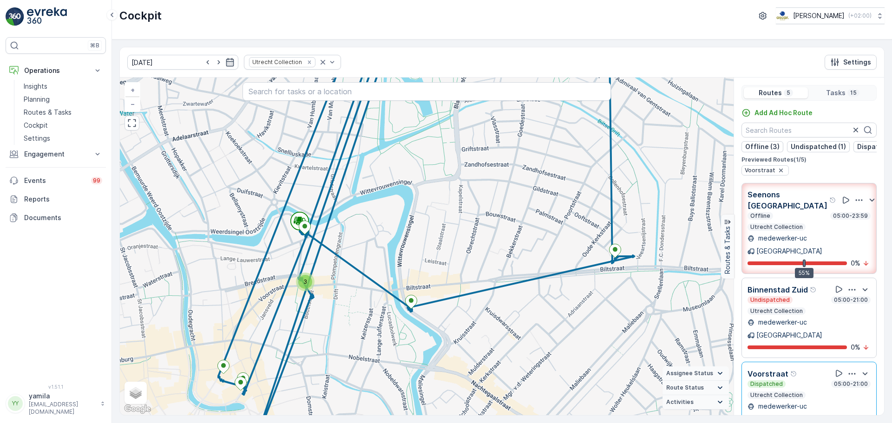
drag, startPoint x: 270, startPoint y: 196, endPoint x: 337, endPoint y: 127, distance: 96.3
click at [337, 127] on div "3 3 2 + − Satellite Roadmap Terrain Hybrid Leaflet Keyboard shortcuts Map Data …" at bounding box center [427, 247] width 614 height 338
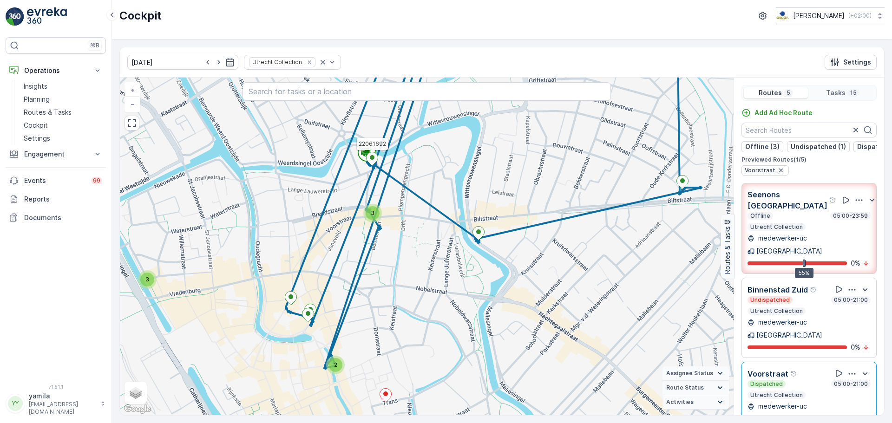
click at [370, 162] on icon at bounding box center [373, 158] width 12 height 13
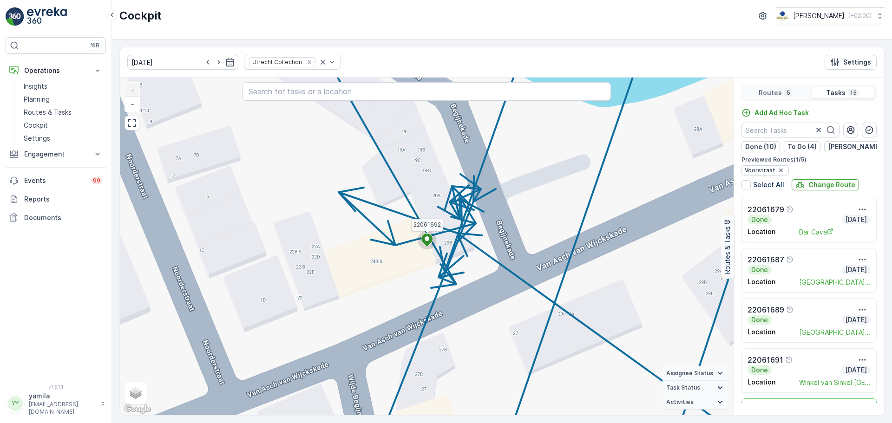
click at [429, 235] on icon at bounding box center [427, 240] width 12 height 13
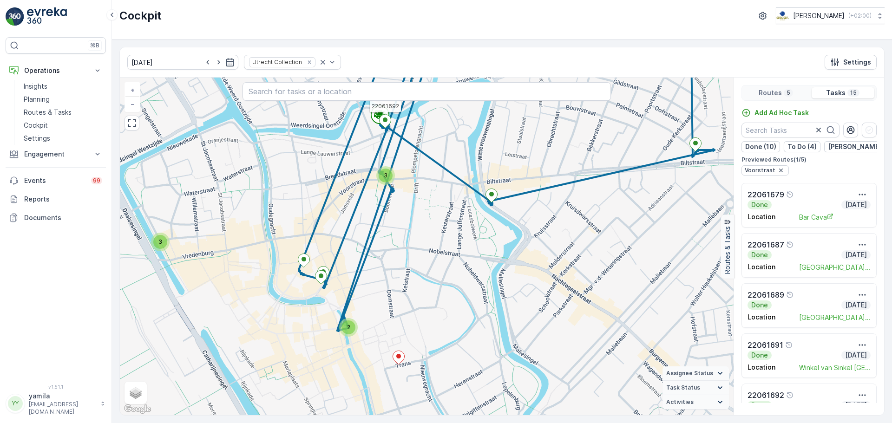
click at [387, 124] on icon at bounding box center [386, 121] width 12 height 13
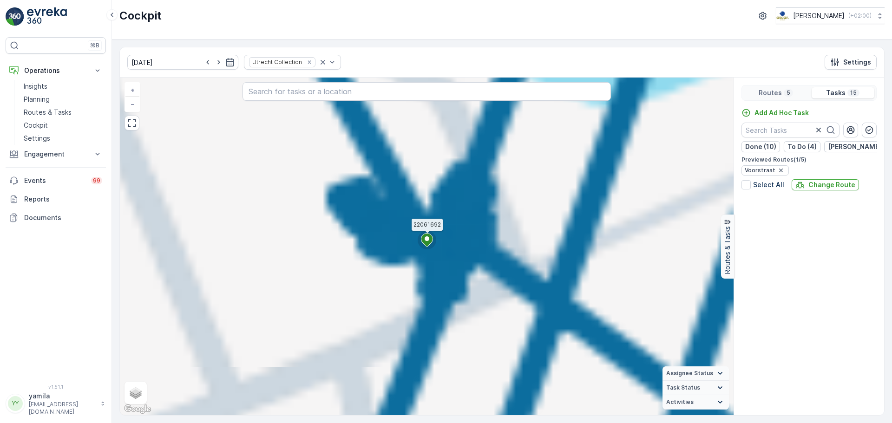
scroll to position [532, 0]
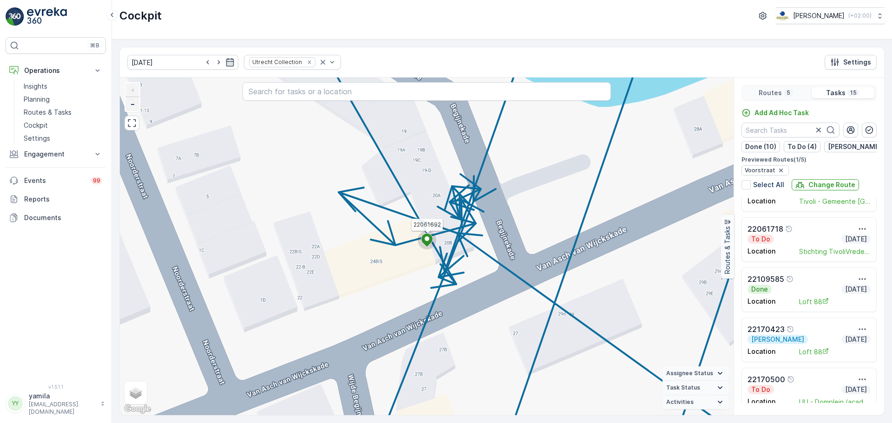
click at [133, 106] on span "−" at bounding box center [133, 104] width 5 height 8
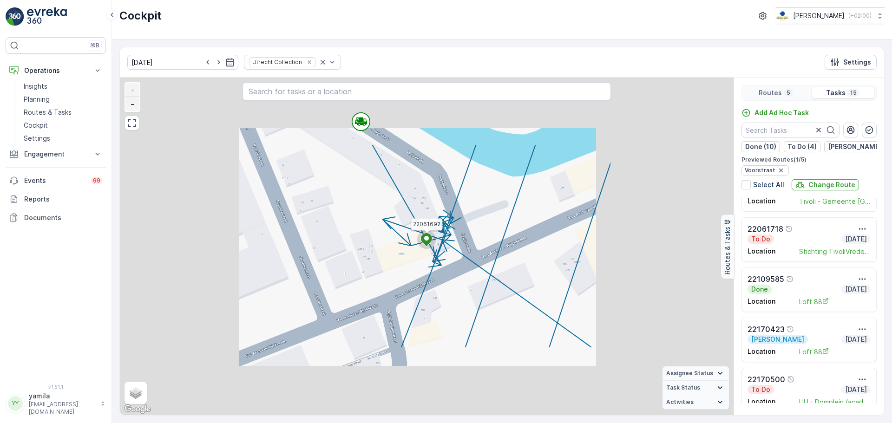
click at [133, 106] on span "−" at bounding box center [133, 104] width 5 height 8
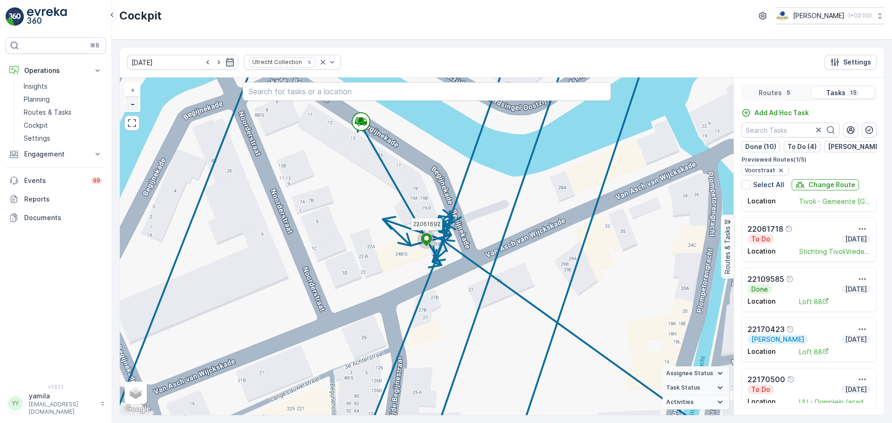
click at [135, 109] on link "−" at bounding box center [132, 104] width 14 height 14
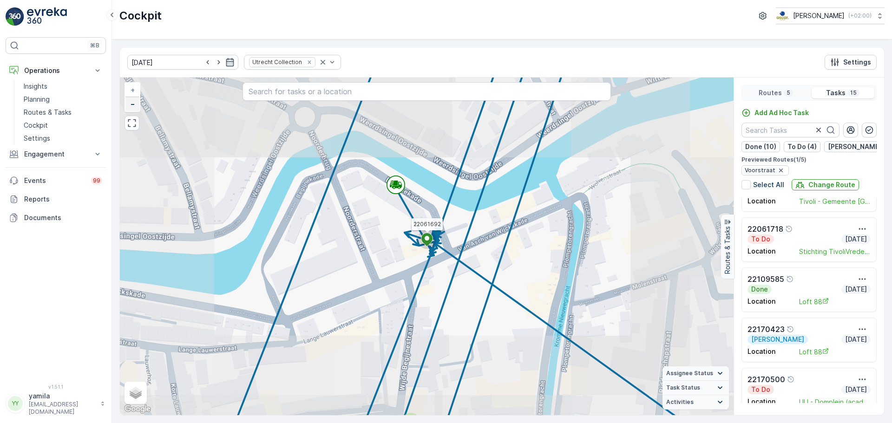
click at [135, 109] on link "−" at bounding box center [132, 104] width 14 height 14
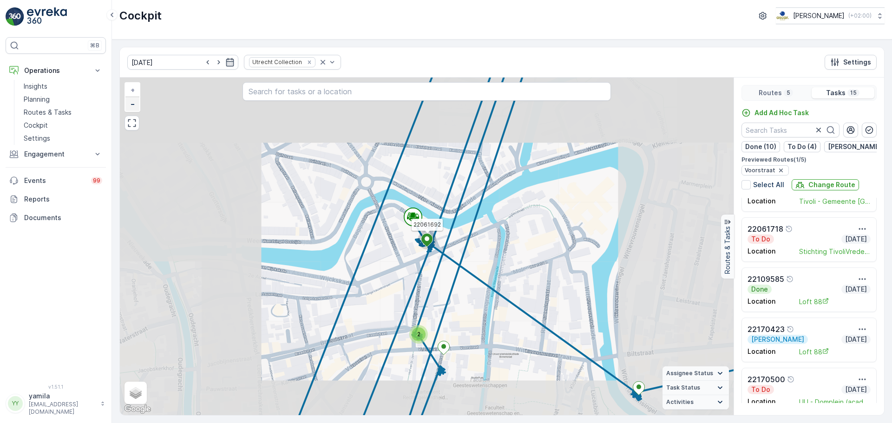
click at [135, 109] on link "−" at bounding box center [132, 104] width 14 height 14
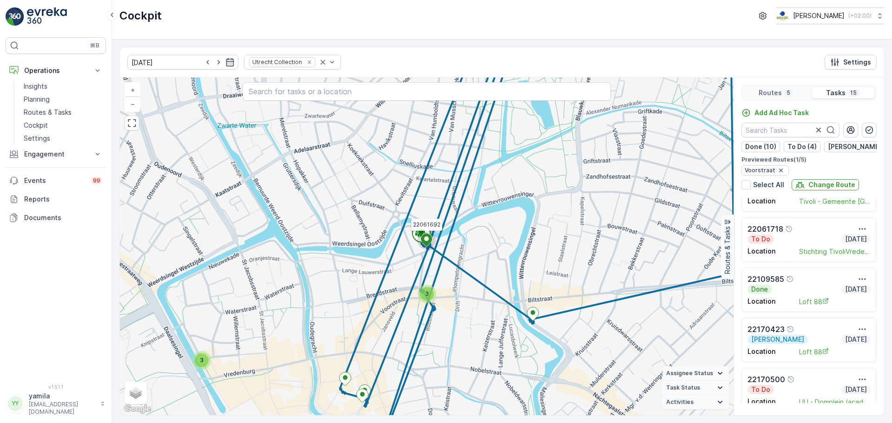
click at [134, 114] on div "3 3 2 22061692 + − Satellite Roadmap Terrain Hybrid Leaflet Keyboard shortcuts …" at bounding box center [427, 247] width 614 height 338
click at [135, 112] on div "3 3 2 22061692 + − Satellite Roadmap Terrain Hybrid Leaflet Keyboard shortcuts …" at bounding box center [427, 247] width 614 height 338
click at [133, 109] on link "−" at bounding box center [132, 104] width 14 height 14
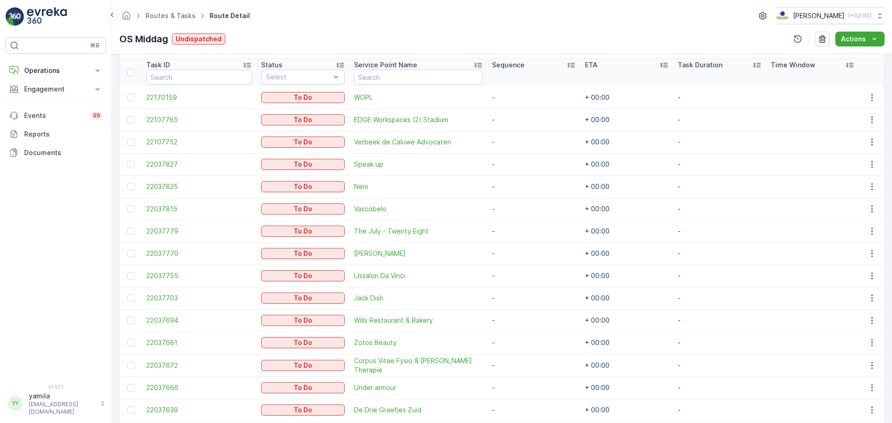
scroll to position [245, 0]
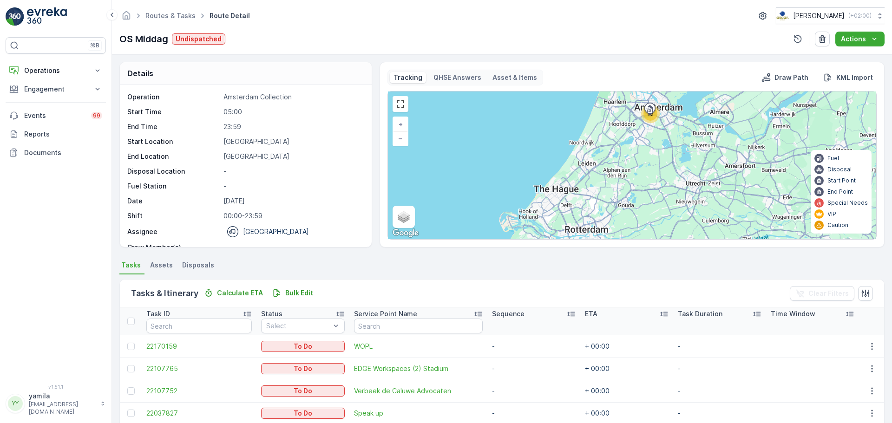
scroll to position [245, 0]
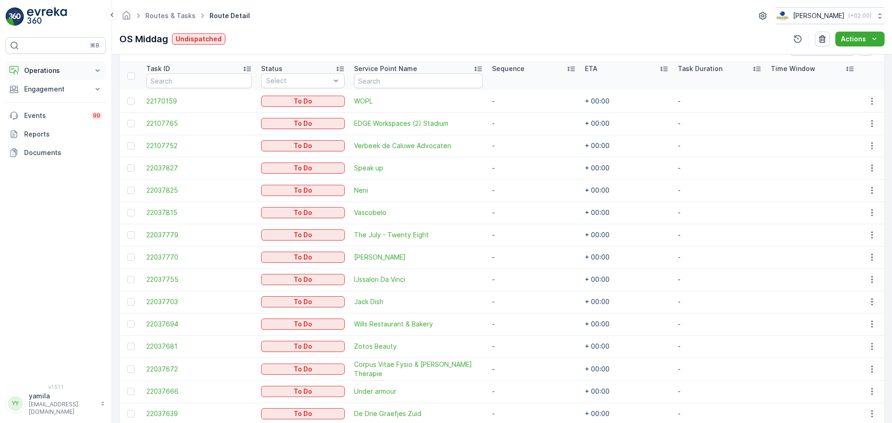
click at [61, 63] on button "Operations" at bounding box center [56, 70] width 100 height 19
click at [73, 114] on link "Routes & Tasks" at bounding box center [63, 112] width 86 height 13
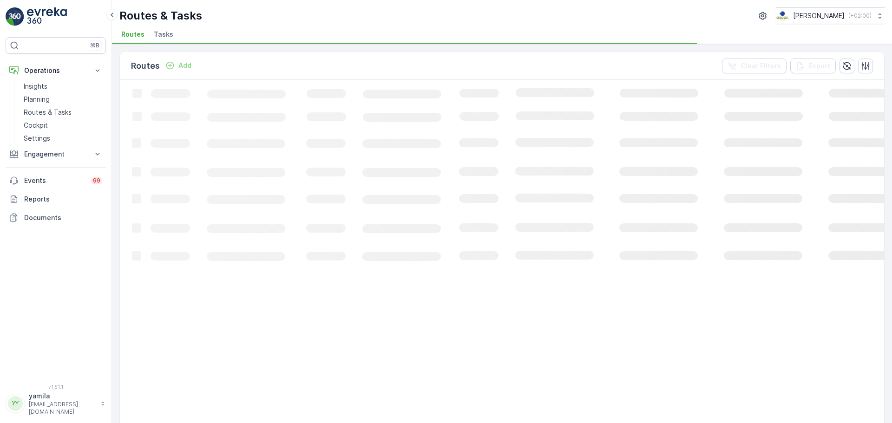
click at [156, 38] on span "Tasks" at bounding box center [164, 34] width 20 height 9
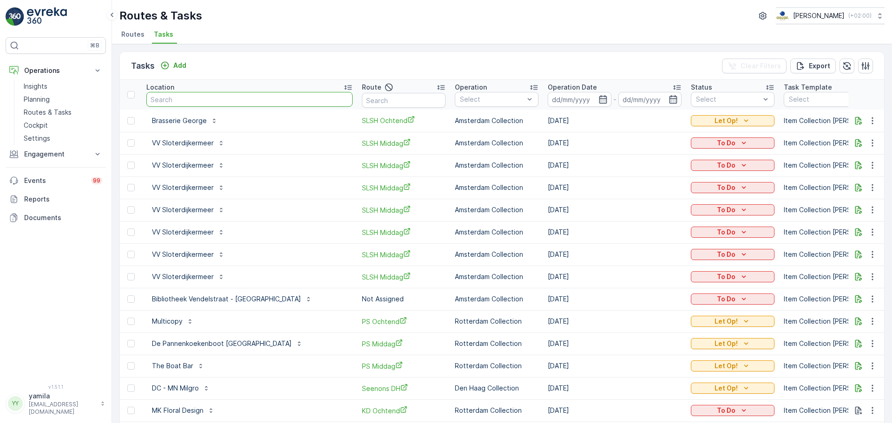
click at [190, 101] on input "text" at bounding box center [249, 99] width 206 height 15
type input "zwarteweg"
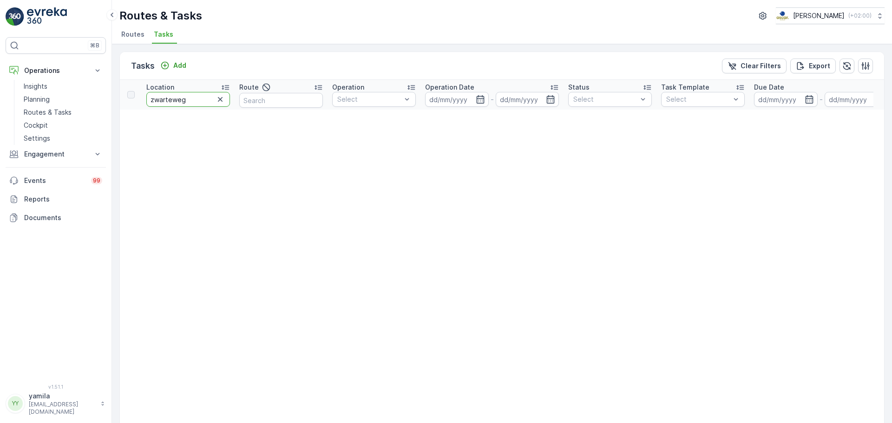
click at [190, 101] on input "zwarteweg" at bounding box center [188, 99] width 84 height 15
click at [190, 98] on input "zwarteweg" at bounding box center [188, 99] width 84 height 15
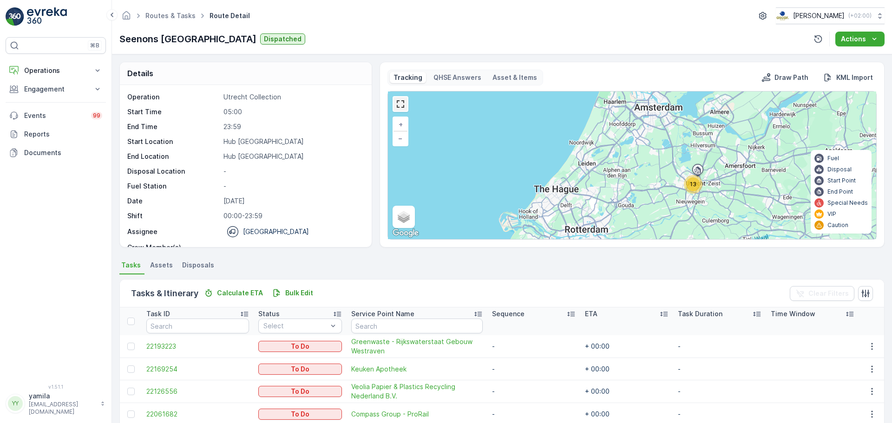
click at [400, 104] on link at bounding box center [401, 104] width 14 height 14
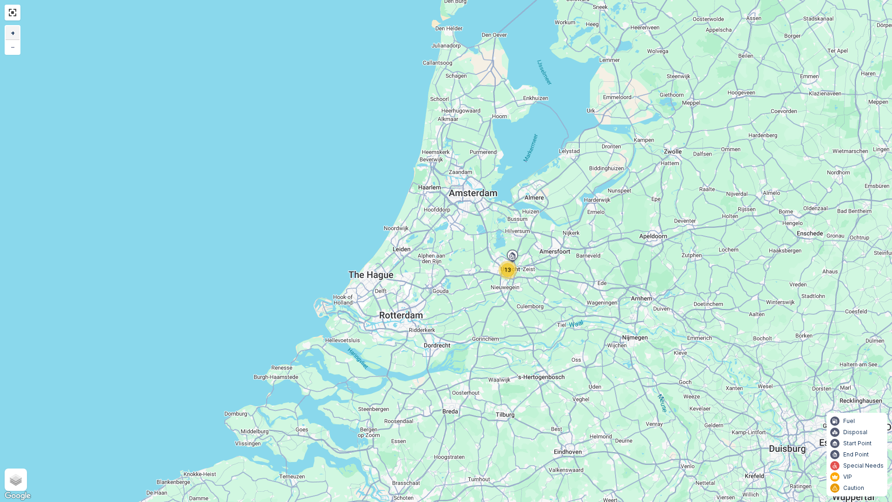
click at [7, 37] on link "+" at bounding box center [13, 33] width 14 height 14
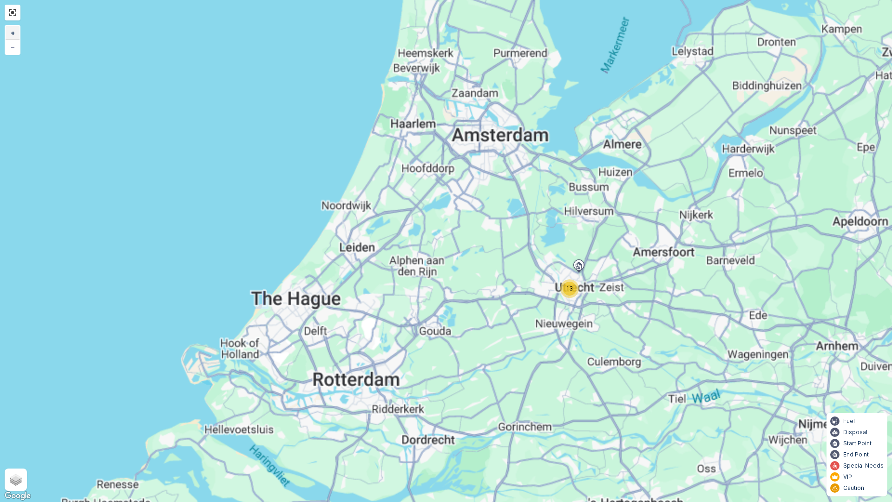
click at [7, 37] on link "+" at bounding box center [13, 33] width 14 height 14
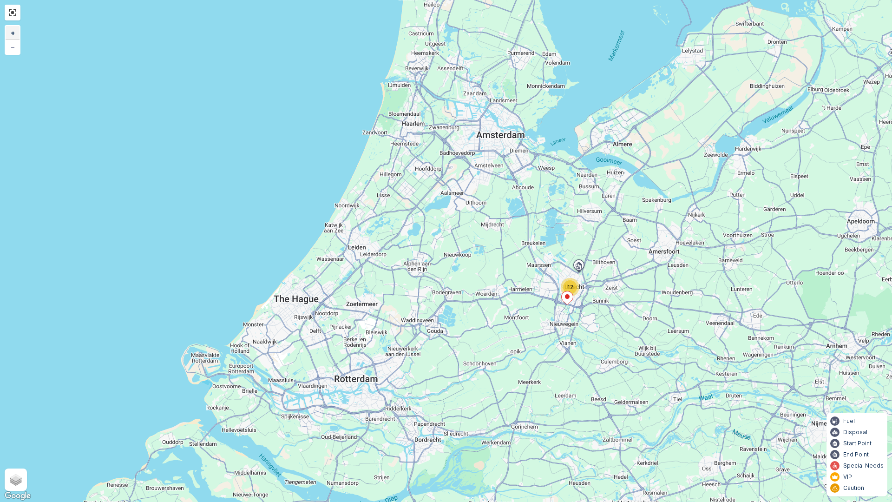
click at [7, 37] on link "+" at bounding box center [13, 33] width 14 height 14
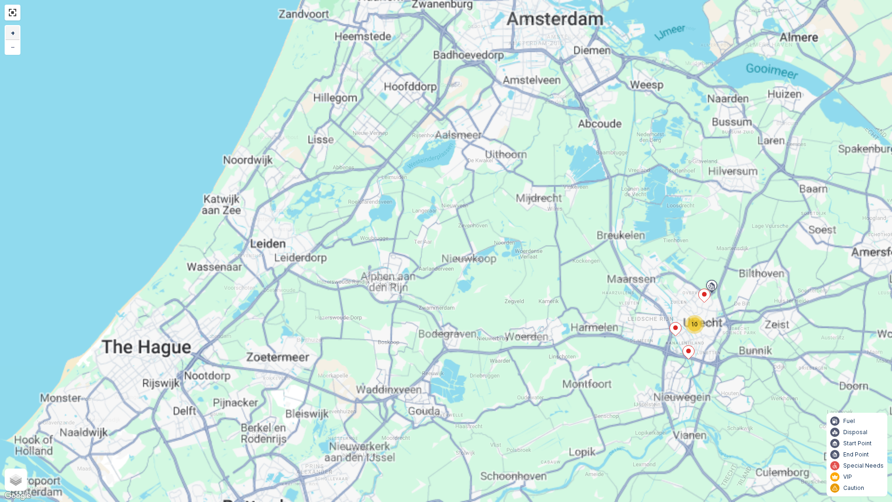
click at [7, 37] on link "+" at bounding box center [13, 33] width 14 height 14
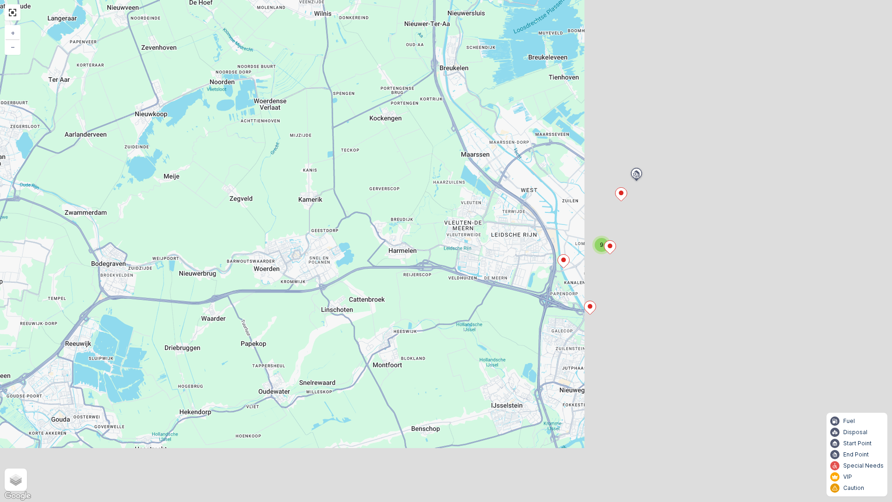
drag, startPoint x: 618, startPoint y: 373, endPoint x: 269, endPoint y: 220, distance: 381.2
click at [269, 220] on div "9 + − Satellite Roadmap Terrain Hybrid Leaflet Keyboard shortcuts Map Data Map …" at bounding box center [446, 251] width 892 height 502
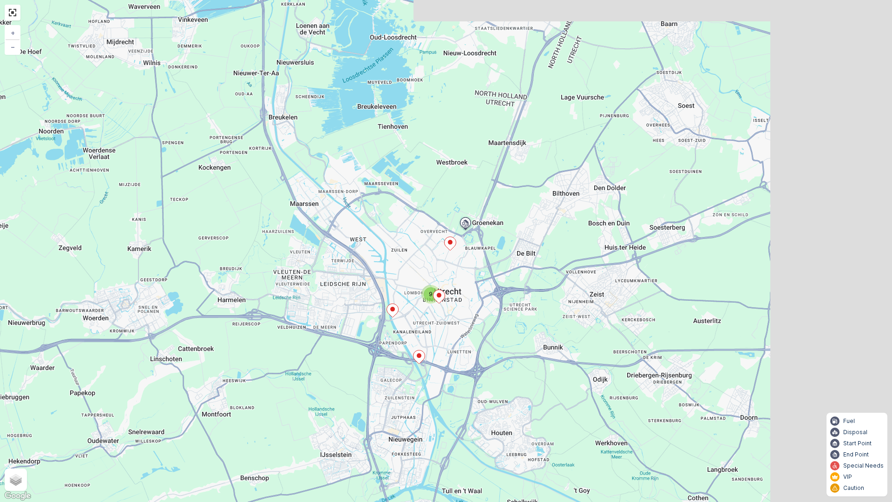
drag, startPoint x: 245, startPoint y: 348, endPoint x: 187, endPoint y: 366, distance: 61.3
click at [187, 366] on div "9 + − Satellite Roadmap Terrain Hybrid Leaflet Keyboard shortcuts Map Data Map …" at bounding box center [446, 251] width 892 height 502
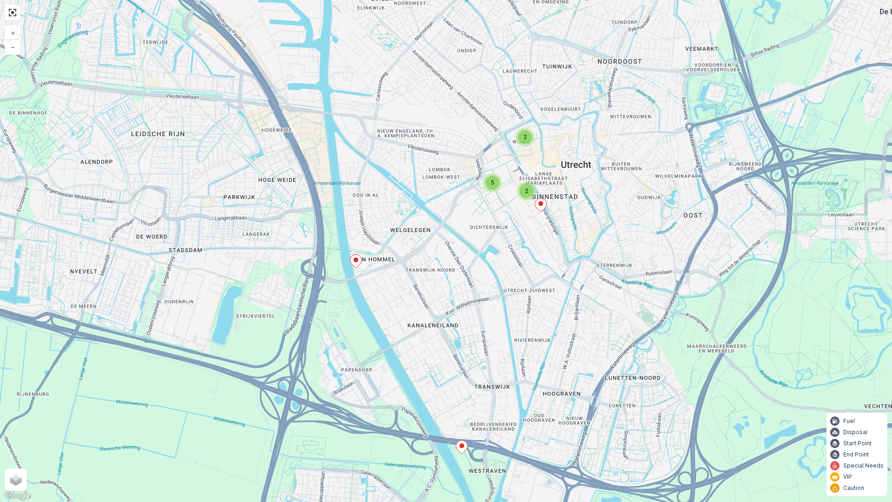
drag, startPoint x: 598, startPoint y: 343, endPoint x: 451, endPoint y: 322, distance: 148.3
click at [451, 322] on div "2 2 5 + − Satellite Roadmap Terrain Hybrid Leaflet Keyboard shortcuts Map Data …" at bounding box center [446, 251] width 892 height 502
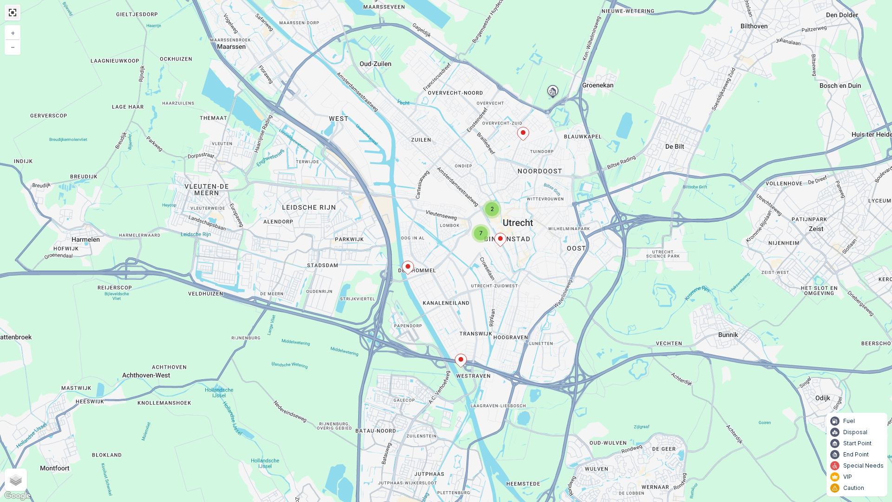
drag, startPoint x: 15, startPoint y: 20, endPoint x: 16, endPoint y: 12, distance: 7.5
click at [16, 12] on div at bounding box center [13, 13] width 16 height 16
click at [18, 13] on link at bounding box center [13, 13] width 14 height 14
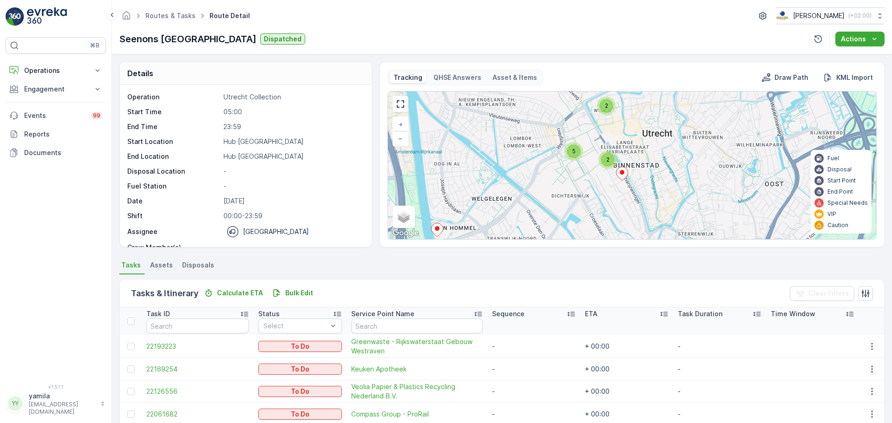
drag, startPoint x: 687, startPoint y: 150, endPoint x: 627, endPoint y: 160, distance: 60.7
click at [627, 160] on div "2 2 5 + − Satellite Roadmap Terrain Hybrid Leaflet Keyboard shortcuts Map Data …" at bounding box center [632, 166] width 488 height 148
click at [604, 105] on span "2" at bounding box center [604, 105] width 3 height 7
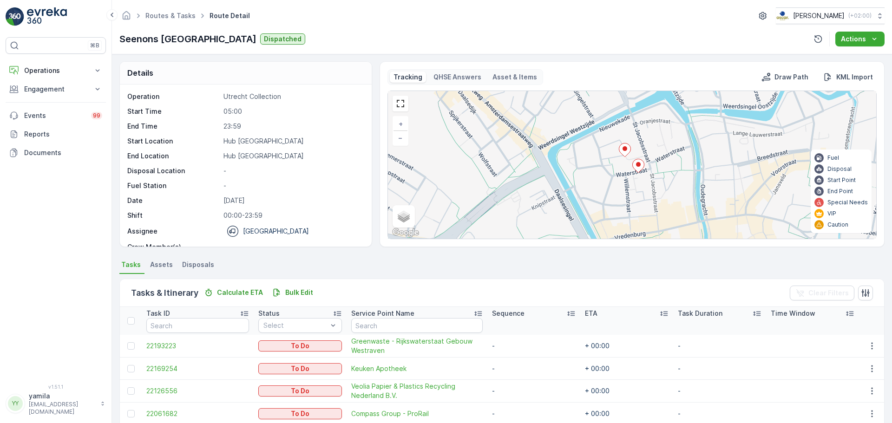
click at [624, 147] on ellipse at bounding box center [625, 148] width 5 height 5
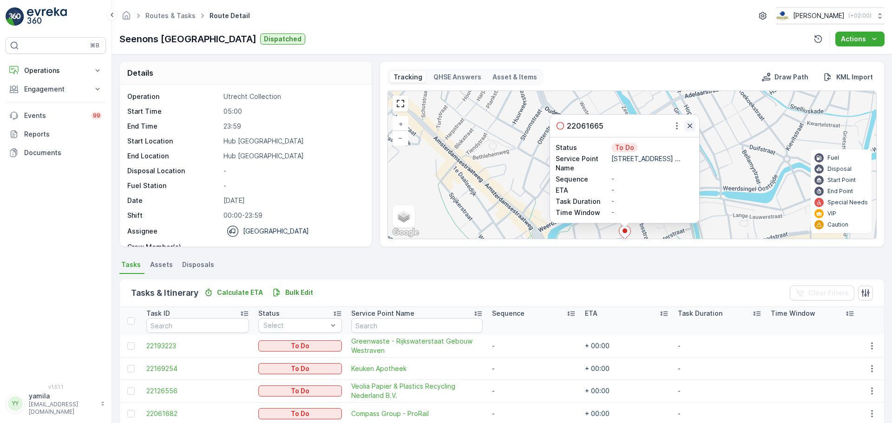
click at [689, 128] on icon "button" at bounding box center [689, 125] width 9 height 9
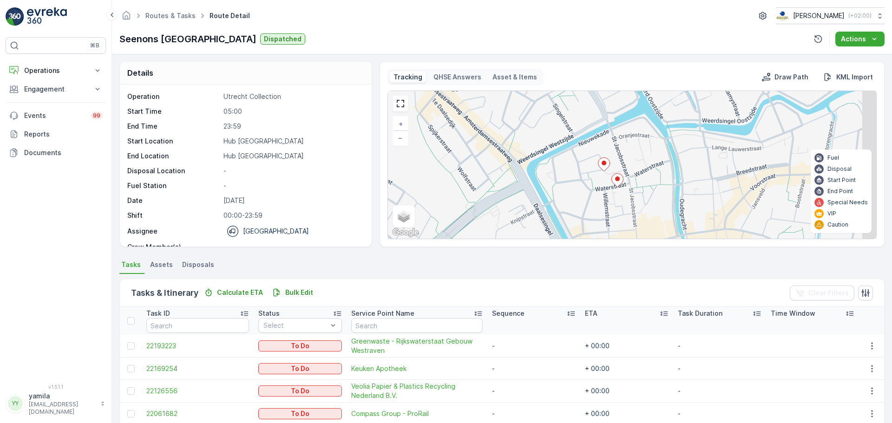
drag, startPoint x: 644, startPoint y: 196, endPoint x: 622, endPoint y: 118, distance: 80.6
click at [622, 118] on div "4 + − Satellite Roadmap Terrain Hybrid Leaflet Keyboard shortcuts Map Data Map …" at bounding box center [632, 165] width 488 height 148
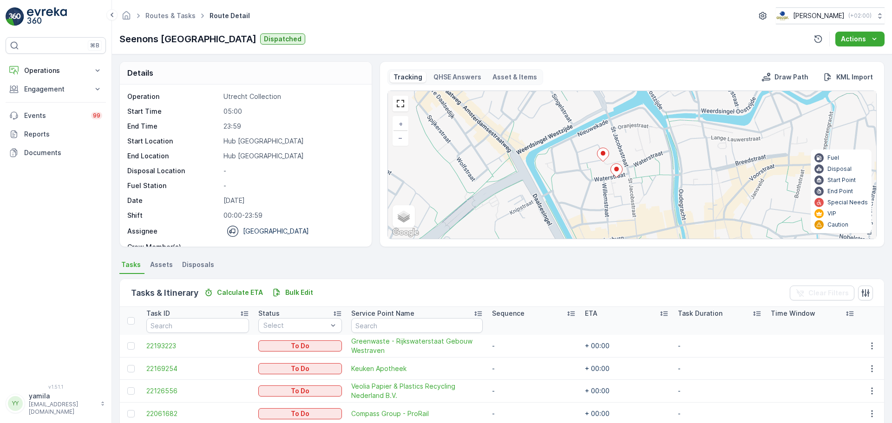
click at [617, 172] on icon at bounding box center [617, 170] width 12 height 13
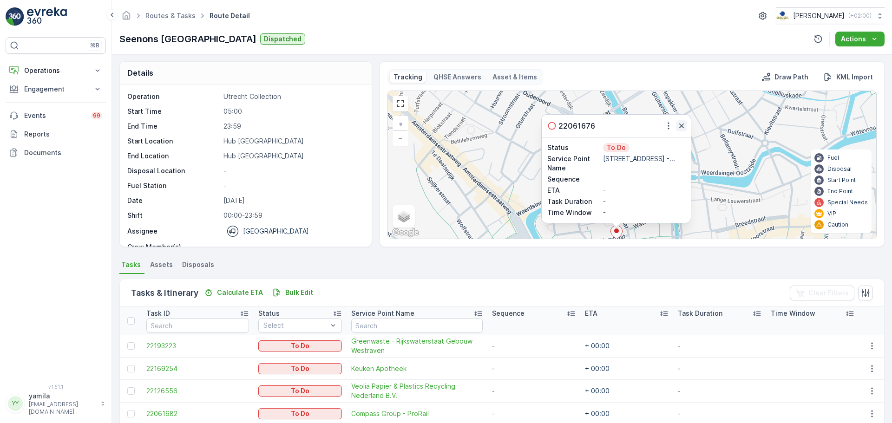
click at [683, 126] on icon "button" at bounding box center [681, 125] width 9 height 9
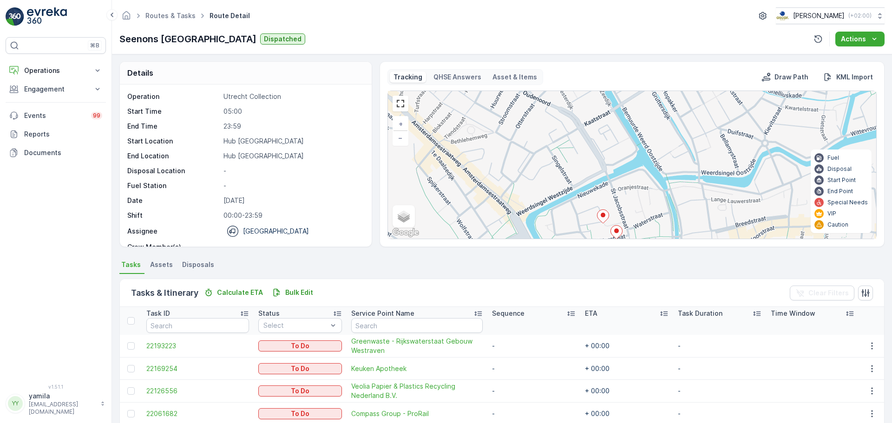
click at [400, 147] on div "4 + − Satellite Roadmap Terrain Hybrid Leaflet Keyboard shortcuts Map Data Map …" at bounding box center [632, 165] width 488 height 148
click at [400, 140] on span "−" at bounding box center [400, 138] width 5 height 8
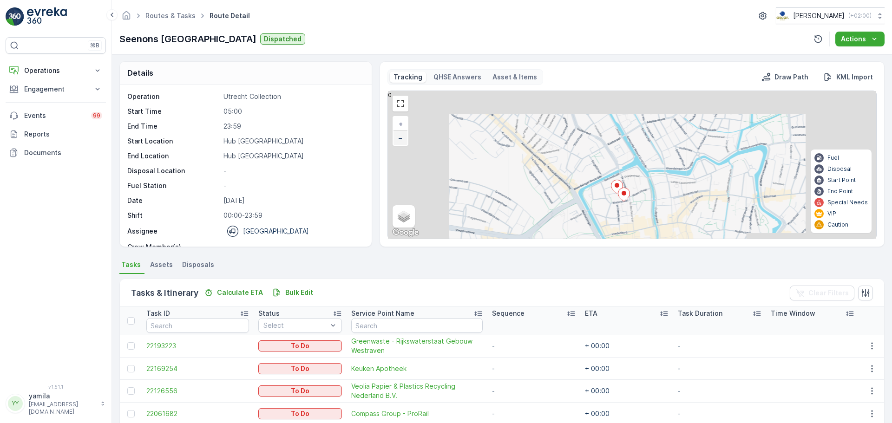
click at [400, 140] on span "−" at bounding box center [400, 138] width 5 height 8
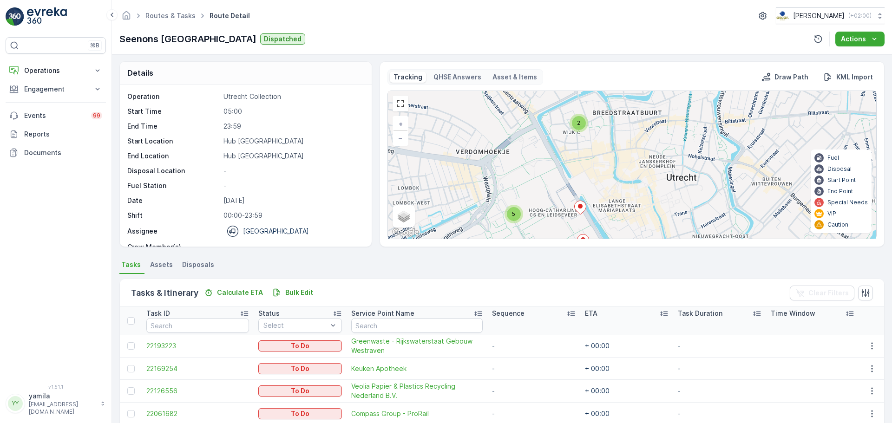
drag, startPoint x: 554, startPoint y: 125, endPoint x: 552, endPoint y: 121, distance: 4.8
click at [552, 121] on div "2 5 + − Satellite Roadmap Terrain Hybrid Leaflet Keyboard shortcuts Map Data Ma…" at bounding box center [632, 165] width 488 height 148
click at [398, 140] on span "−" at bounding box center [400, 138] width 5 height 8
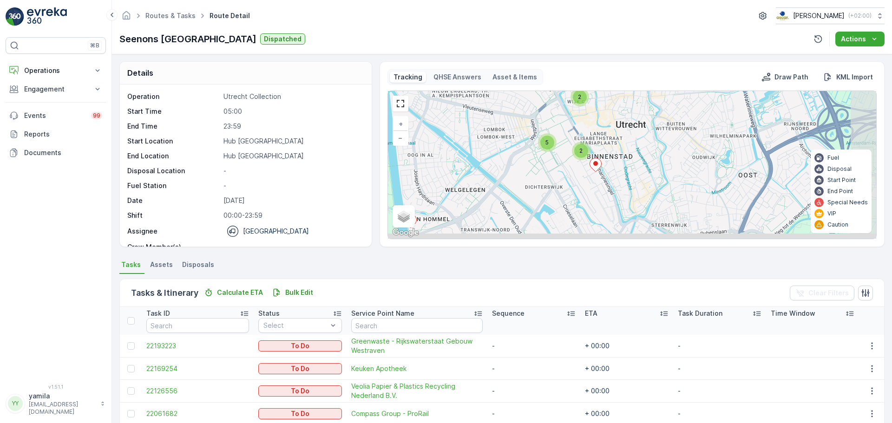
drag, startPoint x: 538, startPoint y: 155, endPoint x: 526, endPoint y: 140, distance: 18.9
click at [526, 140] on div "2 2 5 + − Satellite Roadmap Terrain Hybrid Leaflet Keyboard shortcuts Map Data …" at bounding box center [632, 165] width 488 height 148
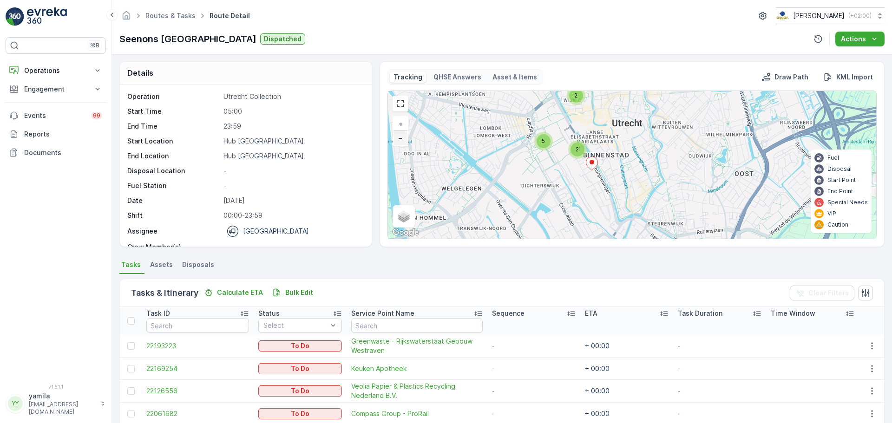
click at [398, 138] on span "−" at bounding box center [400, 138] width 5 height 8
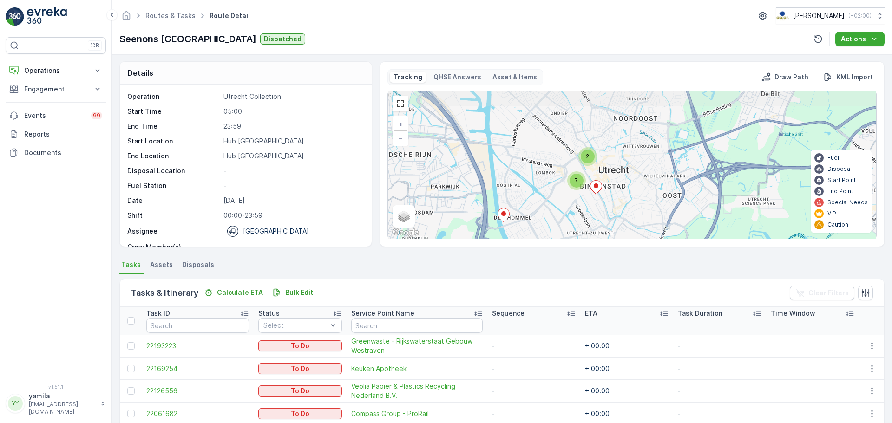
drag, startPoint x: 615, startPoint y: 171, endPoint x: 599, endPoint y: 197, distance: 30.8
click at [599, 197] on div "2 7 + − Satellite Roadmap Terrain Hybrid Leaflet Keyboard shortcuts Map Data Ma…" at bounding box center [632, 165] width 488 height 148
click at [586, 158] on span "2" at bounding box center [587, 156] width 3 height 7
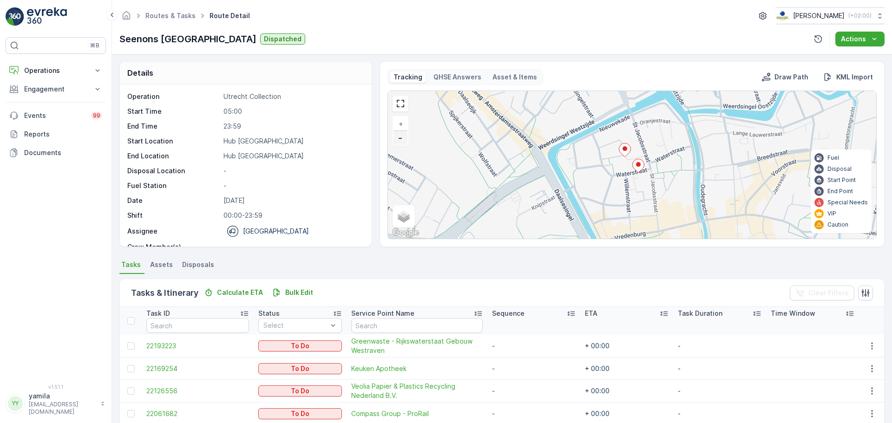
click at [402, 139] on link "−" at bounding box center [401, 138] width 14 height 14
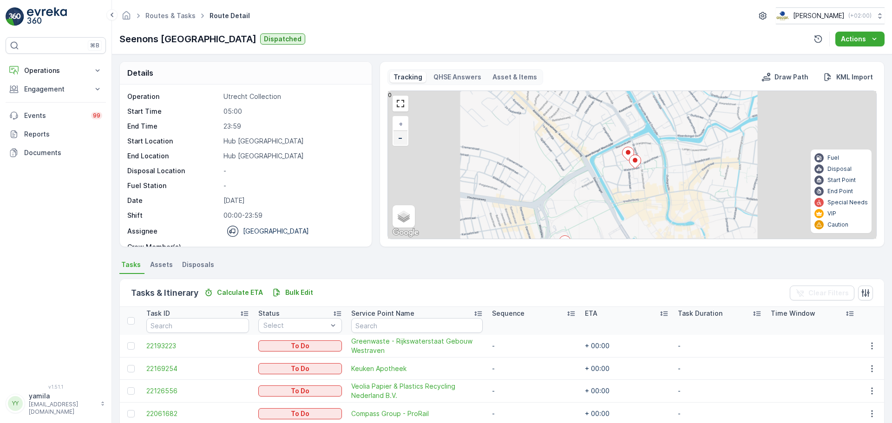
click at [402, 139] on link "−" at bounding box center [401, 138] width 14 height 14
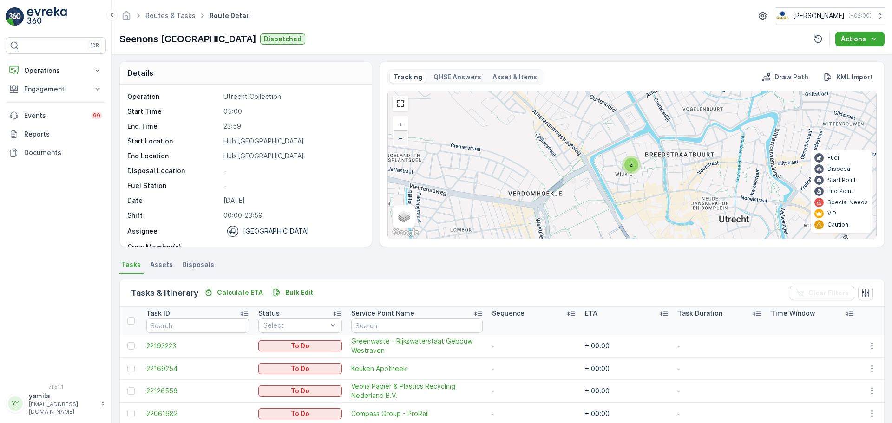
click at [402, 139] on link "−" at bounding box center [401, 138] width 14 height 14
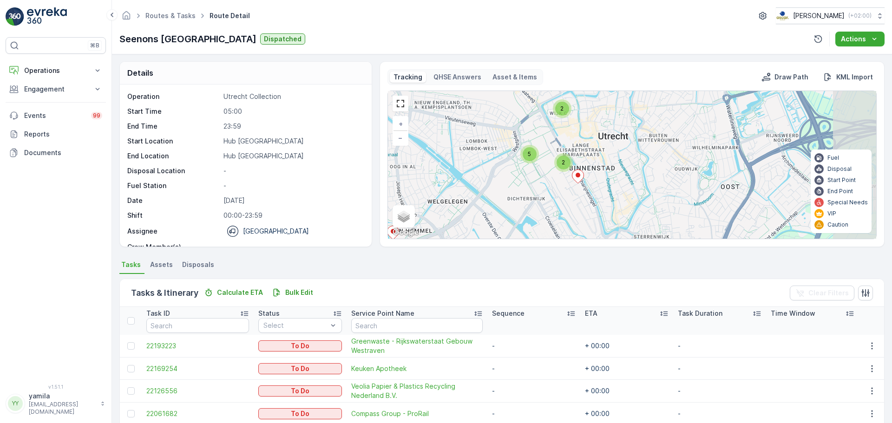
drag, startPoint x: 565, startPoint y: 175, endPoint x: 496, endPoint y: 118, distance: 89.2
click at [496, 118] on div "2 2 5 + − Satellite Roadmap Terrain Hybrid Leaflet Keyboard shortcuts Map Data …" at bounding box center [632, 165] width 488 height 148
click at [401, 146] on div "2 2 5 + − Satellite Roadmap Terrain Hybrid Leaflet Keyboard shortcuts Map Data …" at bounding box center [632, 165] width 488 height 148
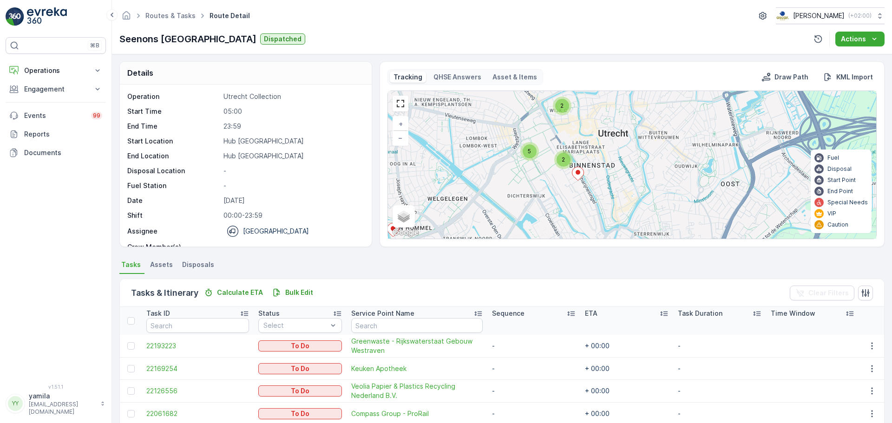
click at [401, 146] on div "2 2 5 + − Satellite Roadmap Terrain Hybrid Leaflet Keyboard shortcuts Map Data …" at bounding box center [632, 165] width 488 height 148
click at [400, 143] on link "−" at bounding box center [401, 138] width 14 height 14
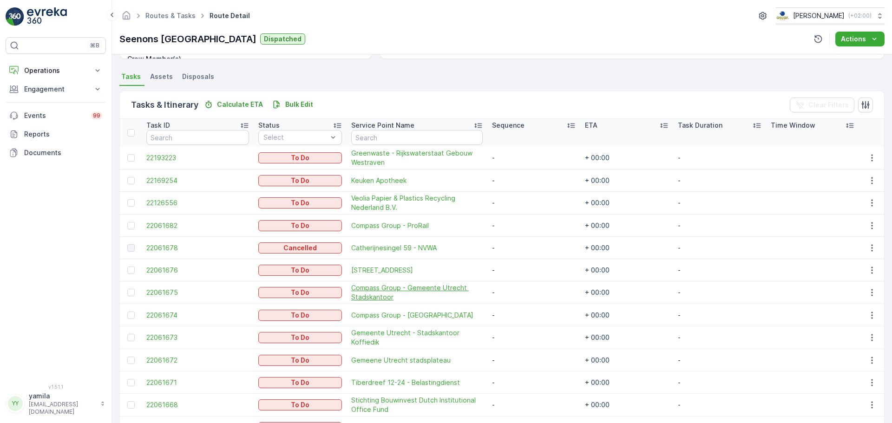
scroll to position [209, 0]
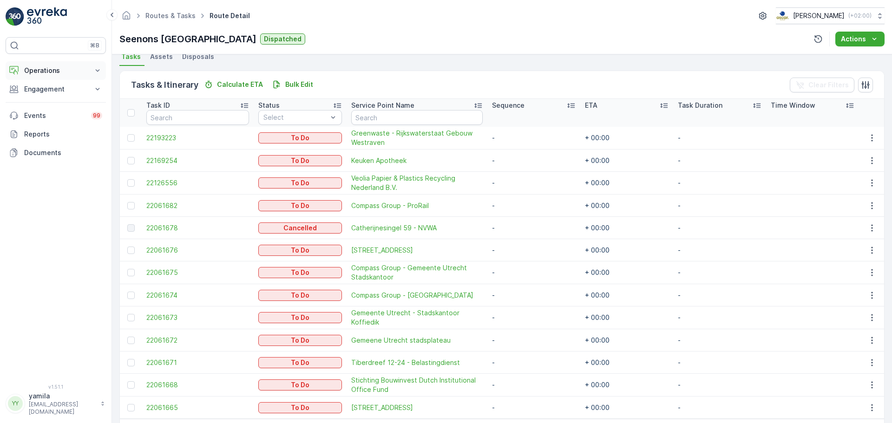
click at [35, 67] on p "Operations" at bounding box center [55, 70] width 63 height 9
click at [49, 113] on p "Routes & Tasks" at bounding box center [48, 112] width 48 height 9
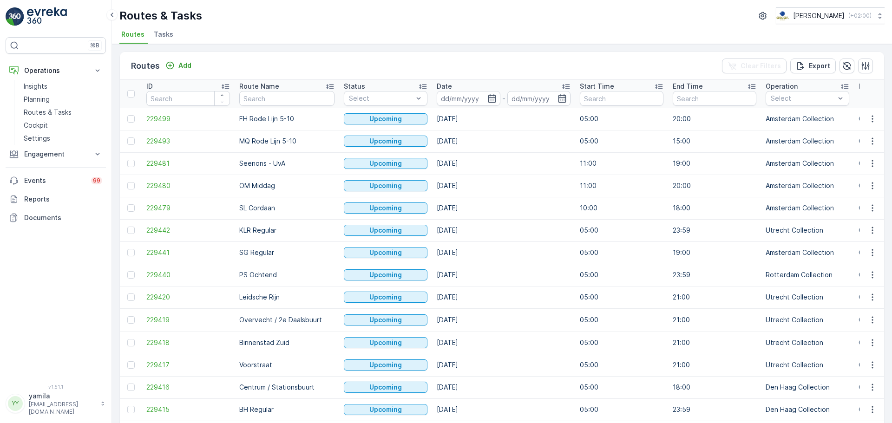
click at [166, 35] on span "Tasks" at bounding box center [164, 34] width 20 height 9
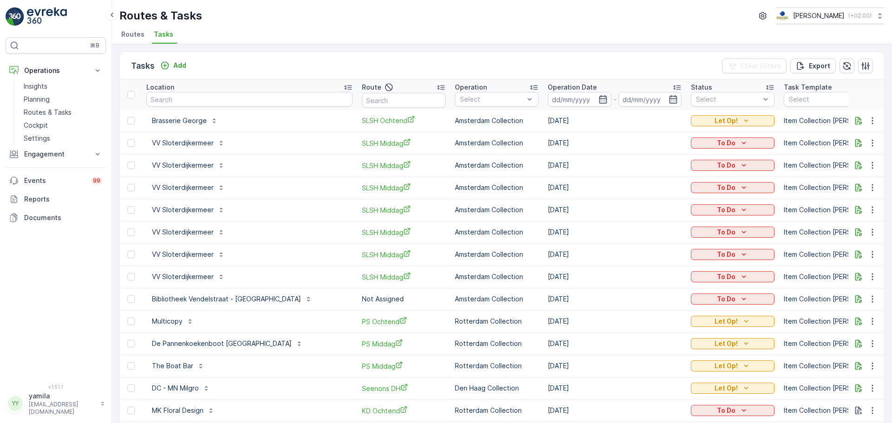
click at [200, 101] on input "text" at bounding box center [249, 99] width 206 height 15
type input "milgro"
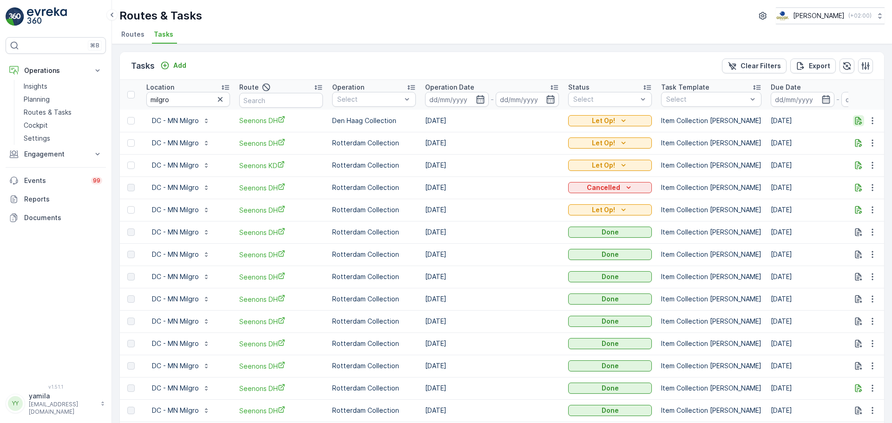
click at [856, 124] on icon "button" at bounding box center [858, 120] width 9 height 9
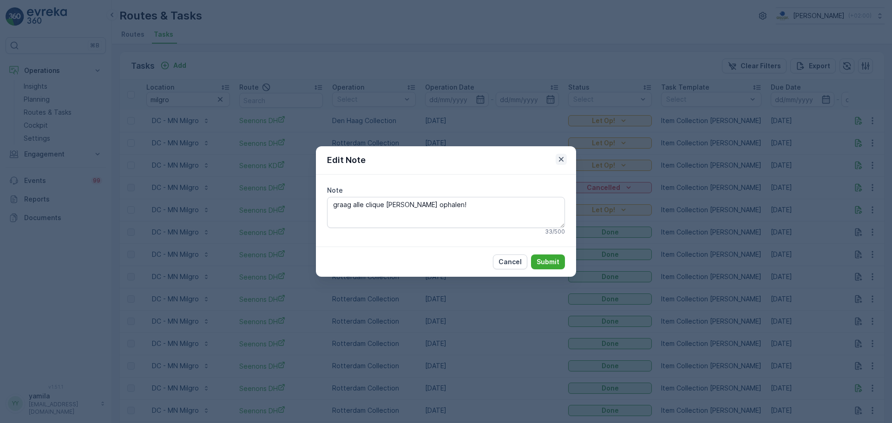
click at [558, 158] on icon "button" at bounding box center [561, 159] width 9 height 9
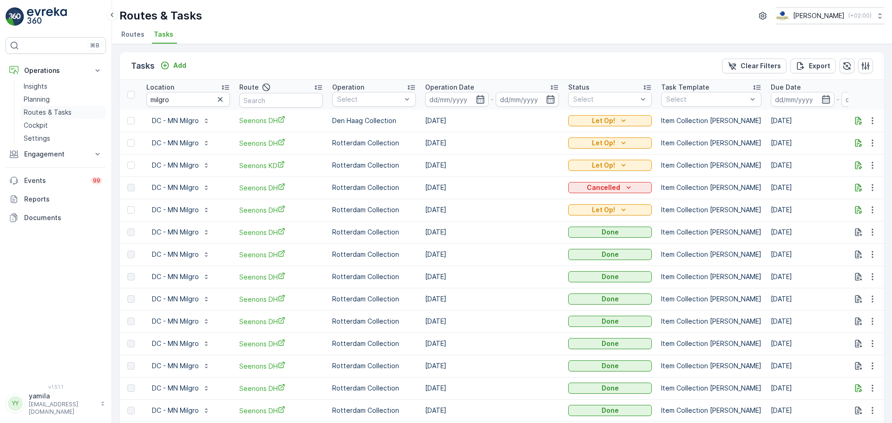
click at [47, 111] on p "Routes & Tasks" at bounding box center [48, 112] width 48 height 9
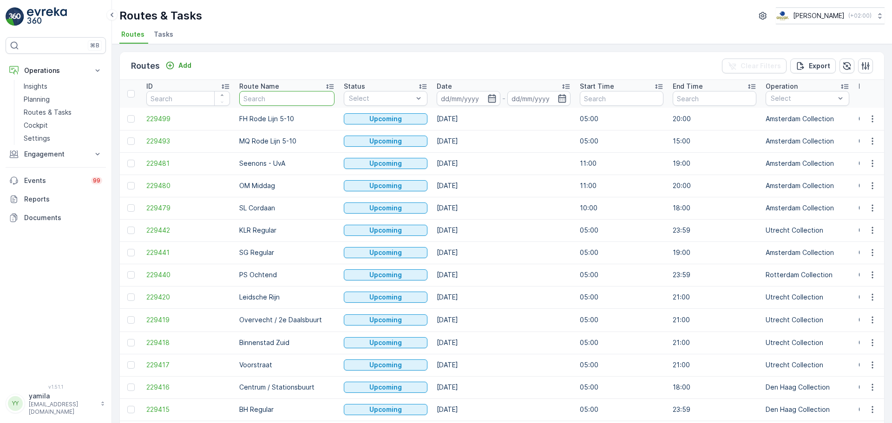
click at [257, 101] on input "text" at bounding box center [286, 98] width 95 height 15
type input "voorstraat"
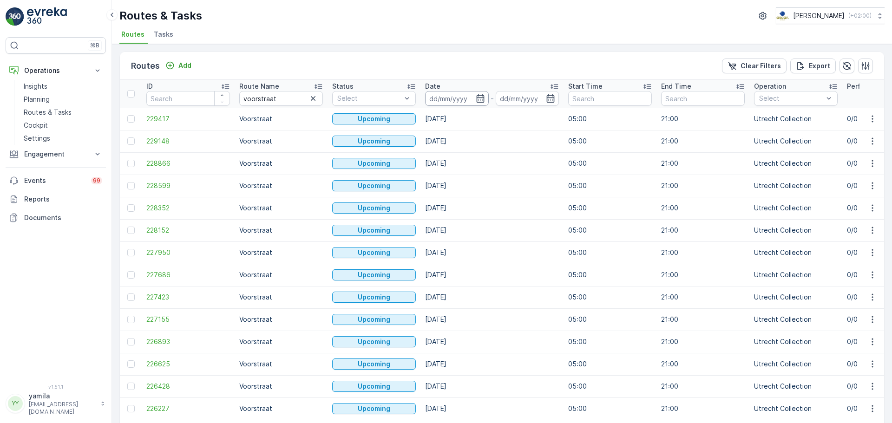
click at [459, 105] on input at bounding box center [457, 98] width 64 height 15
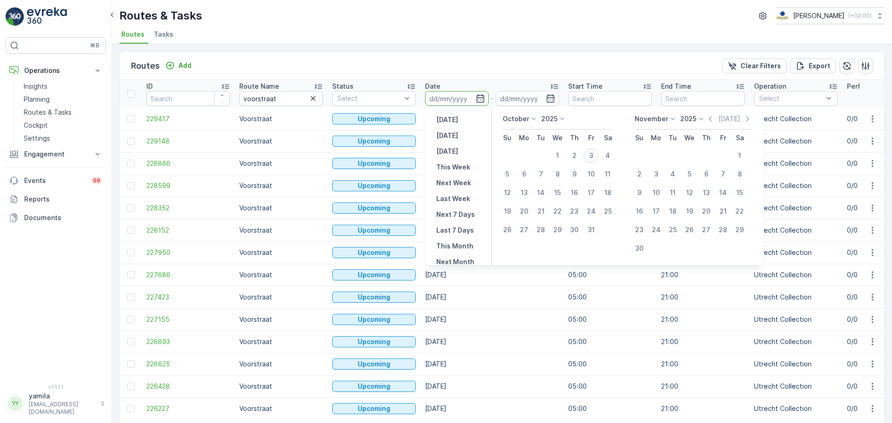
click at [585, 151] on div "3" at bounding box center [591, 155] width 15 height 15
type input "[DATE]"
click at [585, 151] on div "3" at bounding box center [591, 155] width 15 height 15
type input "[DATE]"
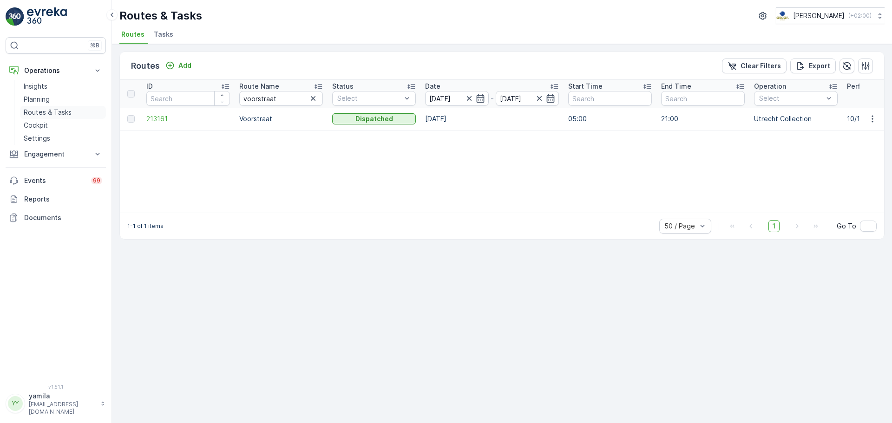
click at [71, 113] on link "Routes & Tasks" at bounding box center [63, 112] width 86 height 13
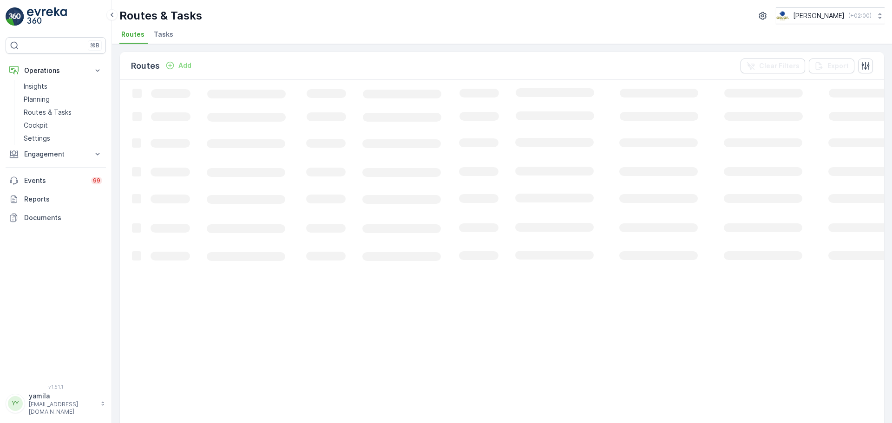
click at [162, 30] on span "Tasks" at bounding box center [164, 34] width 20 height 9
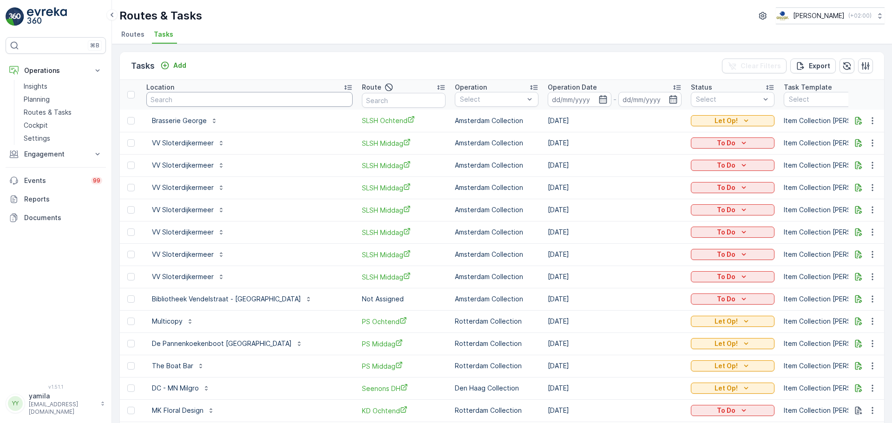
click at [197, 106] on input "text" at bounding box center [249, 99] width 206 height 15
type input "bar bet"
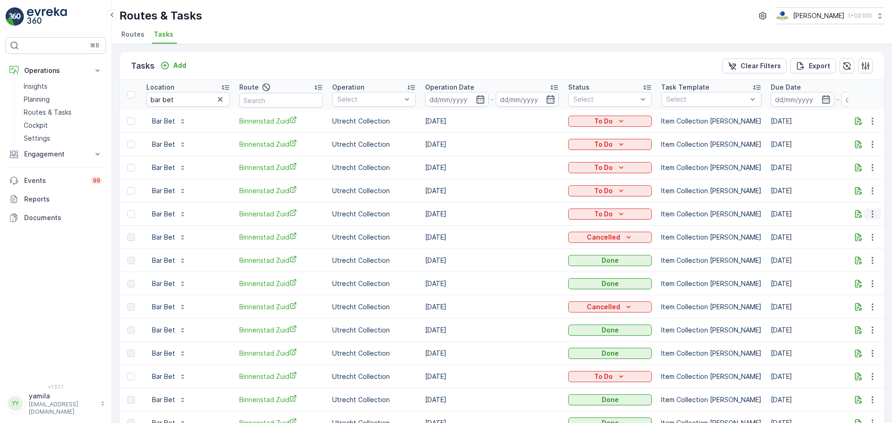
click at [869, 210] on icon "button" at bounding box center [872, 214] width 9 height 9
click at [837, 250] on span "Change Route" at bounding box center [848, 254] width 45 height 9
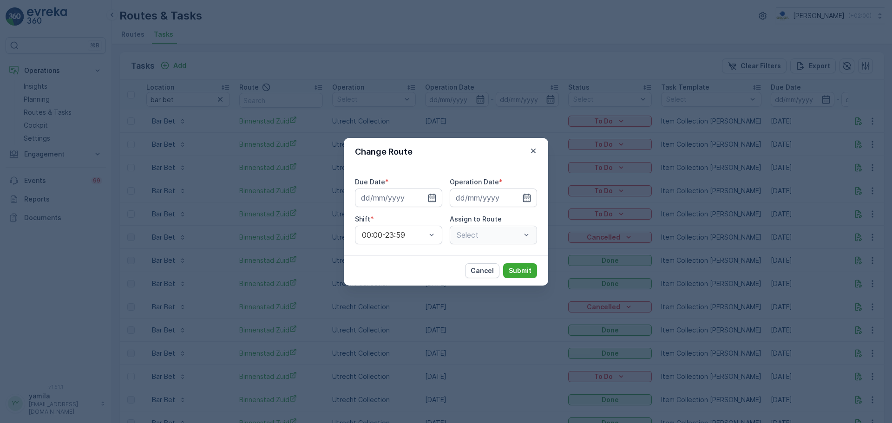
type input "[DATE]"
click at [487, 235] on div at bounding box center [489, 235] width 66 height 8
type input "voor"
click at [482, 266] on span "Voorstraat (Upcoming) - Utrecht" at bounding box center [494, 266] width 78 height 25
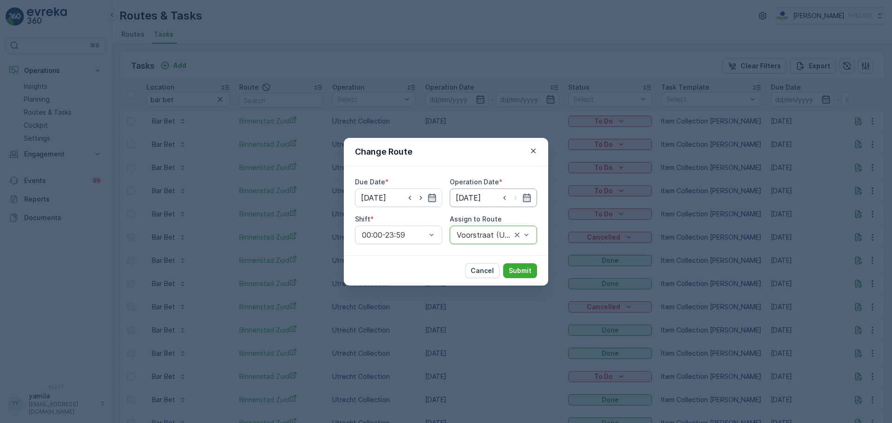
drag, startPoint x: 527, startPoint y: 274, endPoint x: 488, endPoint y: 191, distance: 90.8
click at [488, 191] on form "Change Route Due Date * 04.10.2025 Operation Date * 04.10.2025 Shift * 00:00-23…" at bounding box center [446, 212] width 204 height 148
click at [405, 199] on input "[DATE]" at bounding box center [398, 198] width 87 height 19
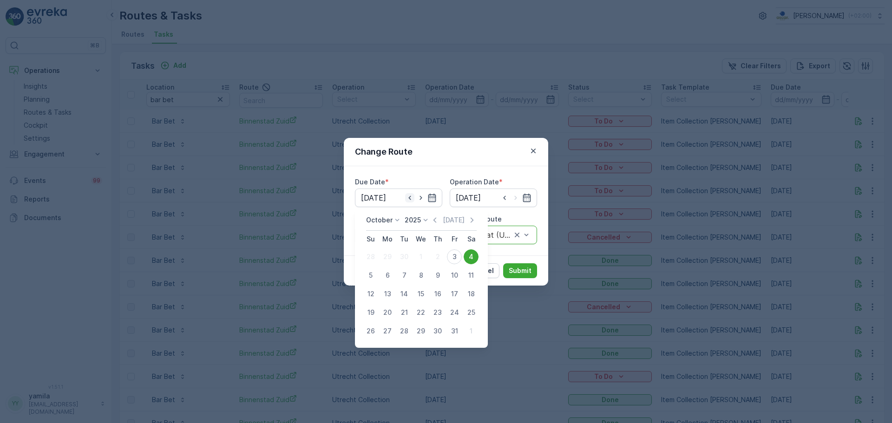
click at [409, 198] on icon "button" at bounding box center [409, 198] width 2 height 4
type input "[DATE]"
click at [516, 198] on input at bounding box center [493, 198] width 87 height 19
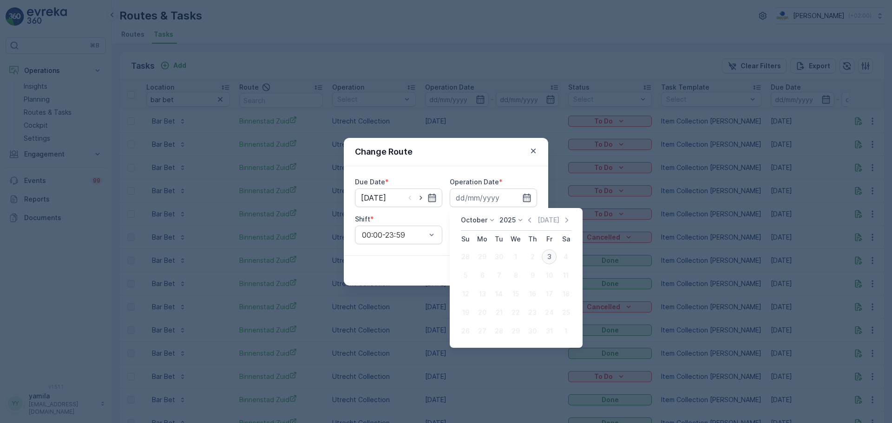
click at [551, 259] on div "3" at bounding box center [549, 257] width 15 height 15
type input "[DATE]"
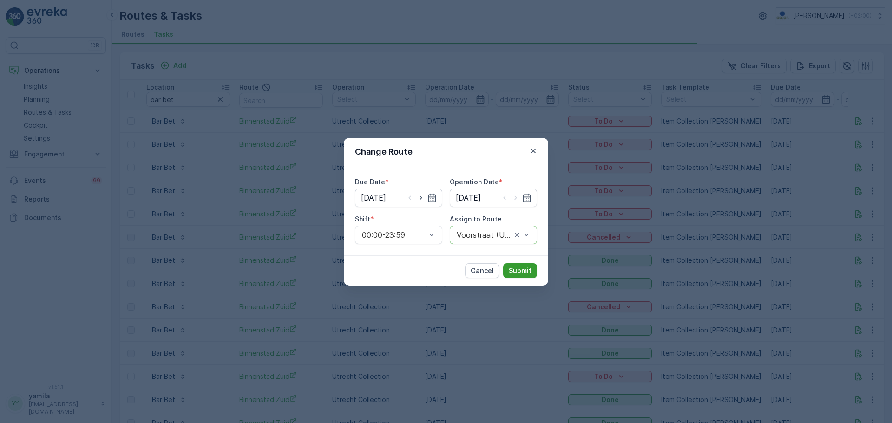
click at [517, 272] on p "Submit" at bounding box center [520, 270] width 23 height 9
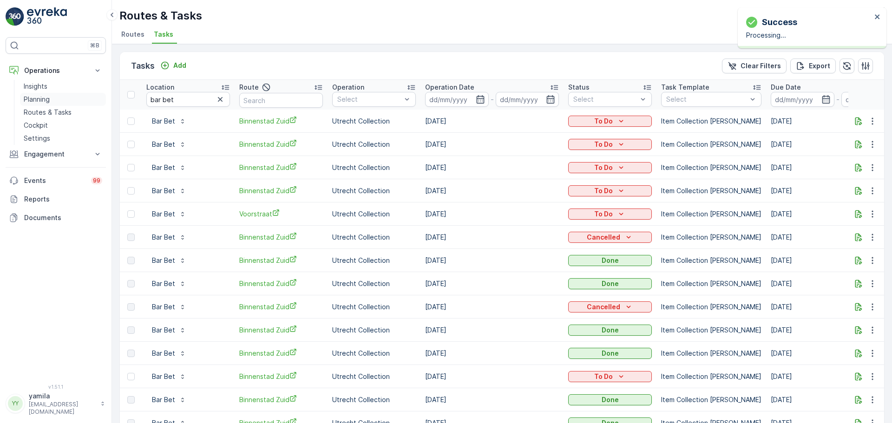
click at [69, 105] on link "Planning" at bounding box center [63, 99] width 86 height 13
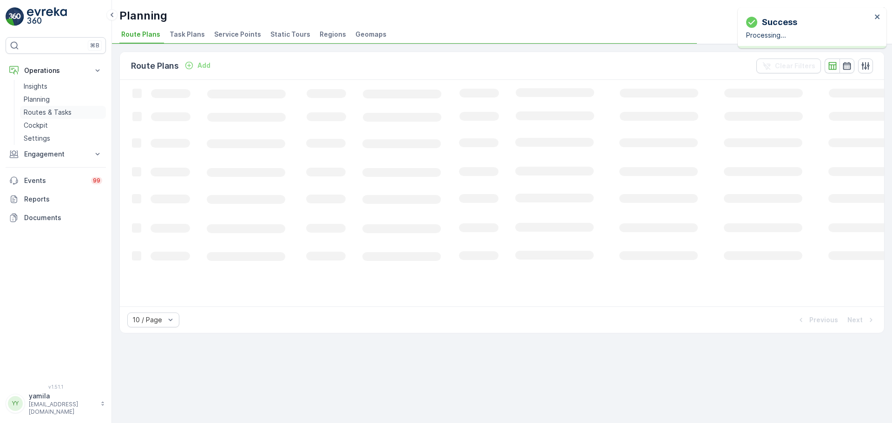
click at [69, 106] on link "Routes & Tasks" at bounding box center [63, 112] width 86 height 13
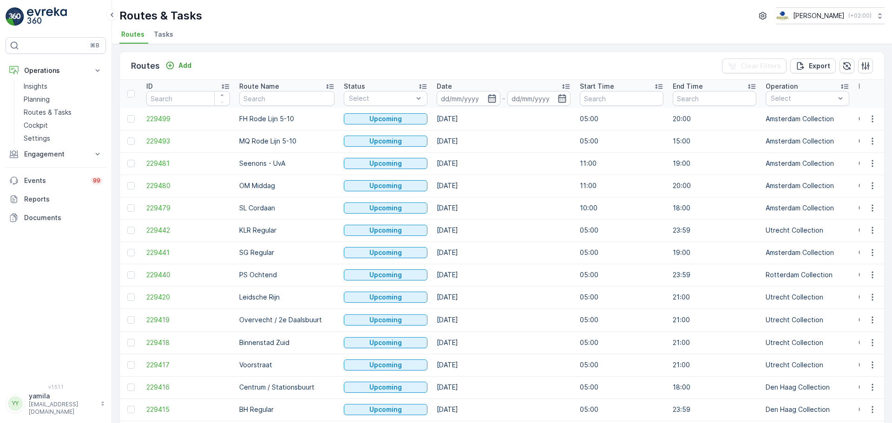
click at [278, 140] on p "MQ Rode Lijn 5-10" at bounding box center [286, 141] width 95 height 9
click at [55, 110] on p "Routes & Tasks" at bounding box center [48, 112] width 48 height 9
click at [266, 101] on input "text" at bounding box center [286, 98] width 95 height 15
type input "binnenstad"
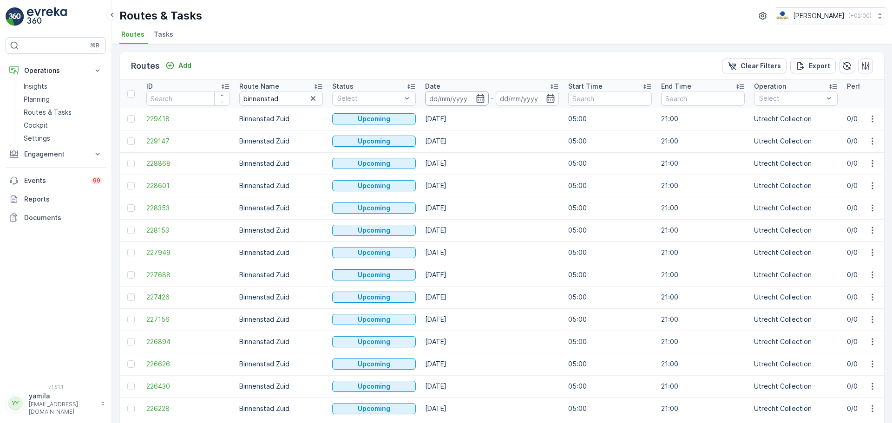
click at [447, 96] on input at bounding box center [457, 98] width 64 height 15
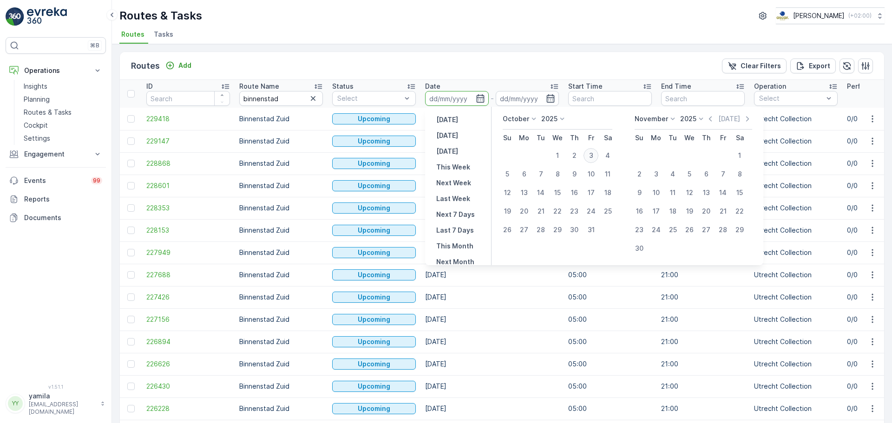
click at [593, 157] on div "3" at bounding box center [591, 155] width 15 height 15
type input "[DATE]"
click at [593, 157] on div "3" at bounding box center [591, 155] width 15 height 15
type input "[DATE]"
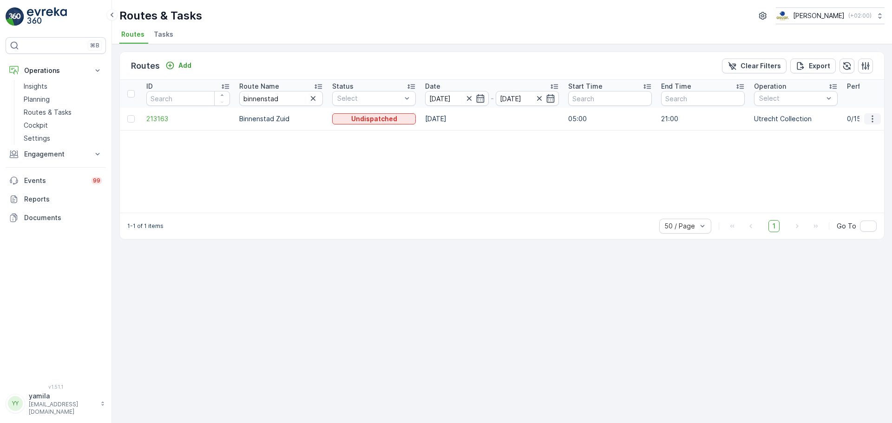
click at [875, 122] on icon "button" at bounding box center [872, 118] width 9 height 9
click at [857, 130] on span "See More Details" at bounding box center [851, 132] width 54 height 9
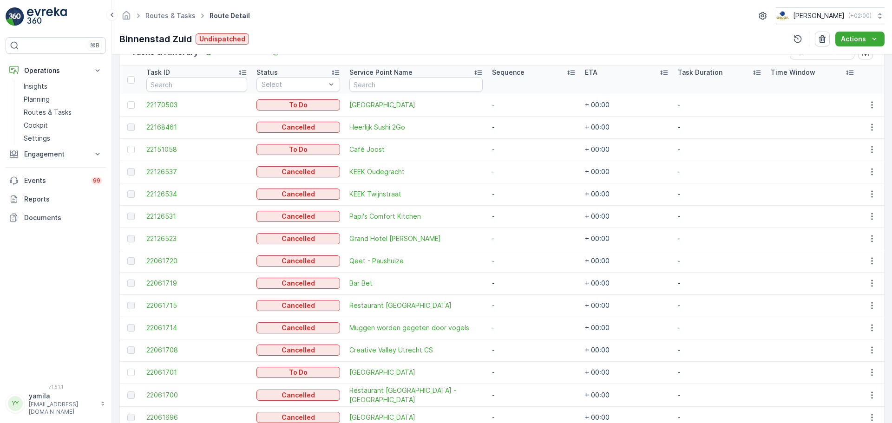
scroll to position [241, 0]
click at [864, 107] on button "button" at bounding box center [872, 105] width 17 height 11
click at [843, 131] on div "Edit" at bounding box center [857, 132] width 70 height 13
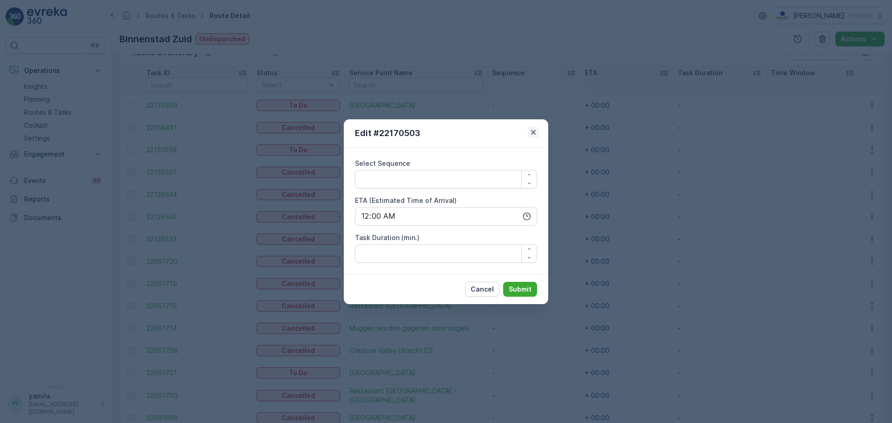
click at [534, 128] on icon "button" at bounding box center [533, 132] width 9 height 9
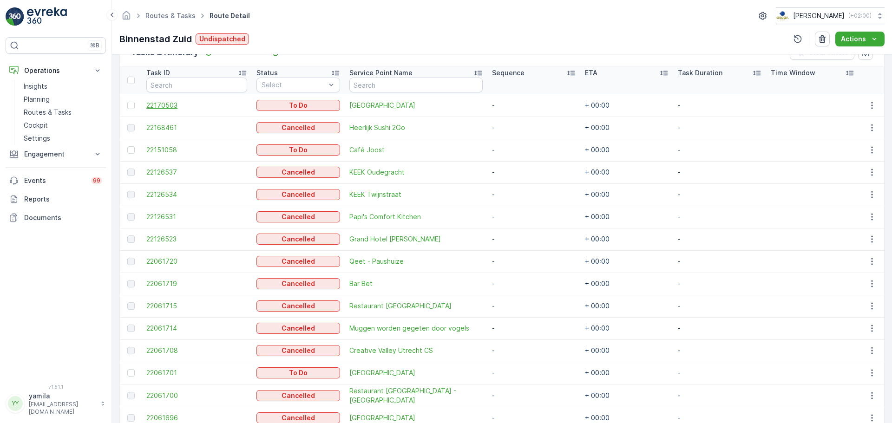
click at [166, 106] on span "22170503" at bounding box center [196, 105] width 101 height 9
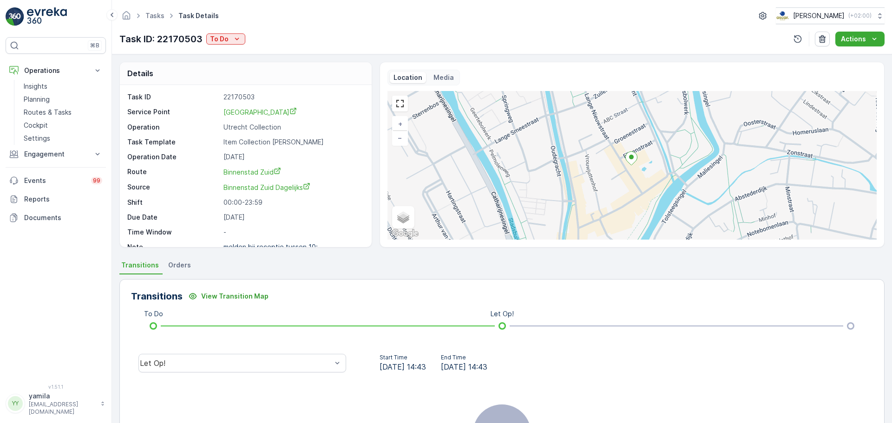
click at [276, 343] on div "Transitions View Transition Map To Do Let Op! Let Op! Start Time 02.10.2025 14:…" at bounding box center [501, 403] width 765 height 248
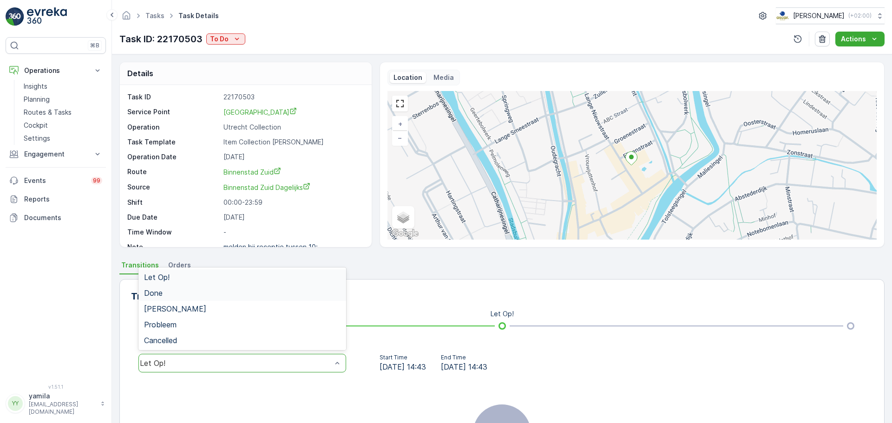
click at [291, 298] on div "Done" at bounding box center [242, 293] width 208 height 16
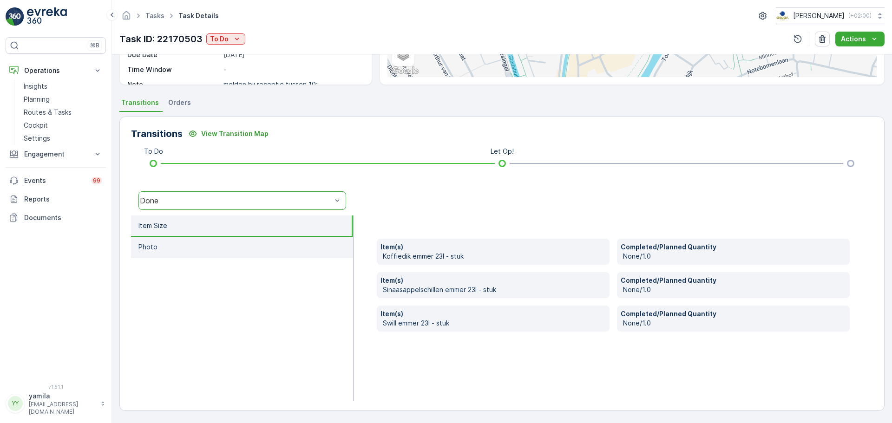
scroll to position [162, 0]
click at [239, 212] on div "option Done, selected. Done" at bounding box center [242, 201] width 223 height 30
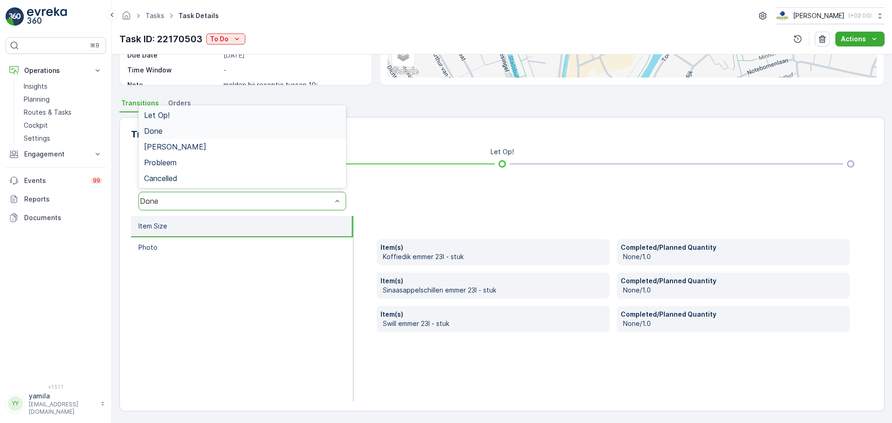
click at [227, 205] on div "Done" at bounding box center [236, 201] width 194 height 8
click at [174, 177] on span "Cancelled" at bounding box center [160, 178] width 33 height 8
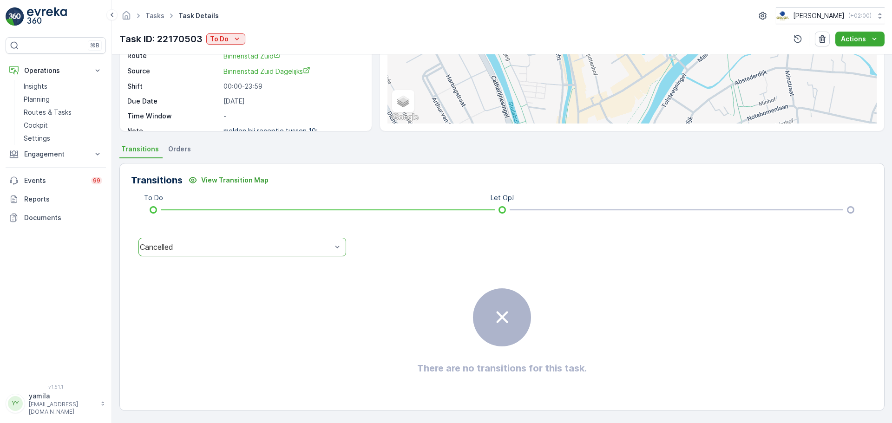
scroll to position [116, 0]
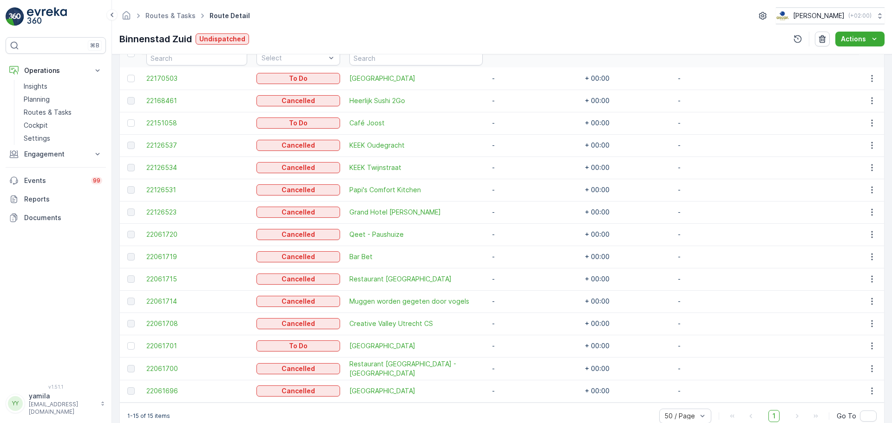
scroll to position [269, 0]
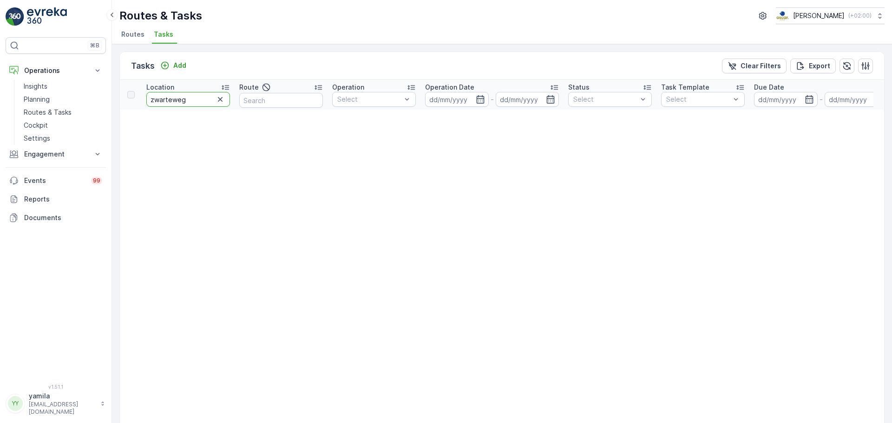
click at [186, 104] on input "zwarteweg" at bounding box center [188, 99] width 84 height 15
click at [186, 104] on input "b" at bounding box center [188, 99] width 84 height 15
type input "belastingdienst"
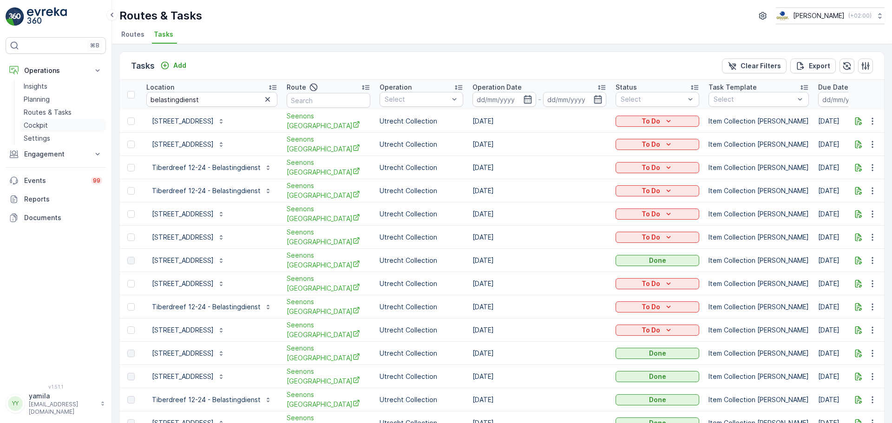
click at [51, 126] on link "Cockpit" at bounding box center [63, 125] width 86 height 13
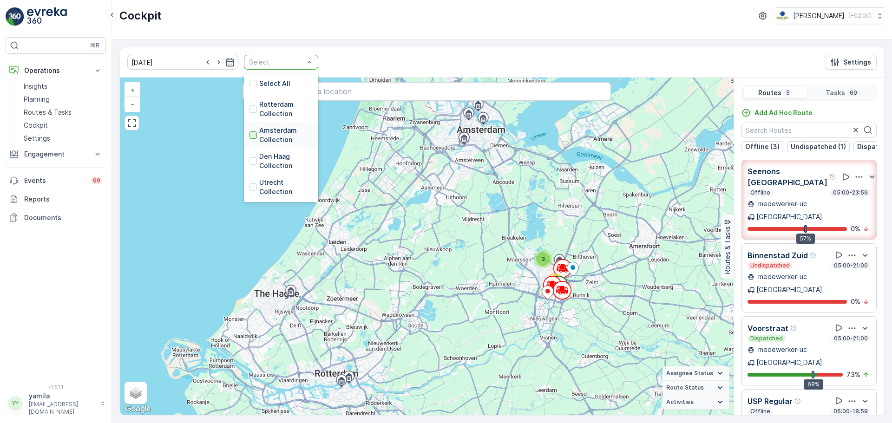
click at [250, 134] on div at bounding box center [253, 134] width 7 height 7
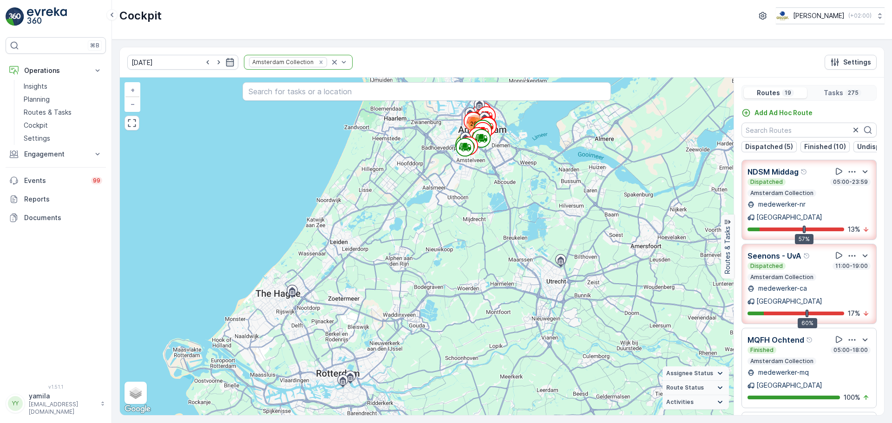
click at [793, 309] on div "60% 17 %" at bounding box center [809, 313] width 123 height 9
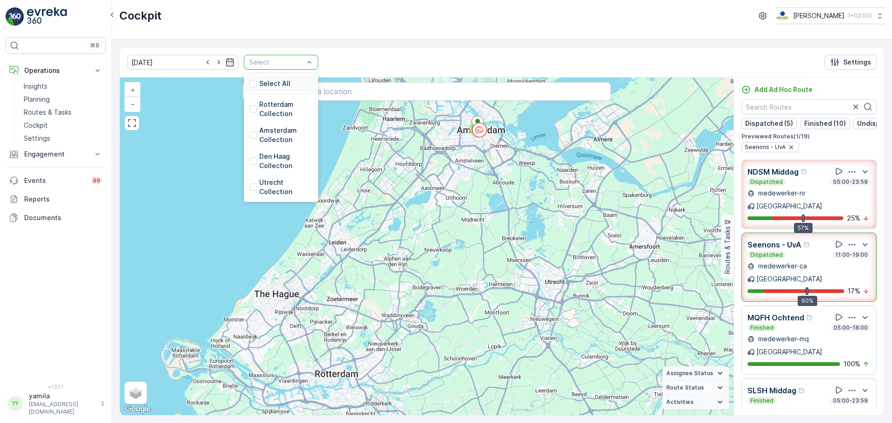
click at [308, 64] on div "Select" at bounding box center [281, 62] width 74 height 15
click at [250, 110] on div at bounding box center [253, 108] width 7 height 7
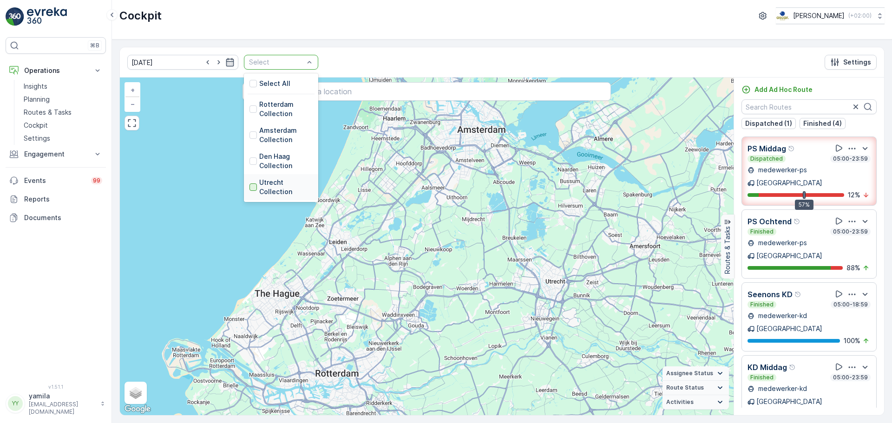
click at [250, 186] on div at bounding box center [253, 187] width 7 height 7
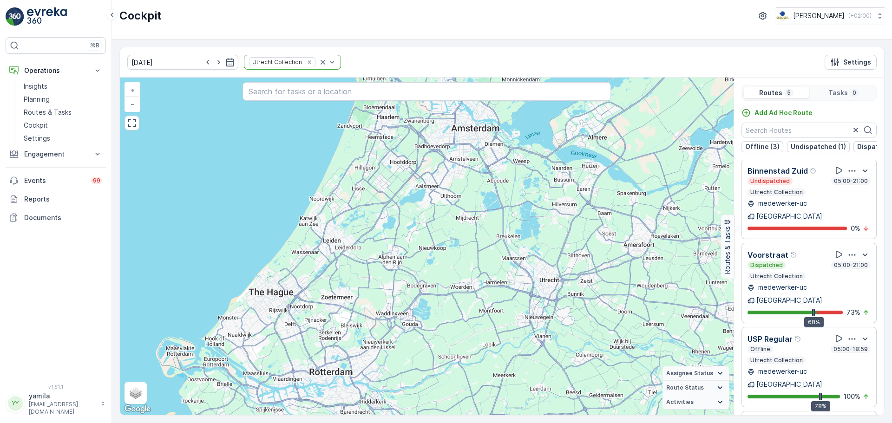
scroll to position [23, 0]
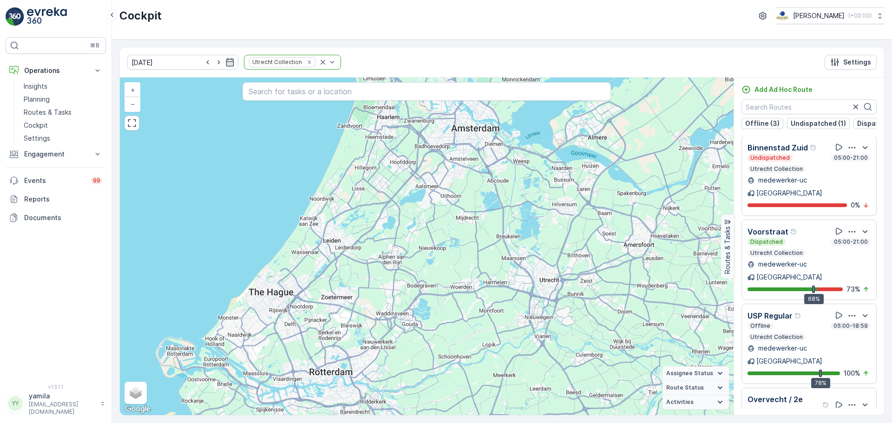
scroll to position [40, 0]
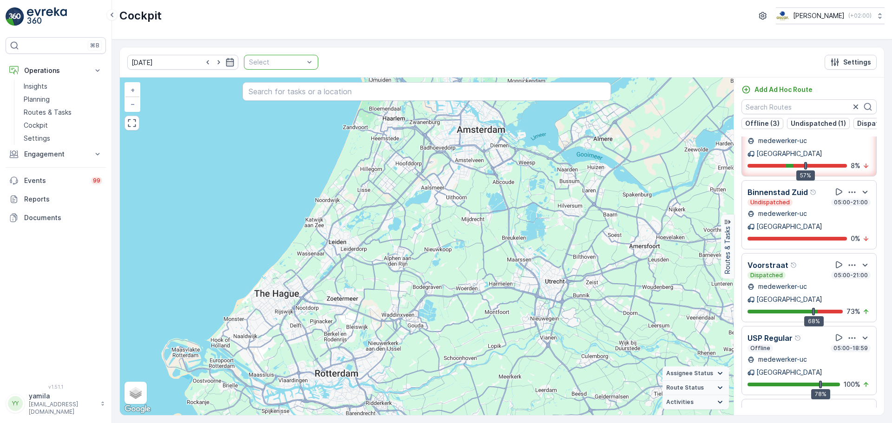
click at [280, 64] on div at bounding box center [276, 62] width 57 height 7
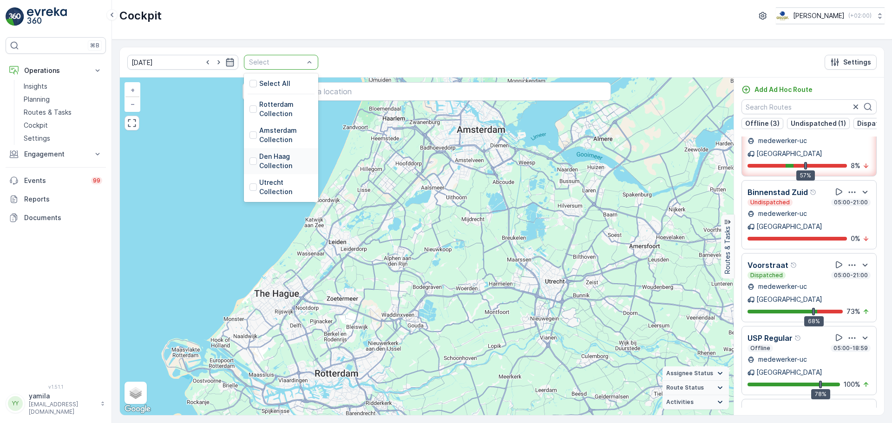
click at [250, 165] on div "Den Haag Collection" at bounding box center [281, 161] width 63 height 19
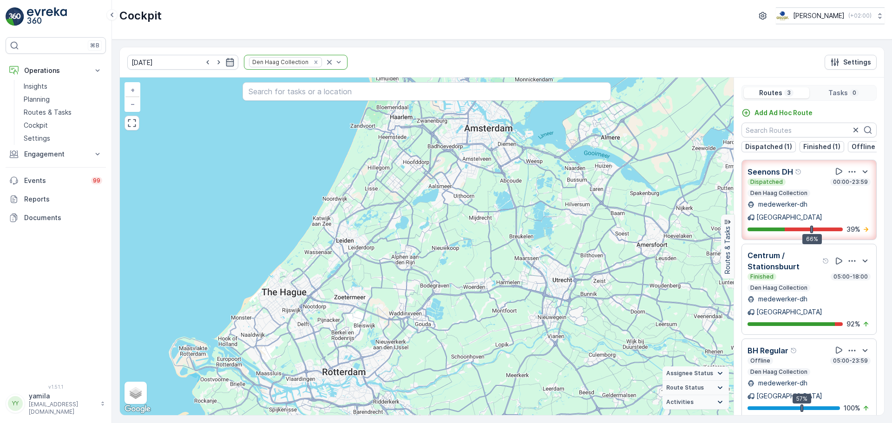
click at [817, 254] on p "Centrum / Stationsbuurt" at bounding box center [784, 261] width 73 height 22
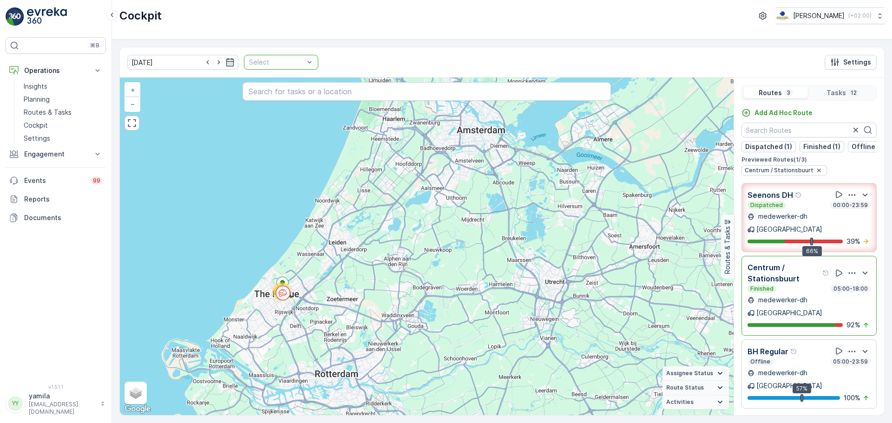
click at [742, 247] on div "Seenons DH Dispatched 00:00-23:59 medewerker-dh [GEOGRAPHIC_DATA] 66% 39 % Cent…" at bounding box center [809, 296] width 150 height 226
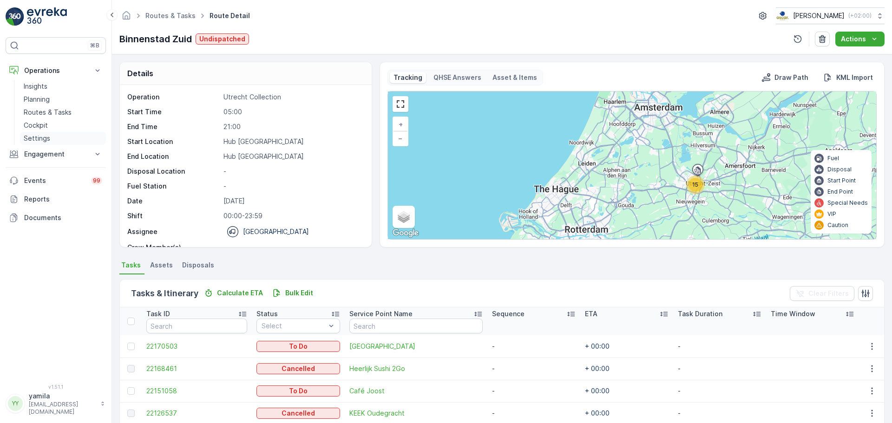
scroll to position [29, 0]
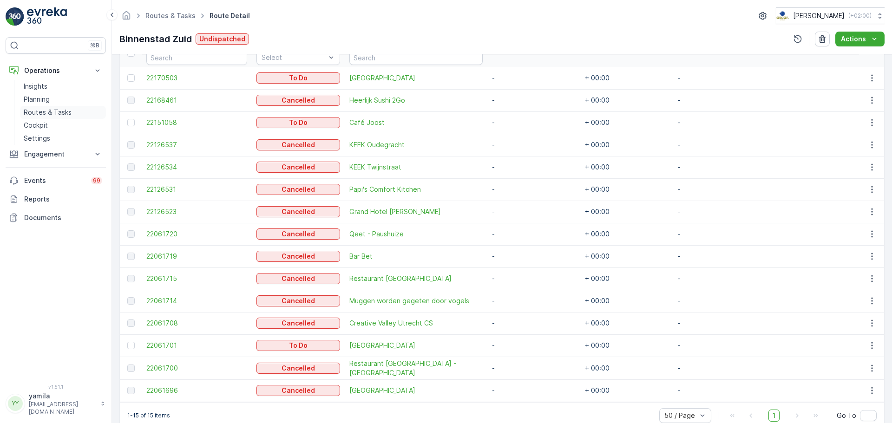
click at [61, 115] on p "Routes & Tasks" at bounding box center [48, 112] width 48 height 9
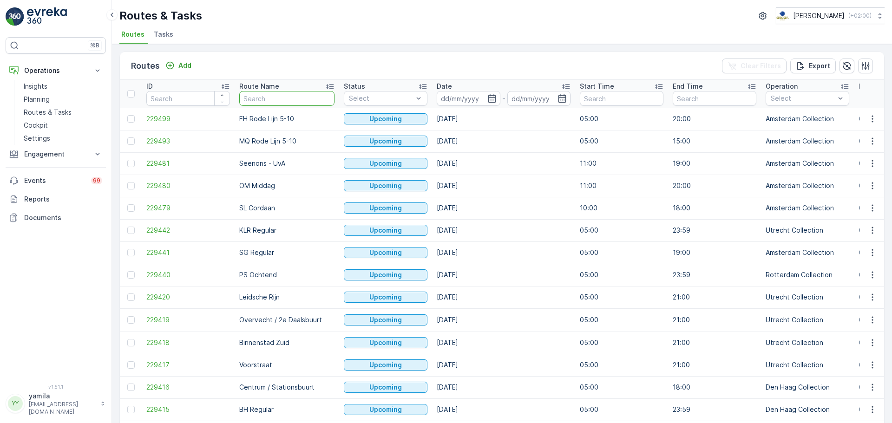
click at [266, 97] on input "text" at bounding box center [286, 98] width 95 height 15
type input "uva"
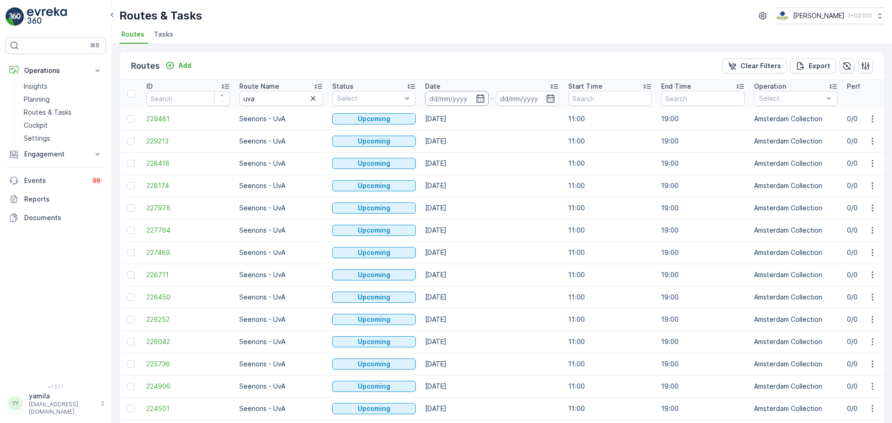
click at [451, 97] on input at bounding box center [457, 98] width 64 height 15
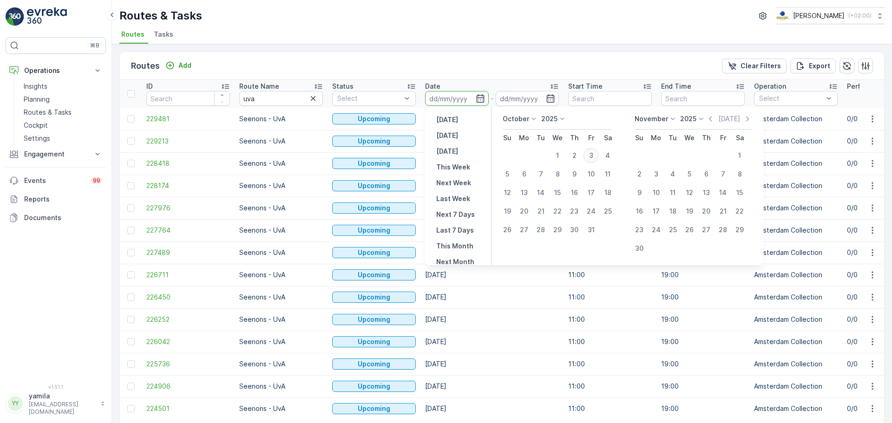
click at [589, 152] on div "3" at bounding box center [591, 155] width 15 height 15
type input "[DATE]"
click at [589, 152] on div "3" at bounding box center [591, 155] width 15 height 15
type input "[DATE]"
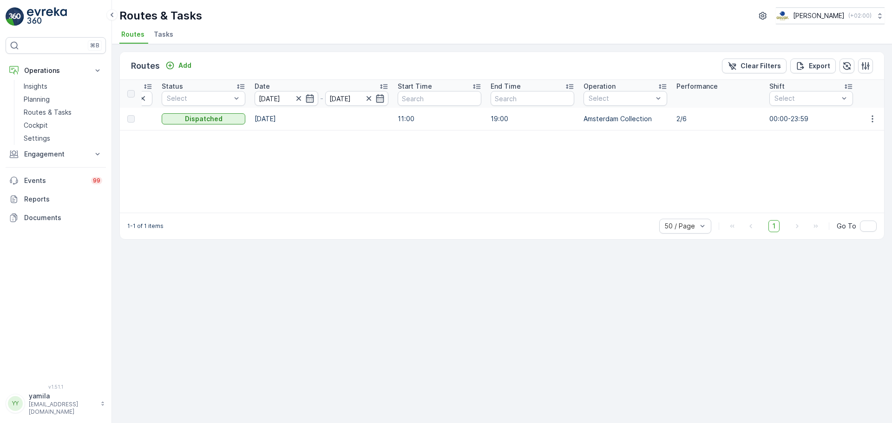
scroll to position [0, 177]
click at [875, 118] on icon "button" at bounding box center [872, 118] width 9 height 9
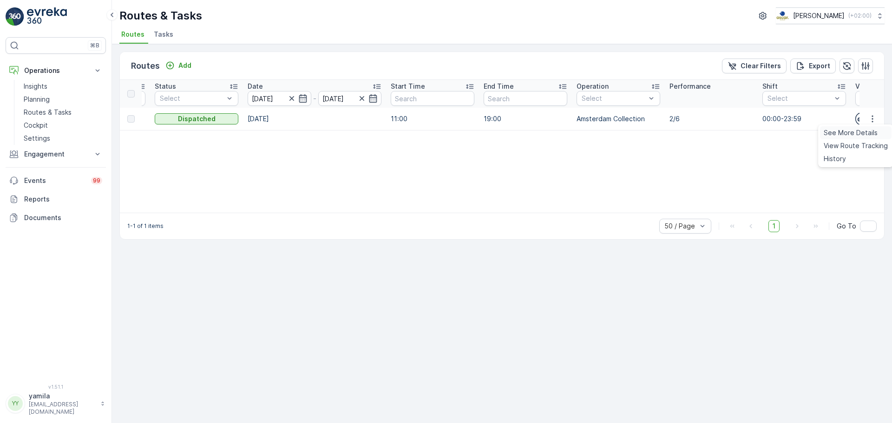
click at [866, 132] on span "See More Details" at bounding box center [851, 132] width 54 height 9
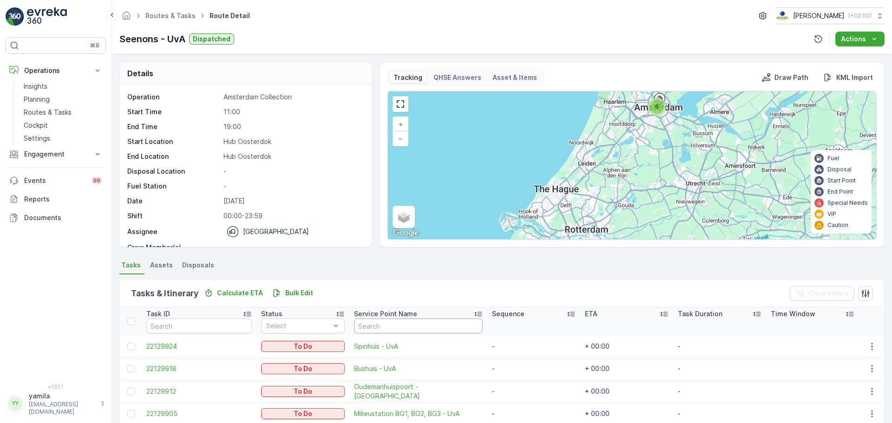
scroll to position [85, 0]
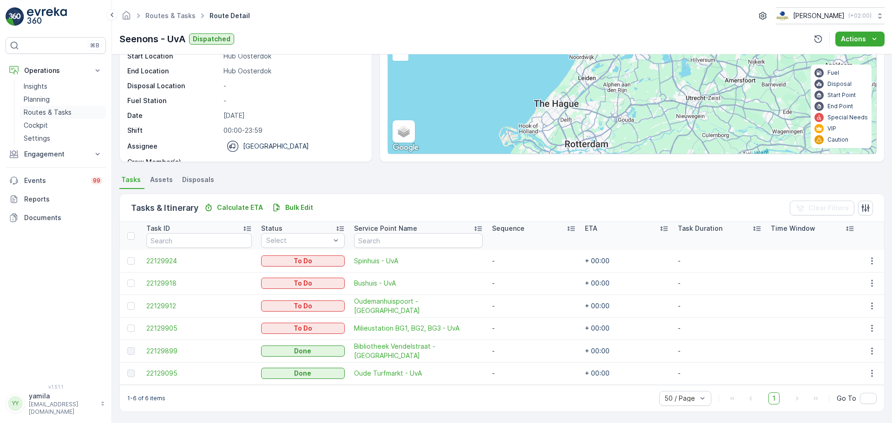
click at [57, 115] on p "Routes & Tasks" at bounding box center [48, 112] width 48 height 9
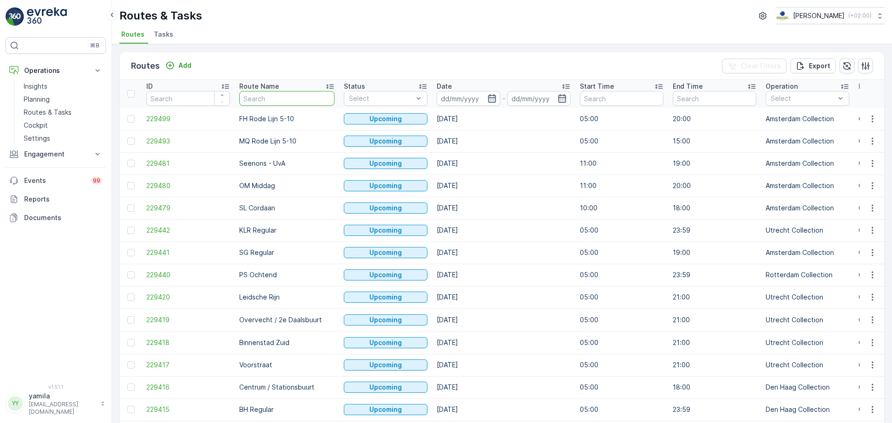
click at [263, 100] on input "text" at bounding box center [286, 98] width 95 height 15
type input "uva"
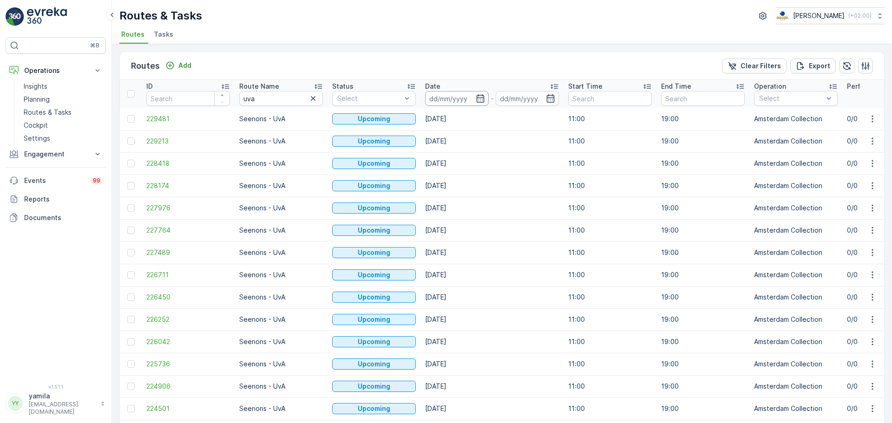
click at [466, 97] on input at bounding box center [457, 98] width 64 height 15
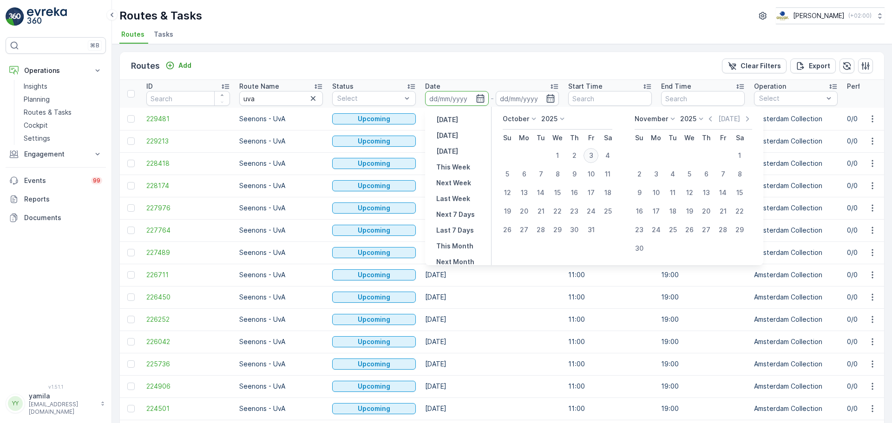
click at [592, 158] on div "3" at bounding box center [591, 155] width 15 height 15
type input "[DATE]"
click at [592, 158] on div "3" at bounding box center [591, 155] width 15 height 15
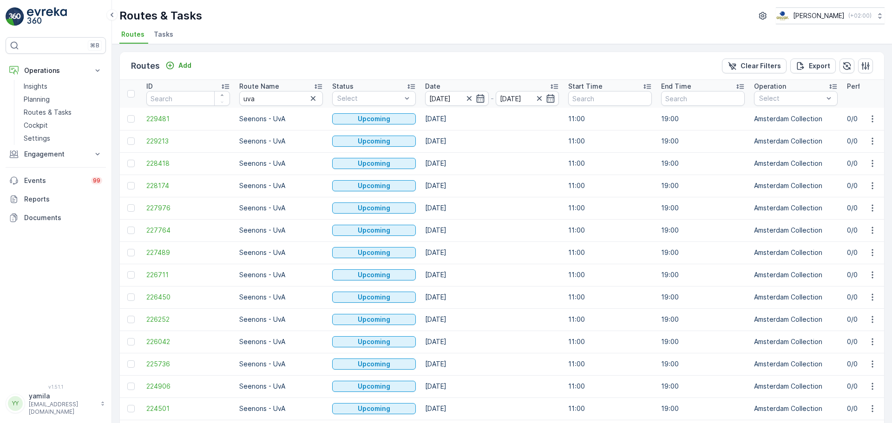
type input "[DATE]"
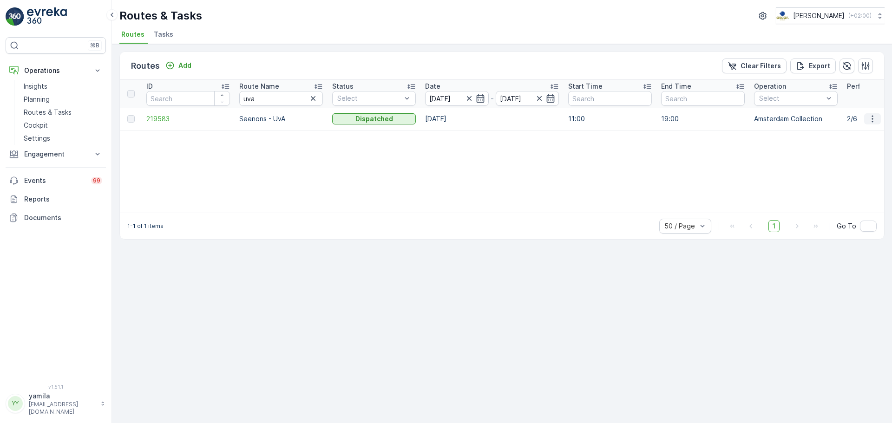
click at [873, 119] on icon "button" at bounding box center [872, 118] width 9 height 9
click at [858, 129] on span "See More Details" at bounding box center [851, 132] width 54 height 9
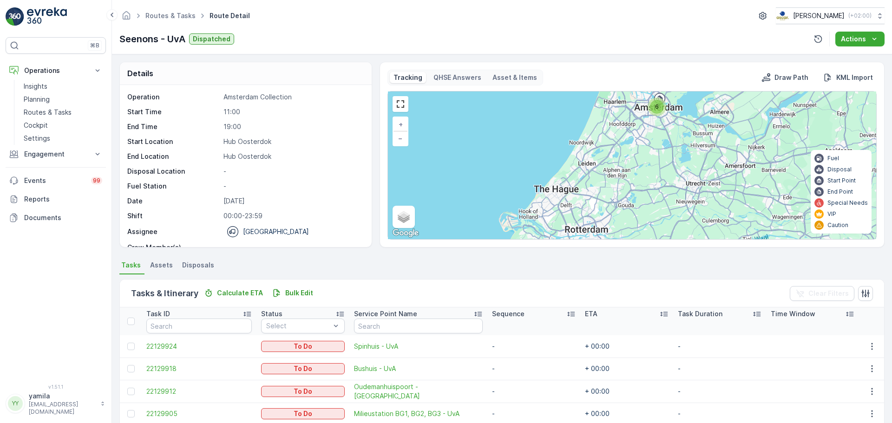
scroll to position [85, 0]
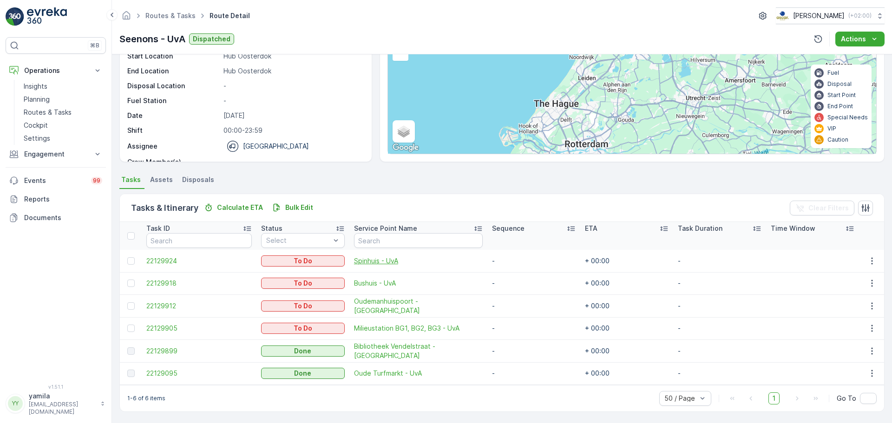
click at [382, 262] on span "Spinhuis - UvA" at bounding box center [418, 260] width 129 height 9
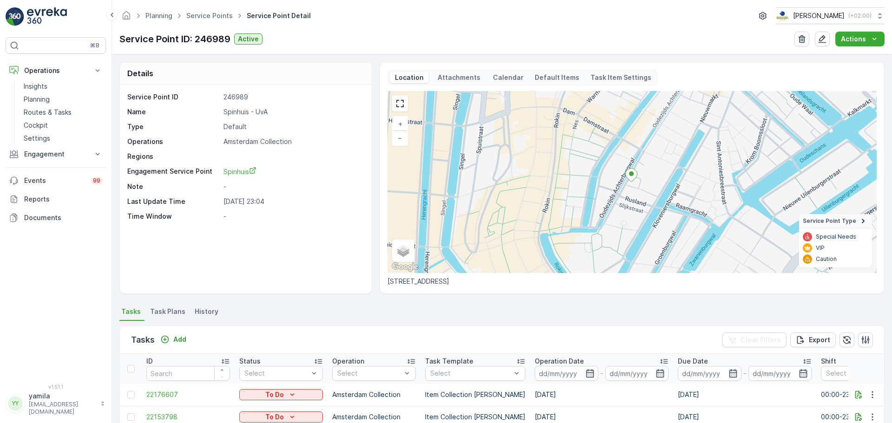
drag, startPoint x: 387, startPoint y: 279, endPoint x: 576, endPoint y: 278, distance: 189.6
click at [576, 278] on p "[STREET_ADDRESS]" at bounding box center [631, 281] width 489 height 9
copy p "[STREET_ADDRESS]"
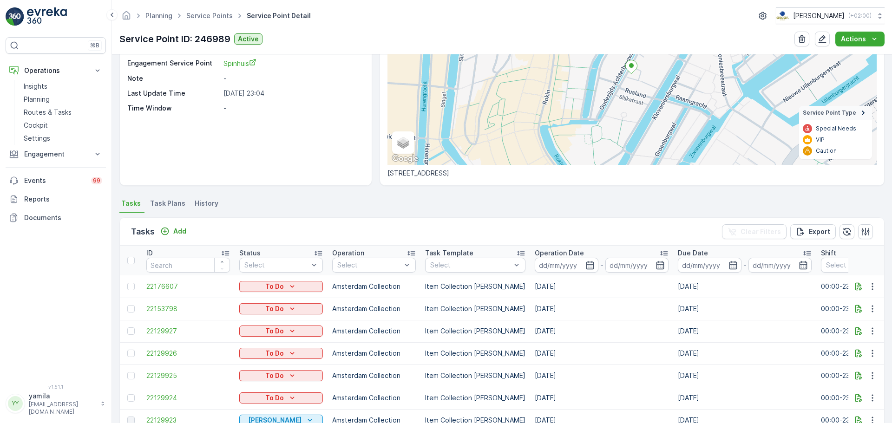
scroll to position [110, 0]
click at [873, 282] on icon "button" at bounding box center [872, 285] width 9 height 9
click at [847, 295] on span "See More Details" at bounding box center [853, 299] width 54 height 9
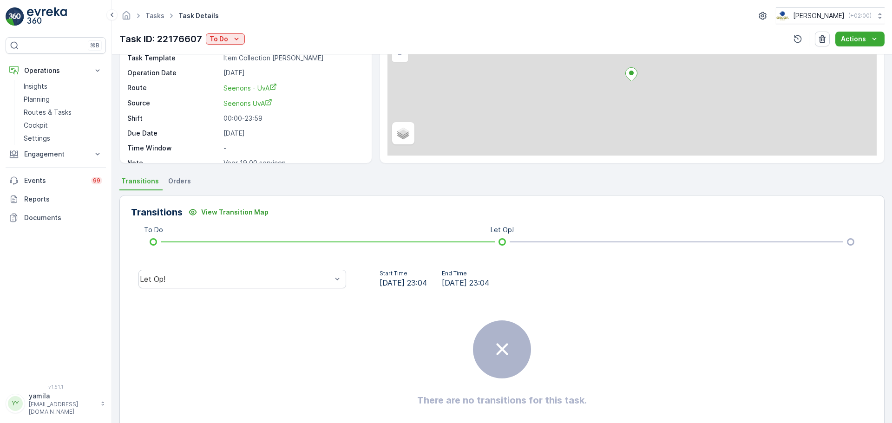
scroll to position [90, 0]
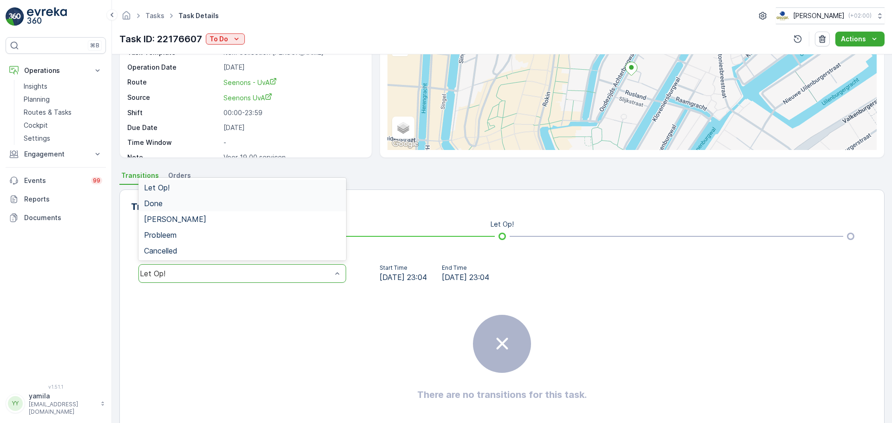
click at [284, 209] on div "Done" at bounding box center [242, 204] width 208 height 16
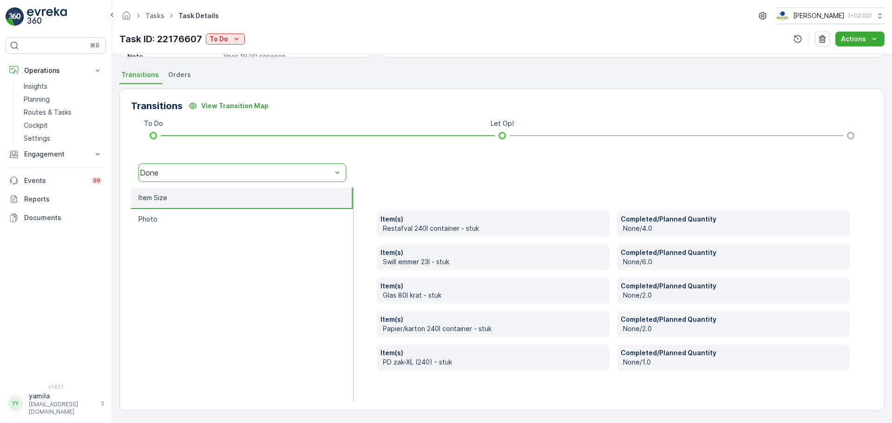
scroll to position [0, 0]
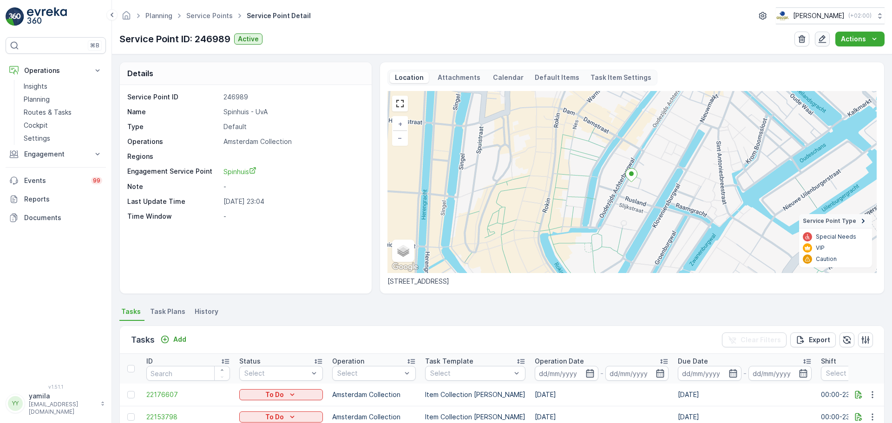
click at [818, 37] on button "button" at bounding box center [822, 39] width 15 height 15
click at [859, 396] on icon "button" at bounding box center [858, 394] width 9 height 9
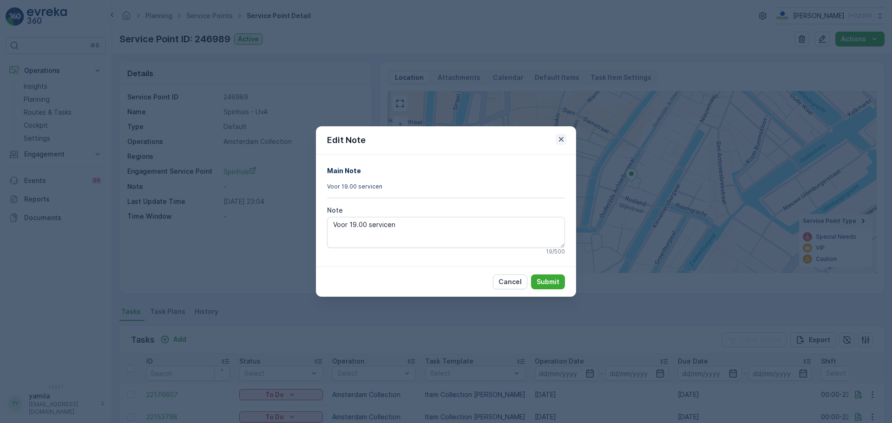
click at [558, 140] on icon "button" at bounding box center [561, 139] width 9 height 9
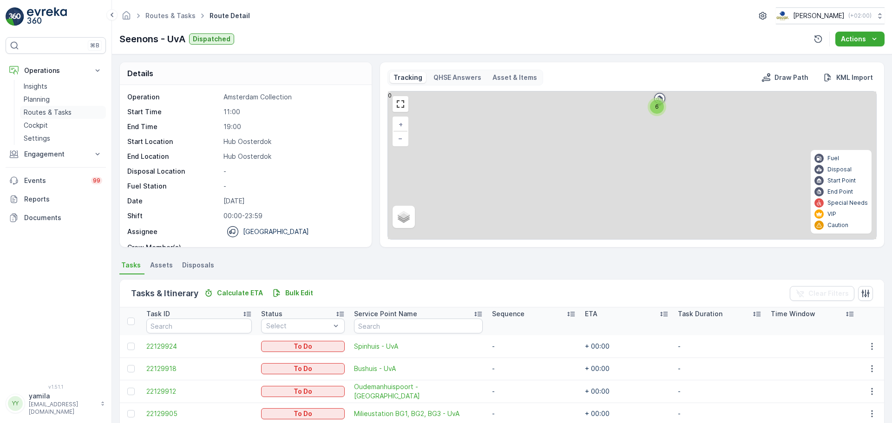
click at [68, 110] on p "Routes & Tasks" at bounding box center [48, 112] width 48 height 9
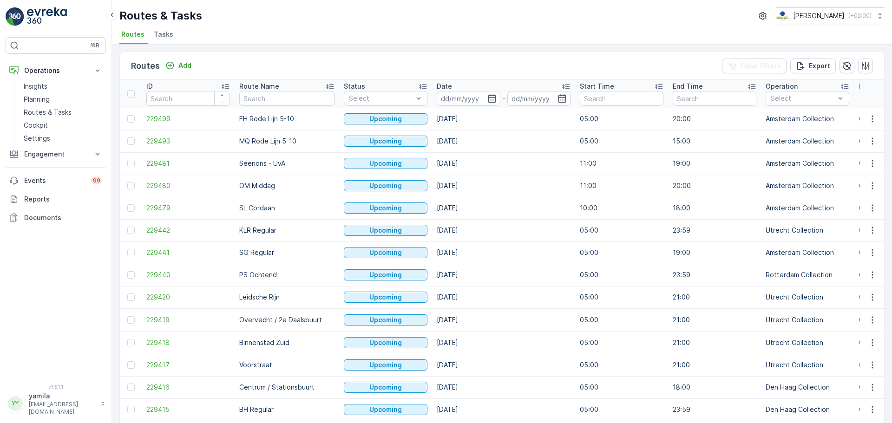
click at [164, 26] on div "Routes & Tasks Oscar Circulair ( +02:00 ) Routes Tasks" at bounding box center [502, 22] width 780 height 44
click at [162, 34] on span "Tasks" at bounding box center [164, 34] width 20 height 9
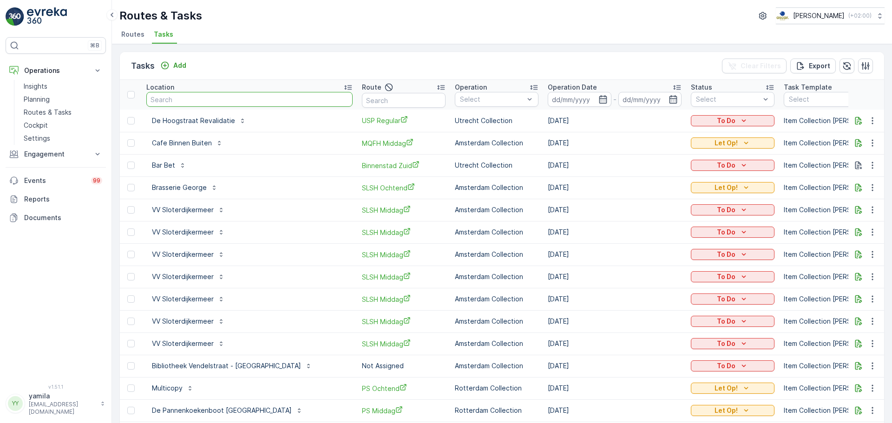
click at [233, 99] on input "text" at bounding box center [249, 99] width 206 height 15
type input "milieustation"
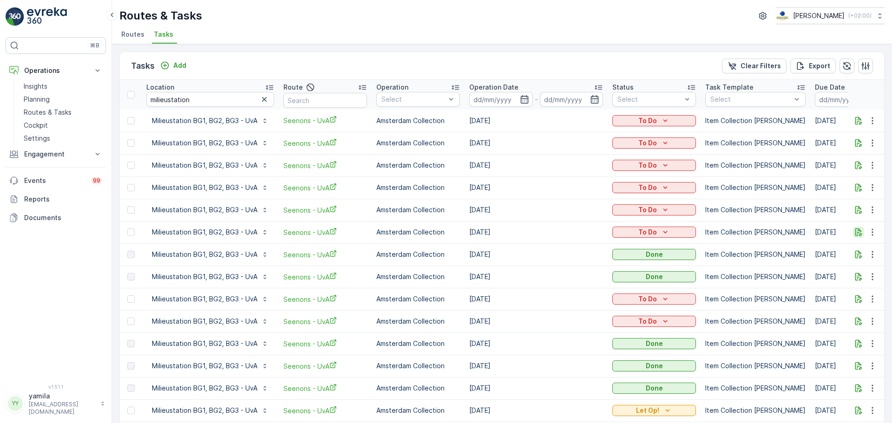
click at [857, 231] on icon "button" at bounding box center [858, 233] width 7 height 8
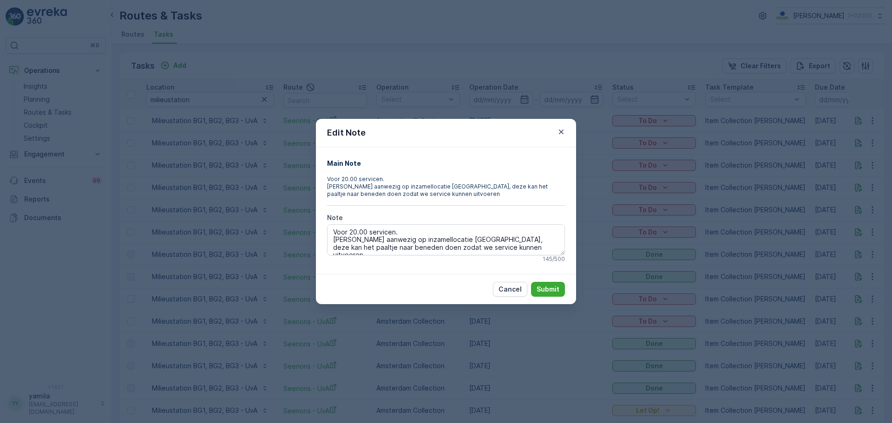
click at [569, 131] on div "Edit Note" at bounding box center [446, 133] width 260 height 28
click at [566, 131] on button "button" at bounding box center [561, 131] width 11 height 11
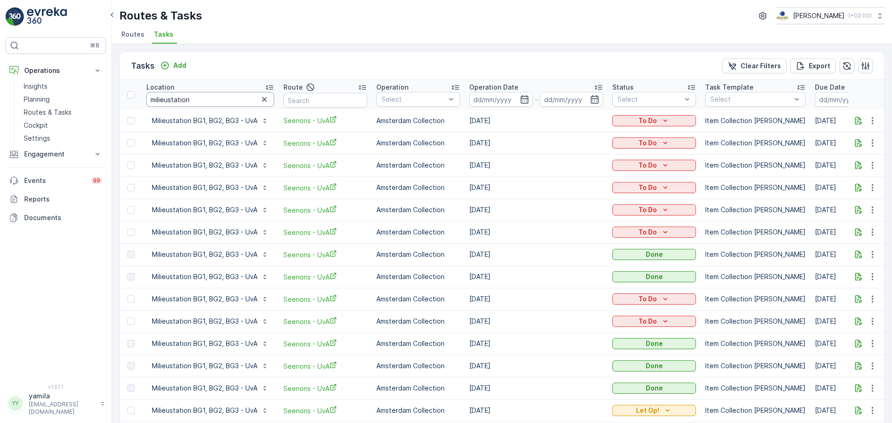
click at [178, 101] on input "milieustation" at bounding box center [210, 99] width 128 height 15
type input "rayleigh"
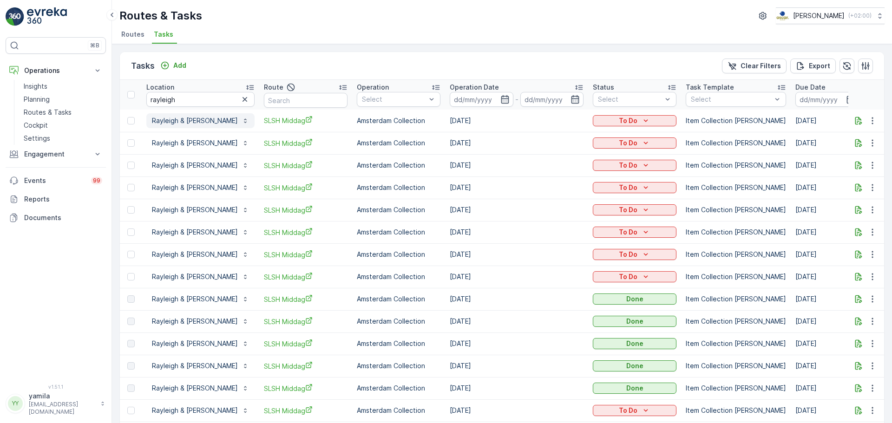
click at [183, 121] on p "Rayleigh & [PERSON_NAME]" at bounding box center [195, 120] width 86 height 9
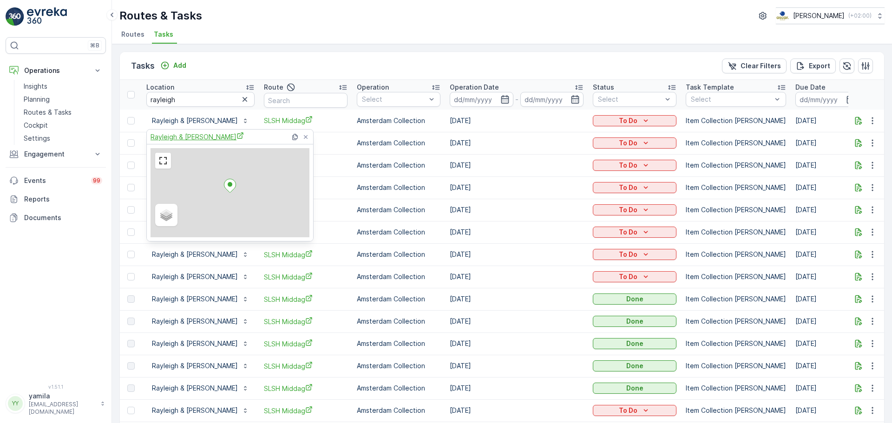
click at [183, 133] on span "Rayleigh & [PERSON_NAME]" at bounding box center [197, 137] width 93 height 10
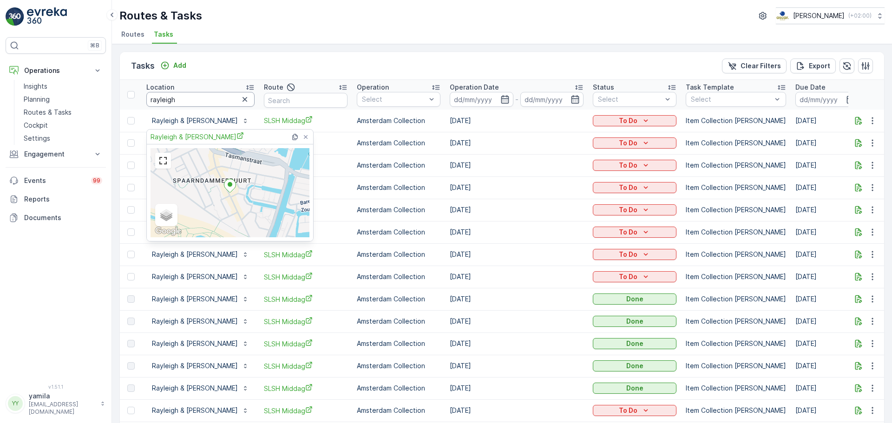
click at [173, 106] on input "rayleigh" at bounding box center [200, 99] width 108 height 15
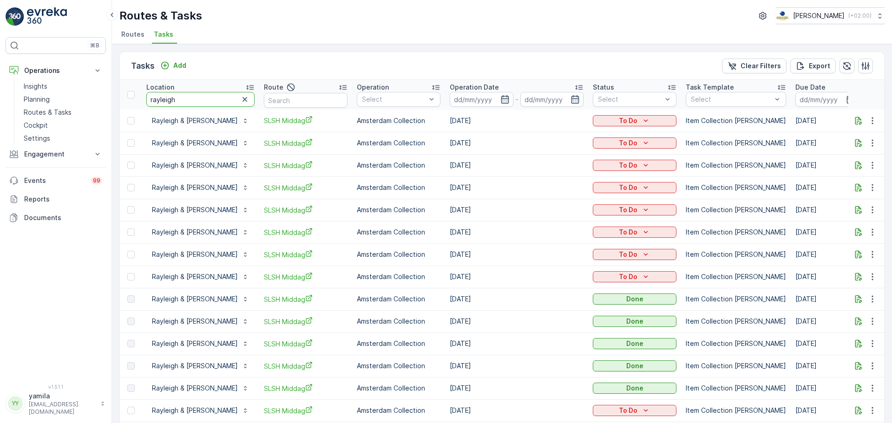
click at [173, 106] on input "rayleigh" at bounding box center [200, 99] width 108 height 15
type input "kico"
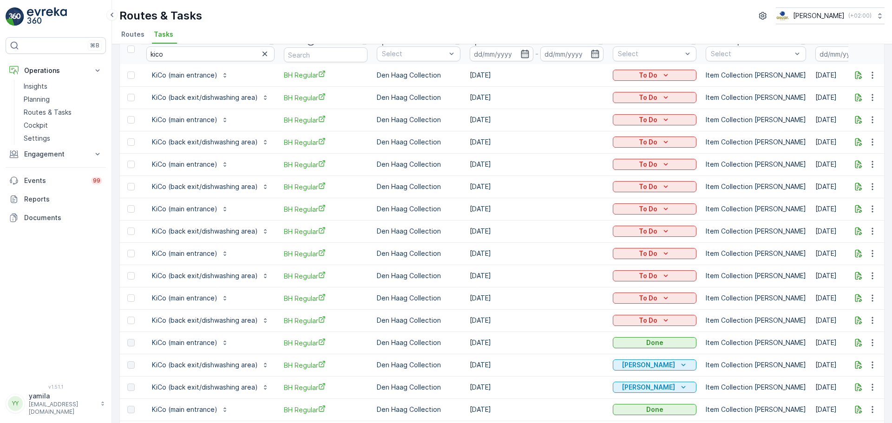
scroll to position [46, 0]
click at [855, 341] on icon "button" at bounding box center [858, 343] width 7 height 8
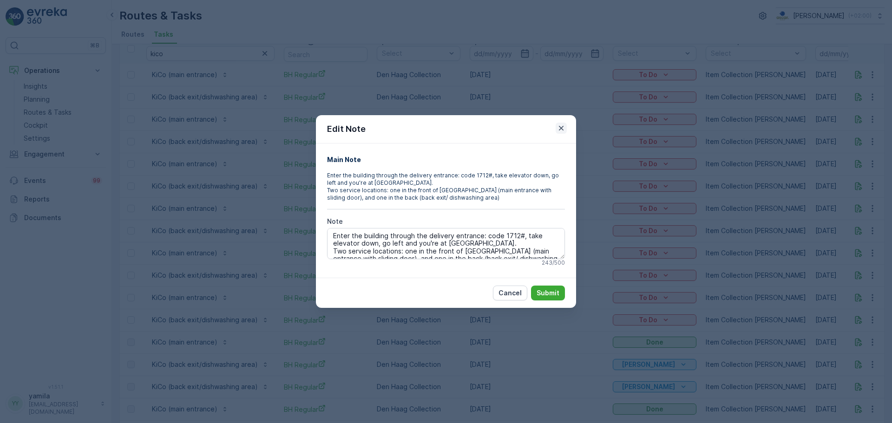
click at [563, 129] on icon "button" at bounding box center [561, 128] width 9 height 9
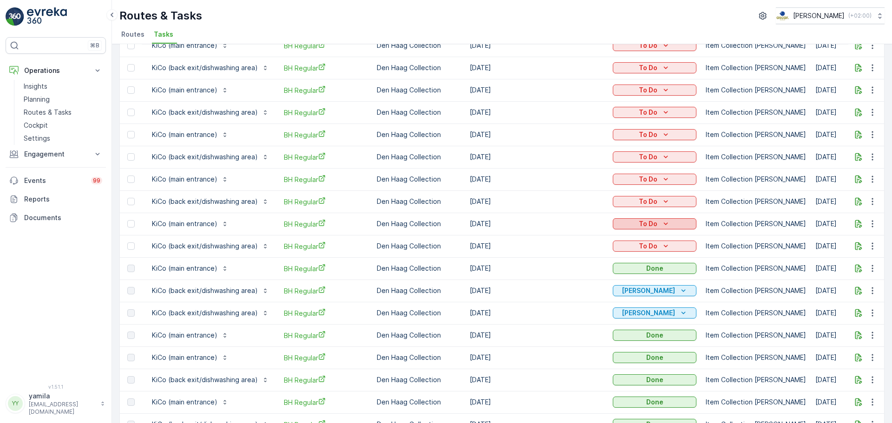
scroll to position [120, 0]
click at [856, 313] on icon "button" at bounding box center [858, 313] width 7 height 8
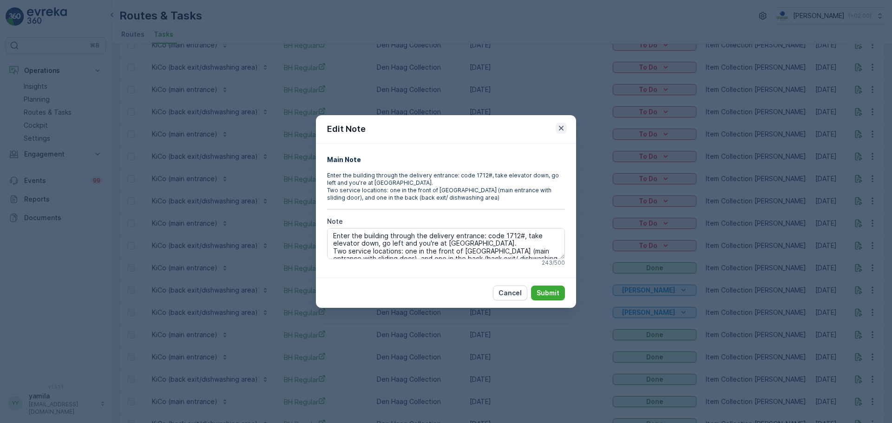
click at [562, 129] on icon "button" at bounding box center [561, 128] width 5 height 5
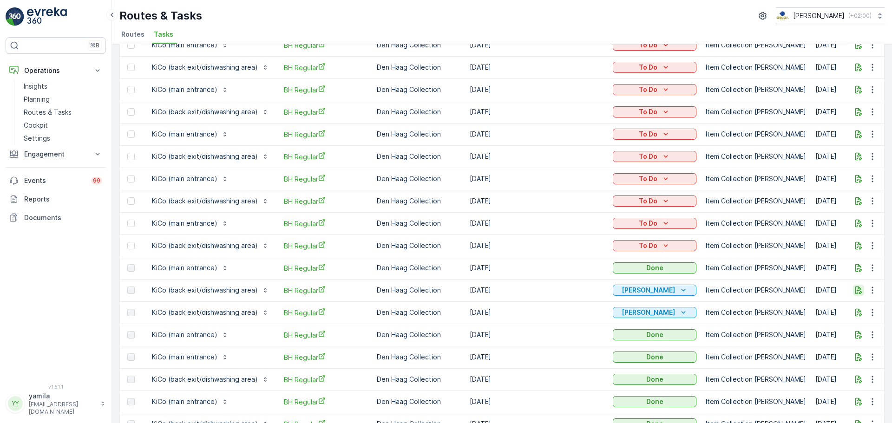
click at [857, 285] on button "button" at bounding box center [858, 290] width 11 height 11
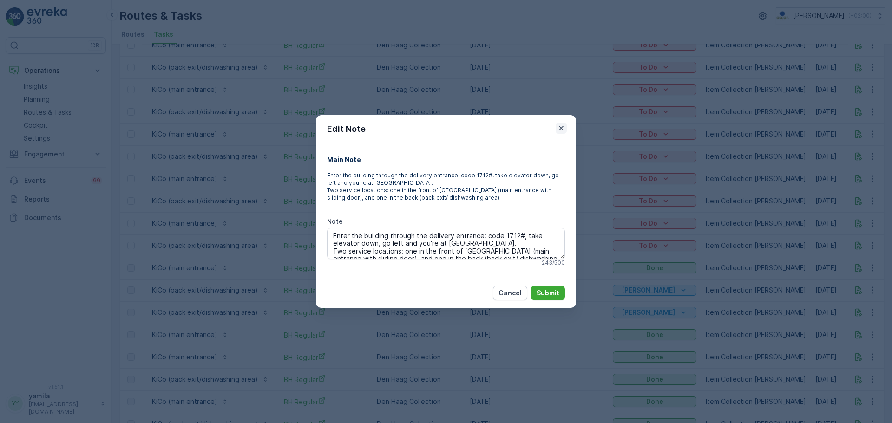
click at [559, 125] on icon "button" at bounding box center [561, 128] width 9 height 9
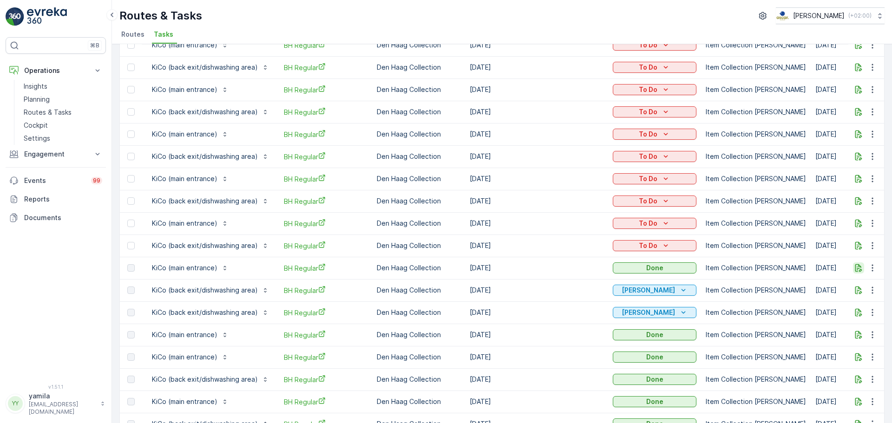
click at [855, 271] on icon "button" at bounding box center [858, 268] width 7 height 8
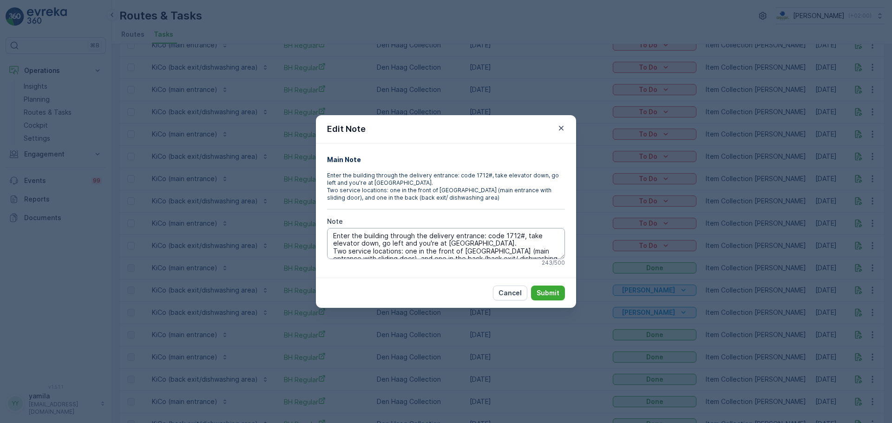
scroll to position [7, 0]
click at [562, 128] on icon "button" at bounding box center [561, 128] width 5 height 5
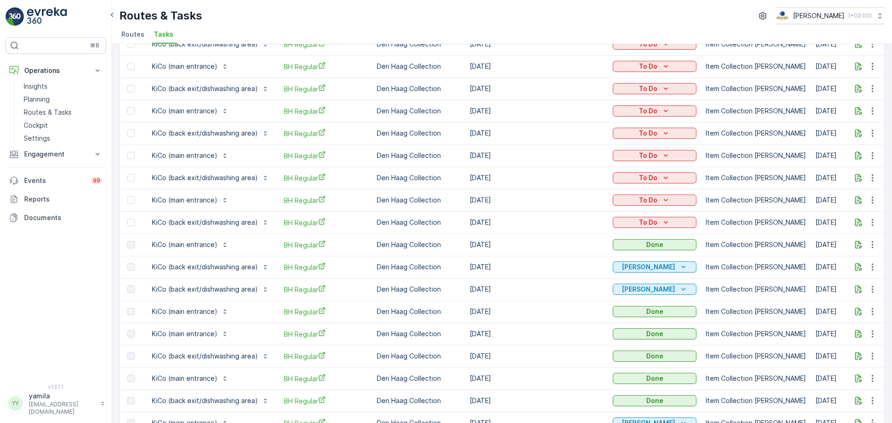
scroll to position [141, 0]
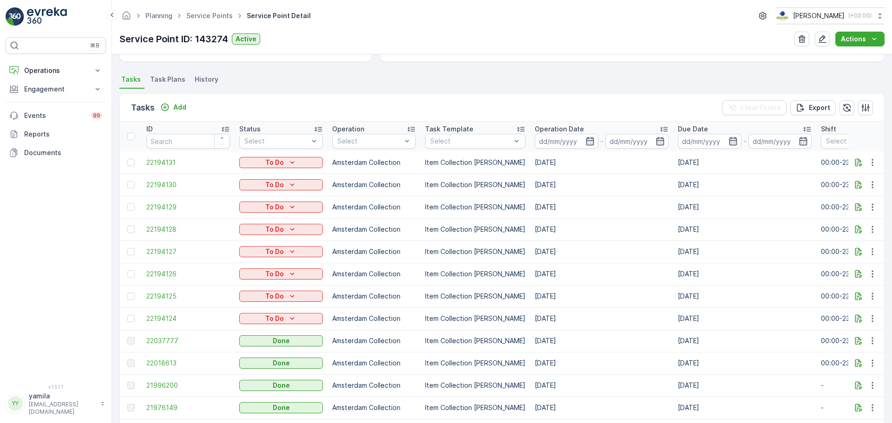
scroll to position [289, 0]
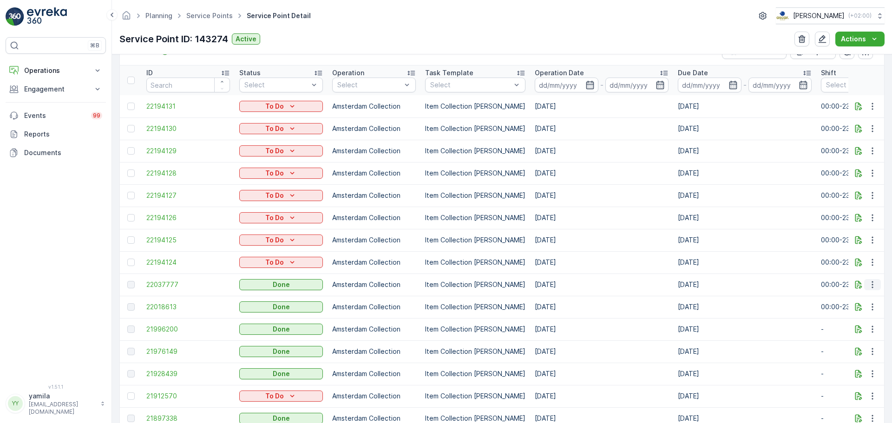
click at [868, 288] on icon "button" at bounding box center [872, 284] width 9 height 9
click at [858, 295] on span "See More Details" at bounding box center [861, 298] width 54 height 9
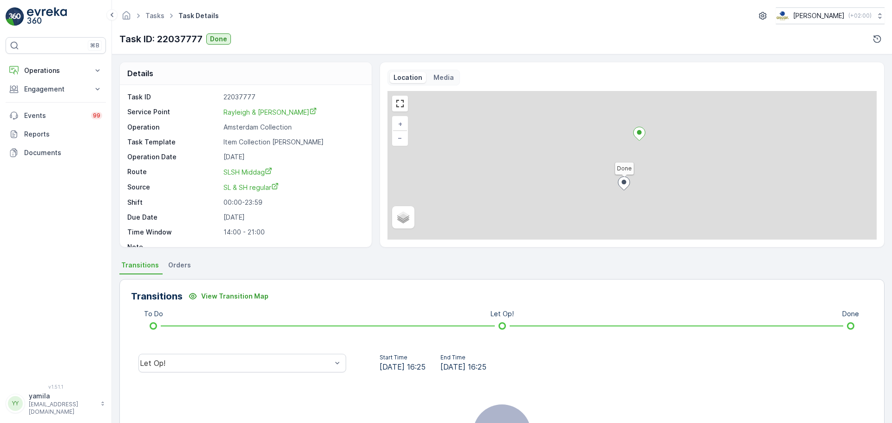
scroll to position [87, 0]
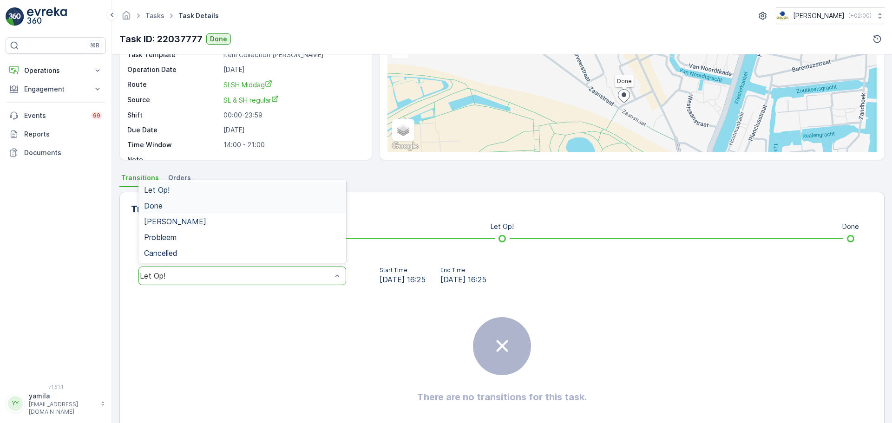
drag, startPoint x: 250, startPoint y: 282, endPoint x: 237, endPoint y: 212, distance: 71.4
click at [237, 267] on div "5 results available. Use Up and Down to choose options, press Enter to select t…" at bounding box center [242, 276] width 208 height 19
click at [237, 212] on div "Done" at bounding box center [242, 206] width 208 height 16
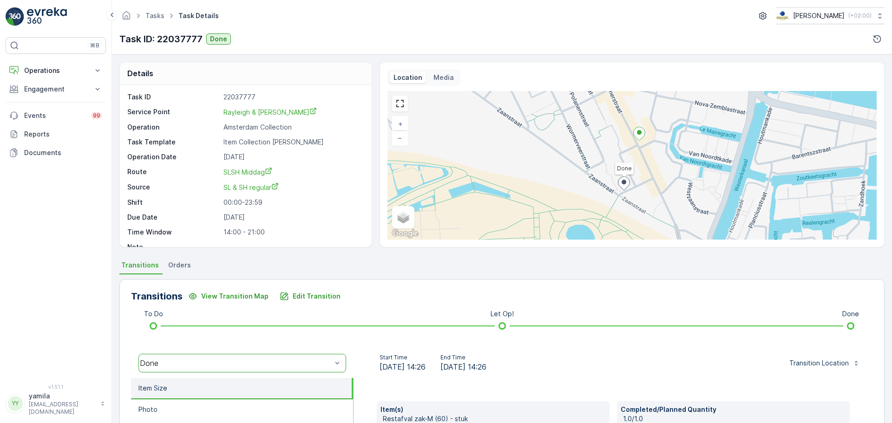
scroll to position [190, 0]
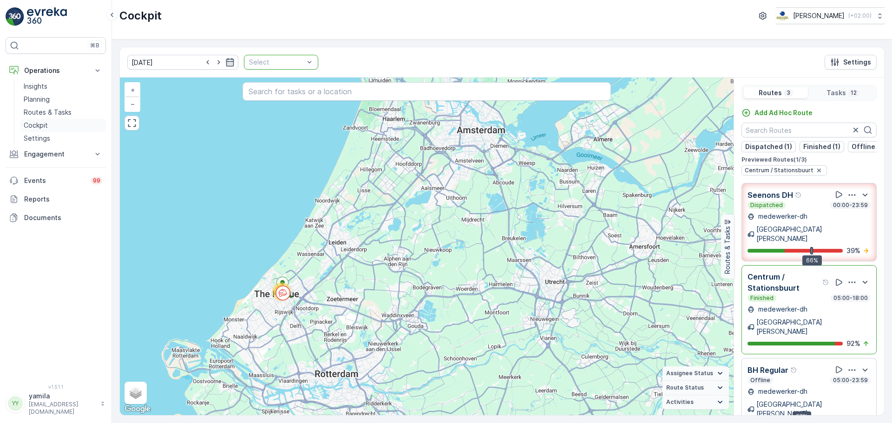
click at [44, 122] on p "Cockpit" at bounding box center [36, 125] width 24 height 9
click at [92, 127] on link "Cockpit" at bounding box center [63, 125] width 86 height 13
click at [53, 130] on link "Cockpit" at bounding box center [63, 125] width 86 height 13
click at [306, 61] on div "Select" at bounding box center [281, 62] width 74 height 15
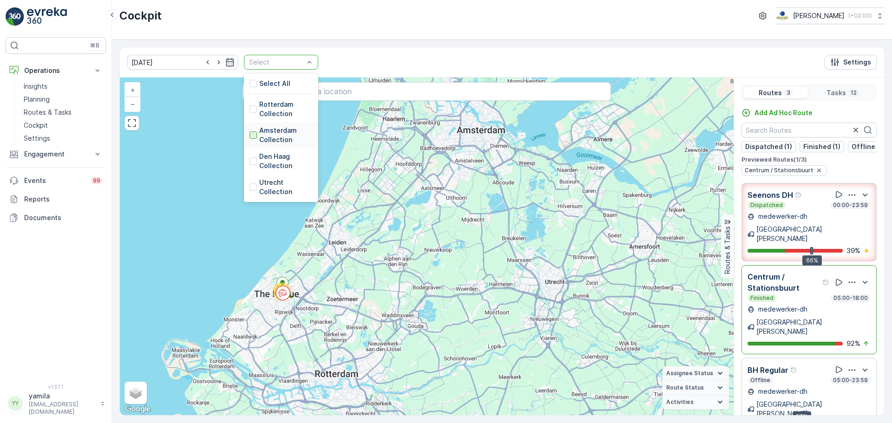
click at [250, 136] on div at bounding box center [253, 134] width 7 height 7
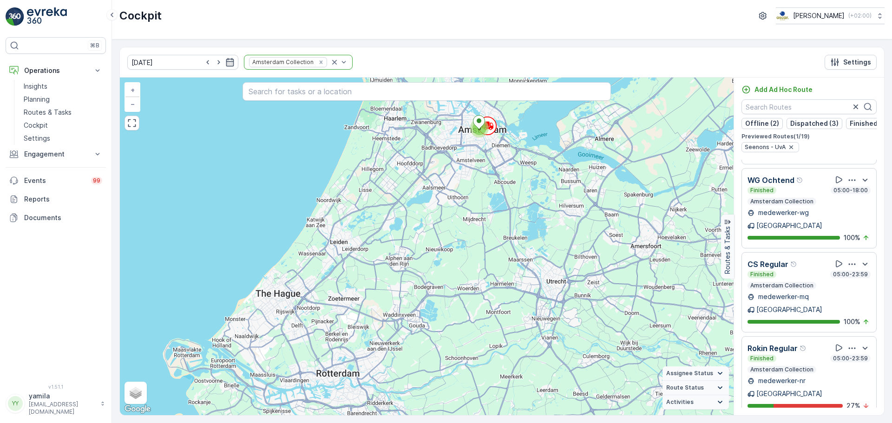
scroll to position [1082, 0]
click at [62, 116] on p "Routes & Tasks" at bounding box center [48, 112] width 48 height 9
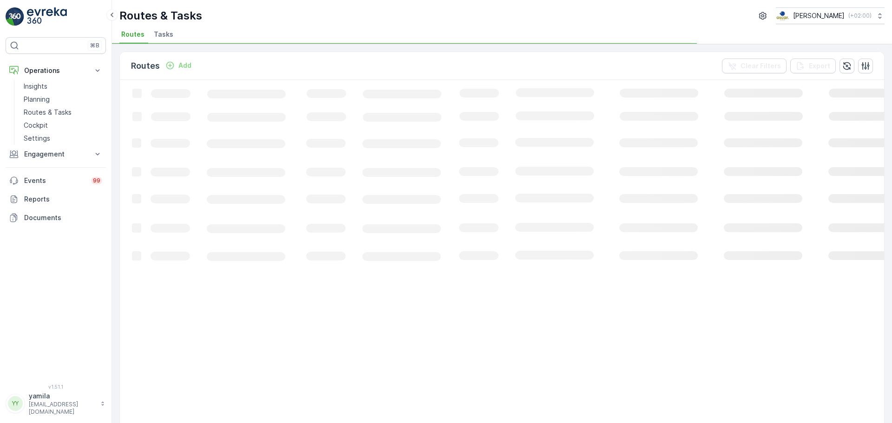
click at [156, 34] on span "Tasks" at bounding box center [164, 34] width 20 height 9
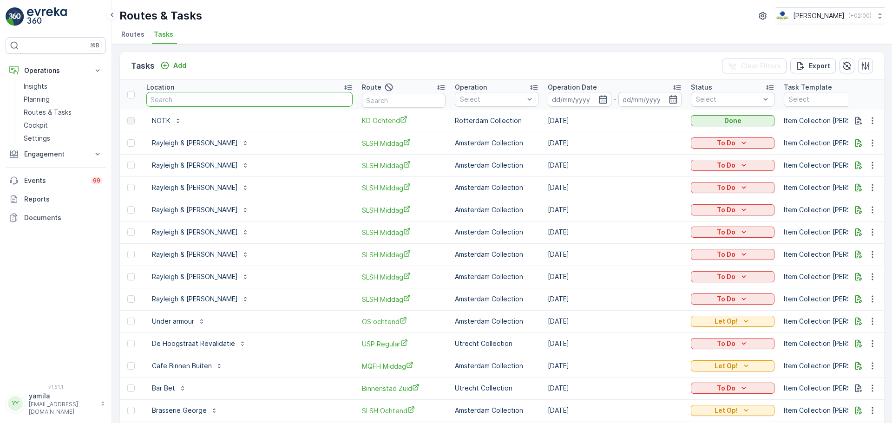
click at [185, 99] on input "text" at bounding box center [249, 99] width 206 height 15
type input "rayleigh"
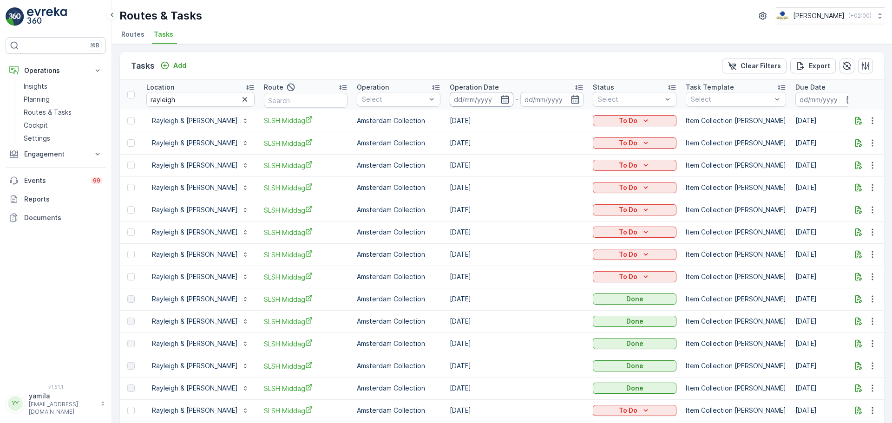
click at [450, 94] on input at bounding box center [482, 99] width 64 height 15
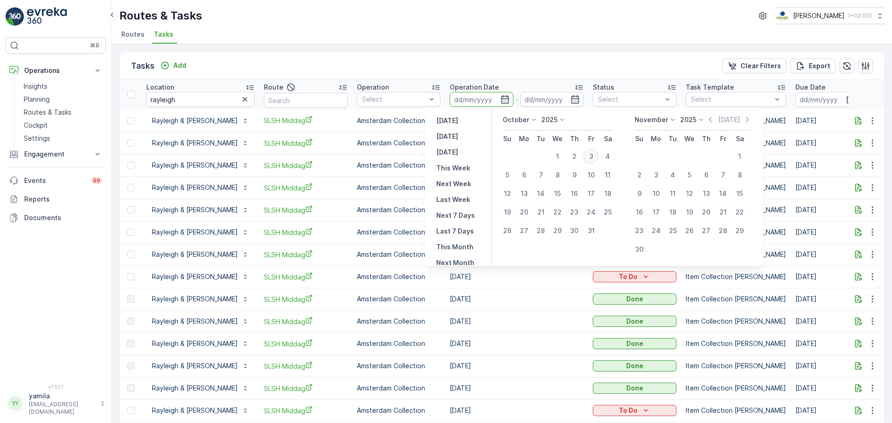
click at [589, 152] on div "3" at bounding box center [591, 156] width 15 height 15
type input "[DATE]"
click at [589, 152] on div "3" at bounding box center [591, 156] width 15 height 15
type input "[DATE]"
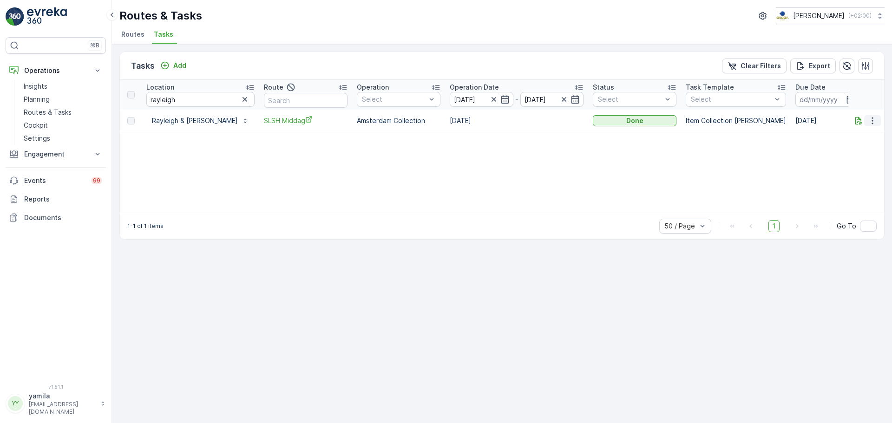
click at [868, 120] on icon "button" at bounding box center [872, 120] width 9 height 9
click at [855, 131] on span "See More Details" at bounding box center [861, 134] width 54 height 9
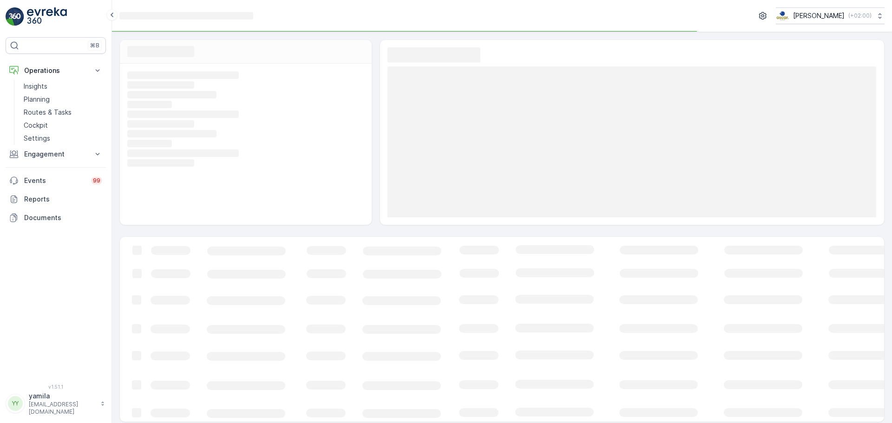
click at [855, 131] on rect at bounding box center [631, 141] width 489 height 151
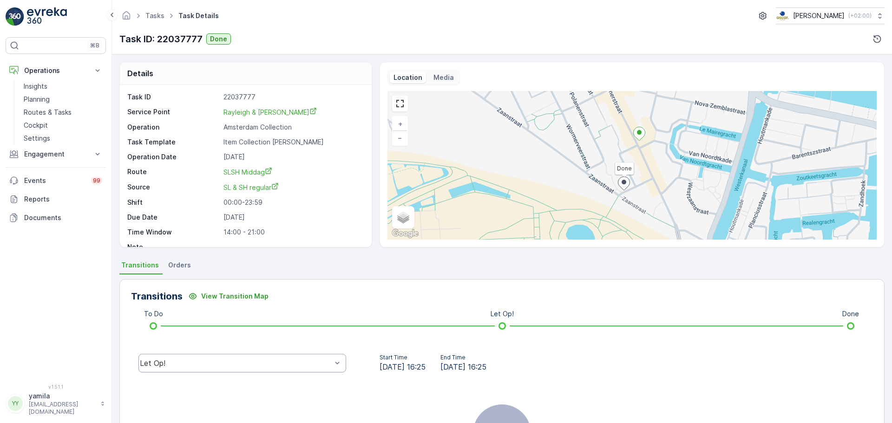
click at [278, 368] on div "Let Op!" at bounding box center [242, 363] width 208 height 19
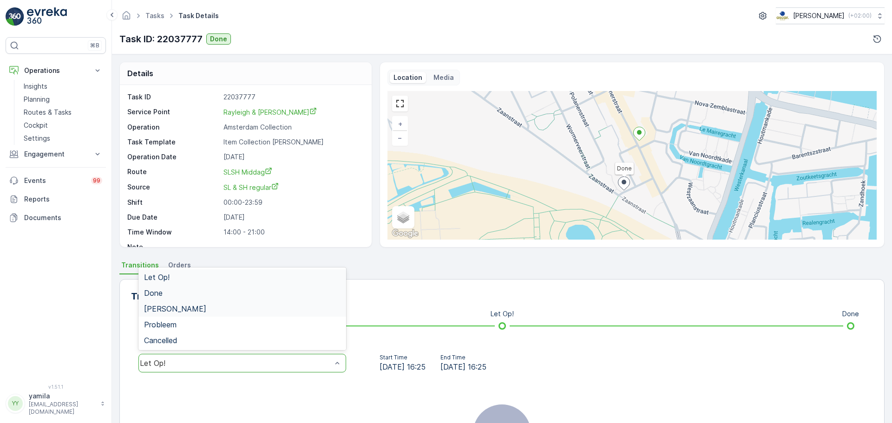
drag, startPoint x: 275, startPoint y: 301, endPoint x: 278, endPoint y: 290, distance: 11.2
click at [278, 290] on div "Let Op! Done Geen Afval Probleem Cancelled" at bounding box center [242, 309] width 208 height 83
click at [278, 290] on div "Done" at bounding box center [242, 293] width 197 height 8
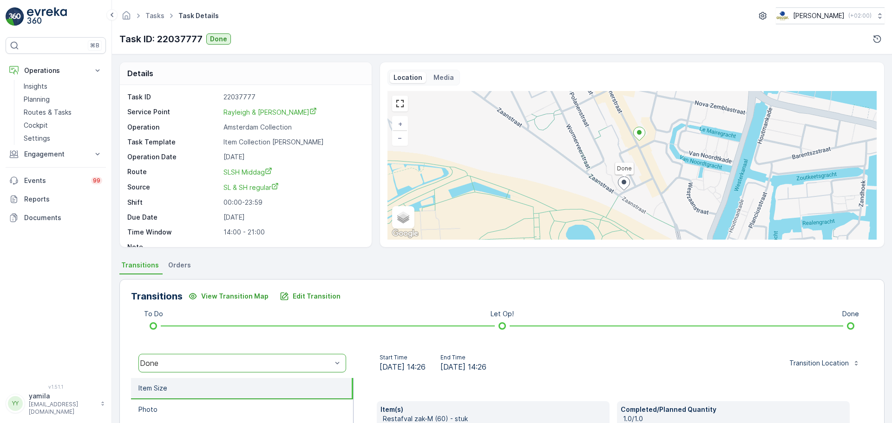
scroll to position [190, 0]
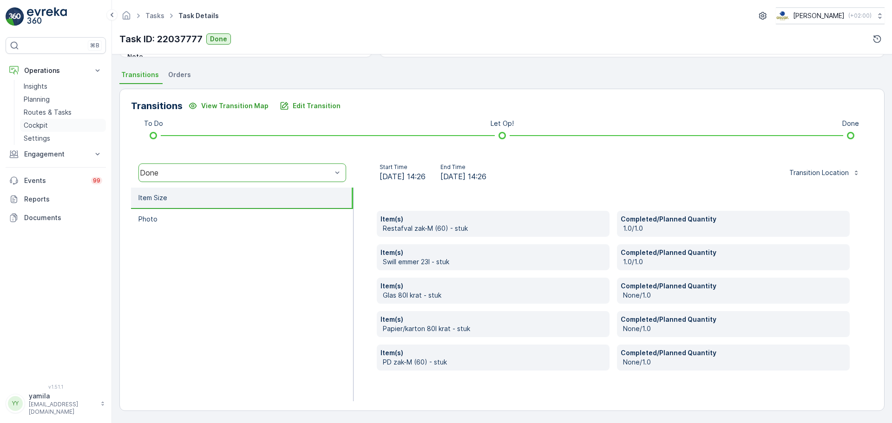
click at [46, 124] on p "Cockpit" at bounding box center [36, 125] width 24 height 9
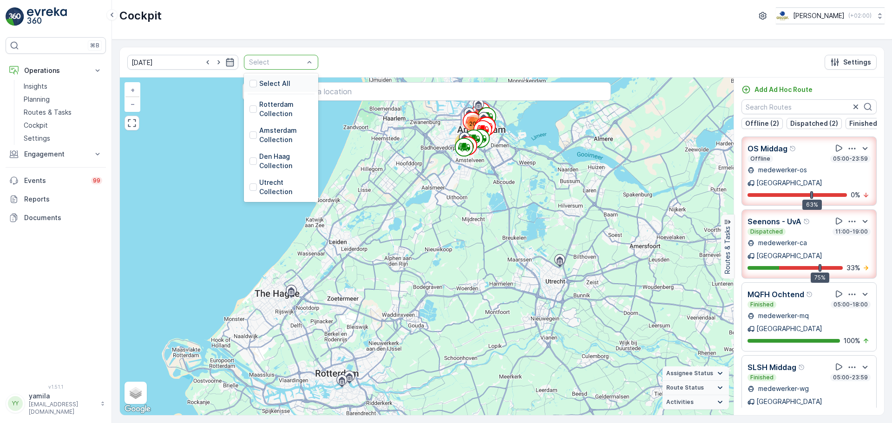
click at [304, 62] on div "Select" at bounding box center [281, 62] width 74 height 15
click at [250, 189] on div at bounding box center [253, 187] width 7 height 7
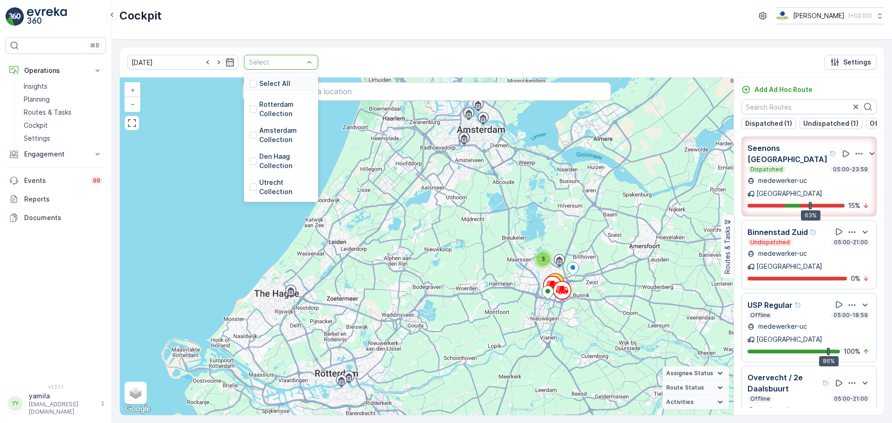
click at [292, 63] on div at bounding box center [276, 62] width 57 height 7
click at [250, 159] on div at bounding box center [253, 161] width 7 height 7
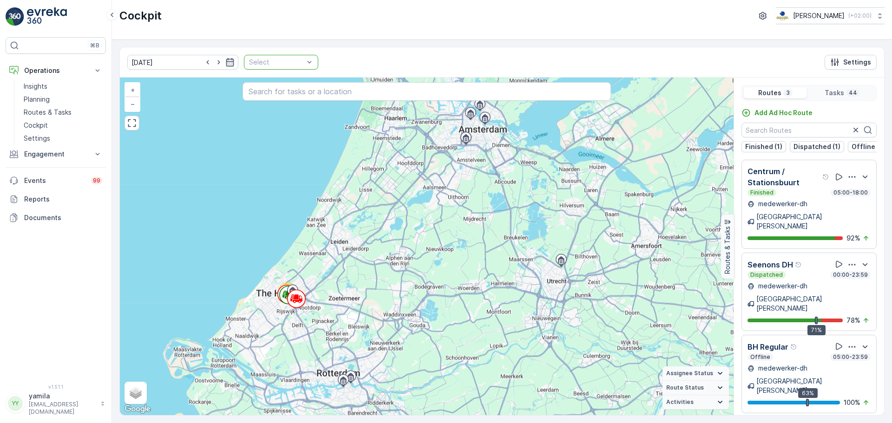
drag, startPoint x: 319, startPoint y: 61, endPoint x: 297, endPoint y: 63, distance: 22.4
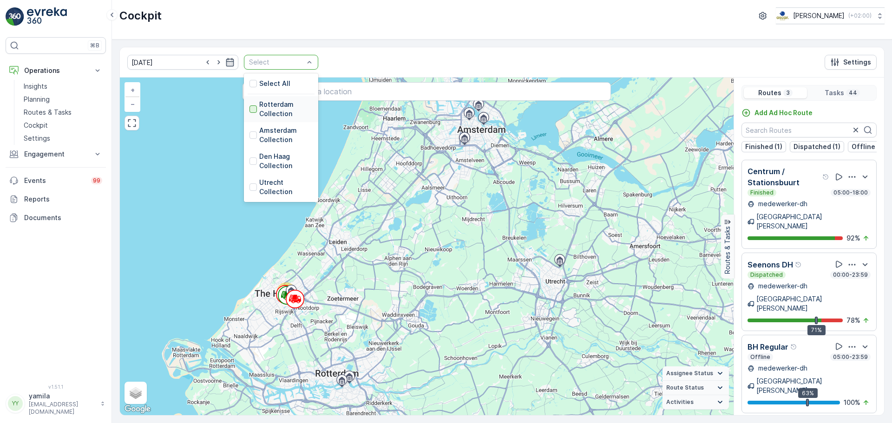
click at [250, 111] on div at bounding box center [253, 108] width 7 height 7
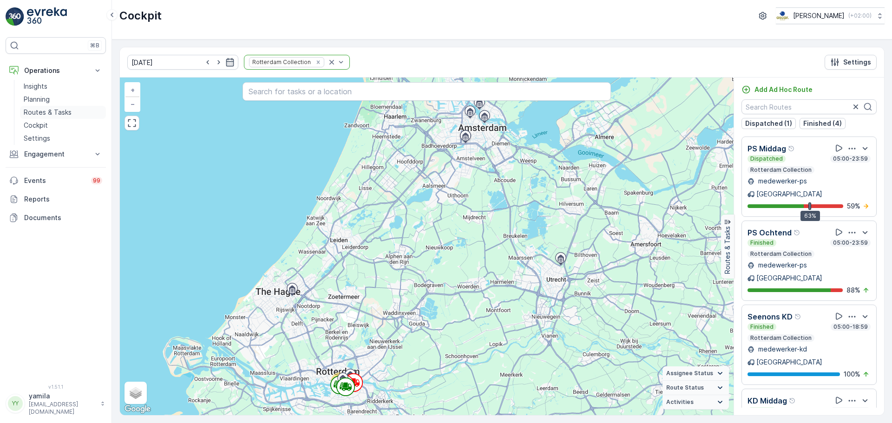
click at [49, 112] on p "Routes & Tasks" at bounding box center [48, 112] width 48 height 9
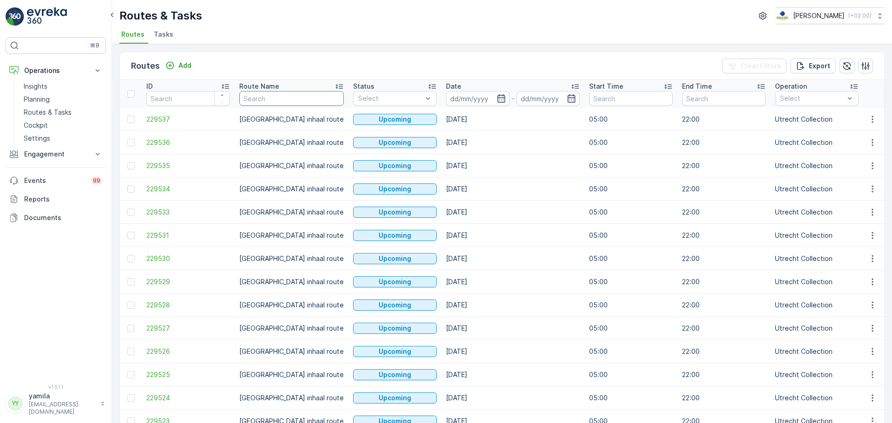
click at [252, 99] on input "text" at bounding box center [291, 98] width 105 height 15
click at [164, 32] on span "Tasks" at bounding box center [164, 34] width 20 height 9
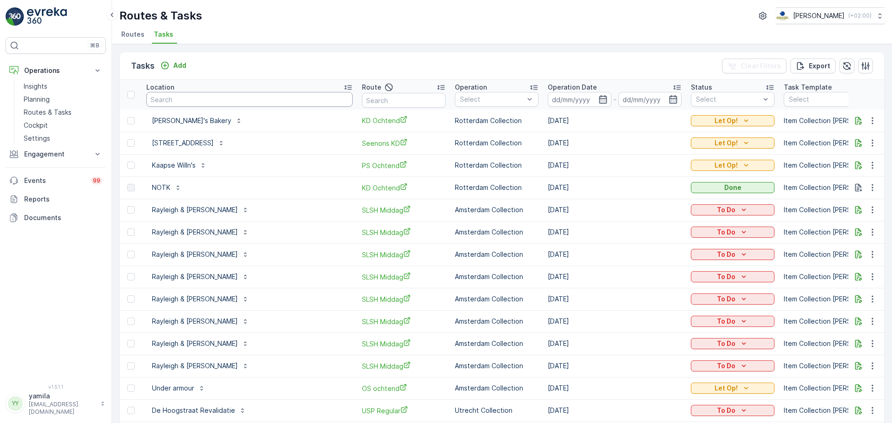
click at [202, 104] on input "text" at bounding box center [249, 99] width 206 height 15
type input "rayleigh"
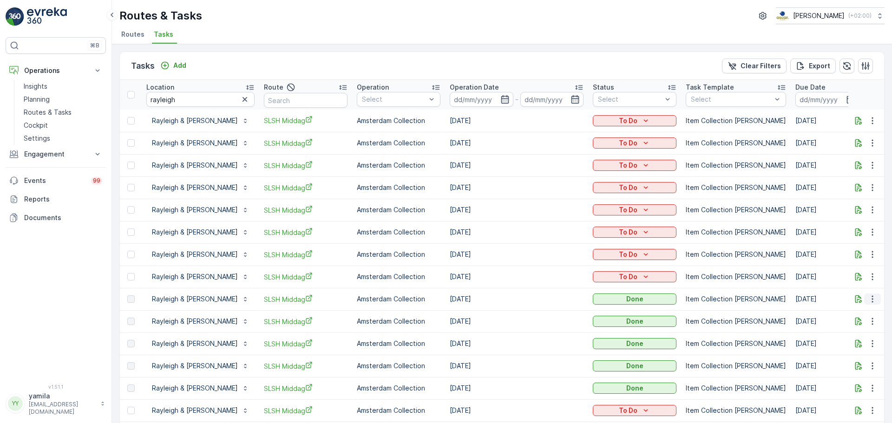
click at [870, 303] on icon "button" at bounding box center [872, 299] width 9 height 9
click at [853, 312] on span "See More Details" at bounding box center [861, 313] width 54 height 9
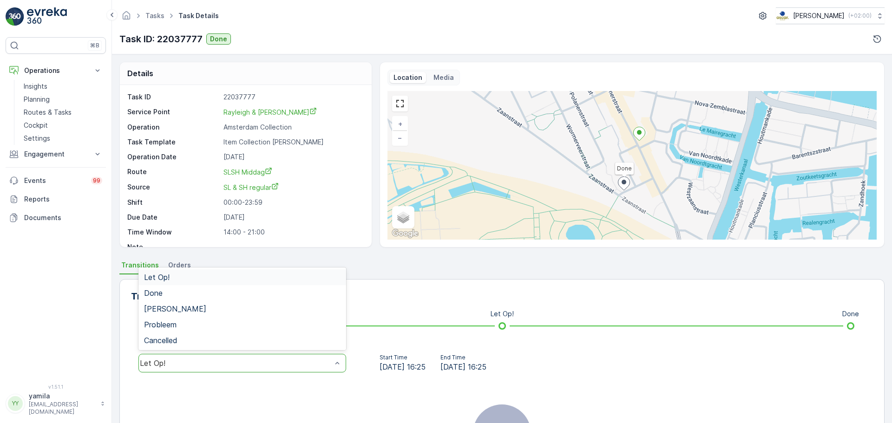
drag, startPoint x: 284, startPoint y: 357, endPoint x: 282, endPoint y: 270, distance: 87.4
click at [282, 354] on div "5 results available. Use Up and Down to choose options, press Enter to select t…" at bounding box center [242, 363] width 208 height 19
click at [266, 286] on div "Done" at bounding box center [242, 293] width 208 height 16
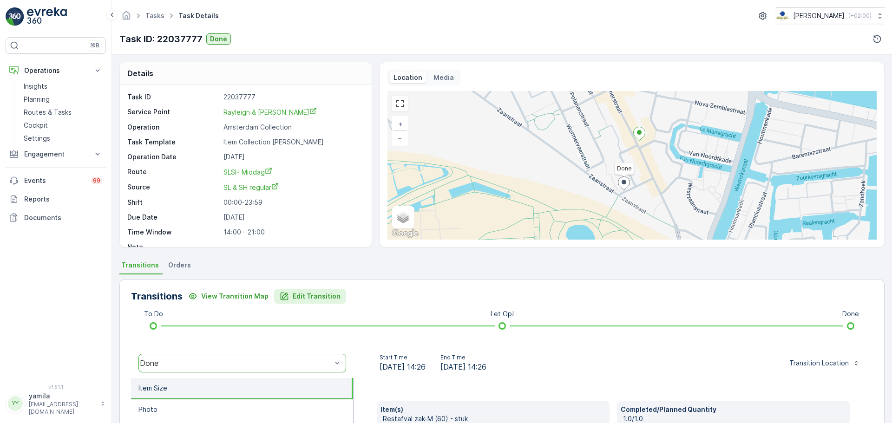
click at [282, 303] on button "Edit Transition" at bounding box center [310, 296] width 72 height 15
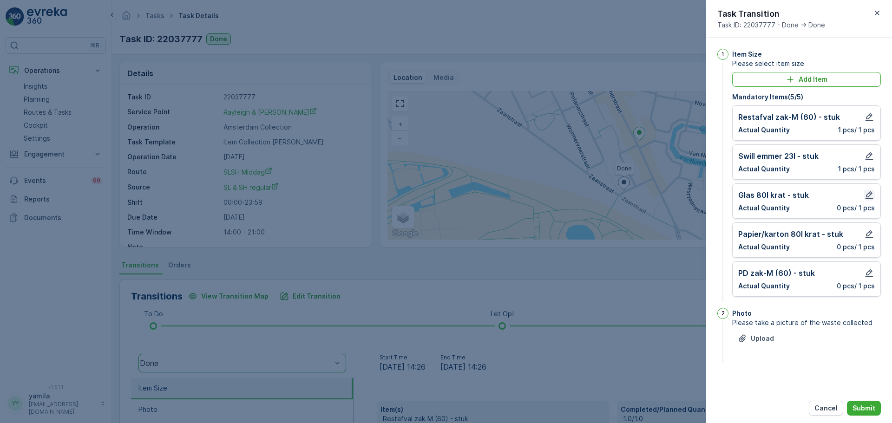
click at [870, 197] on icon "button" at bounding box center [869, 194] width 9 height 9
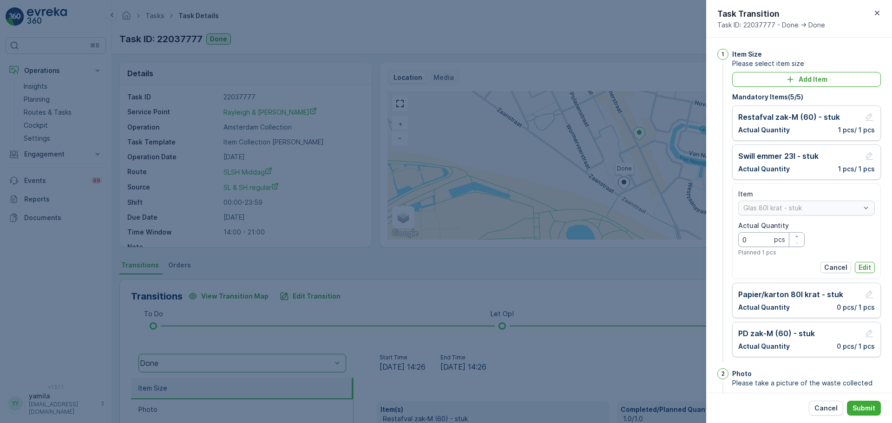
click at [792, 232] on Quantity "0" at bounding box center [771, 239] width 66 height 15
click at [796, 236] on icon "button" at bounding box center [796, 236] width 2 height 1
type Quantity "1"
click at [863, 269] on p "Edit" at bounding box center [865, 267] width 13 height 9
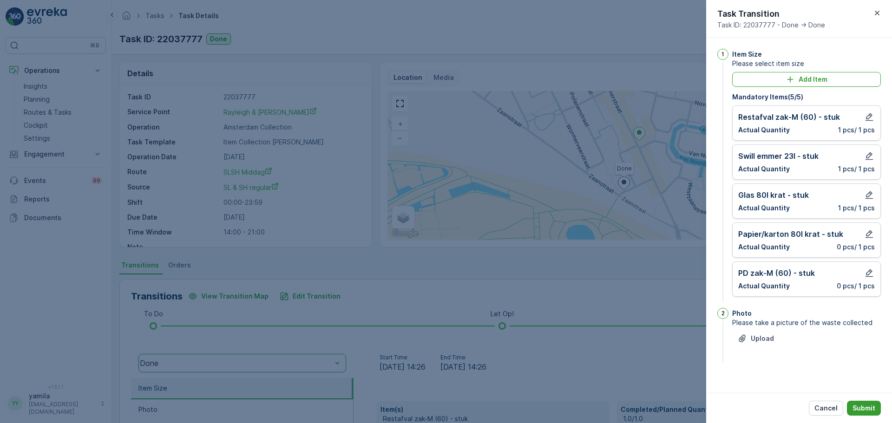
click at [864, 406] on p "Submit" at bounding box center [864, 408] width 23 height 9
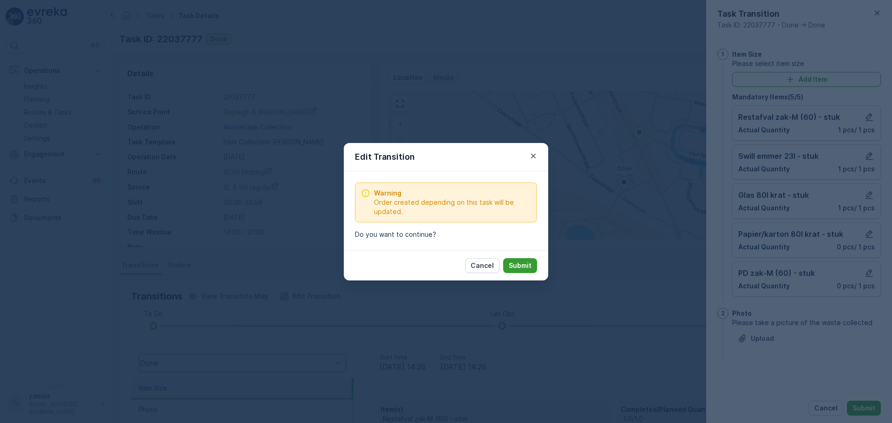
click at [526, 264] on p "Submit" at bounding box center [520, 265] width 23 height 9
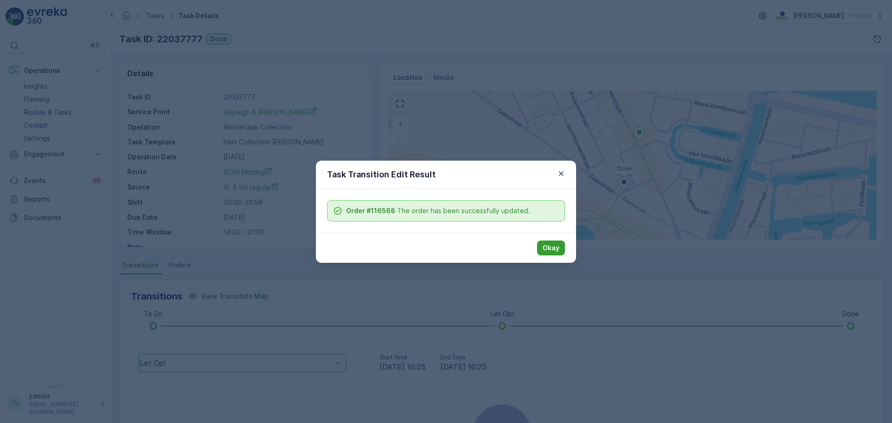
click at [557, 252] on p "Okay" at bounding box center [551, 247] width 17 height 9
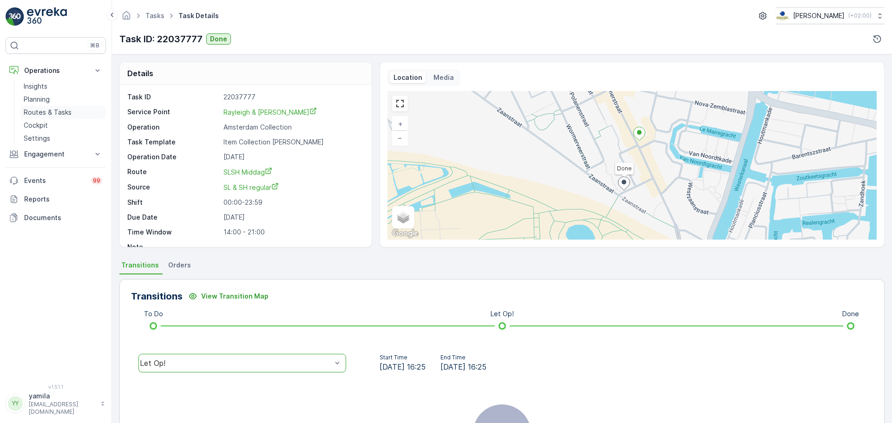
click at [51, 108] on p "Routes & Tasks" at bounding box center [48, 112] width 48 height 9
